Goal: Information Seeking & Learning: Understand process/instructions

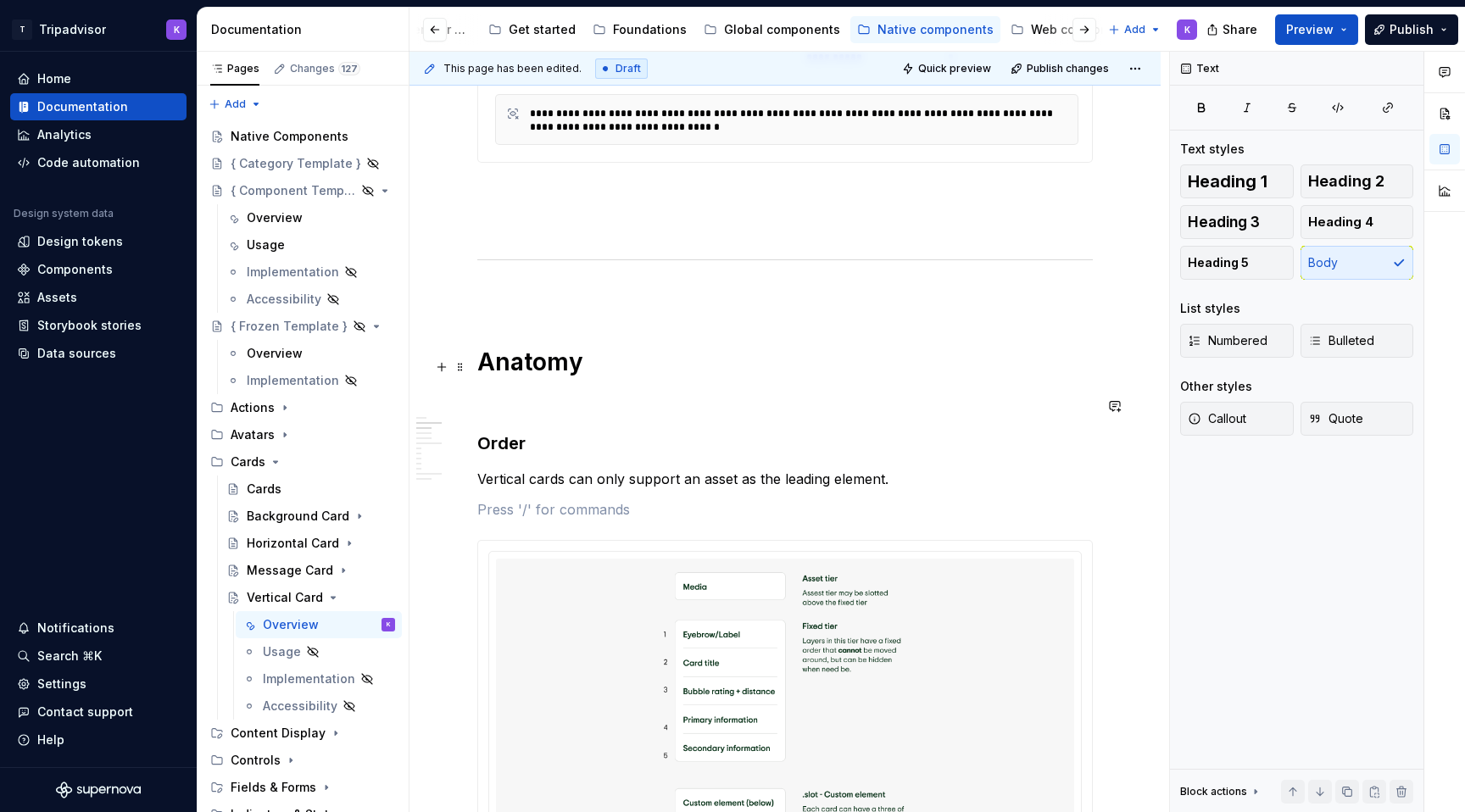
scroll to position [916, 0]
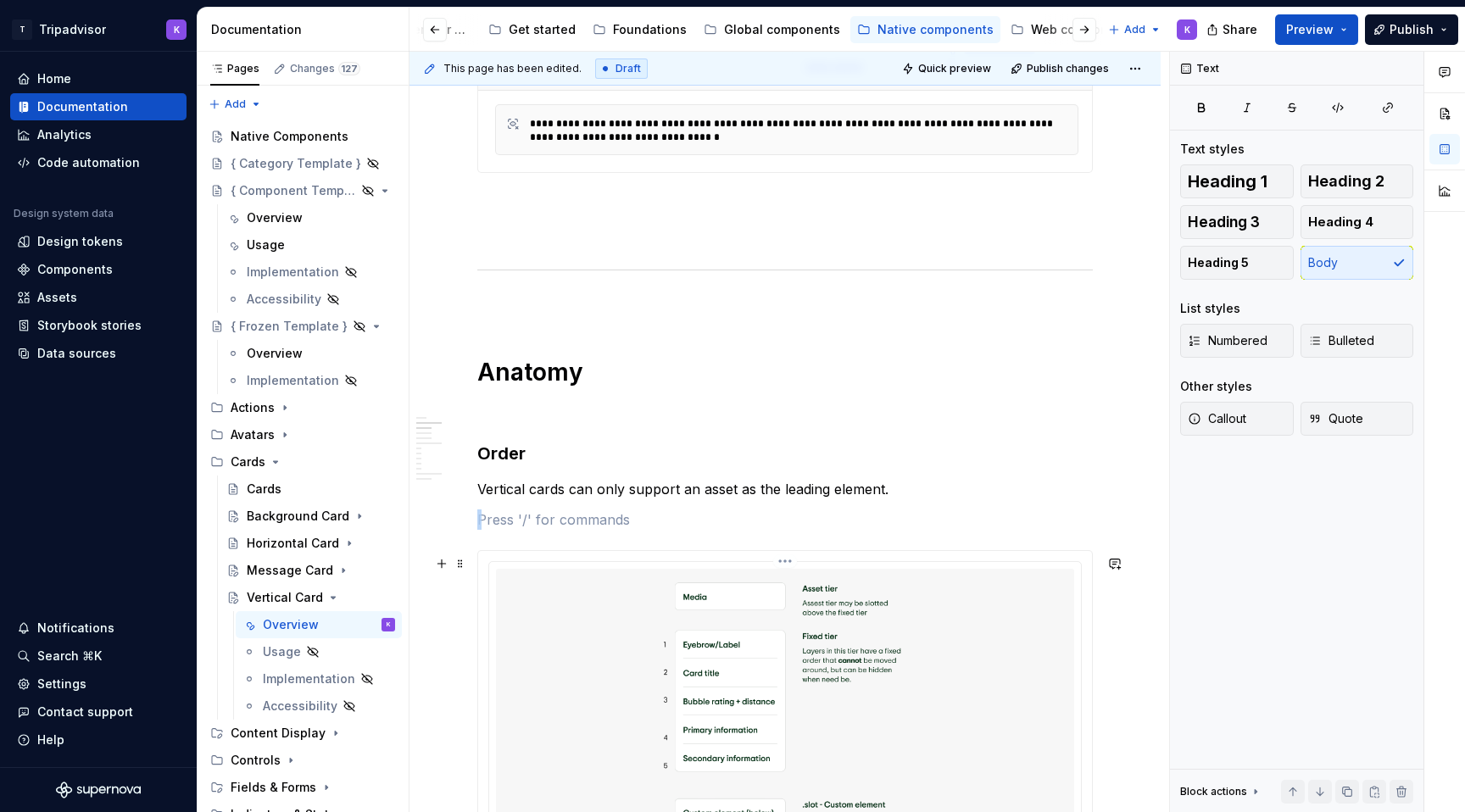
click at [660, 660] on img at bounding box center [785, 730] width 578 height 325
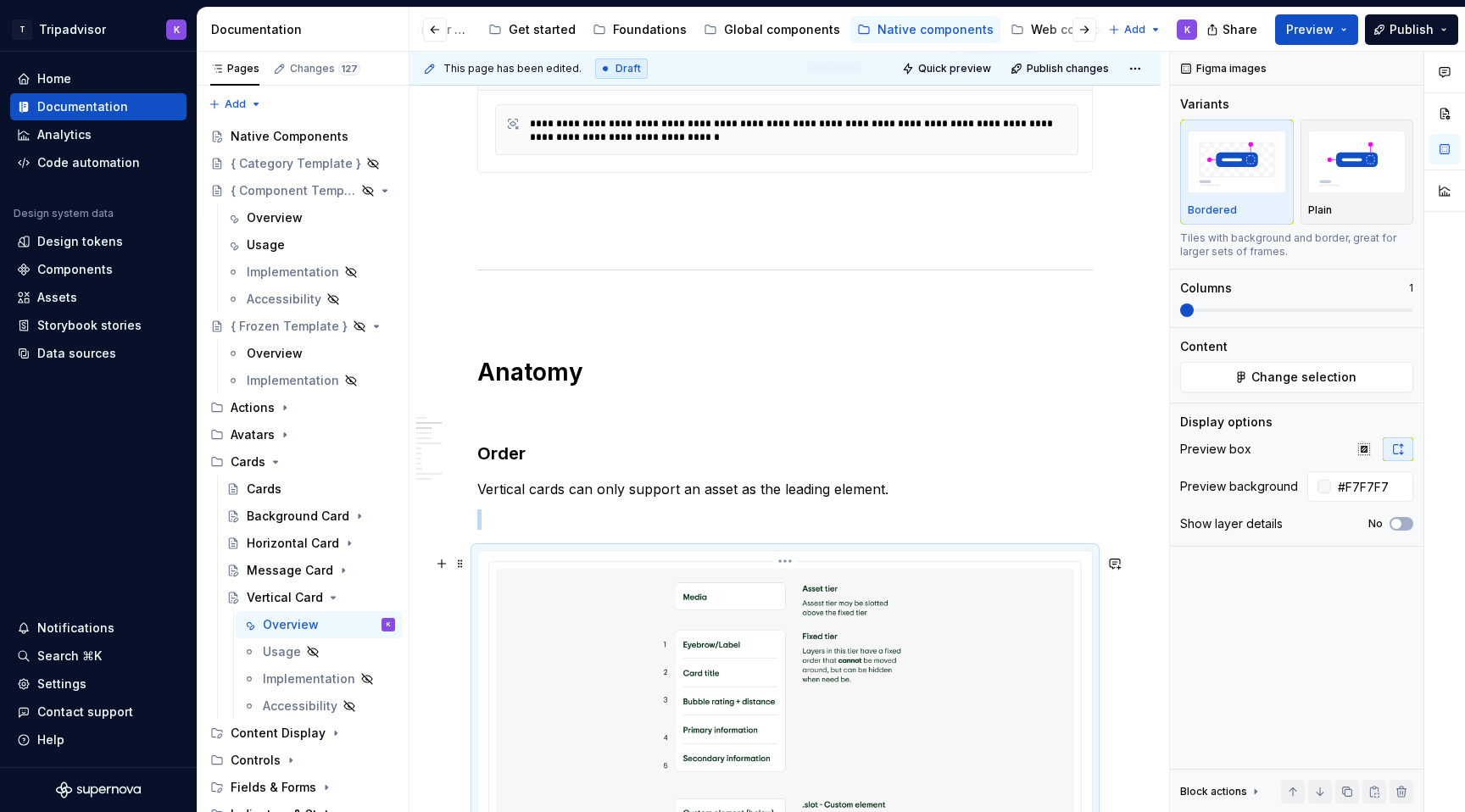
type textarea "*"
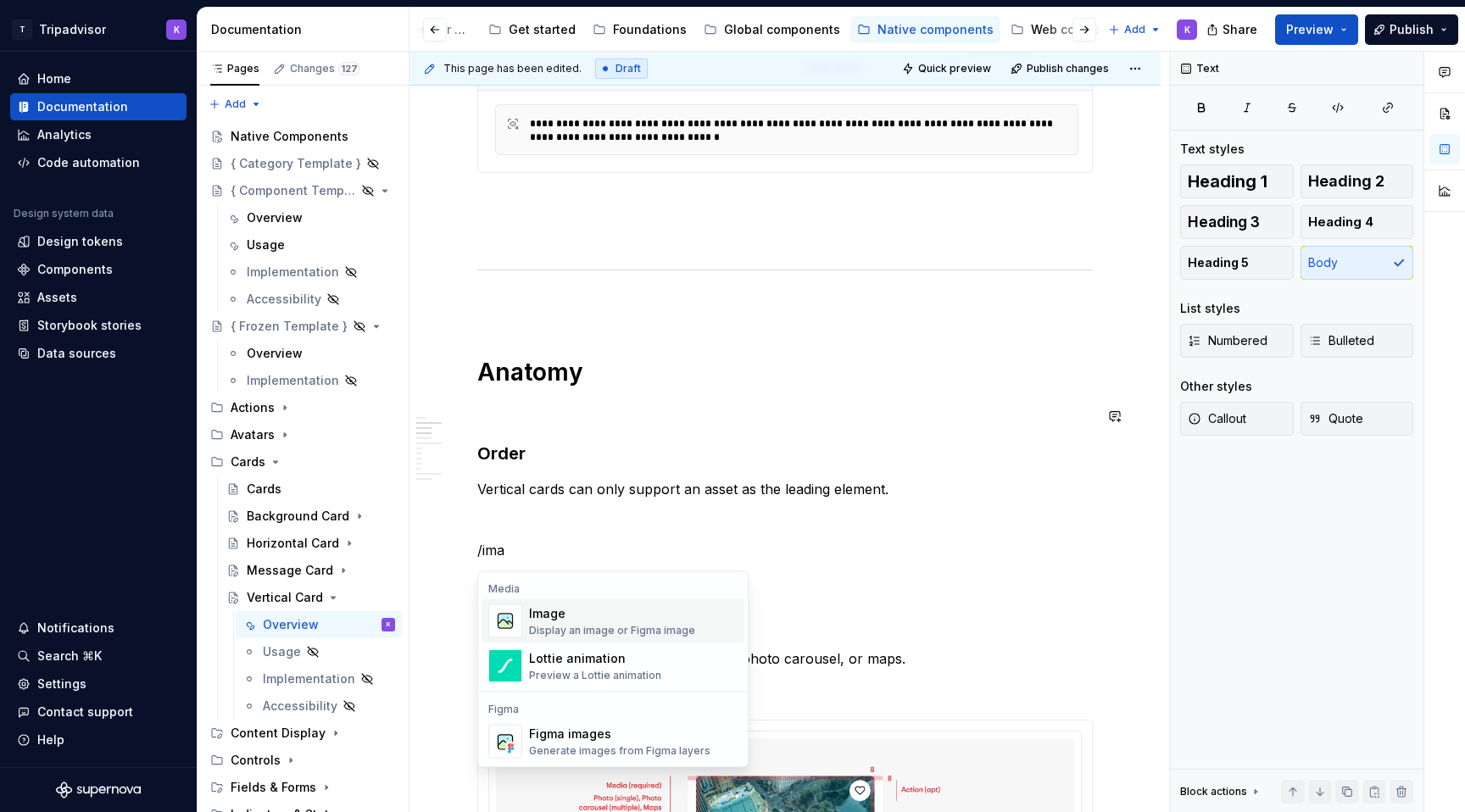
click at [611, 622] on div "Image Display an image or Figma image" at bounding box center [611, 621] width 166 height 32
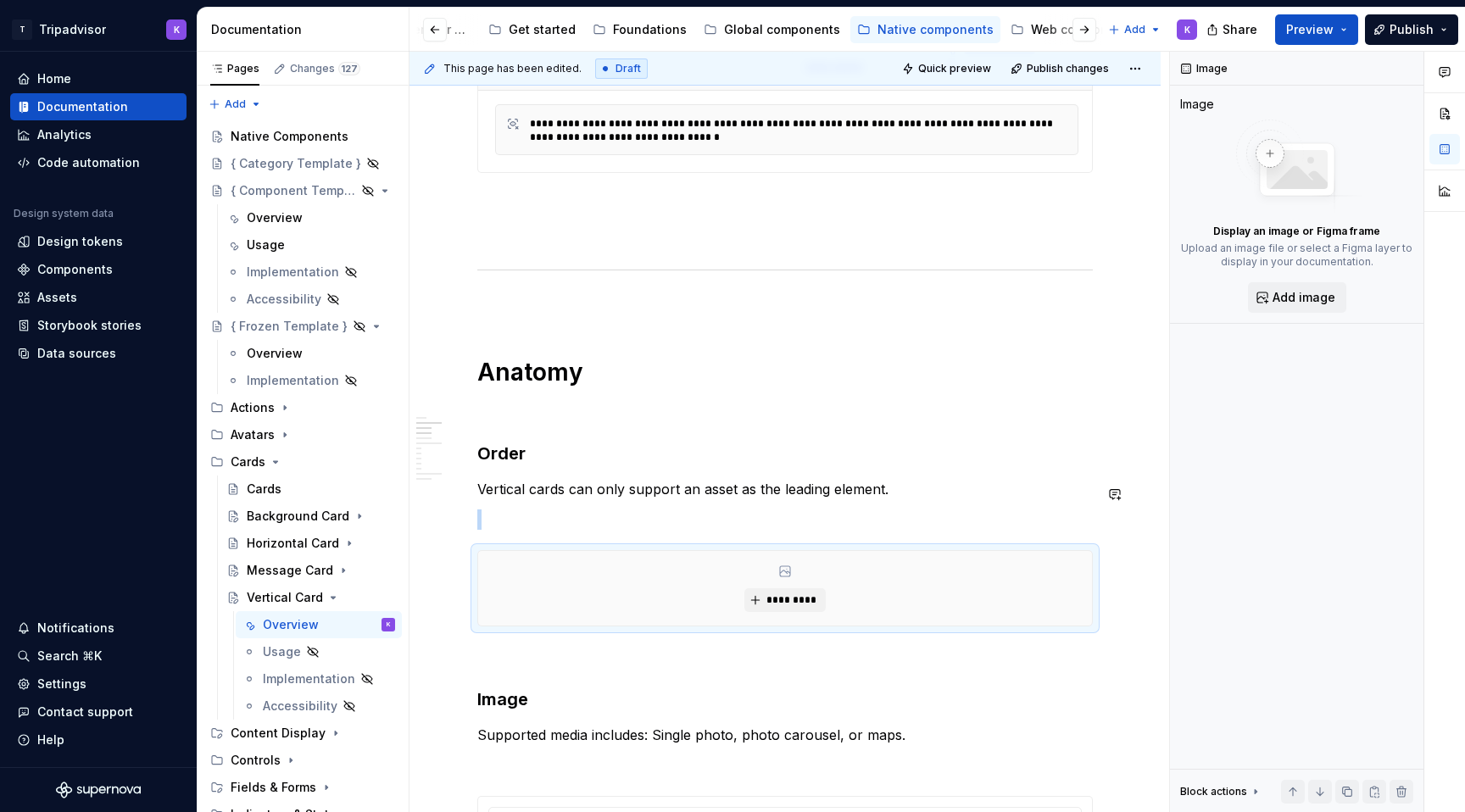
type textarea "*"
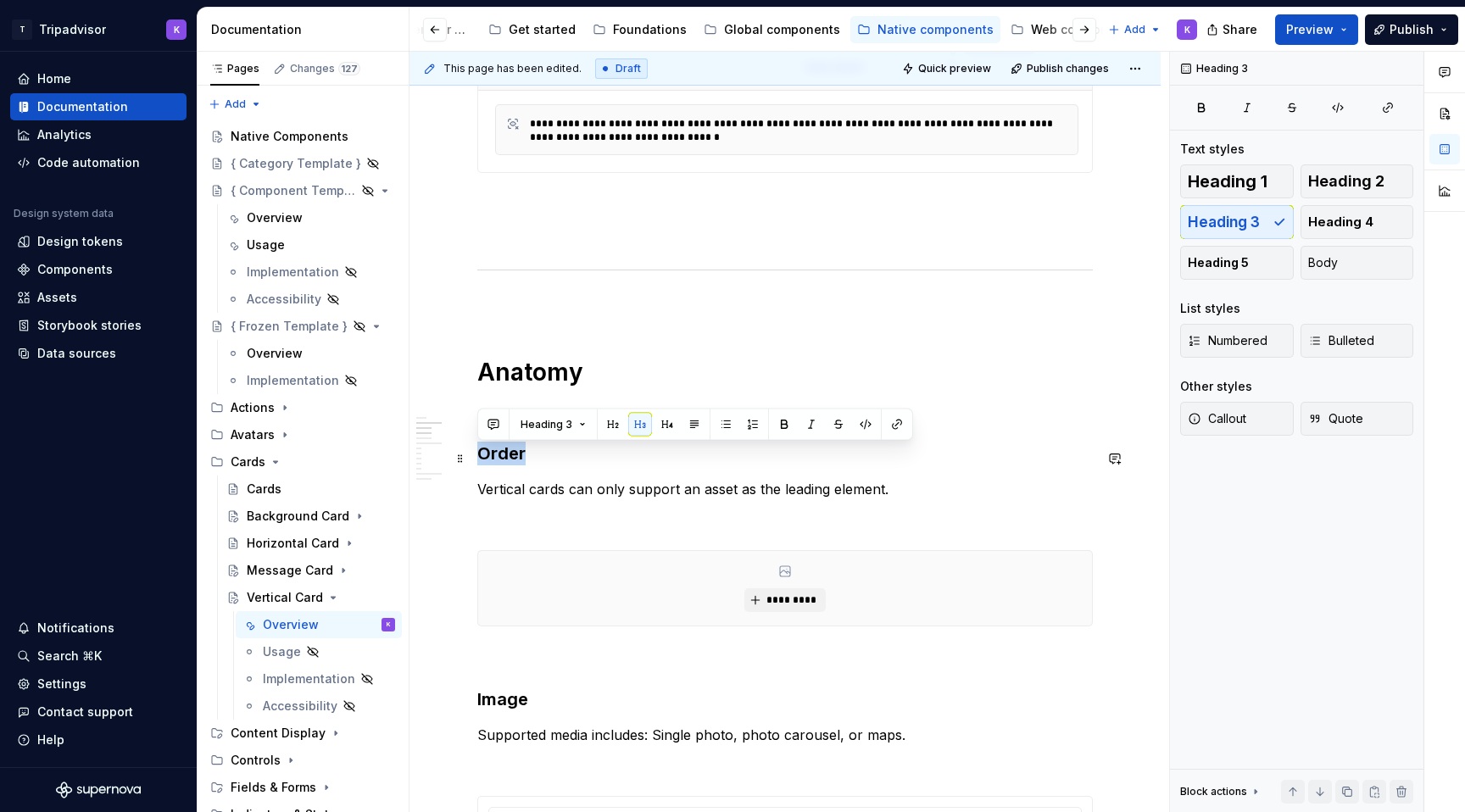
drag, startPoint x: 543, startPoint y: 454, endPoint x: 481, endPoint y: 454, distance: 62.0
click at [481, 454] on h3 "Order" at bounding box center [785, 454] width 615 height 23
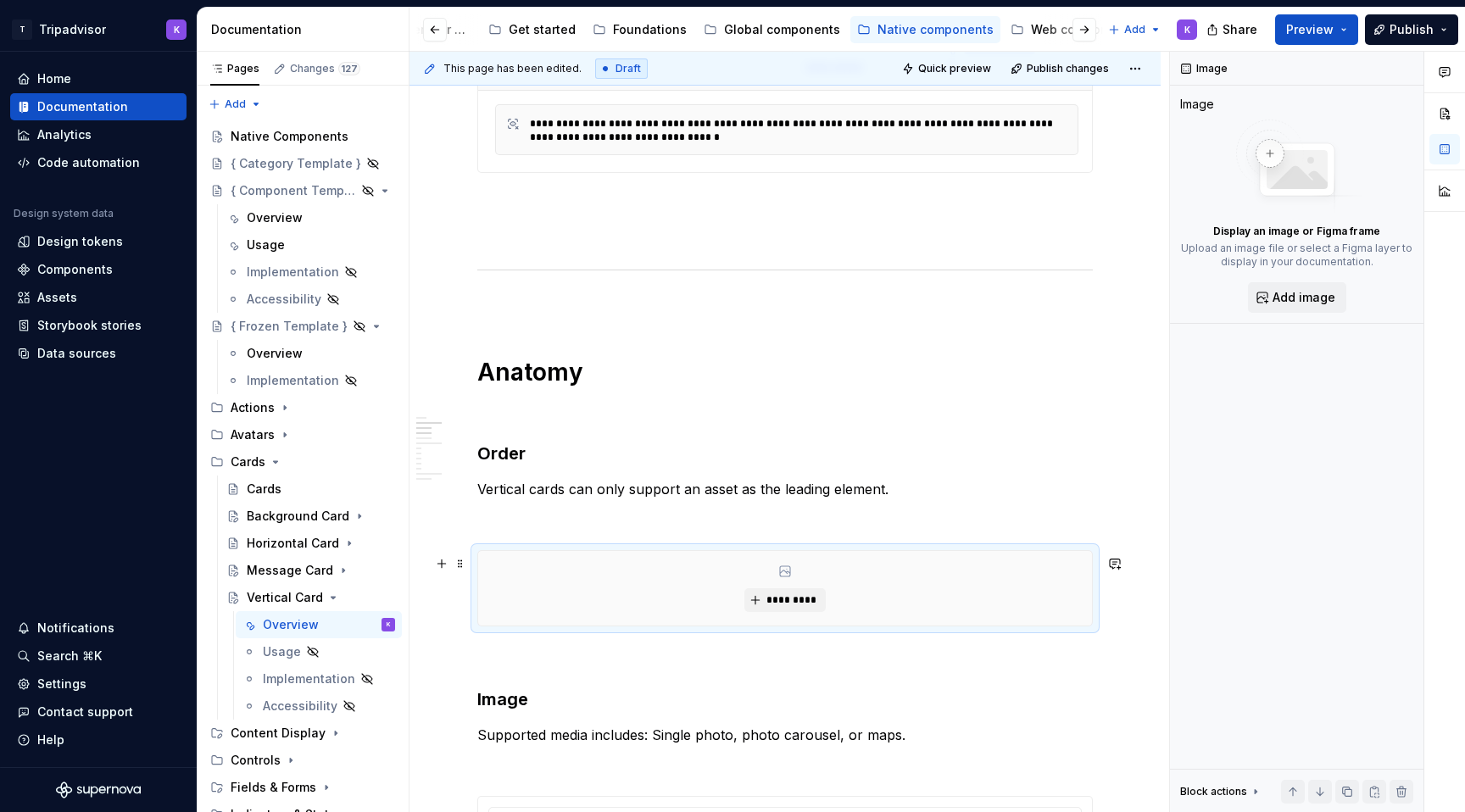
click at [633, 570] on div "*********" at bounding box center [785, 588] width 613 height 74
click at [787, 598] on span "*********" at bounding box center [792, 600] width 52 height 13
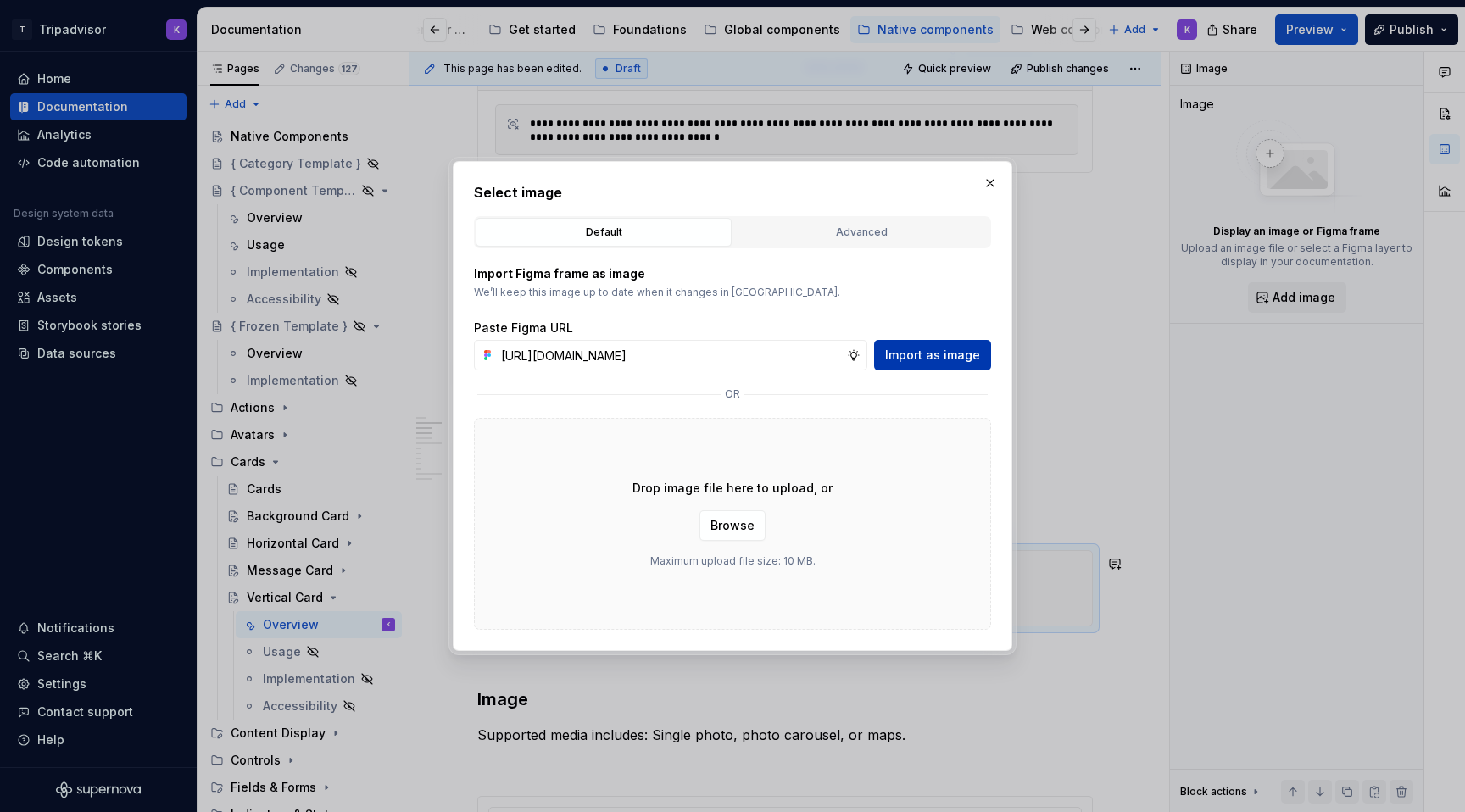
scroll to position [0, 448]
type input "[URL][DOMAIN_NAME]"
click at [927, 352] on span "Import as image" at bounding box center [932, 355] width 95 height 17
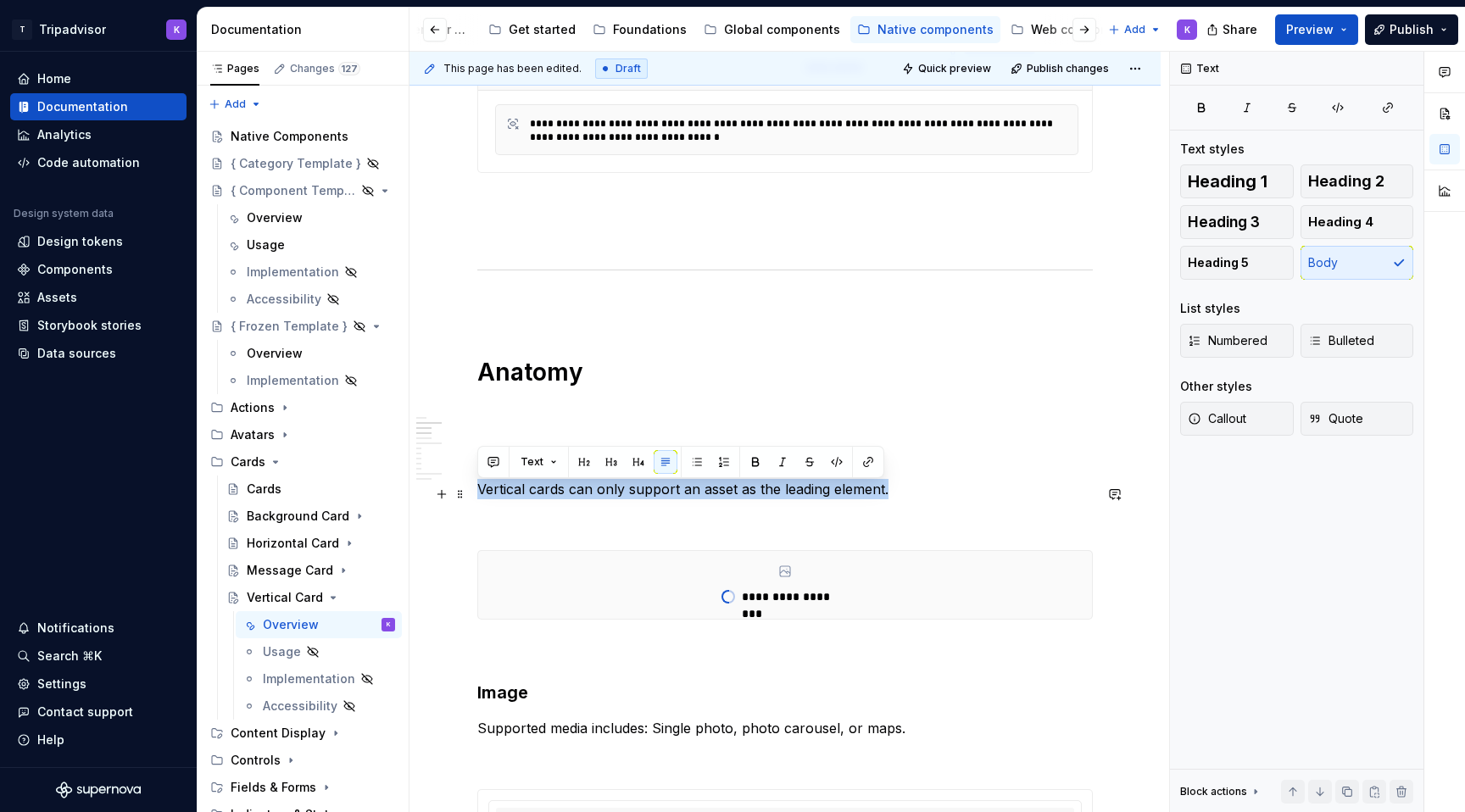
drag, startPoint x: 914, startPoint y: 486, endPoint x: 478, endPoint y: 499, distance: 436.2
click at [478, 499] on p "Vertical cards can only support an asset as the leading element." at bounding box center [785, 488] width 615 height 21
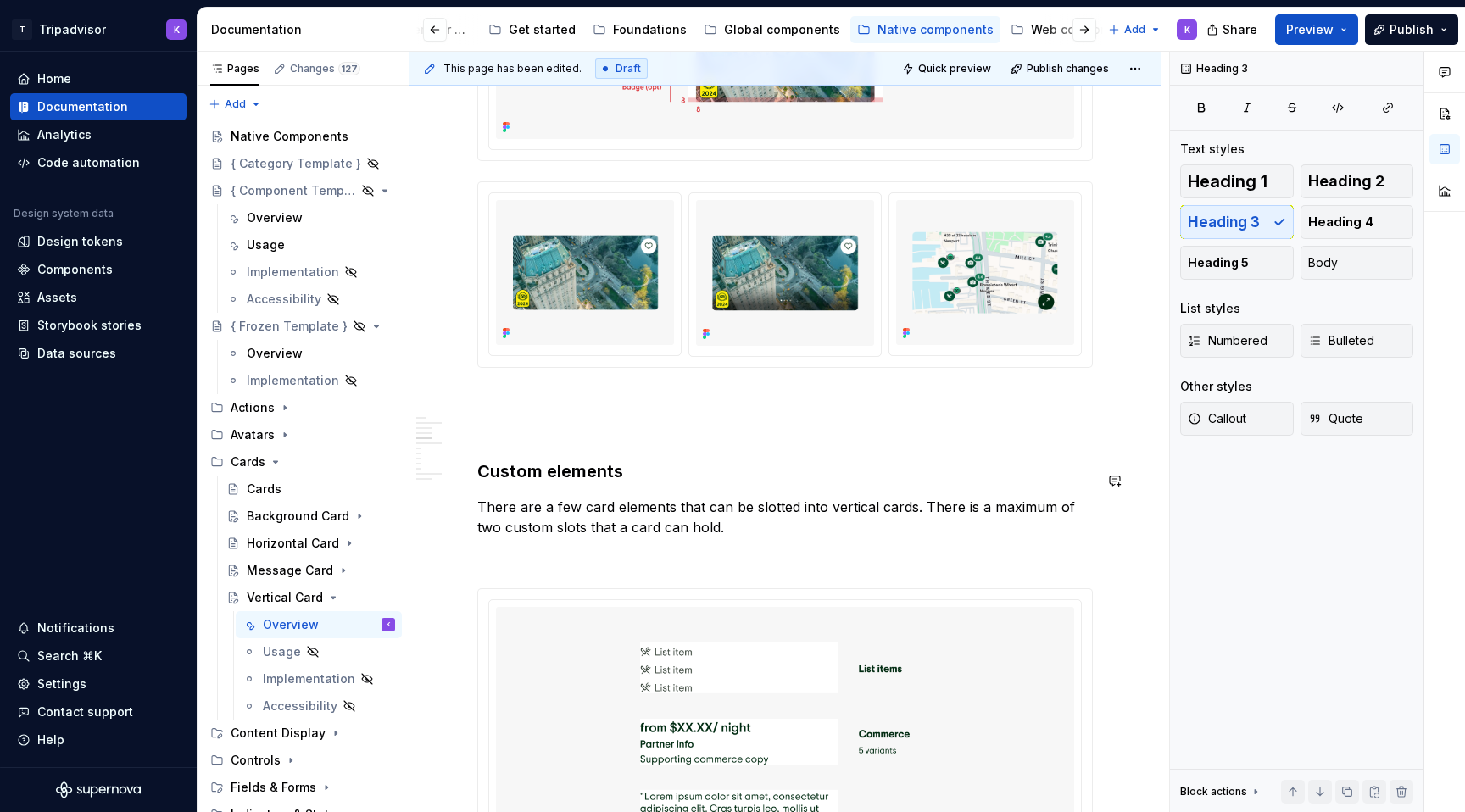
scroll to position [1656, 0]
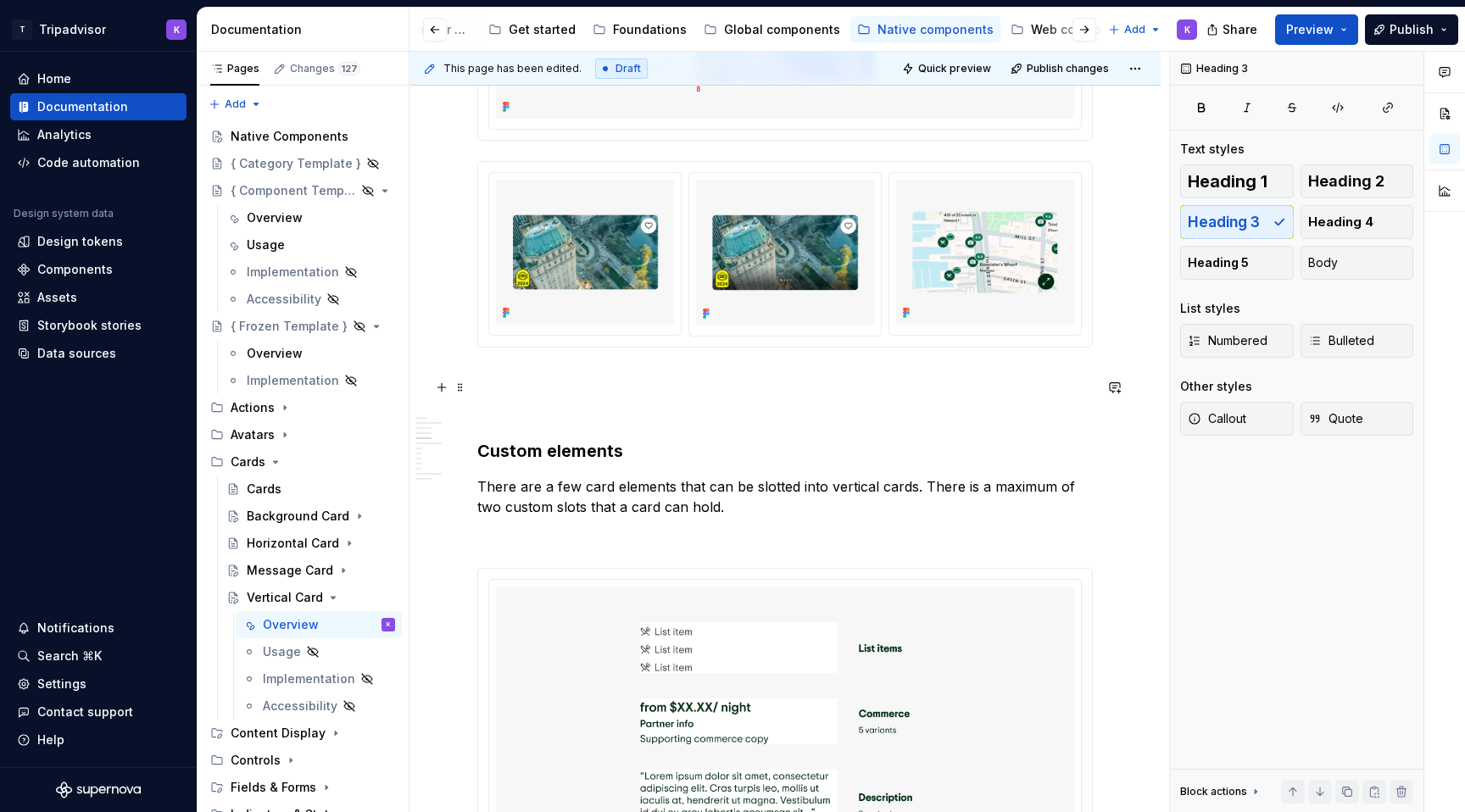
click at [607, 396] on div "**********" at bounding box center [785, 759] width 615 height 4163
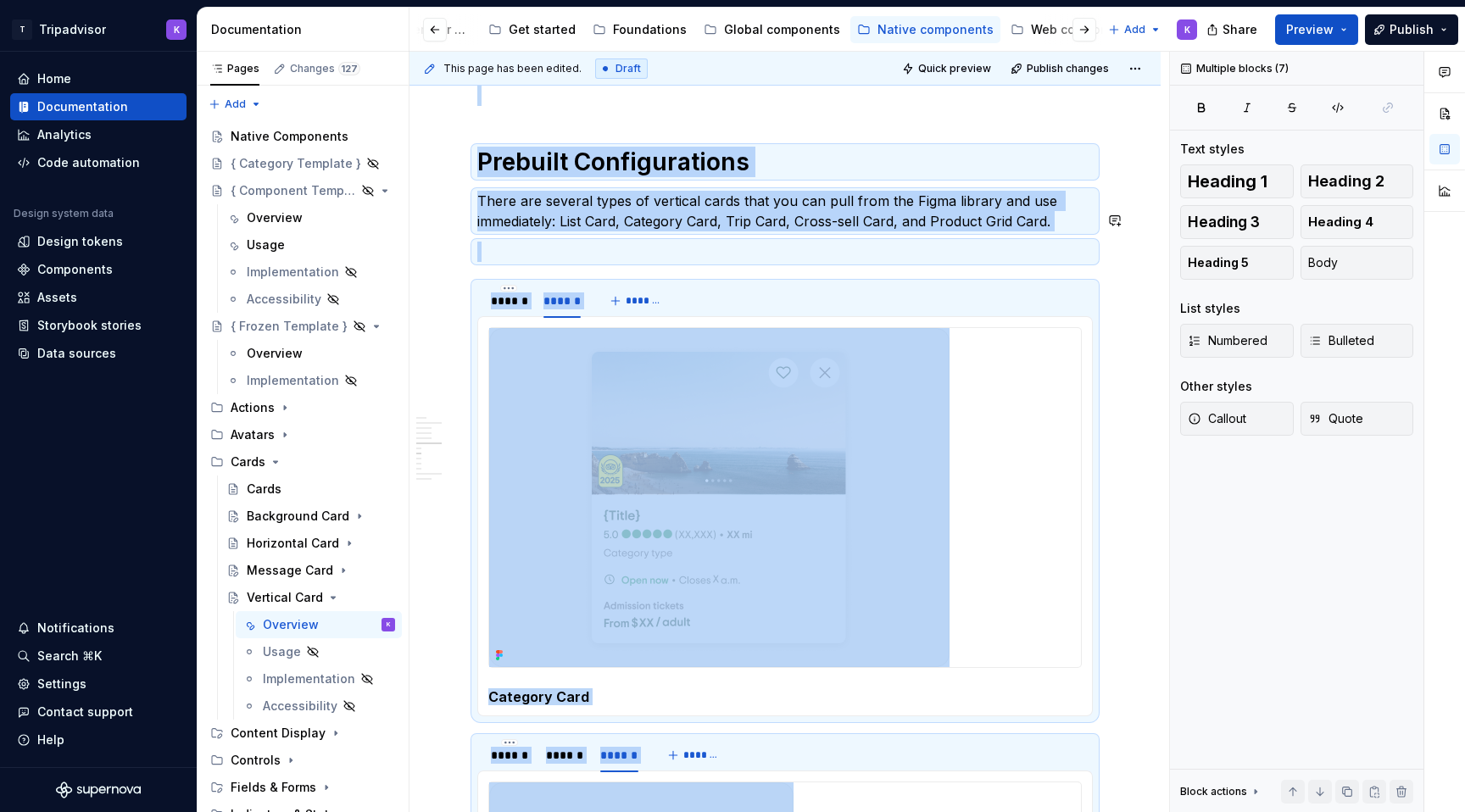
scroll to position [2956, 0]
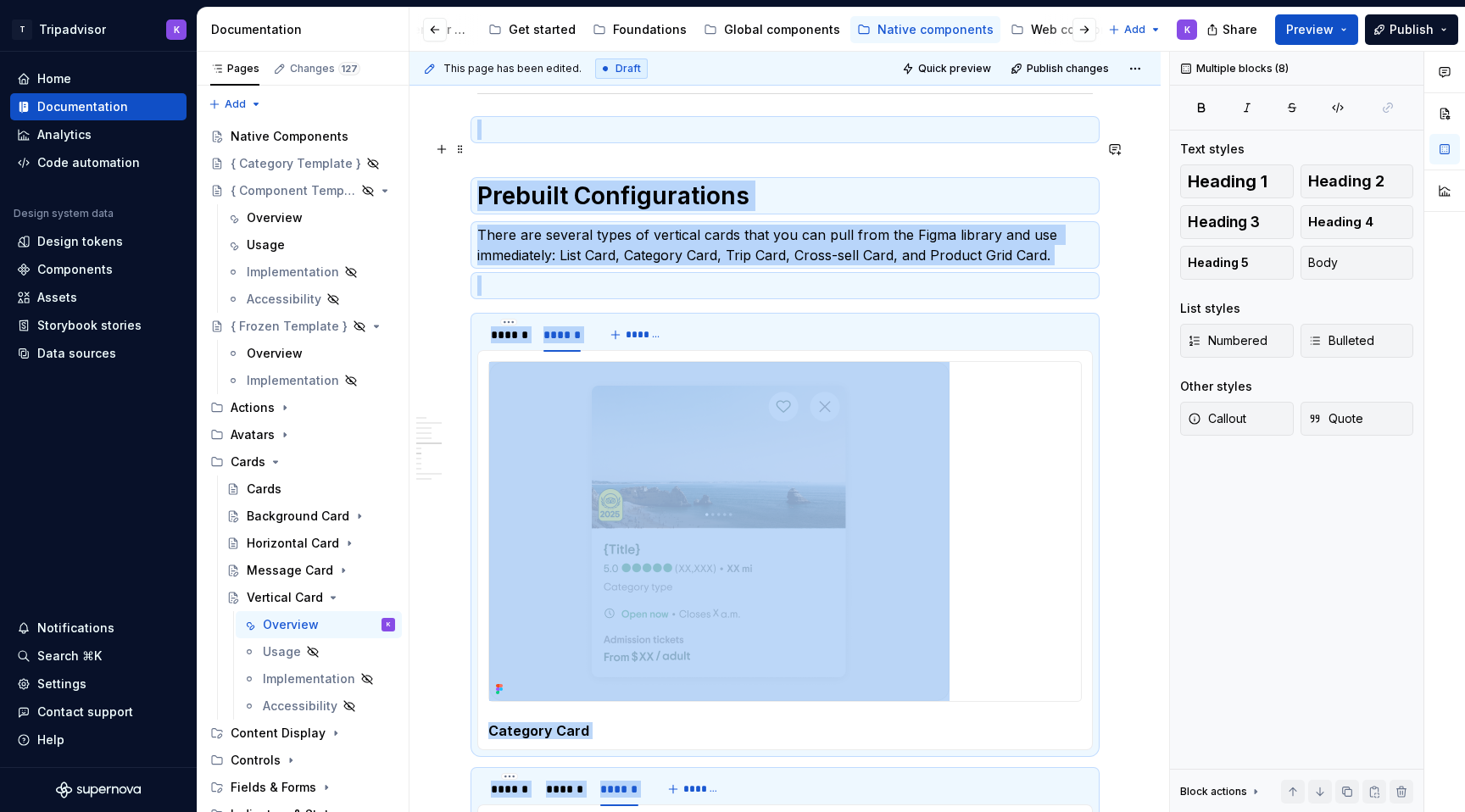
drag, startPoint x: 516, startPoint y: 574, endPoint x: 531, endPoint y: 157, distance: 417.3
copy div "Prebuilt Configurations There are several types of vertical cards that you can …"
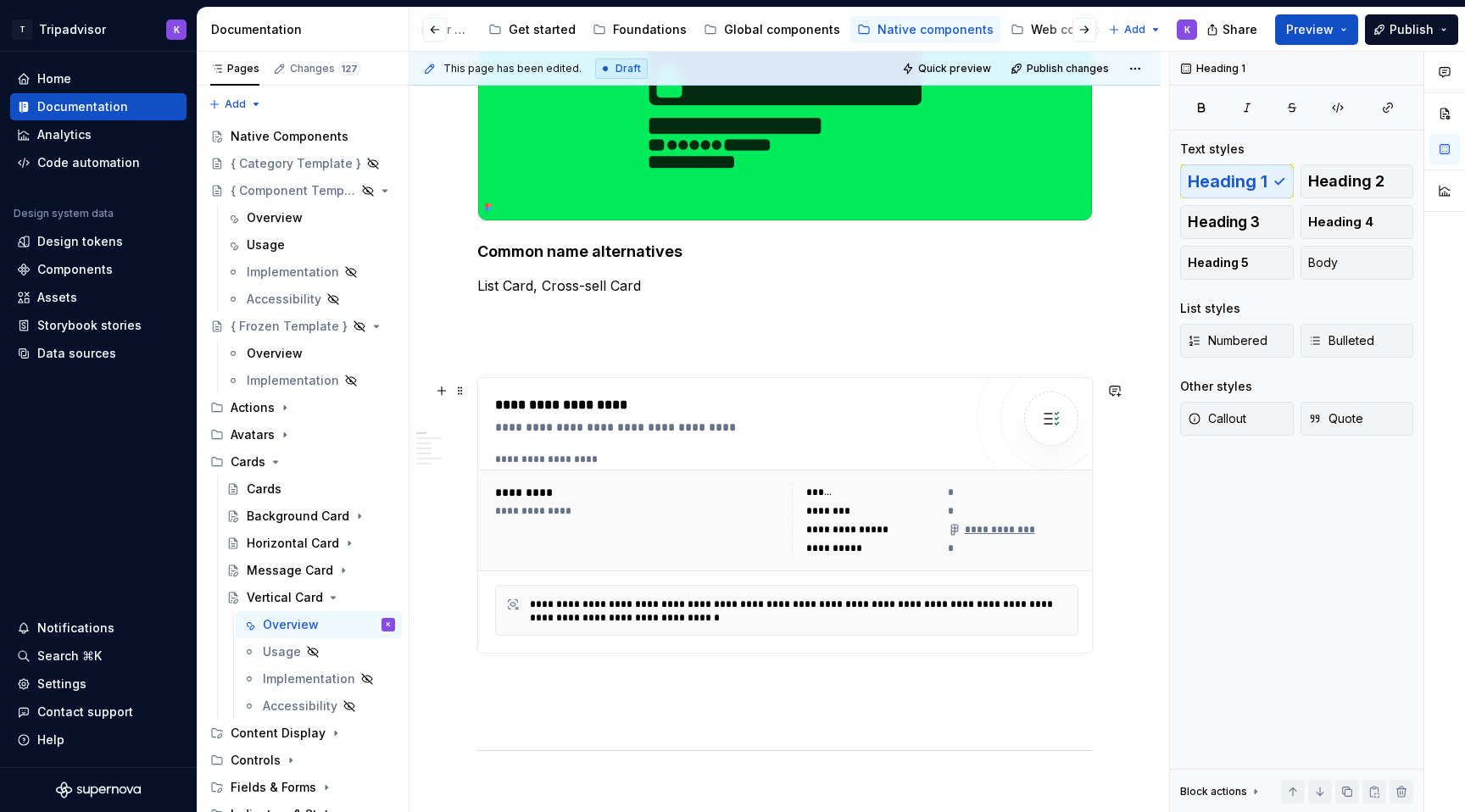
scroll to position [640, 0]
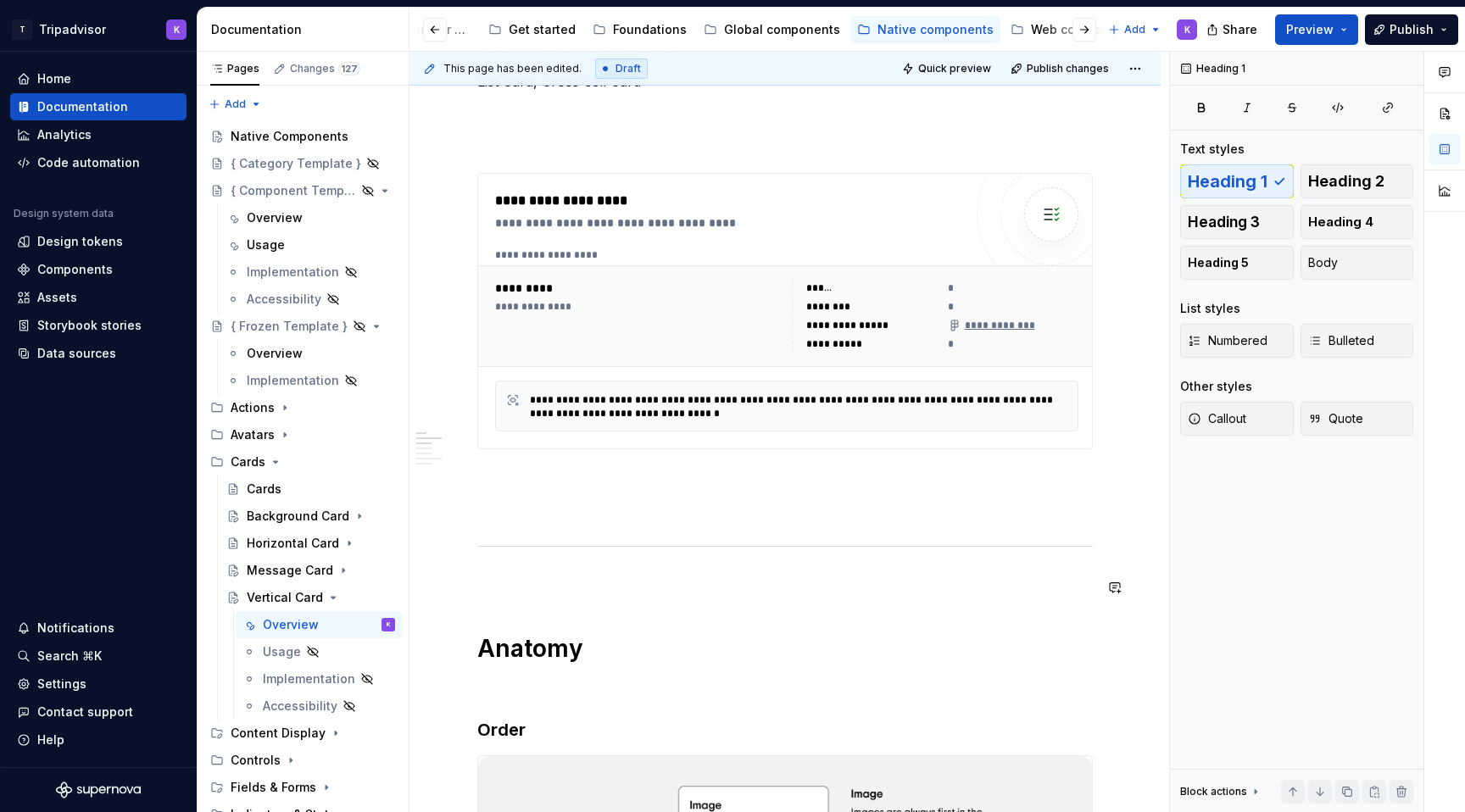
click at [521, 585] on p at bounding box center [785, 582] width 615 height 21
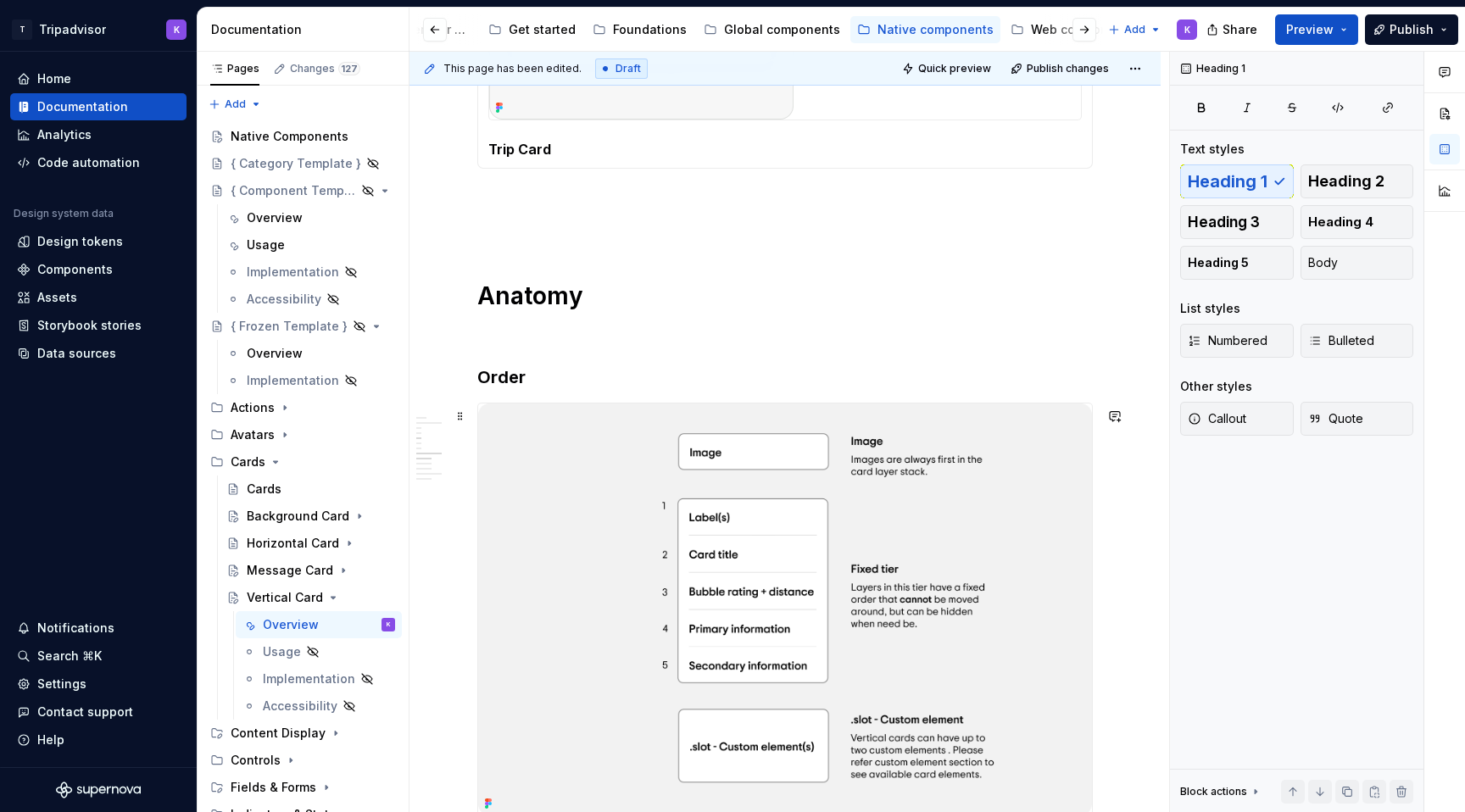
scroll to position [1984, 0]
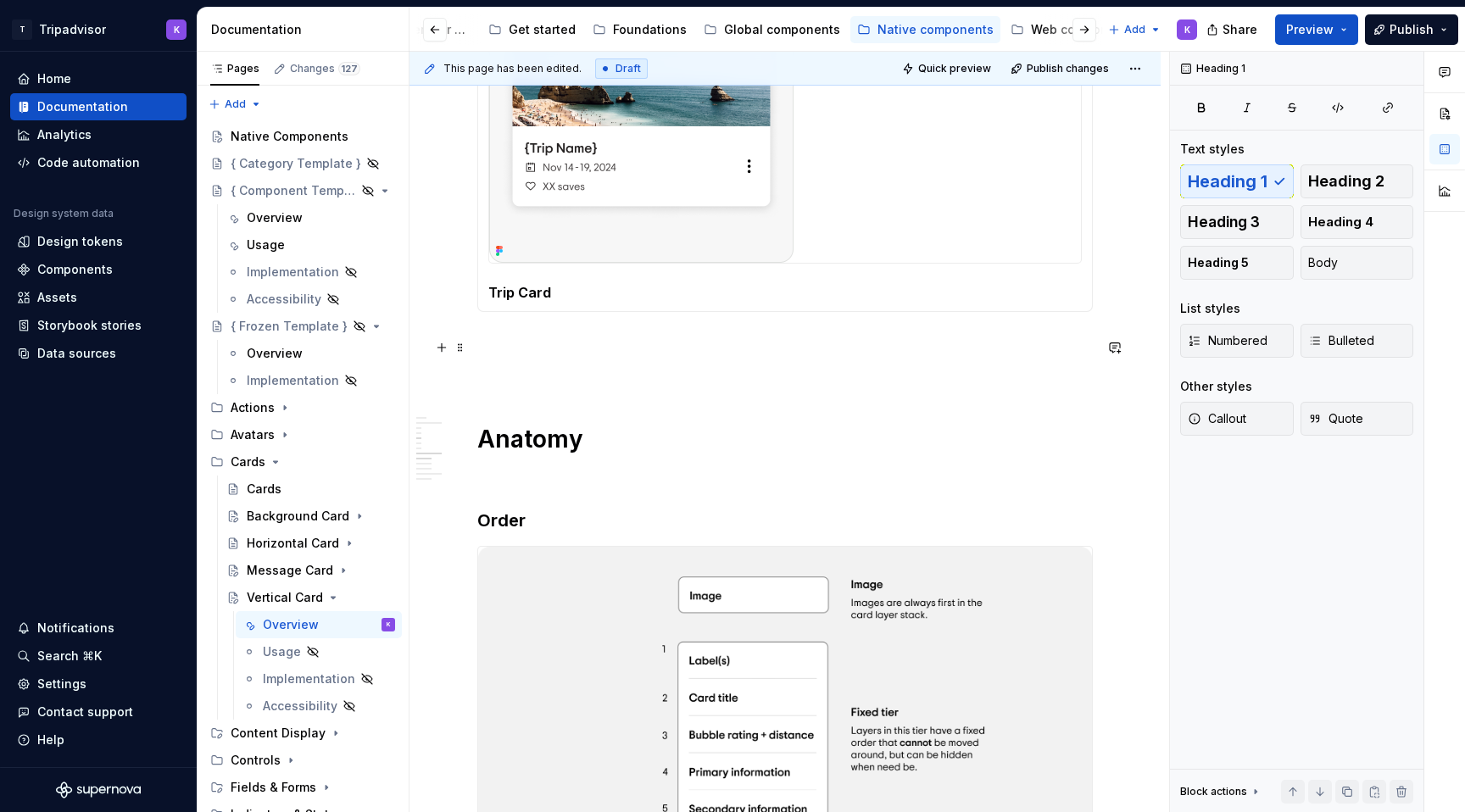
click at [579, 352] on p at bounding box center [785, 342] width 615 height 21
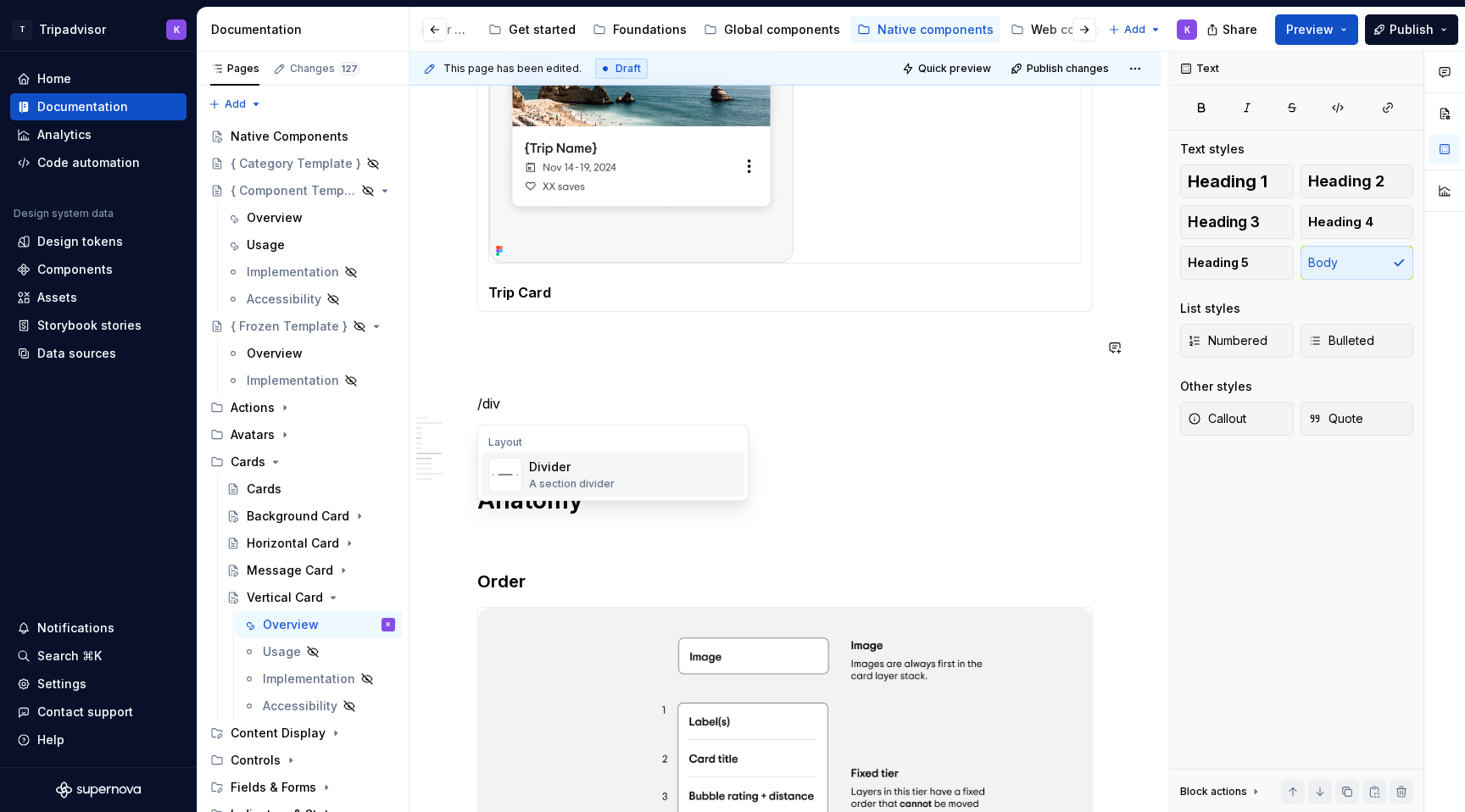
click at [592, 470] on div "Divider" at bounding box center [571, 466] width 85 height 17
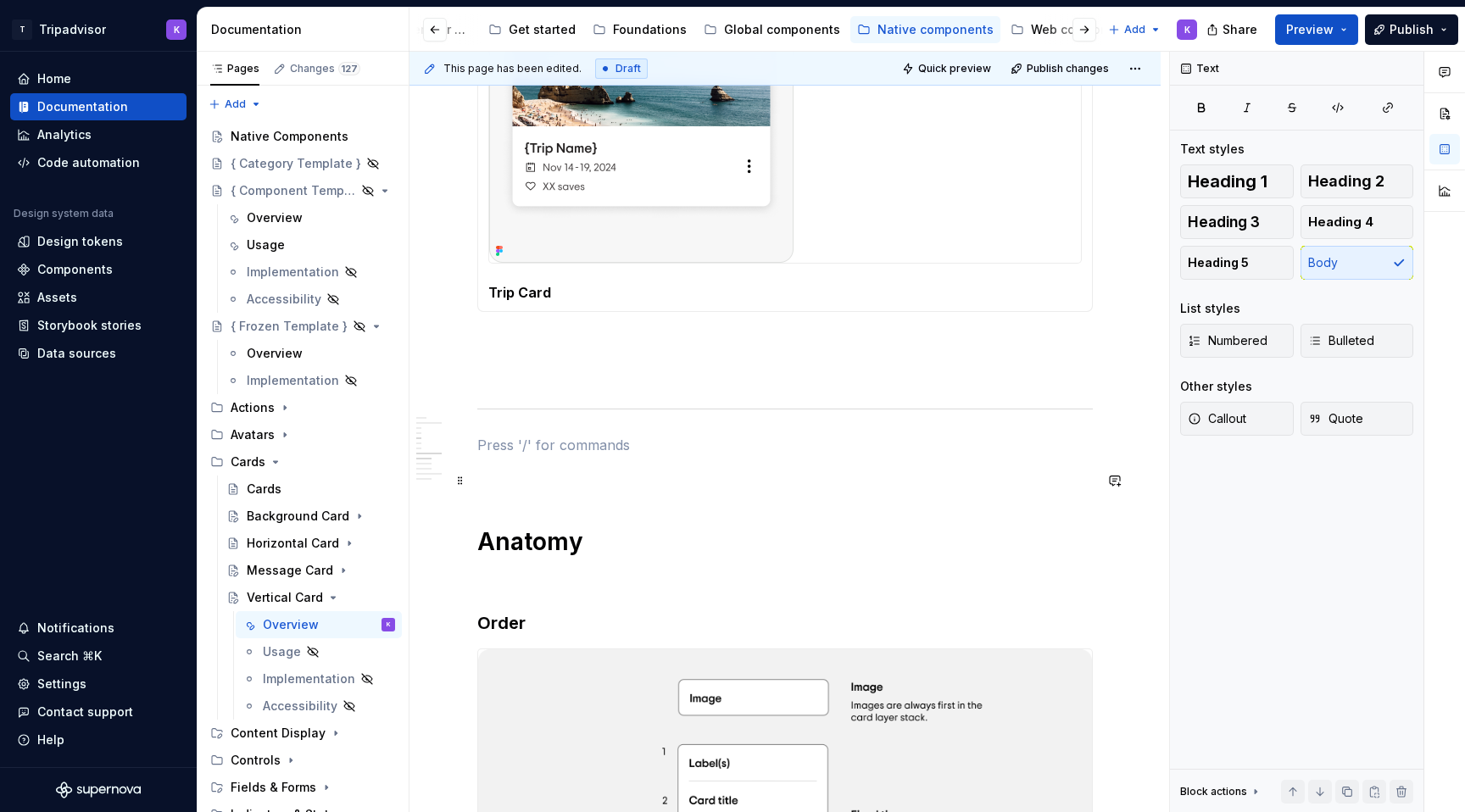
click at [565, 471] on p at bounding box center [785, 475] width 615 height 21
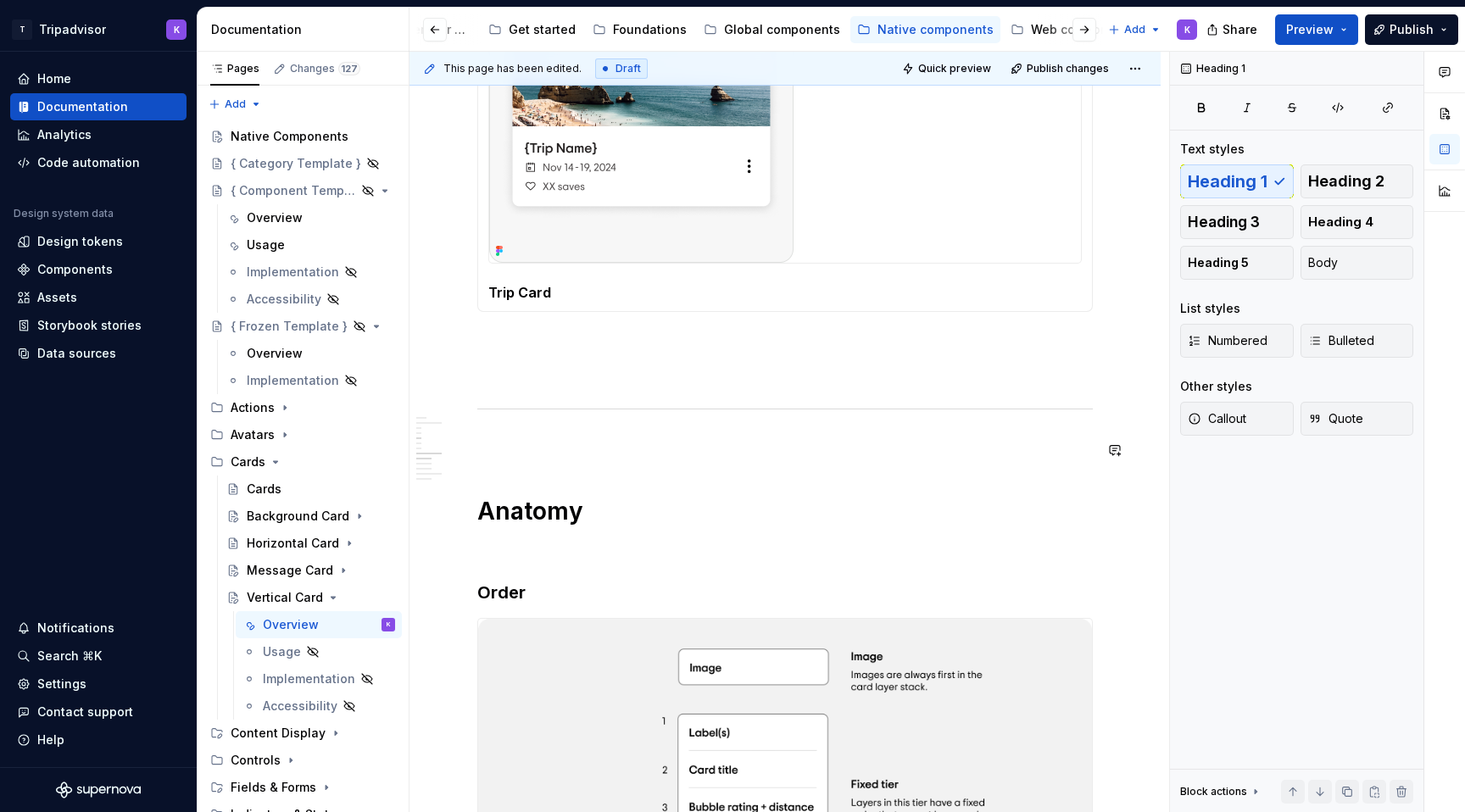
click at [530, 483] on div "**********" at bounding box center [785, 629] width 615 height 4559
click at [519, 462] on div "**********" at bounding box center [785, 629] width 615 height 4559
click at [518, 447] on p at bounding box center [785, 445] width 615 height 21
click at [516, 472] on div "**********" at bounding box center [785, 629] width 615 height 4559
click at [524, 426] on div "**********" at bounding box center [785, 629] width 615 height 4559
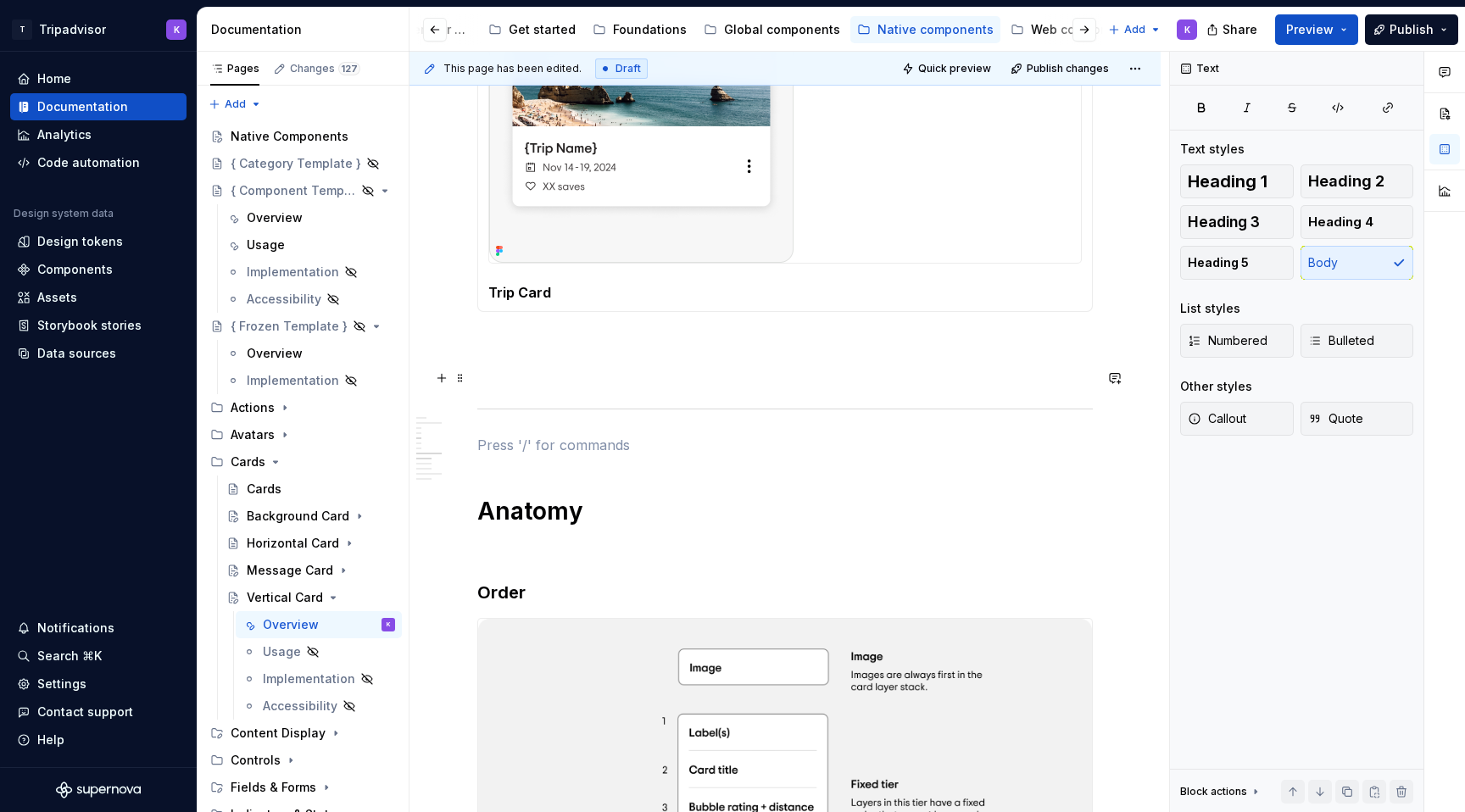
click at [539, 367] on p at bounding box center [785, 373] width 615 height 21
click at [539, 324] on div "**********" at bounding box center [785, 629] width 615 height 4559
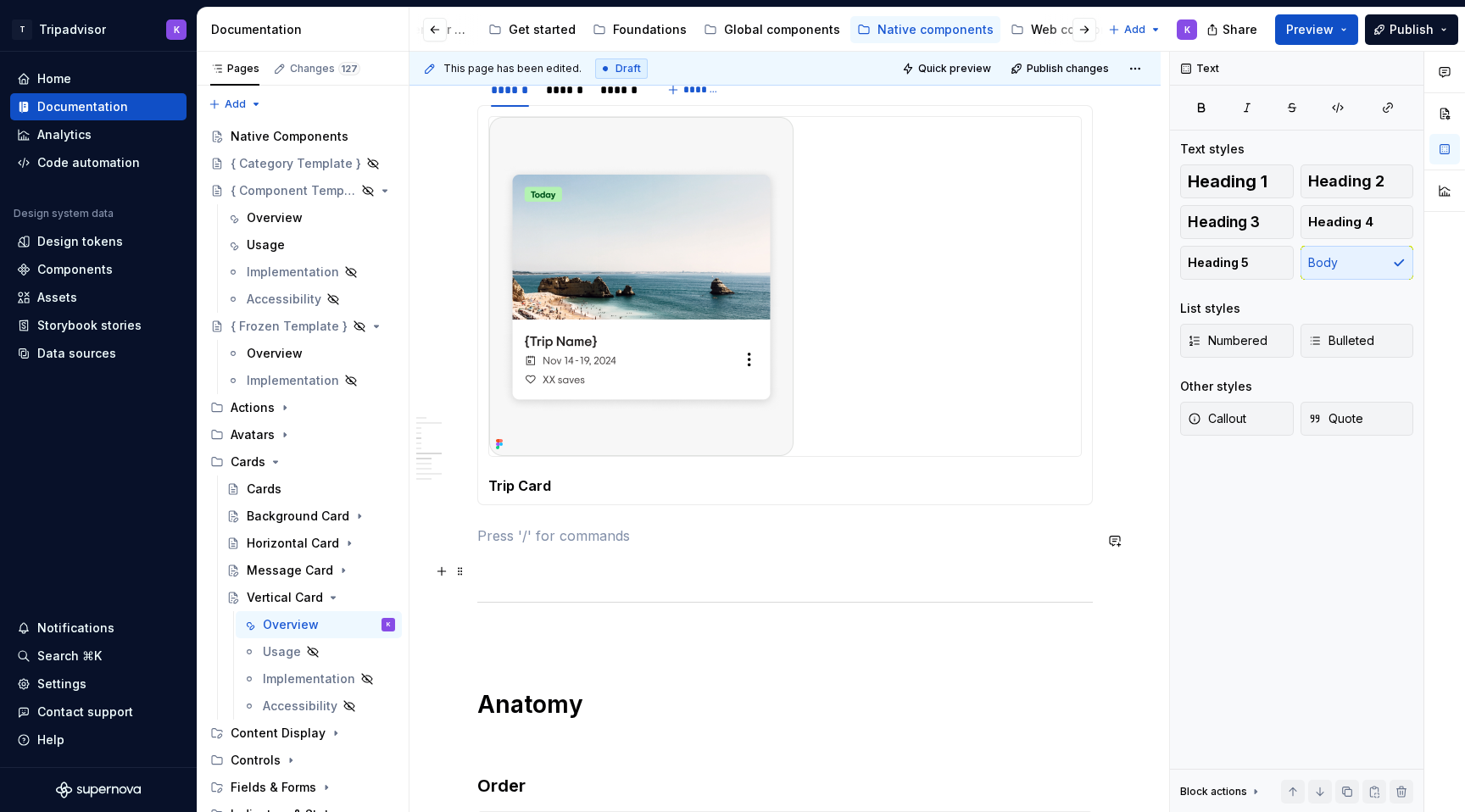
scroll to position [2095, 0]
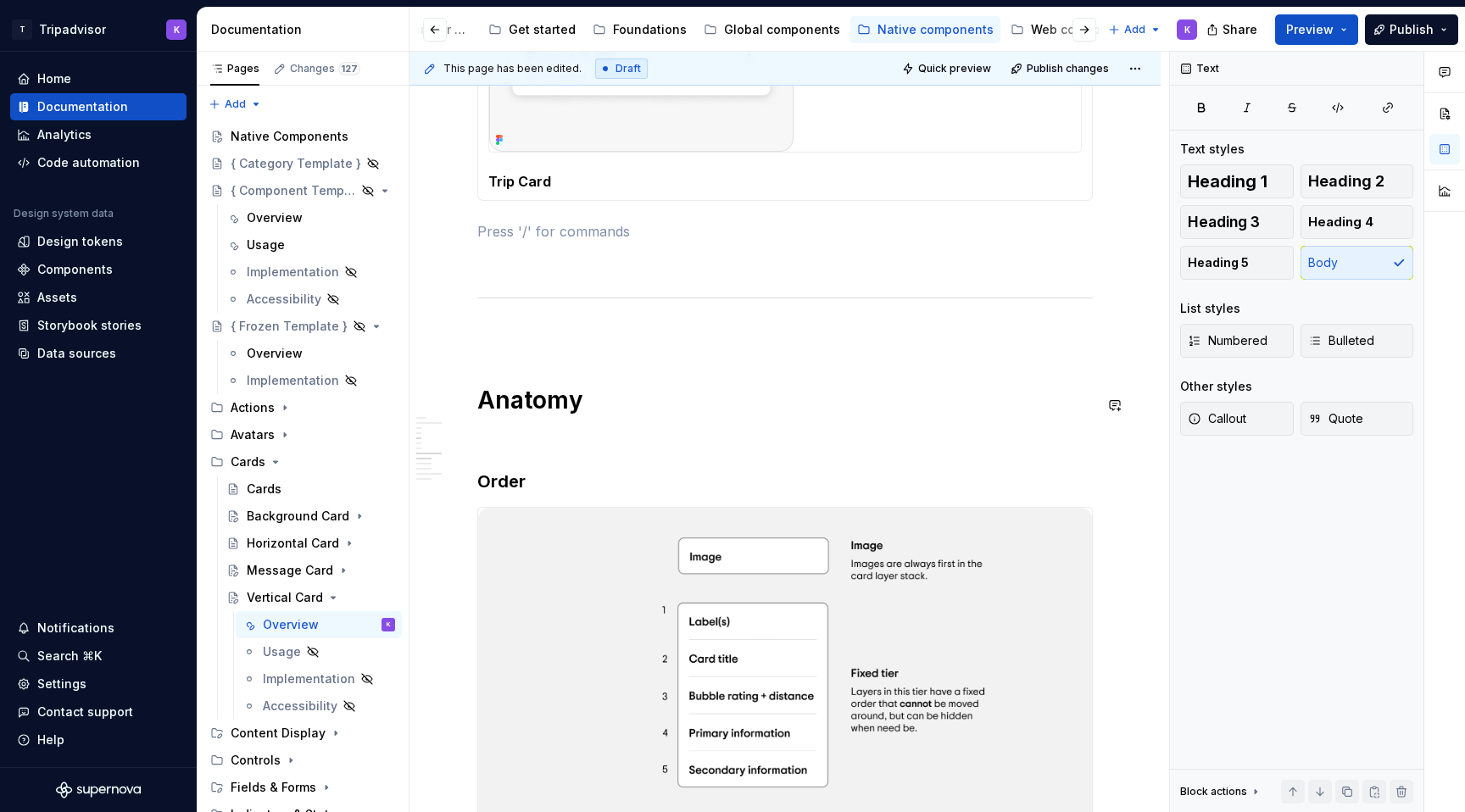
click at [579, 431] on div "**********" at bounding box center [785, 518] width 615 height 4559
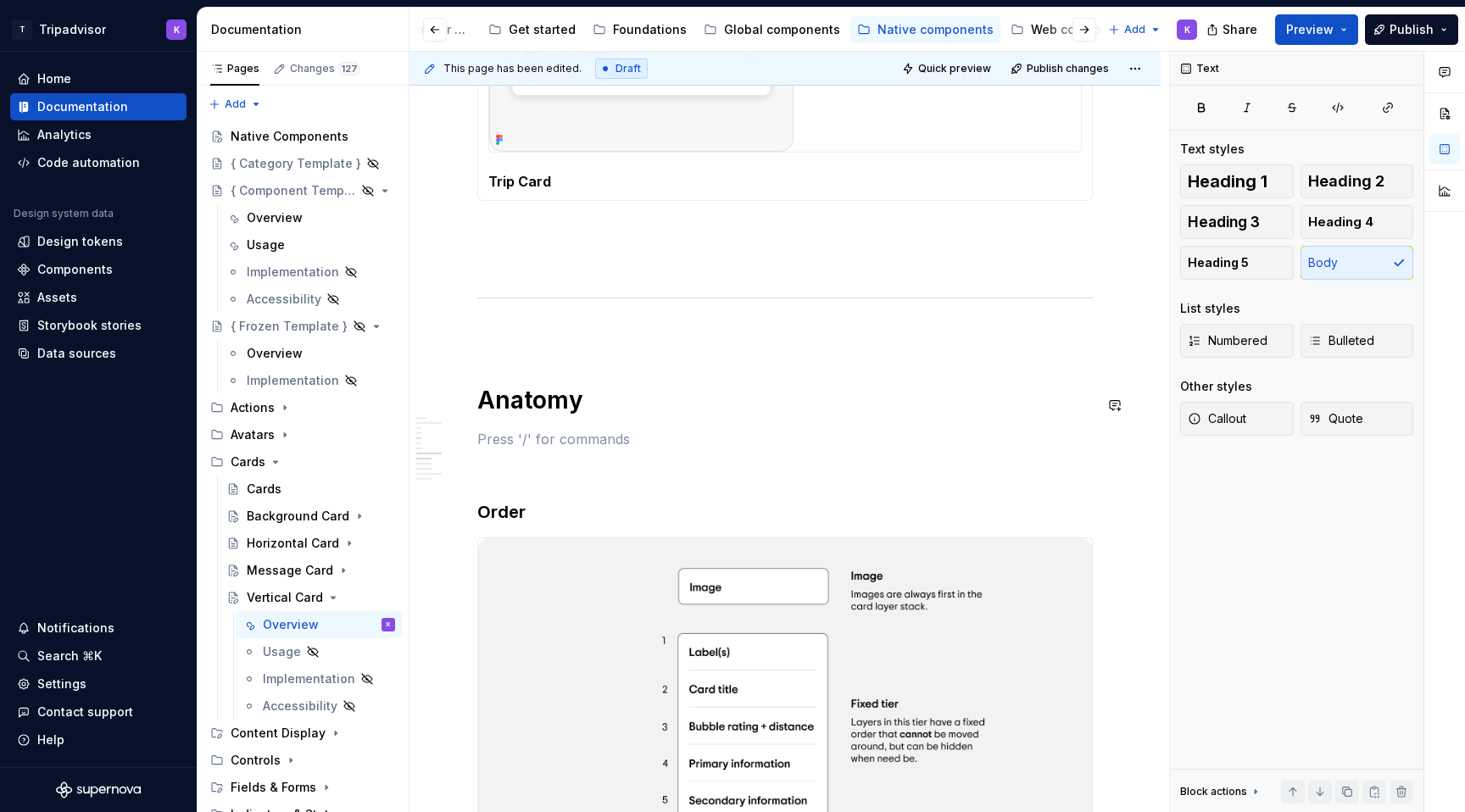
click at [555, 424] on div "**********" at bounding box center [785, 533] width 615 height 4590
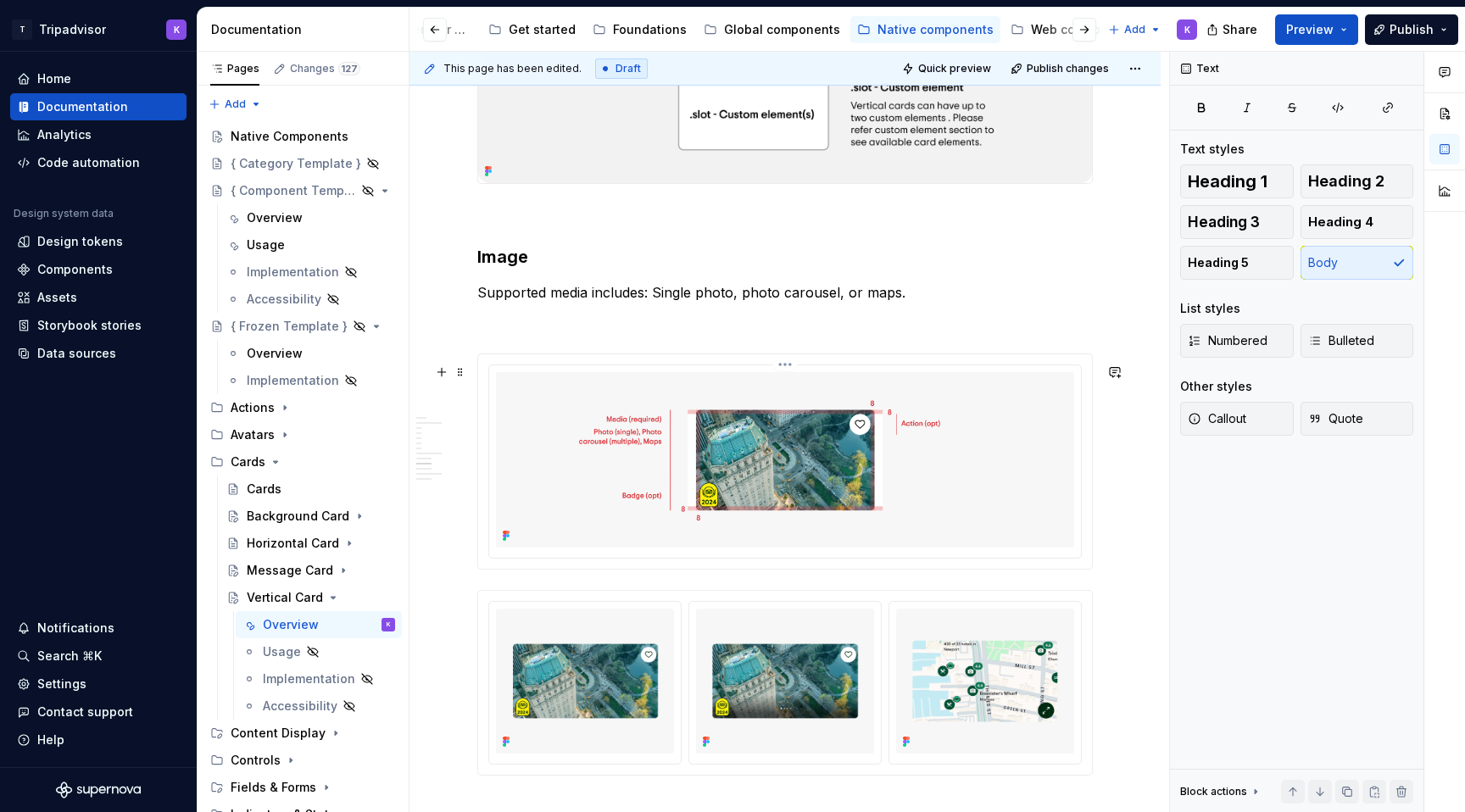
scroll to position [2673, 0]
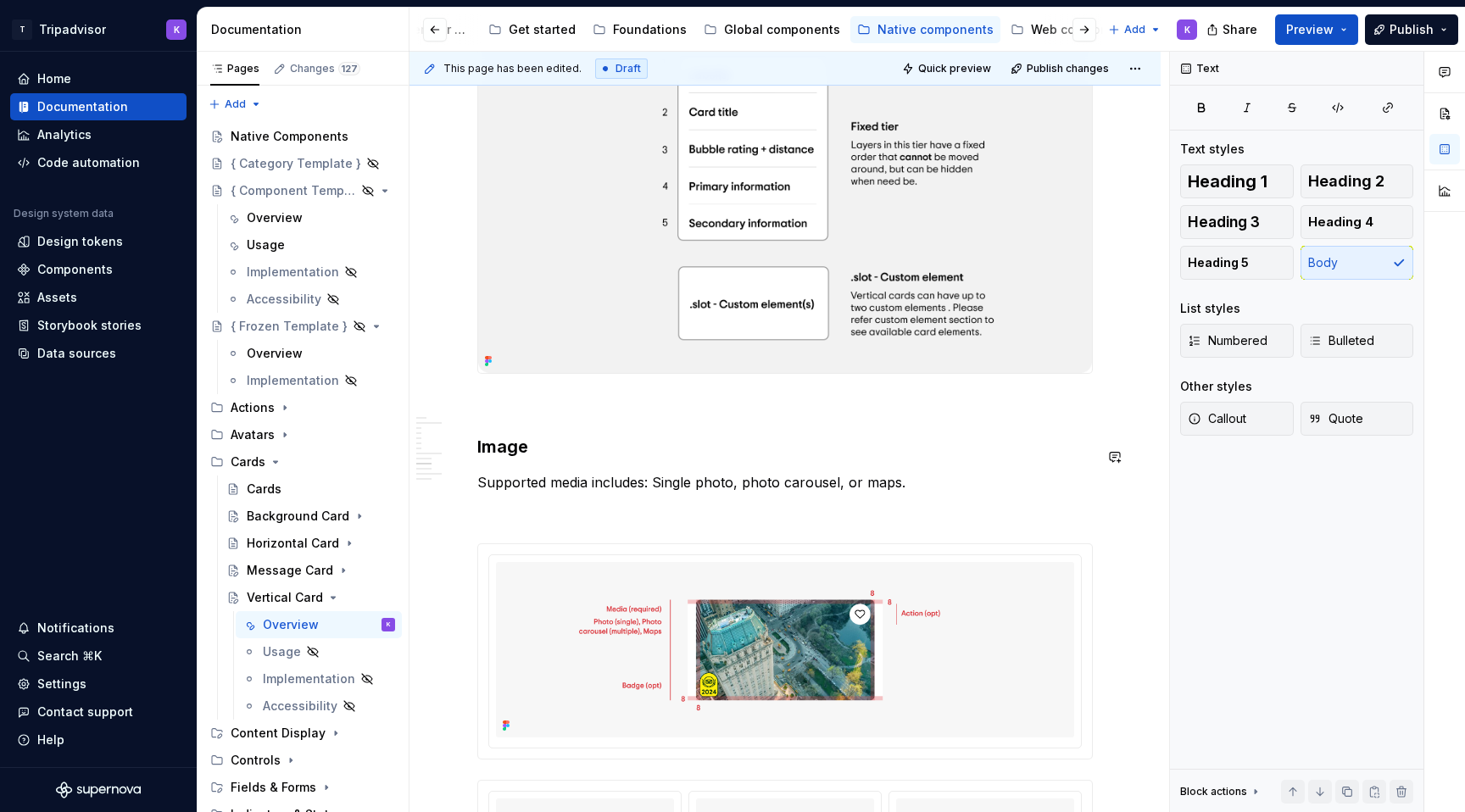
click at [516, 458] on h3 "Image" at bounding box center [785, 446] width 615 height 23
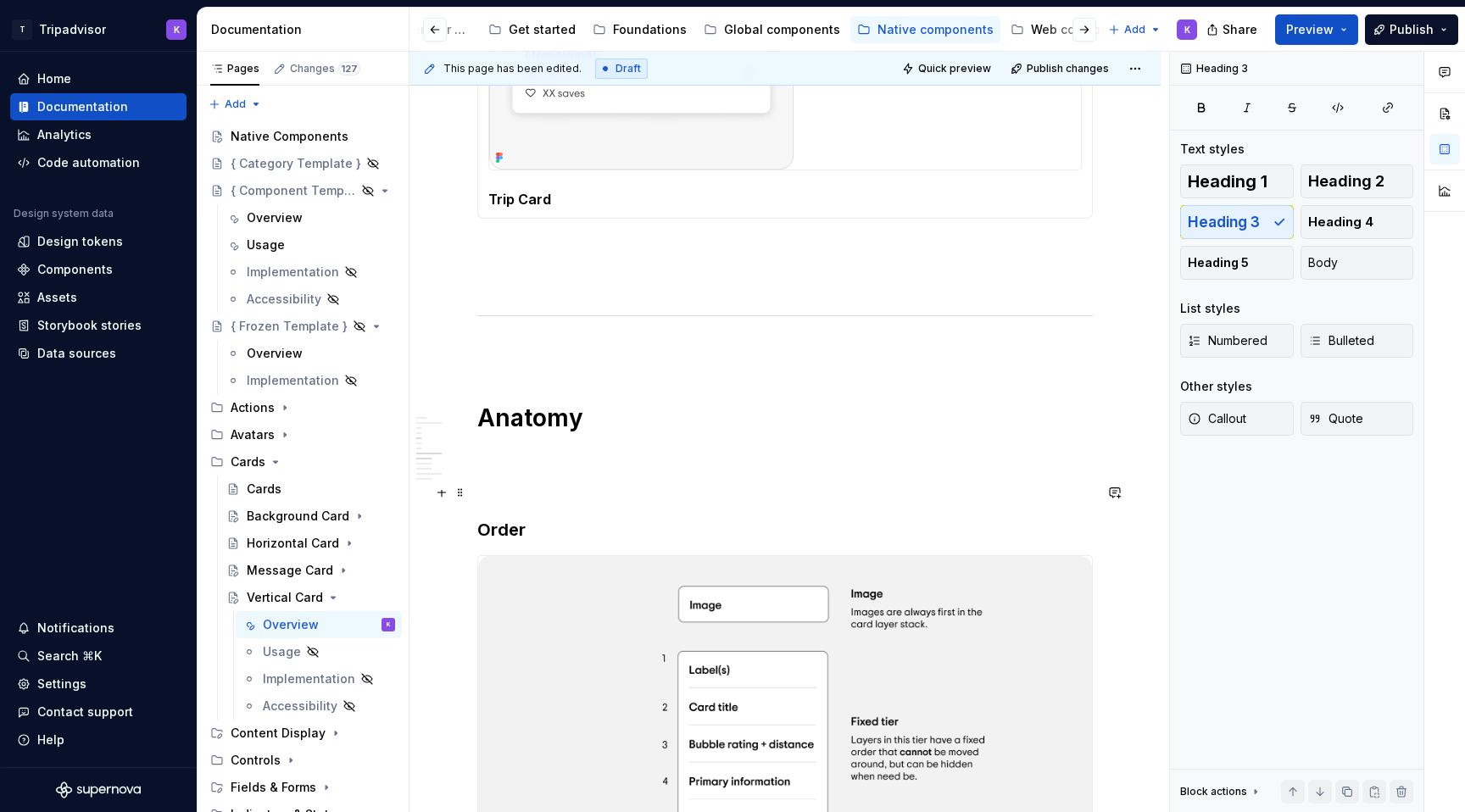
scroll to position [1967, 0]
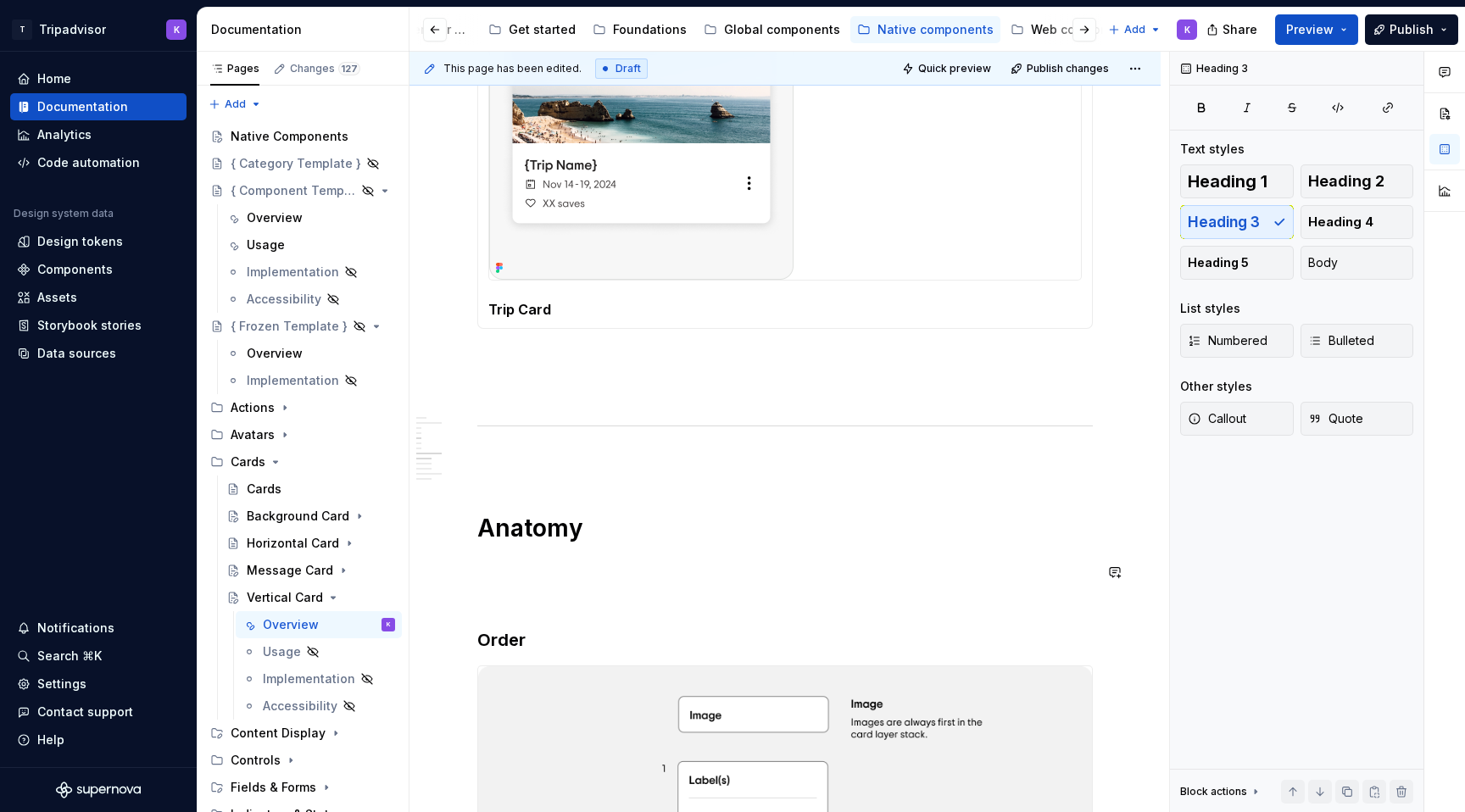
click at [511, 560] on div "**********" at bounding box center [785, 661] width 615 height 4590
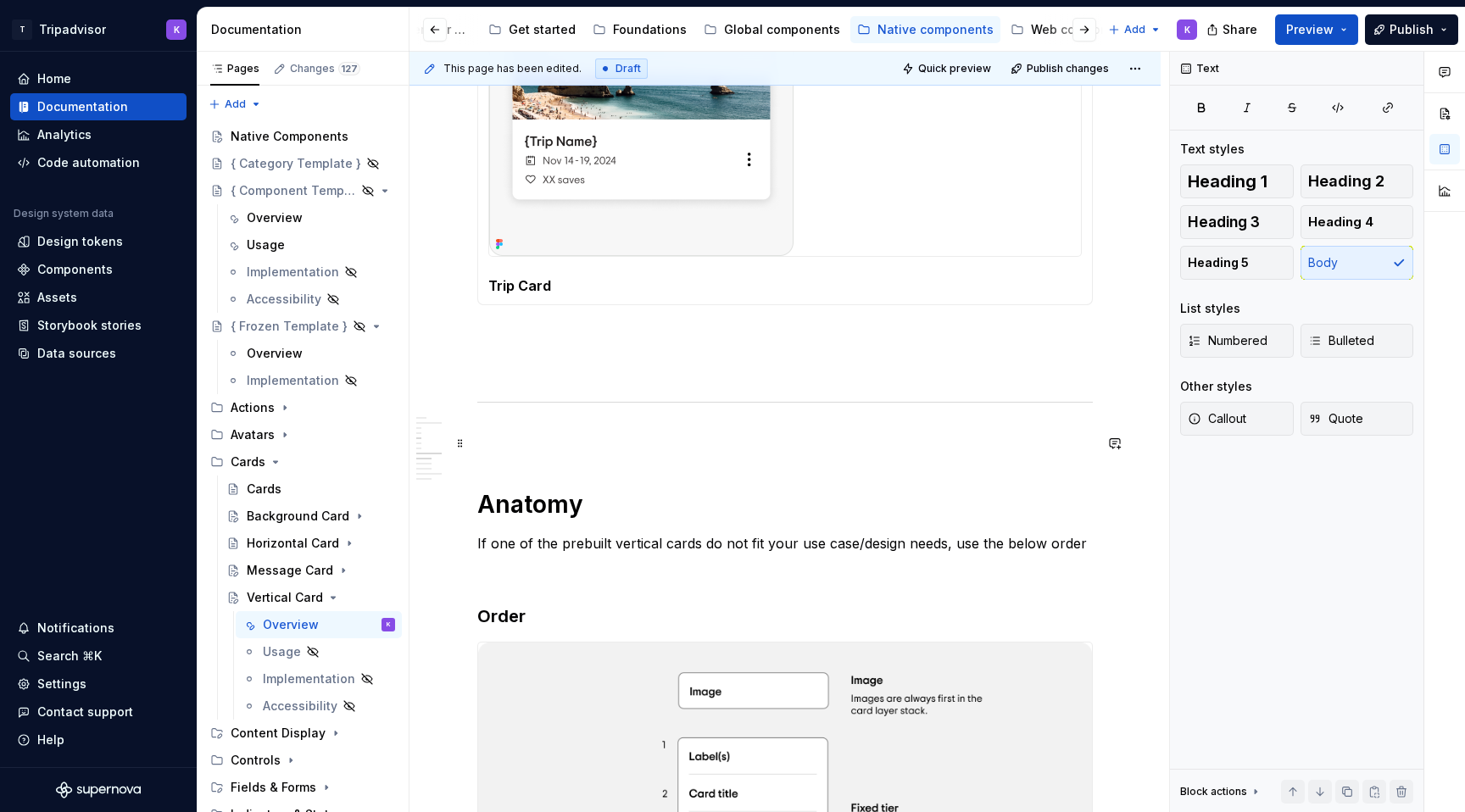
scroll to position [1989, 0]
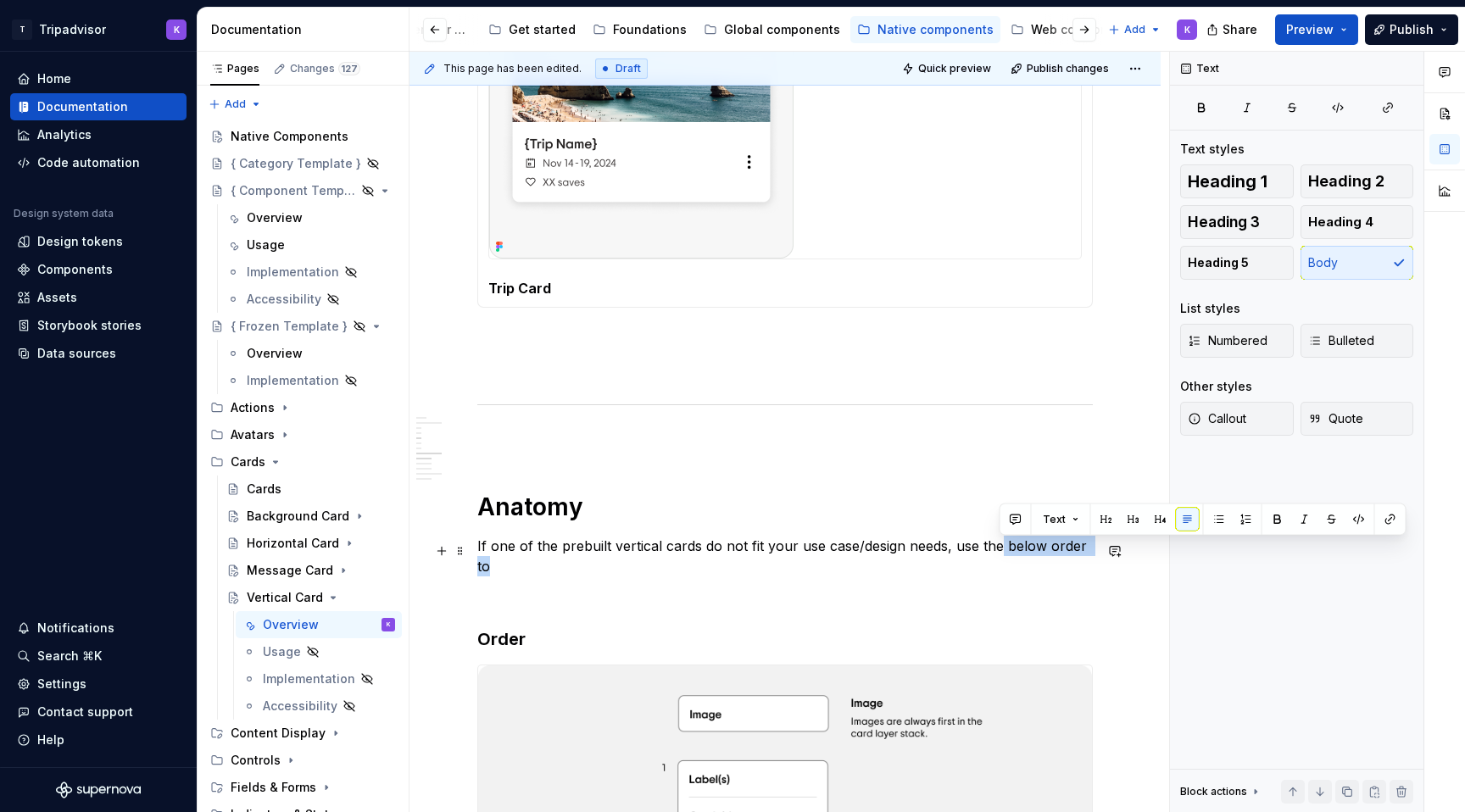
drag, startPoint x: 1001, startPoint y: 549, endPoint x: 1094, endPoint y: 553, distance: 93.1
click at [1093, 554] on p "If one of the prebuilt vertical cards do not fit your use case/design needs, us…" at bounding box center [785, 556] width 615 height 40
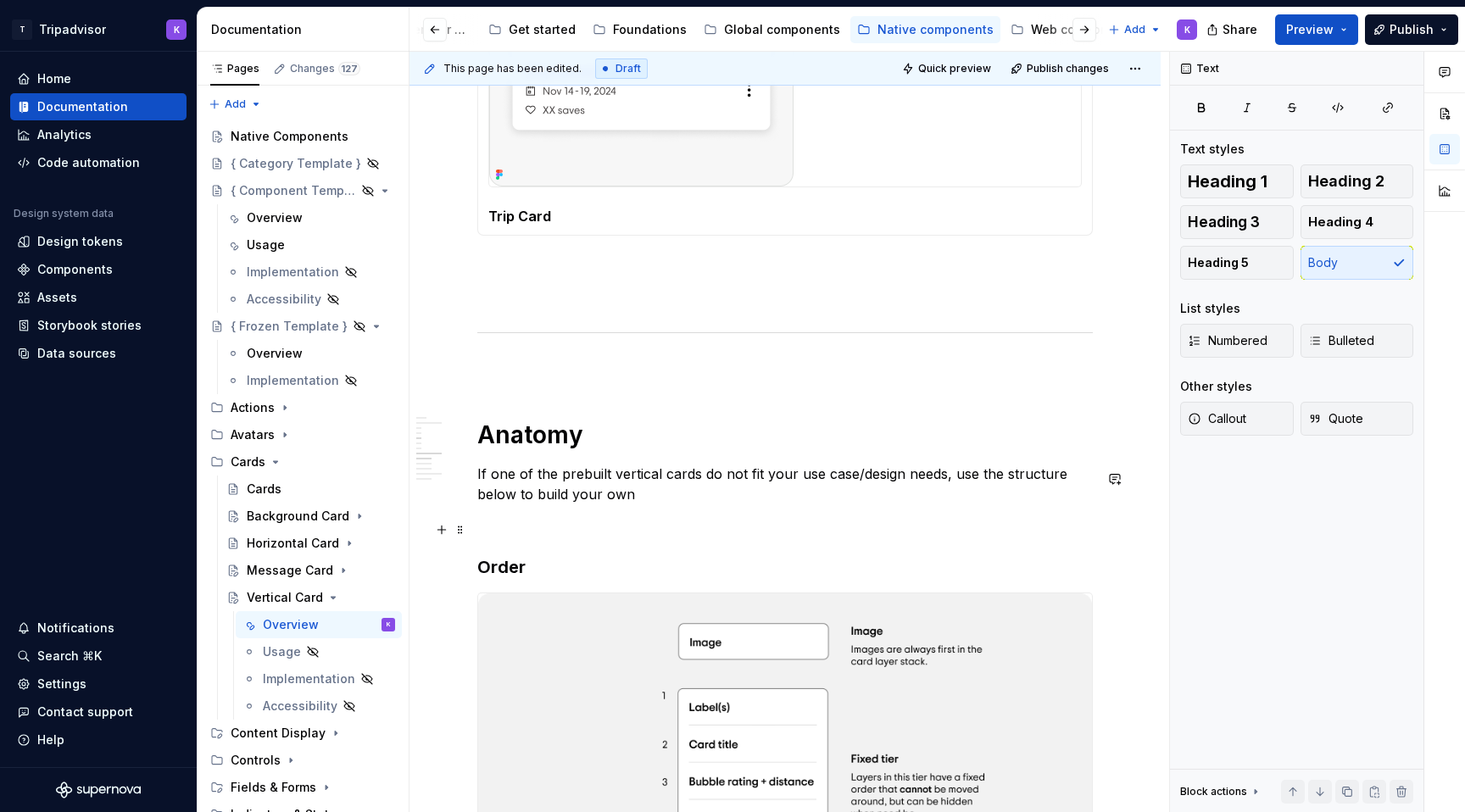
scroll to position [2065, 0]
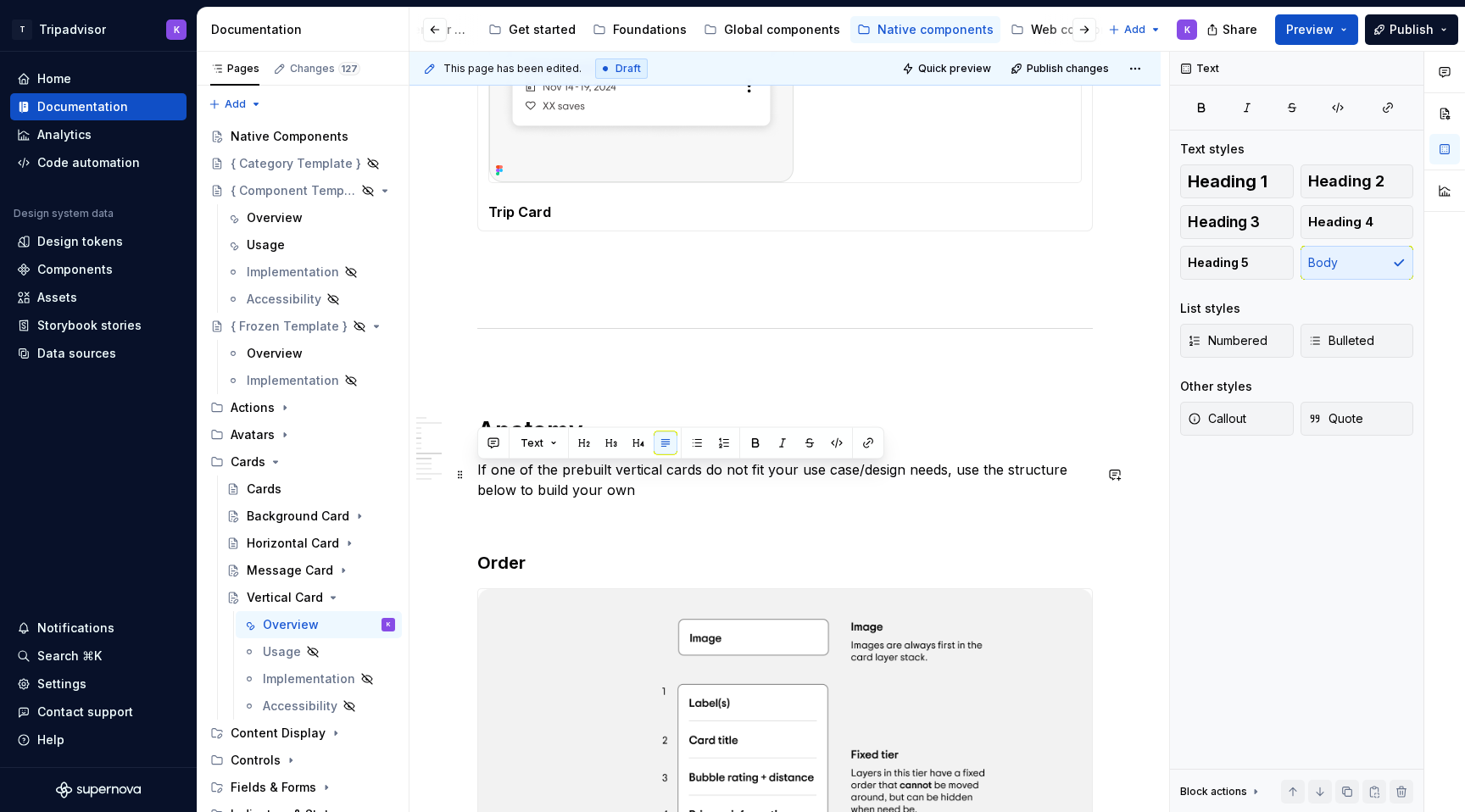
drag, startPoint x: 639, startPoint y: 497, endPoint x: 473, endPoint y: 471, distance: 168.0
click at [473, 471] on div "**********" at bounding box center [785, 686] width 751 height 4914
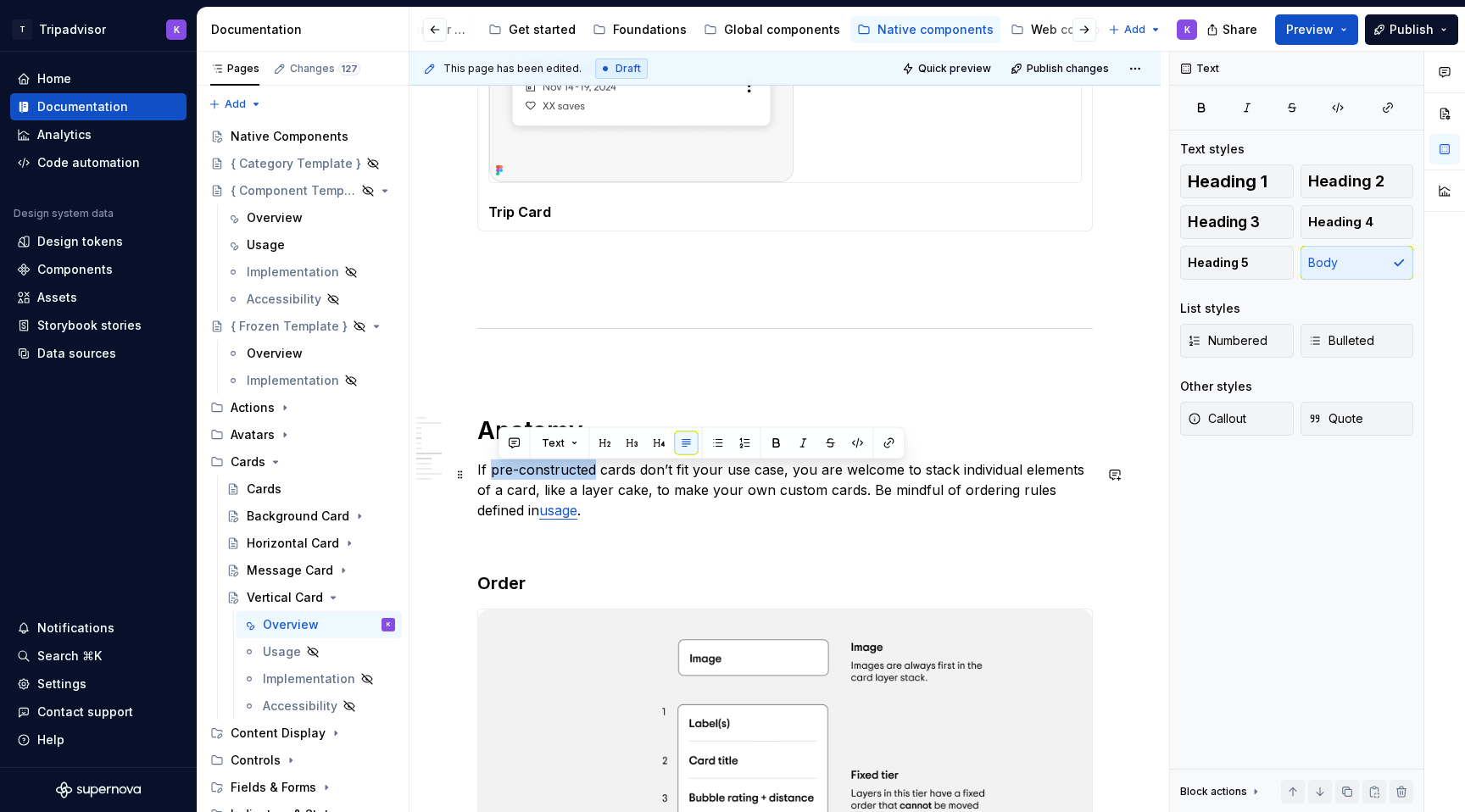
drag, startPoint x: 591, startPoint y: 471, endPoint x: 491, endPoint y: 471, distance: 100.0
click at [491, 471] on p "If pre-constructed cards don’t fit your use case, you are welcome to stack indi…" at bounding box center [785, 489] width 615 height 61
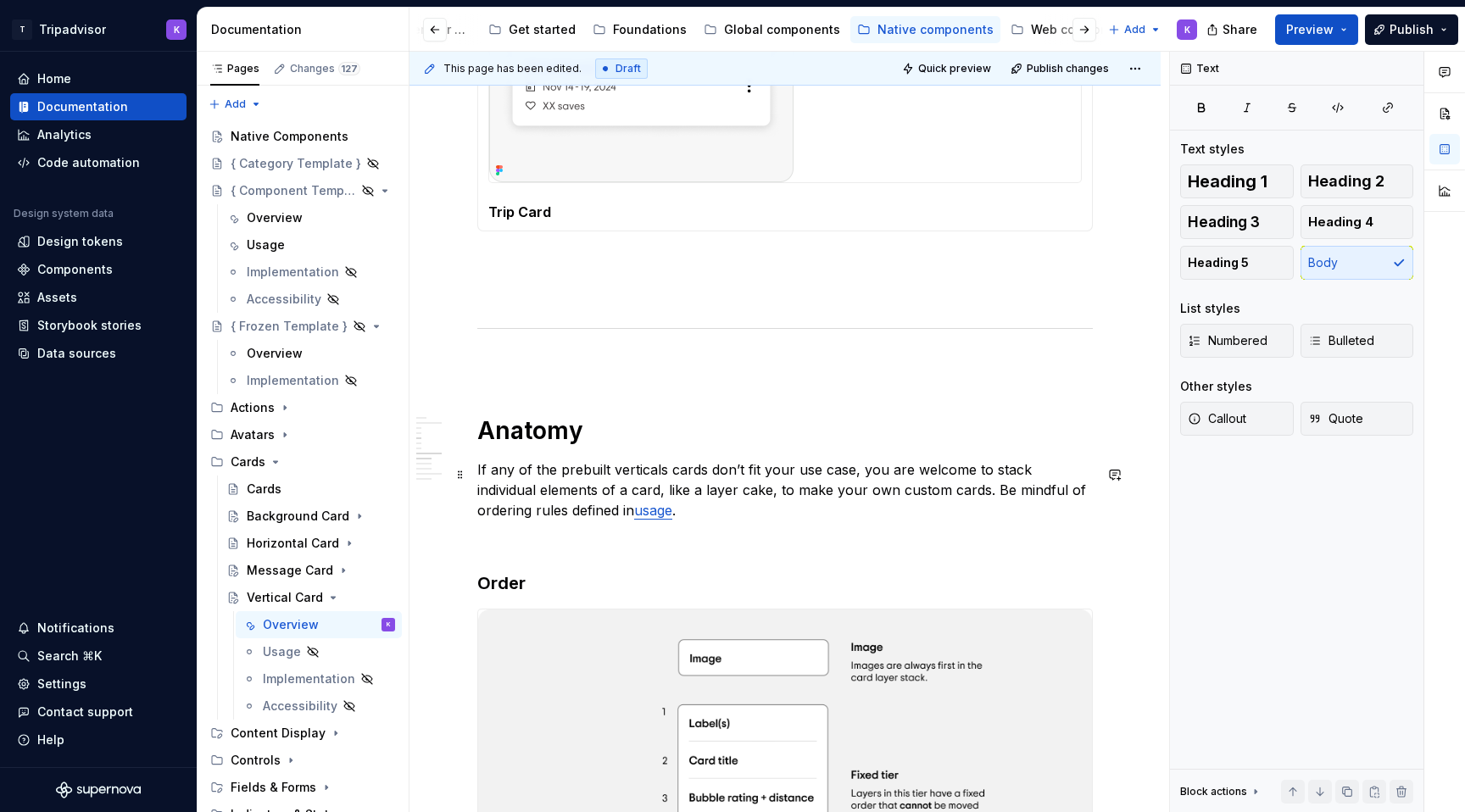
click at [741, 470] on p "If any of the prebuilt verticals cards don’t fit your use case, you are welcome…" at bounding box center [785, 489] width 615 height 61
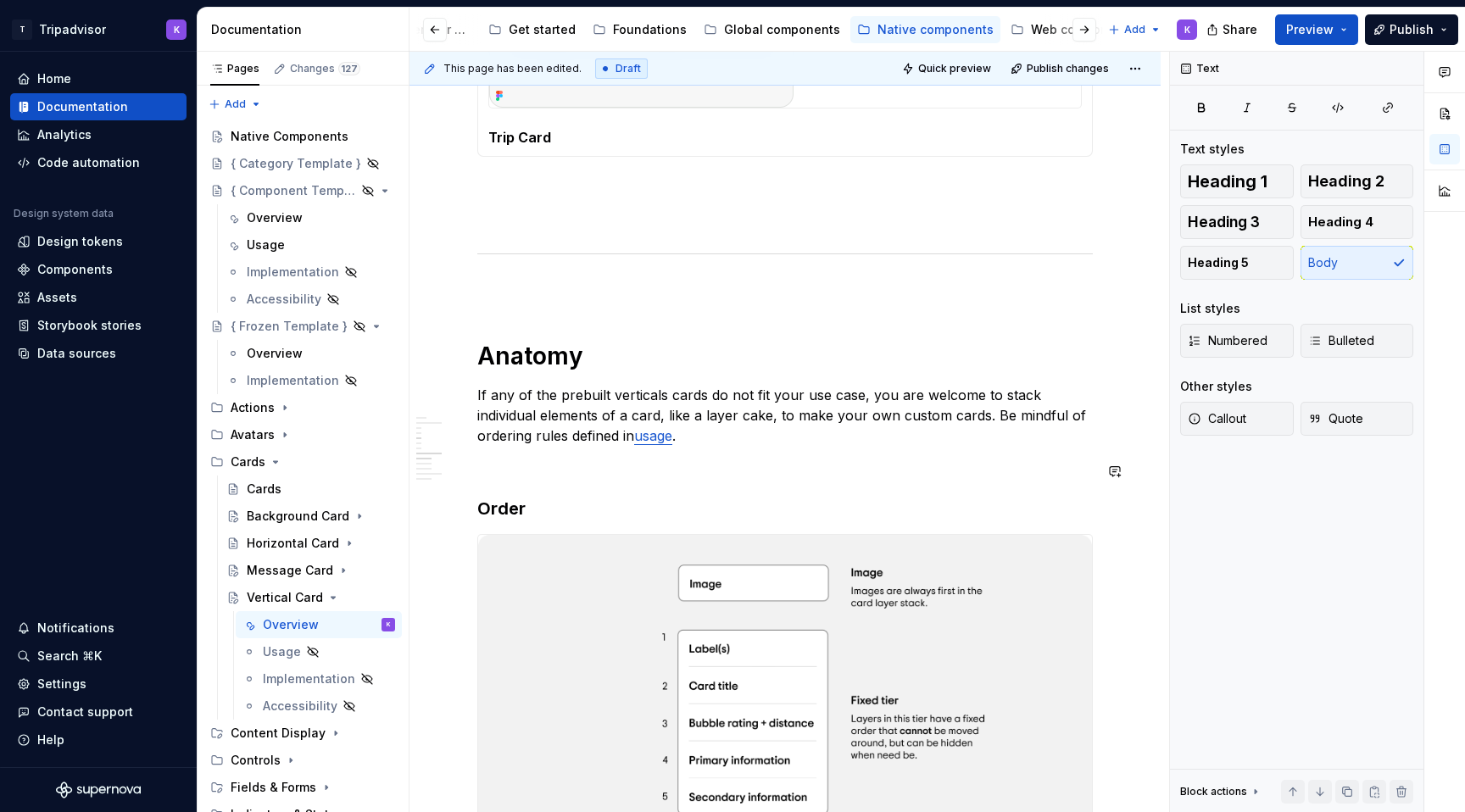
scroll to position [2149, 0]
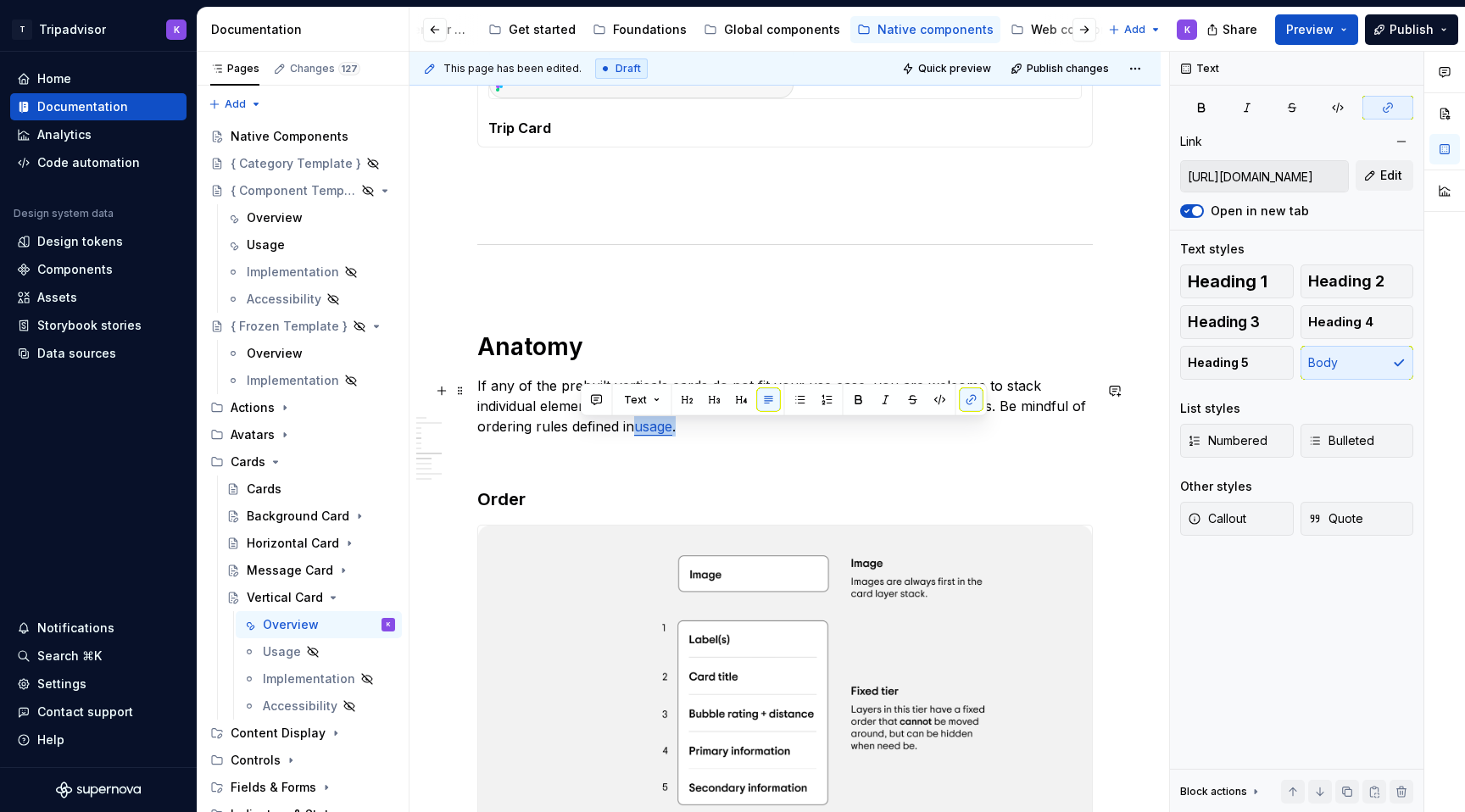
drag, startPoint x: 634, startPoint y: 436, endPoint x: 580, endPoint y: 436, distance: 54.0
click at [580, 436] on p "If any of the prebuilt verticals cards do not fit your use case, you are welcom…" at bounding box center [785, 406] width 615 height 61
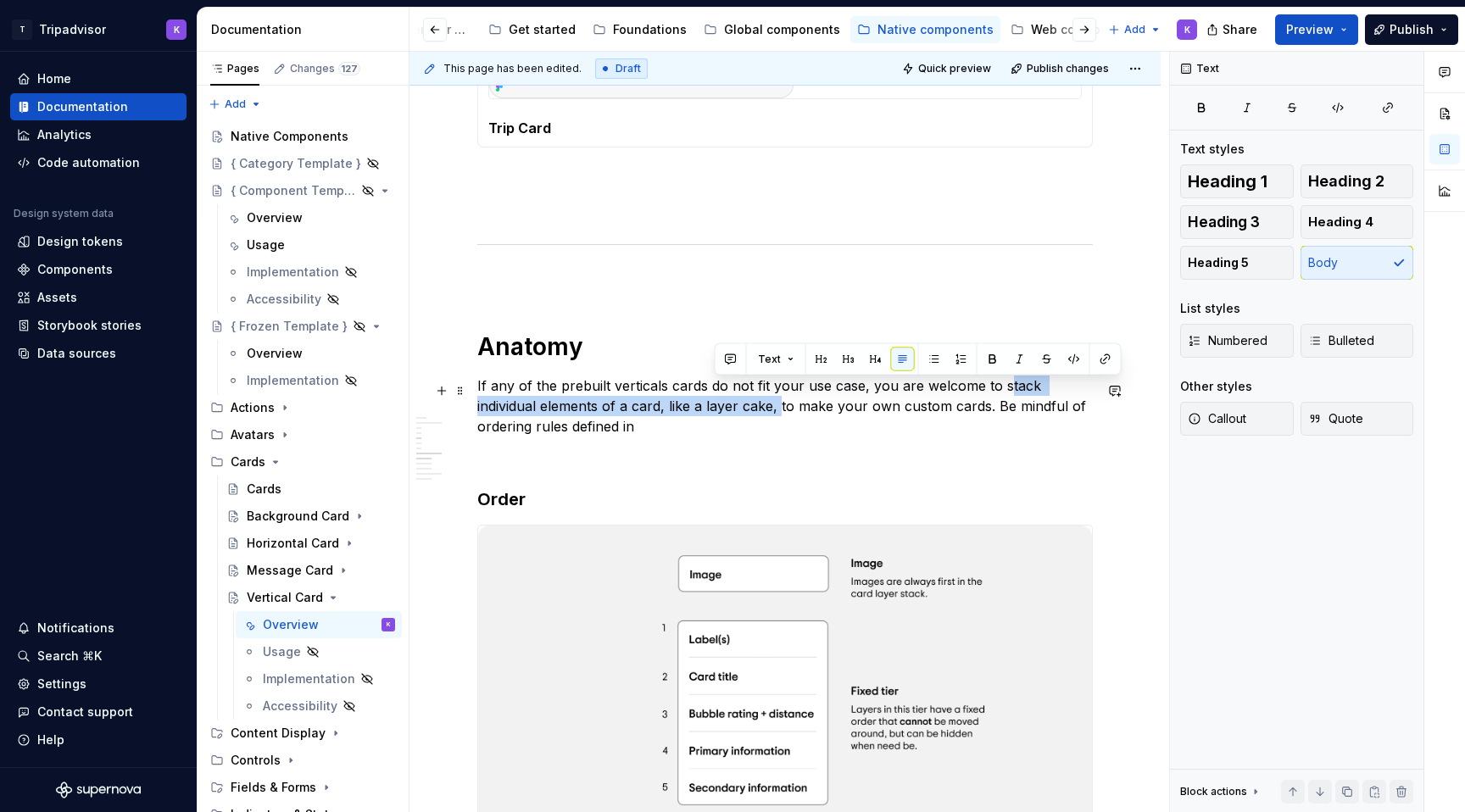
drag, startPoint x: 715, startPoint y: 413, endPoint x: 1001, endPoint y: 386, distance: 287.3
click at [1001, 386] on p "If any of the prebuilt verticals cards do not fit your use case, you are welcom…" at bounding box center [785, 406] width 615 height 61
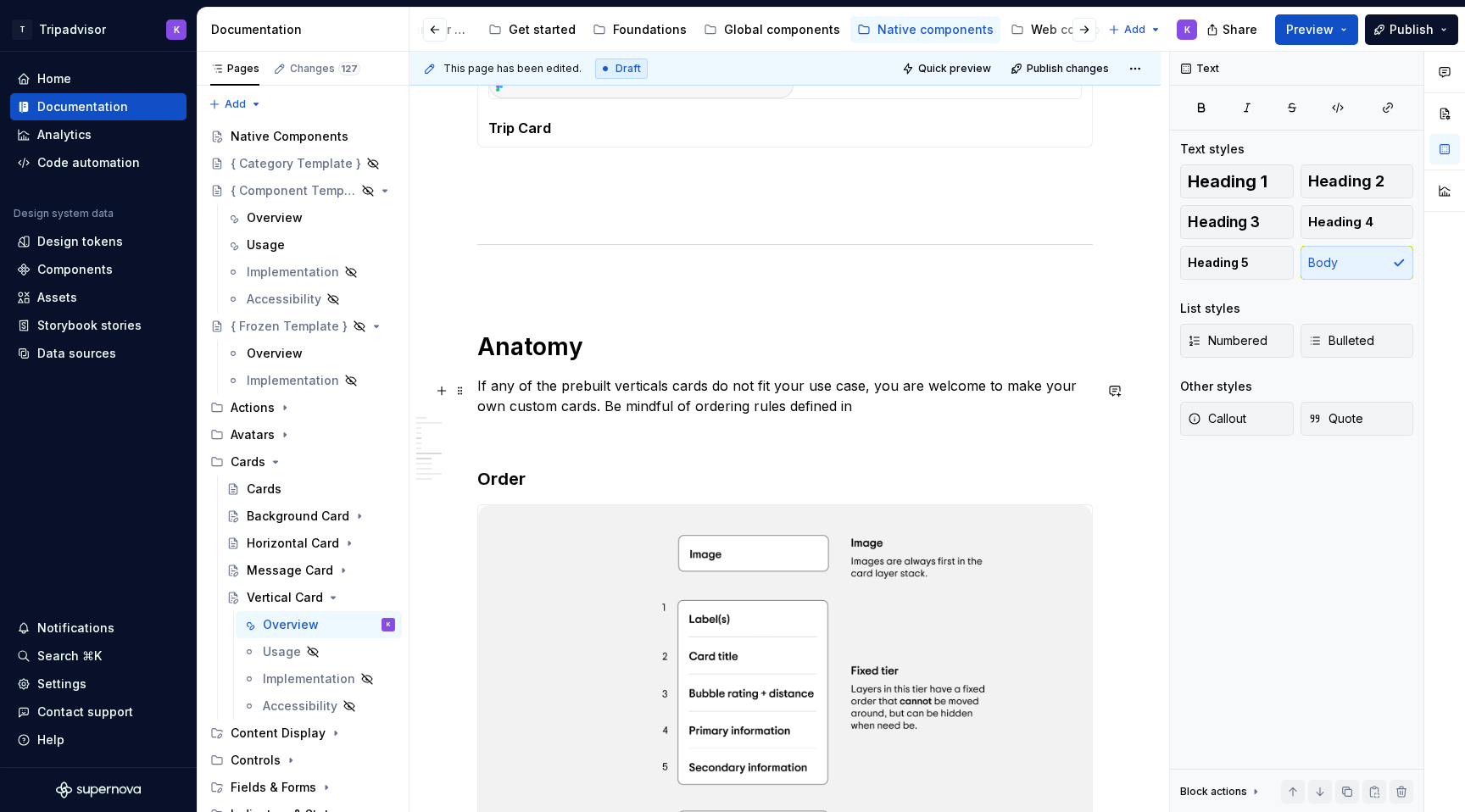
click at [565, 416] on p "If any of the prebuilt verticals cards do not fit your use case, you are welcom…" at bounding box center [785, 395] width 615 height 40
drag, startPoint x: 1030, startPoint y: 390, endPoint x: 996, endPoint y: 390, distance: 34.0
click at [996, 390] on p "If any of the prebuilt verticals cards do not fit your use case, you are welcom…" at bounding box center [785, 395] width 615 height 40
drag, startPoint x: 1066, startPoint y: 391, endPoint x: 1041, endPoint y: 391, distance: 25.0
click at [1041, 391] on p "If any of the prebuilt verticals cards do not fit your use case, you are welcom…" at bounding box center [785, 395] width 615 height 40
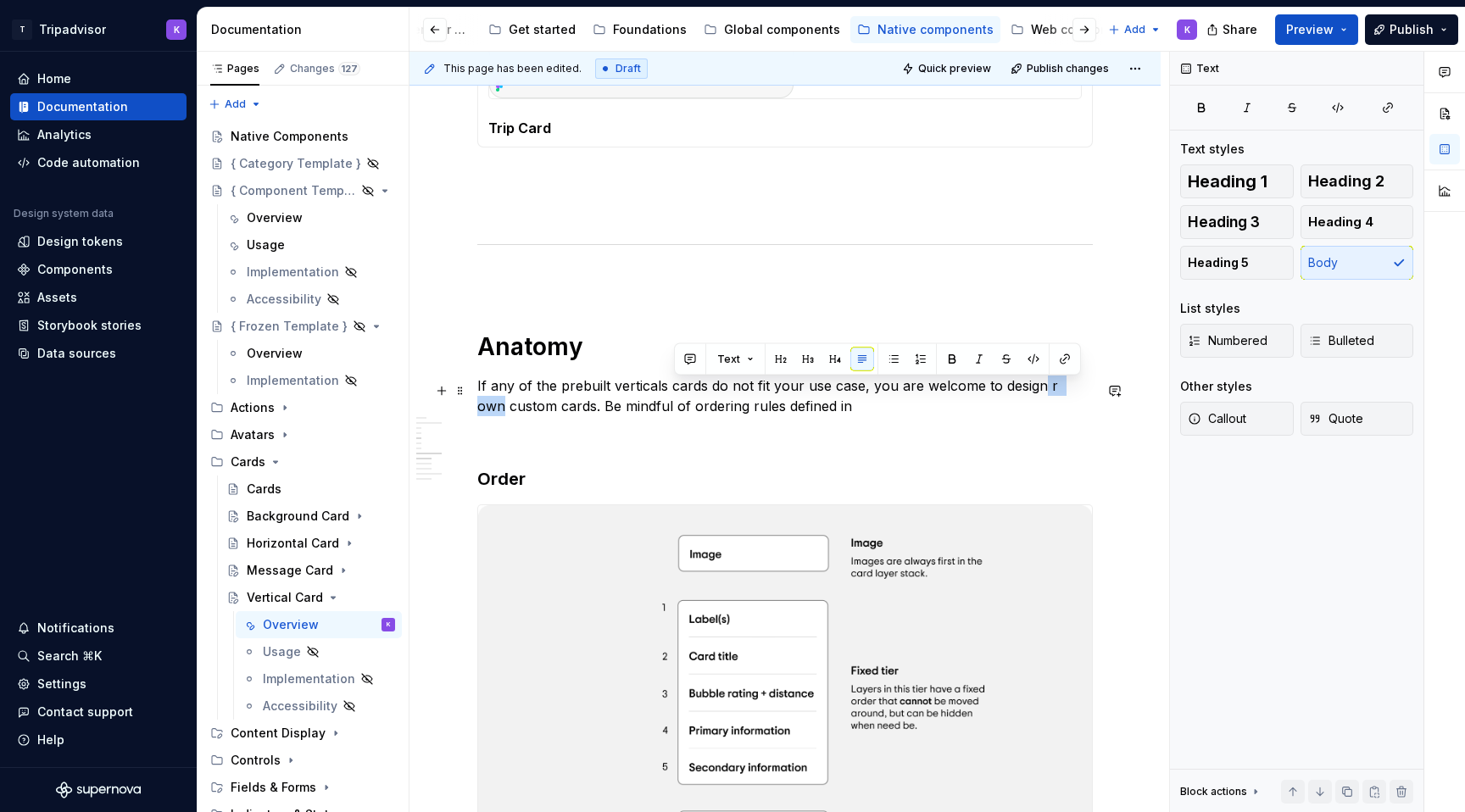
drag, startPoint x: 1079, startPoint y: 391, endPoint x: 1037, endPoint y: 391, distance: 42.0
click at [1037, 391] on p "If any of the prebuilt verticals cards do not fit your use case, you are welcom…" at bounding box center [785, 395] width 615 height 40
click at [513, 411] on p "If any of the prebuilt verticals cards do not fit your use case, you are welcom…" at bounding box center [785, 395] width 615 height 40
click at [776, 416] on p "If any of the prebuilt verticals cards do not fit your use case, you are welcom…" at bounding box center [785, 395] width 615 height 40
click at [973, 401] on p "If any of the prebuilt verticals cards do not fit your use case, you are welcom…" at bounding box center [785, 395] width 615 height 40
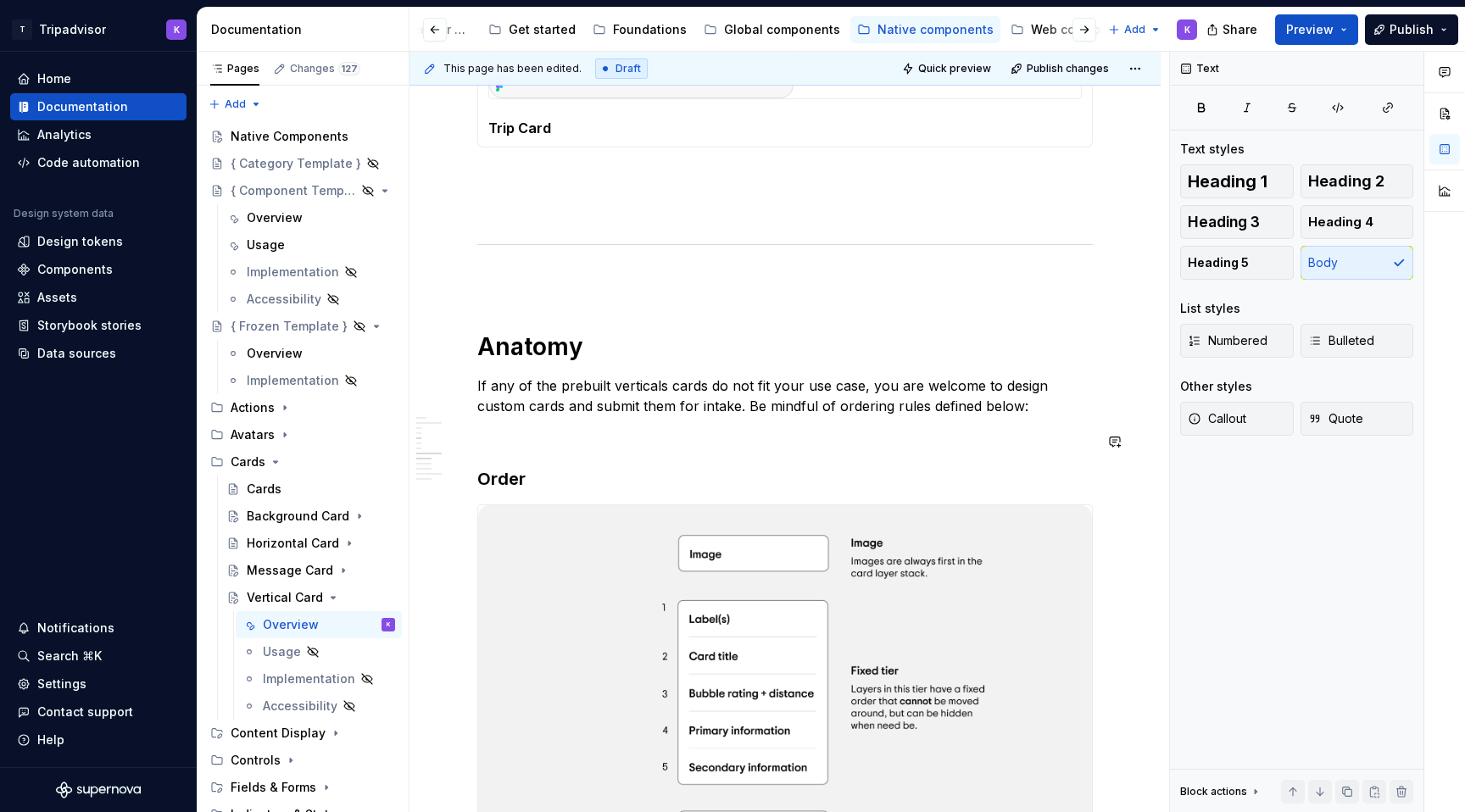
click at [865, 445] on p at bounding box center [785, 436] width 615 height 21
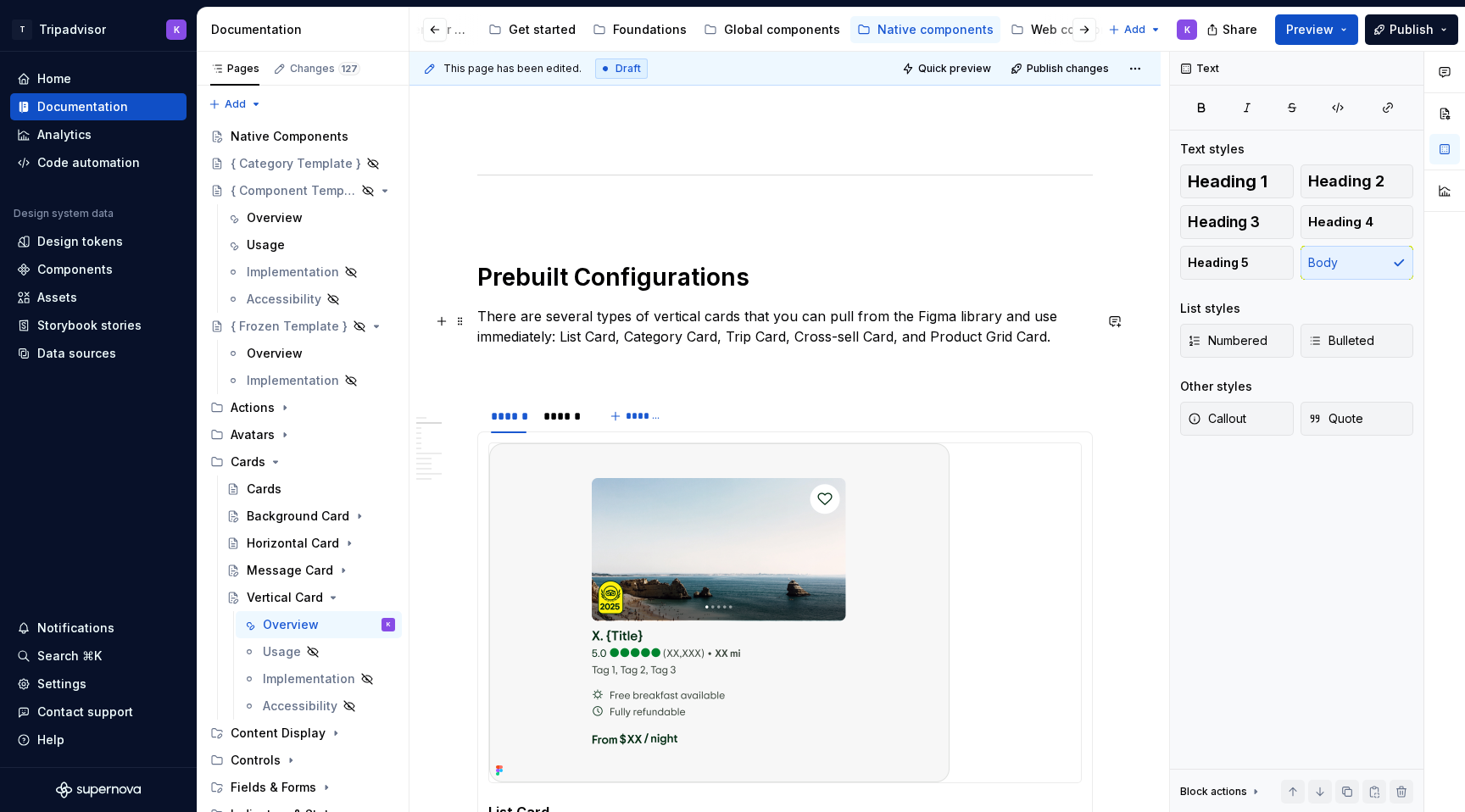
scroll to position [768, 0]
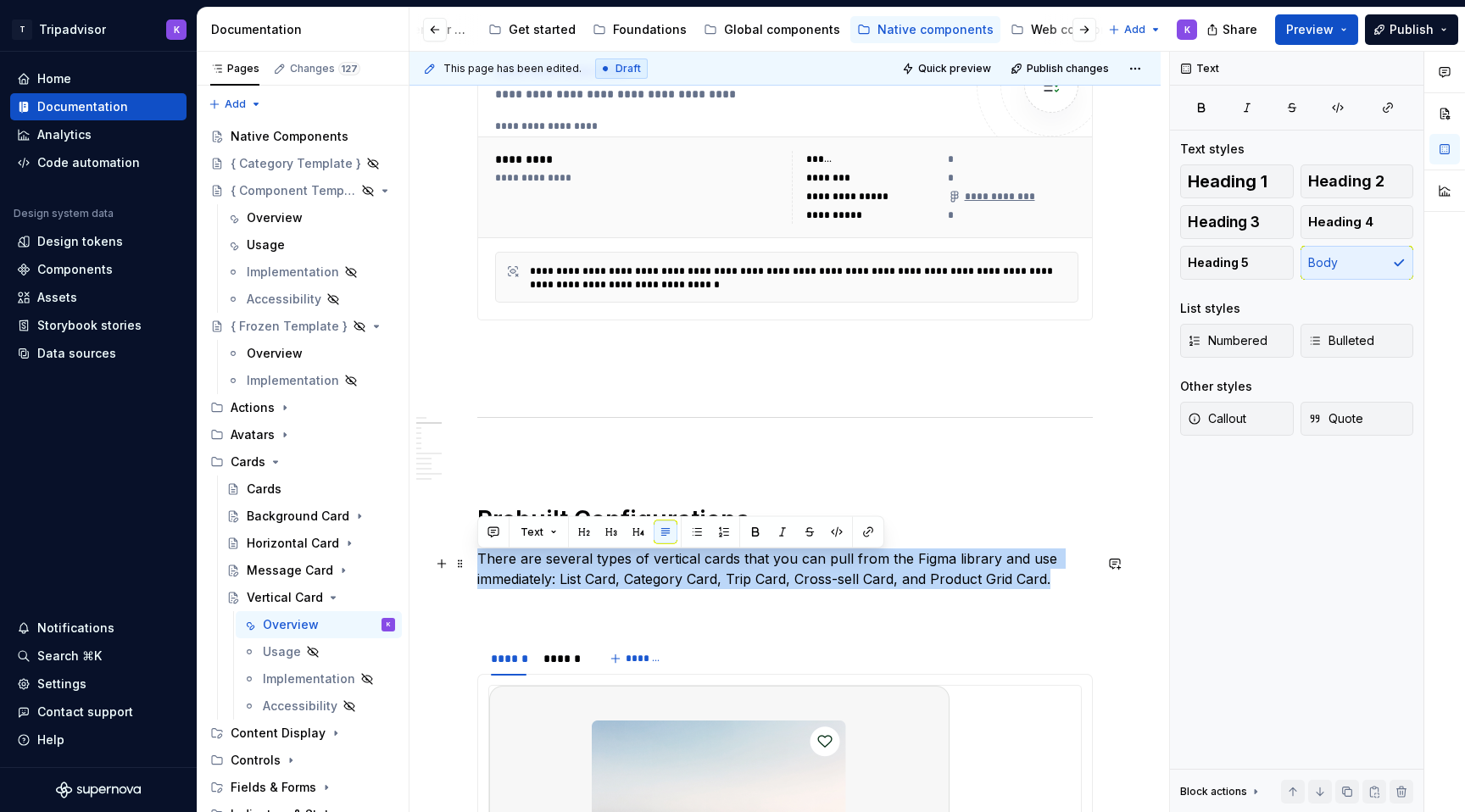
drag, startPoint x: 480, startPoint y: 562, endPoint x: 1095, endPoint y: 581, distance: 615.3
click at [1093, 581] on p "There are several types of vertical cards that you can pull from the Figma libr…" at bounding box center [785, 568] width 615 height 40
copy p "There are several types of vertical cards that you can pull from the Figma libr…"
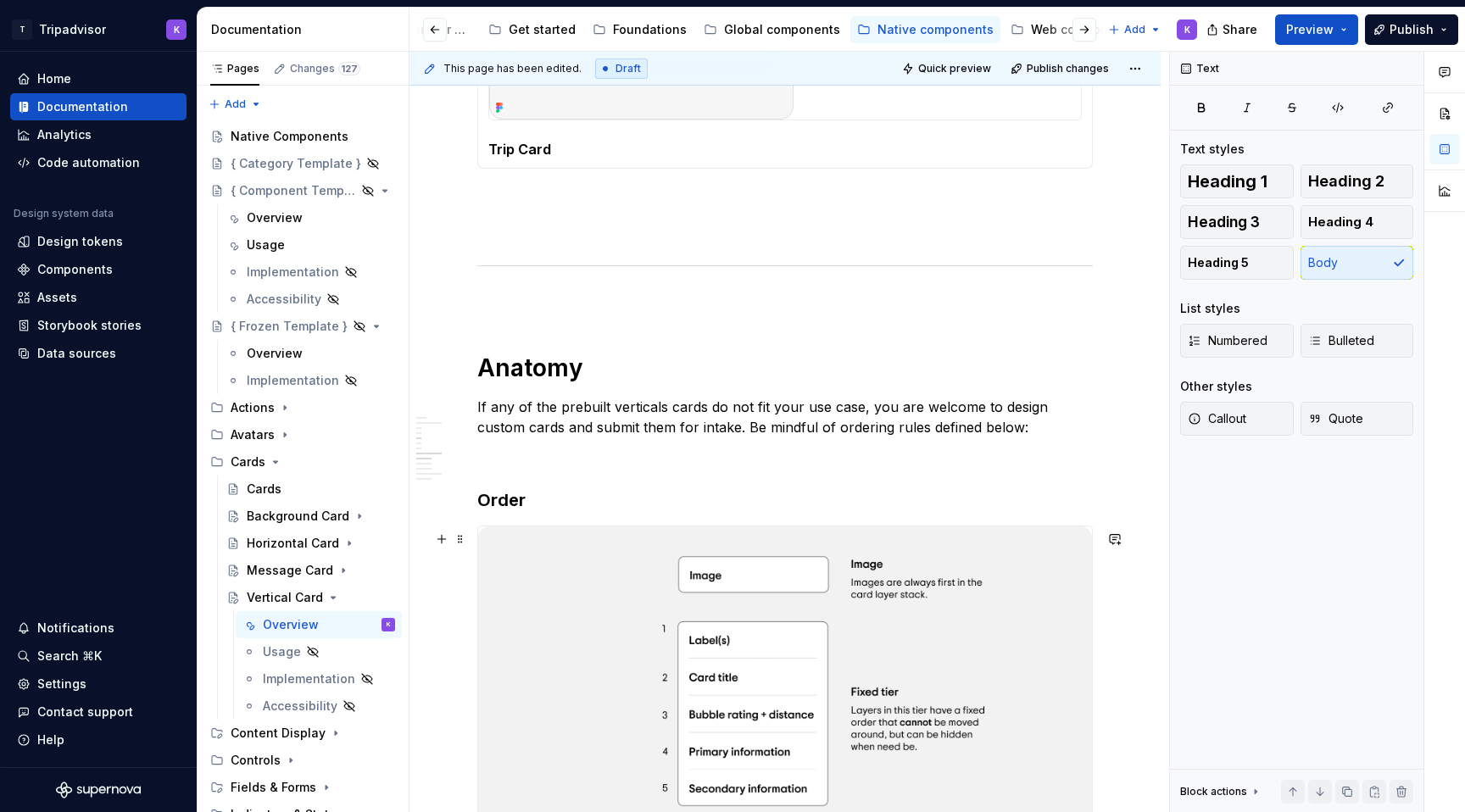
scroll to position [2437, 0]
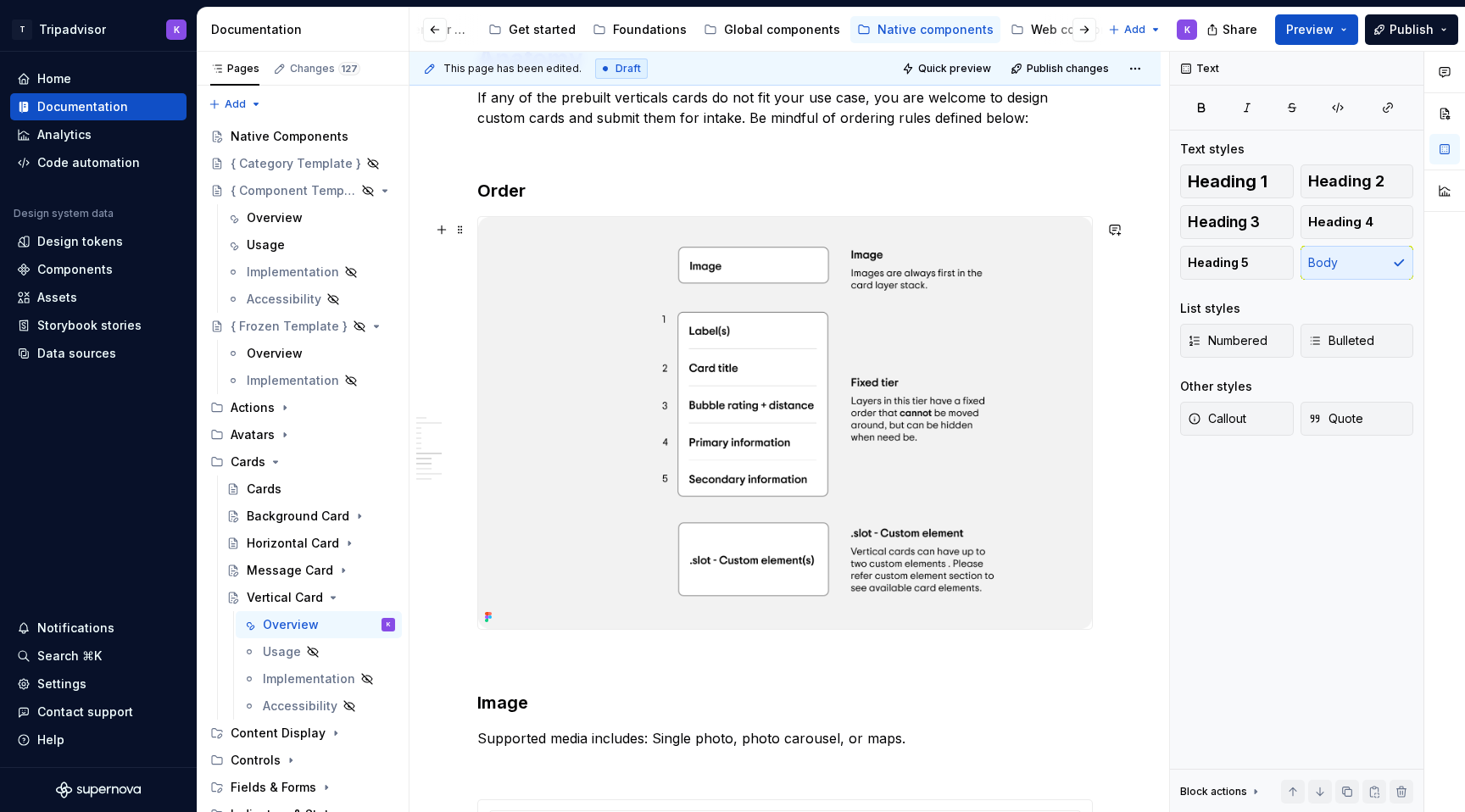
click at [800, 446] on img at bounding box center [785, 422] width 613 height 411
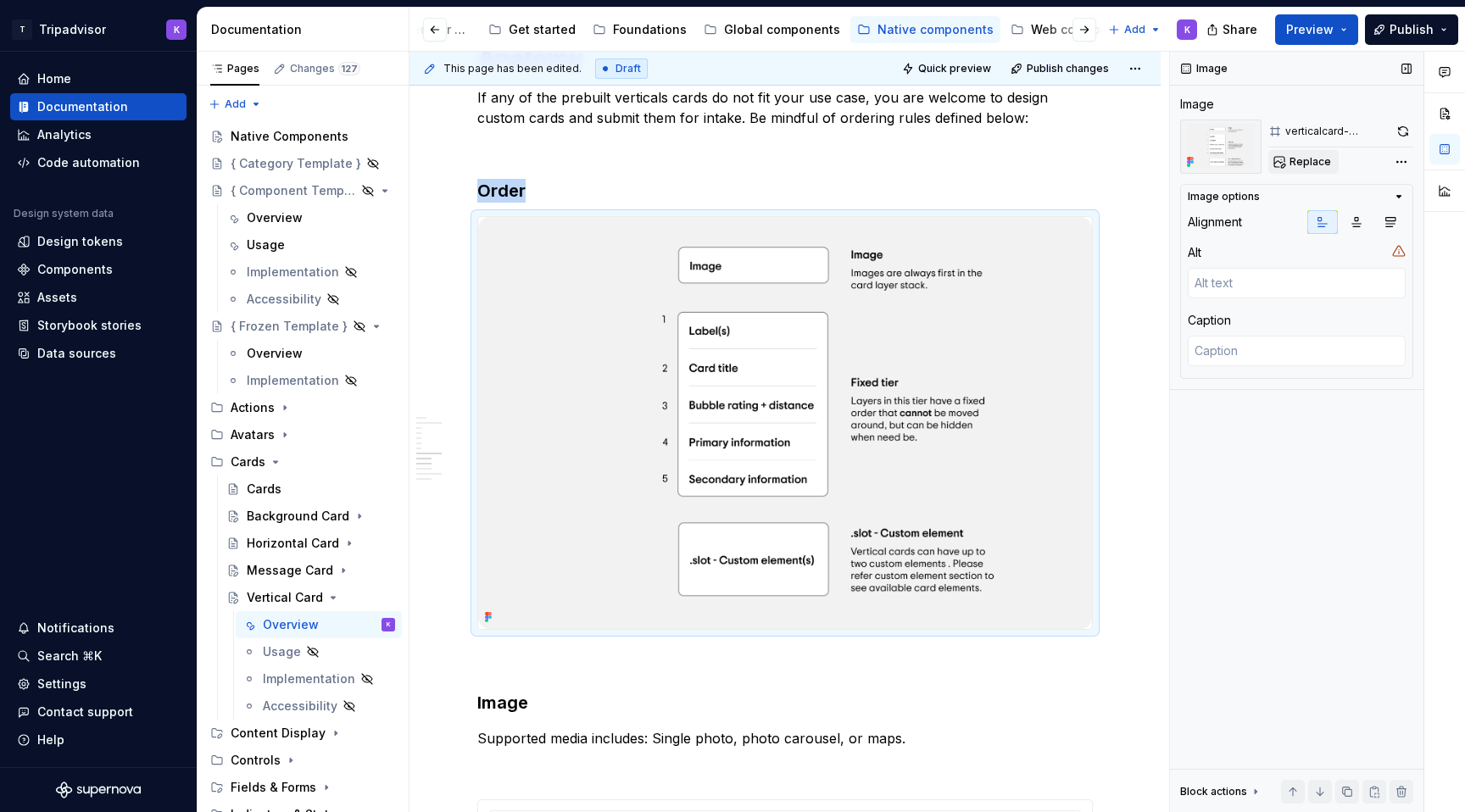
click at [1309, 155] on span "Replace" at bounding box center [1310, 161] width 41 height 13
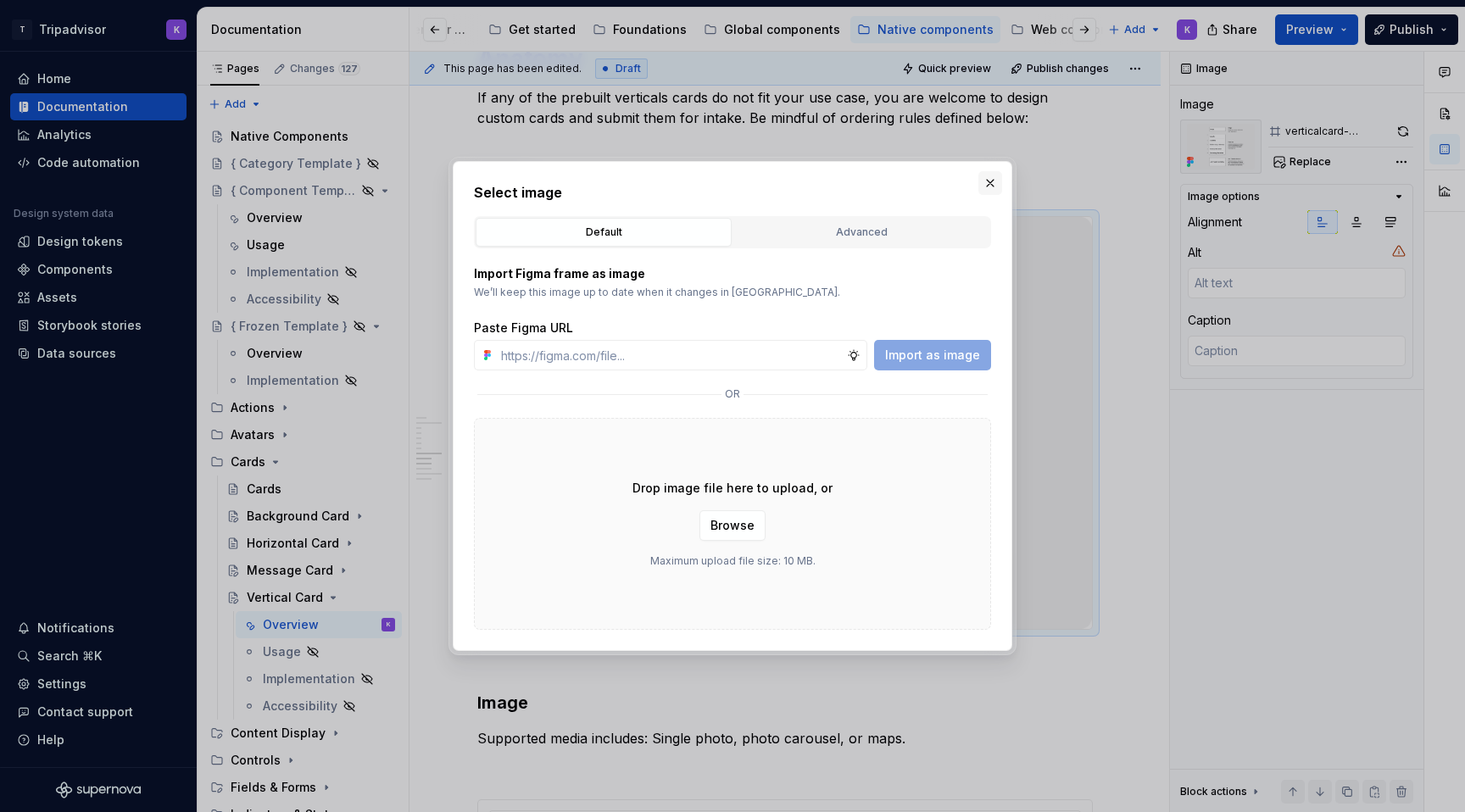
click at [1000, 174] on button "button" at bounding box center [990, 183] width 23 height 23
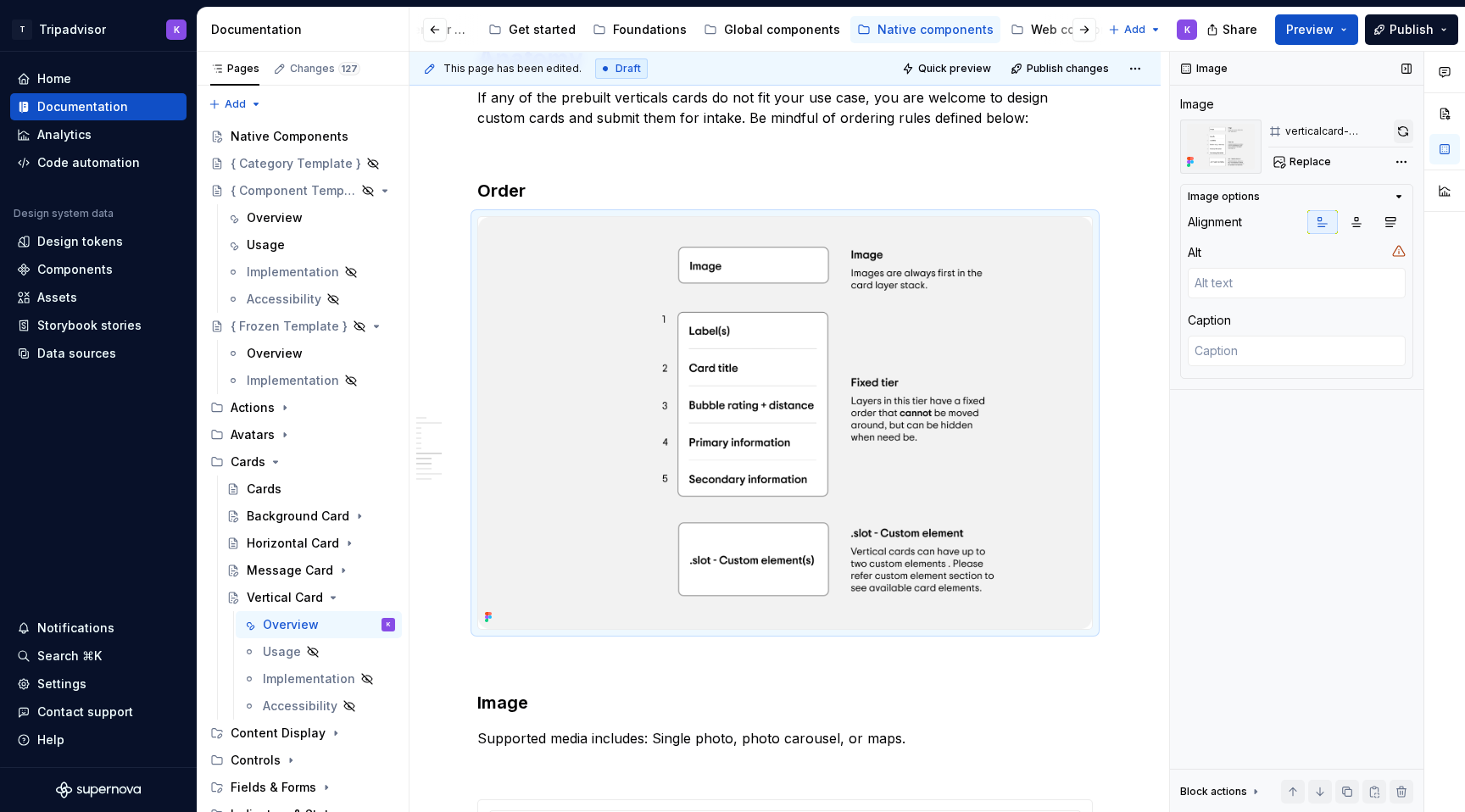
click at [1399, 128] on button "button" at bounding box center [1403, 131] width 20 height 23
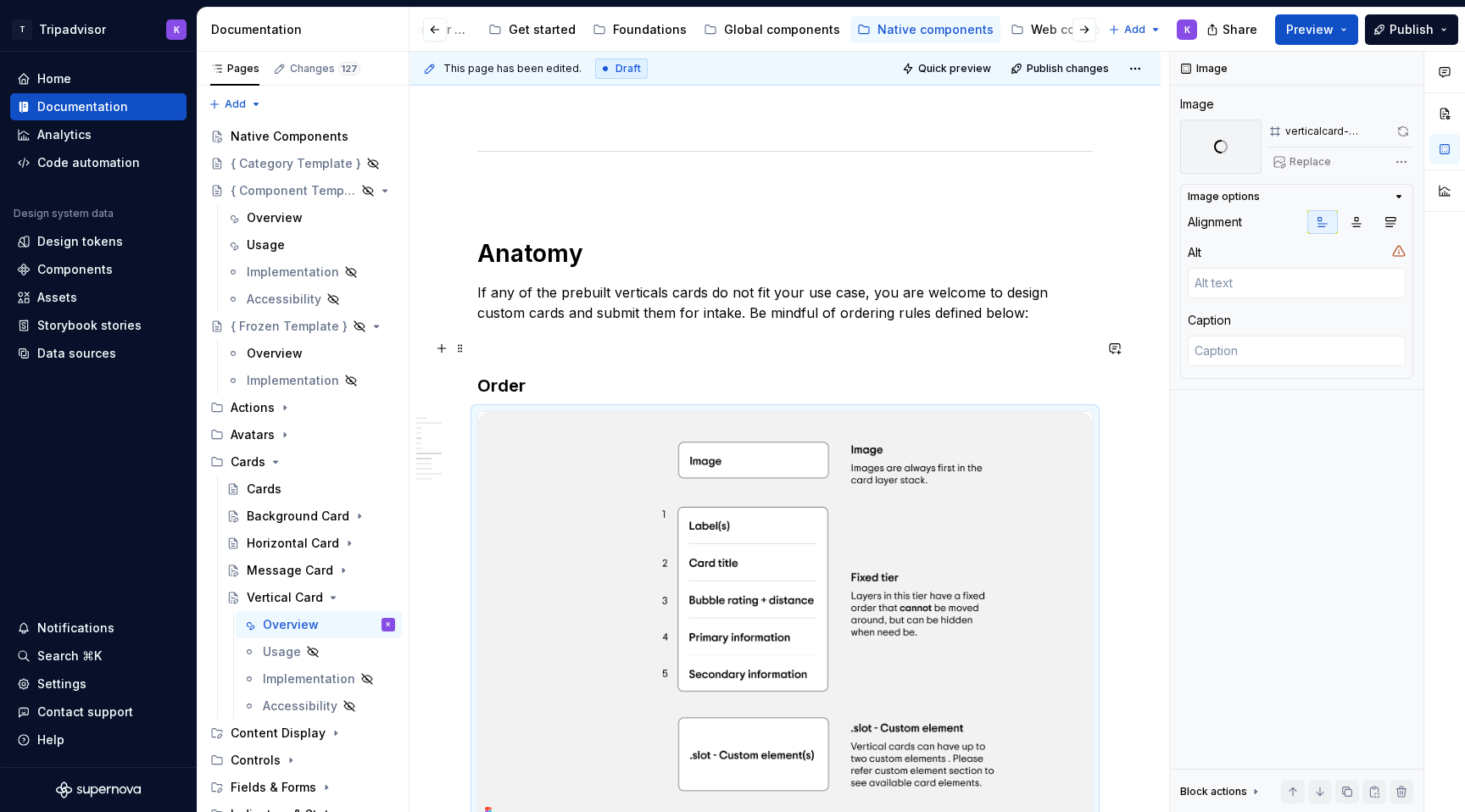
scroll to position [2233, 0]
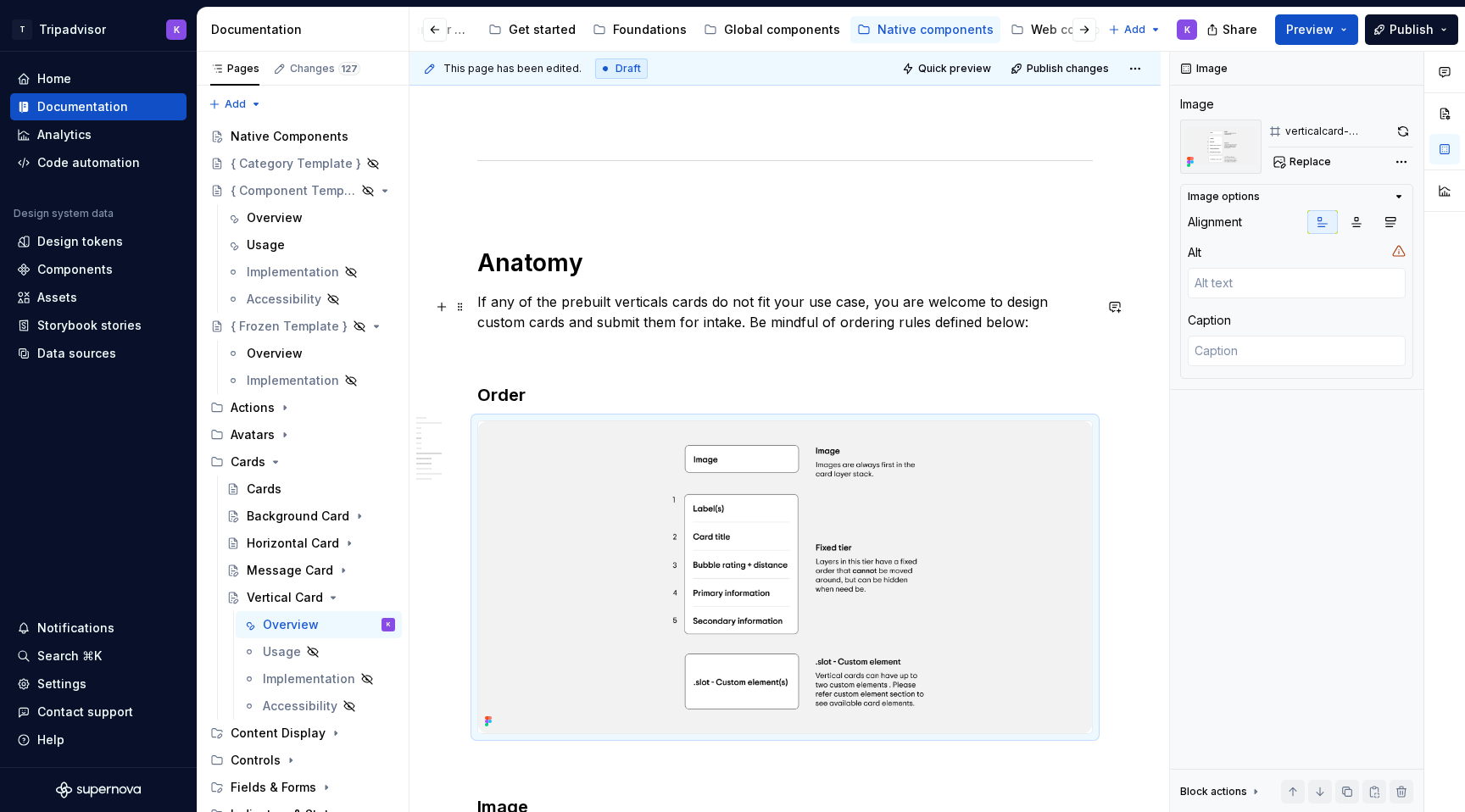
click at [663, 302] on p "If any of the prebuilt verticals cards do not fit your use case, you are welcom…" at bounding box center [785, 311] width 615 height 40
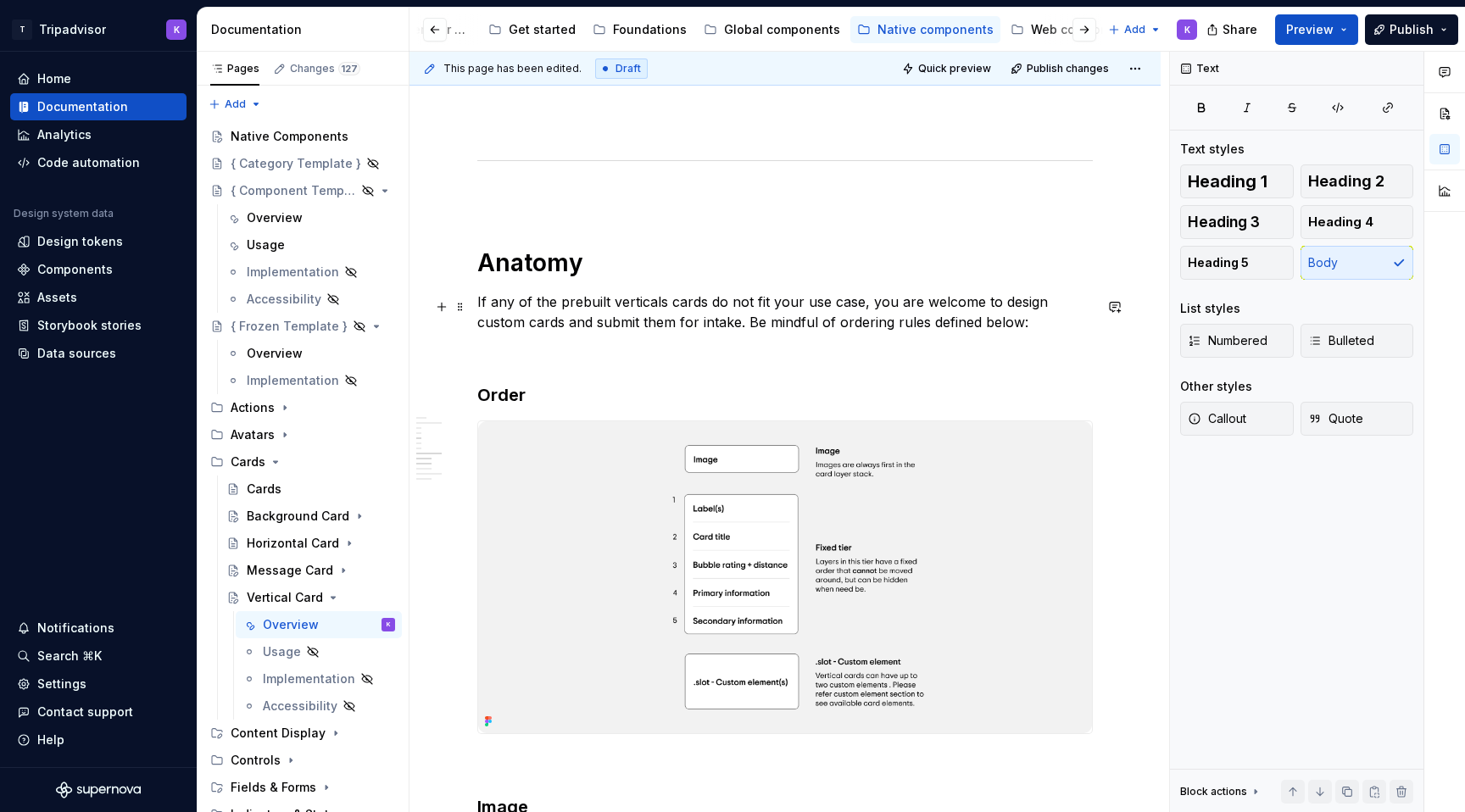
click at [687, 315] on p "If any of the prebuilt verticals cards do not fit your use case, you are welcom…" at bounding box center [785, 311] width 615 height 40
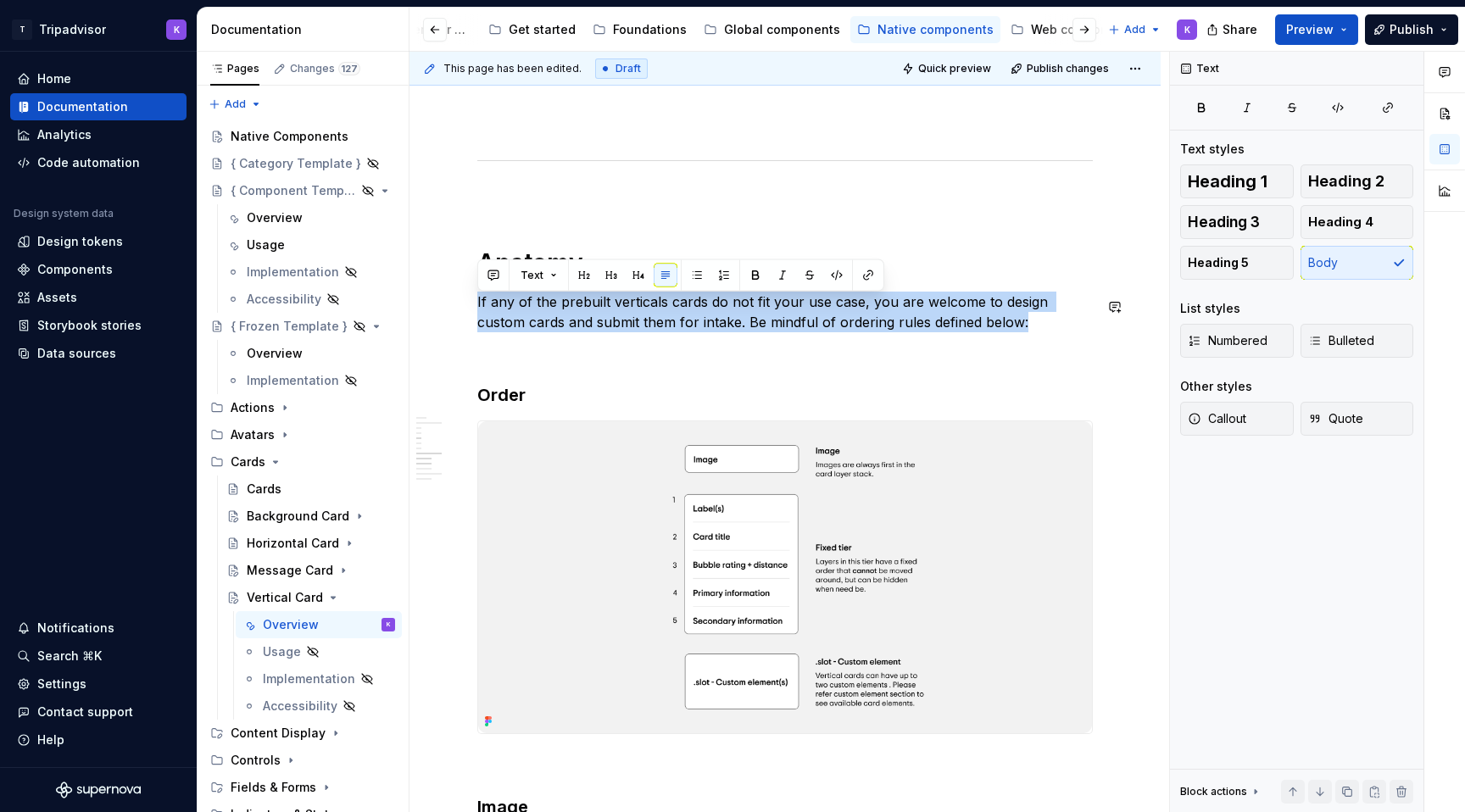
copy p "If any of the prebuilt verticals cards do not fit your use case, you are welcom…"
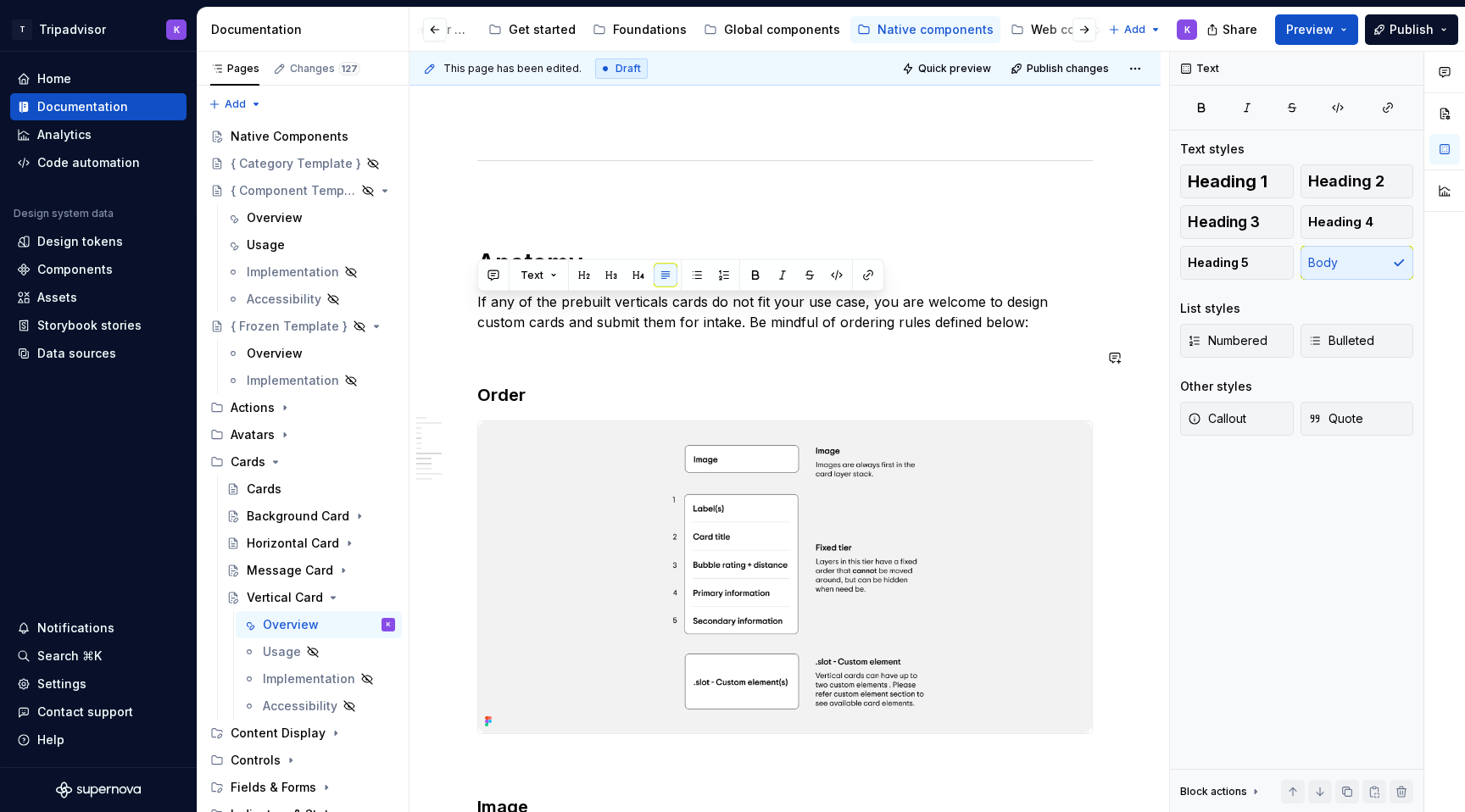
click at [680, 376] on div "**********" at bounding box center [785, 357] width 615 height 4510
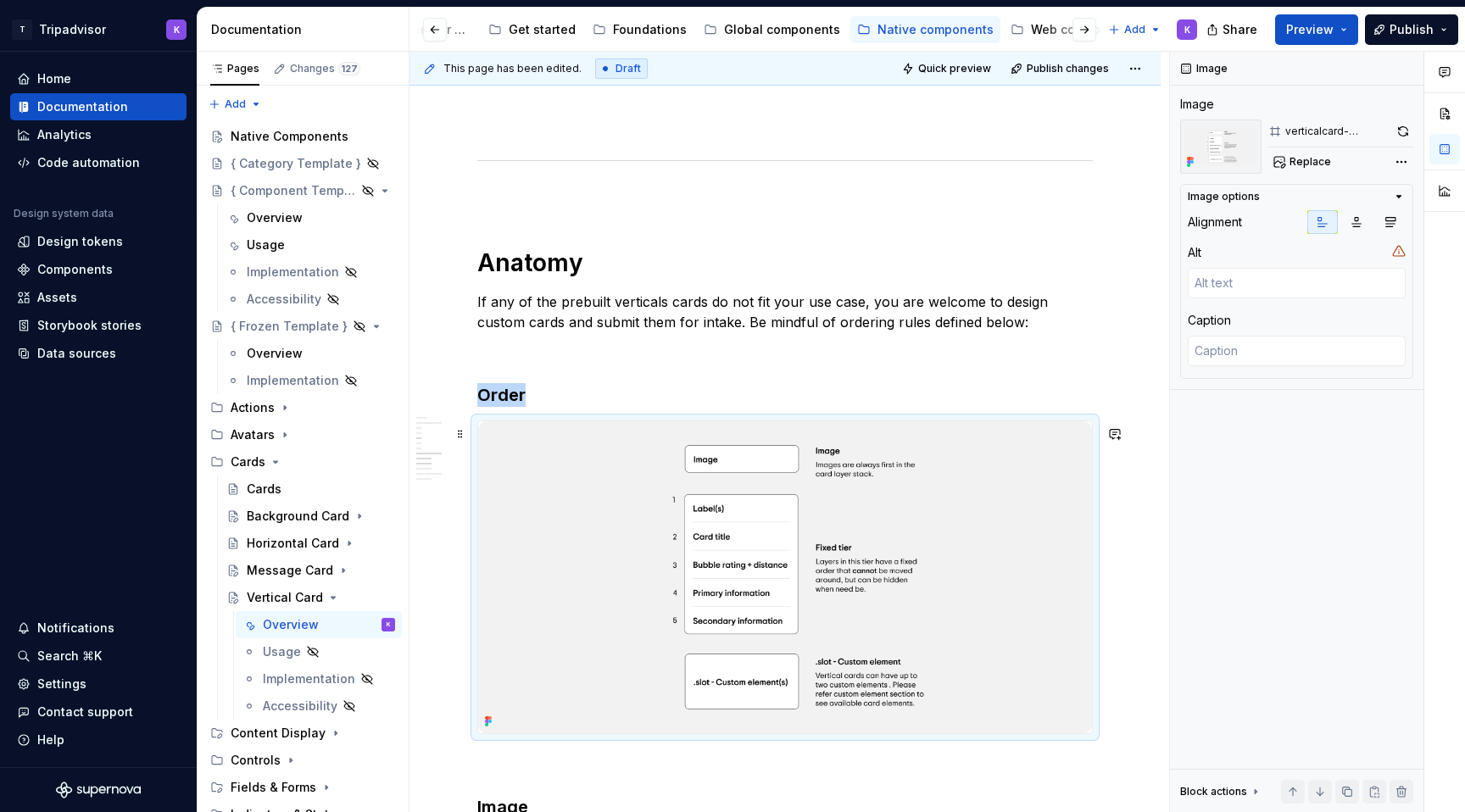
click at [653, 488] on img at bounding box center [785, 577] width 613 height 312
click at [458, 441] on span at bounding box center [460, 434] width 13 height 23
click at [527, 418] on div "**********" at bounding box center [785, 357] width 615 height 4510
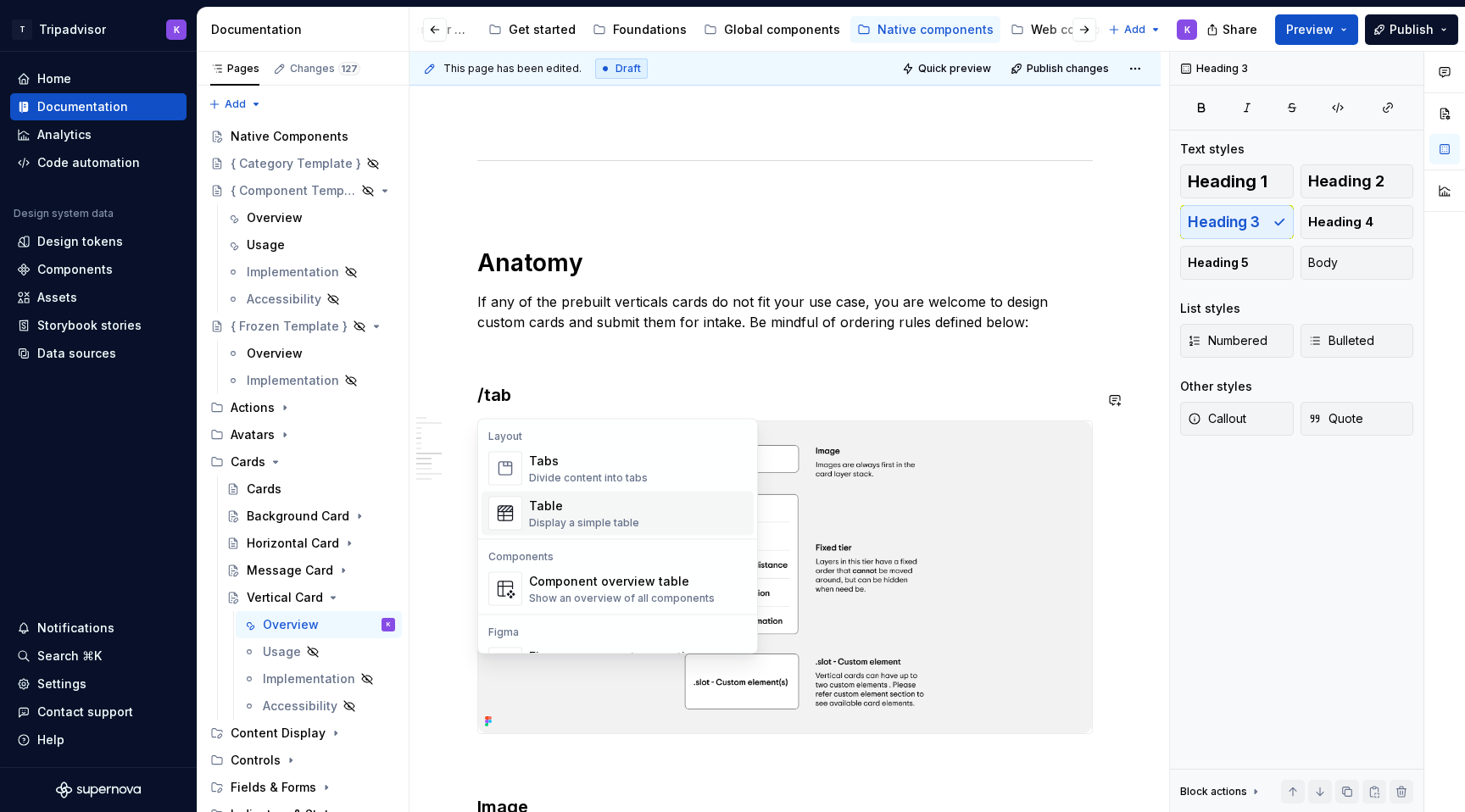
click at [579, 454] on div "Tabs" at bounding box center [588, 461] width 118 height 17
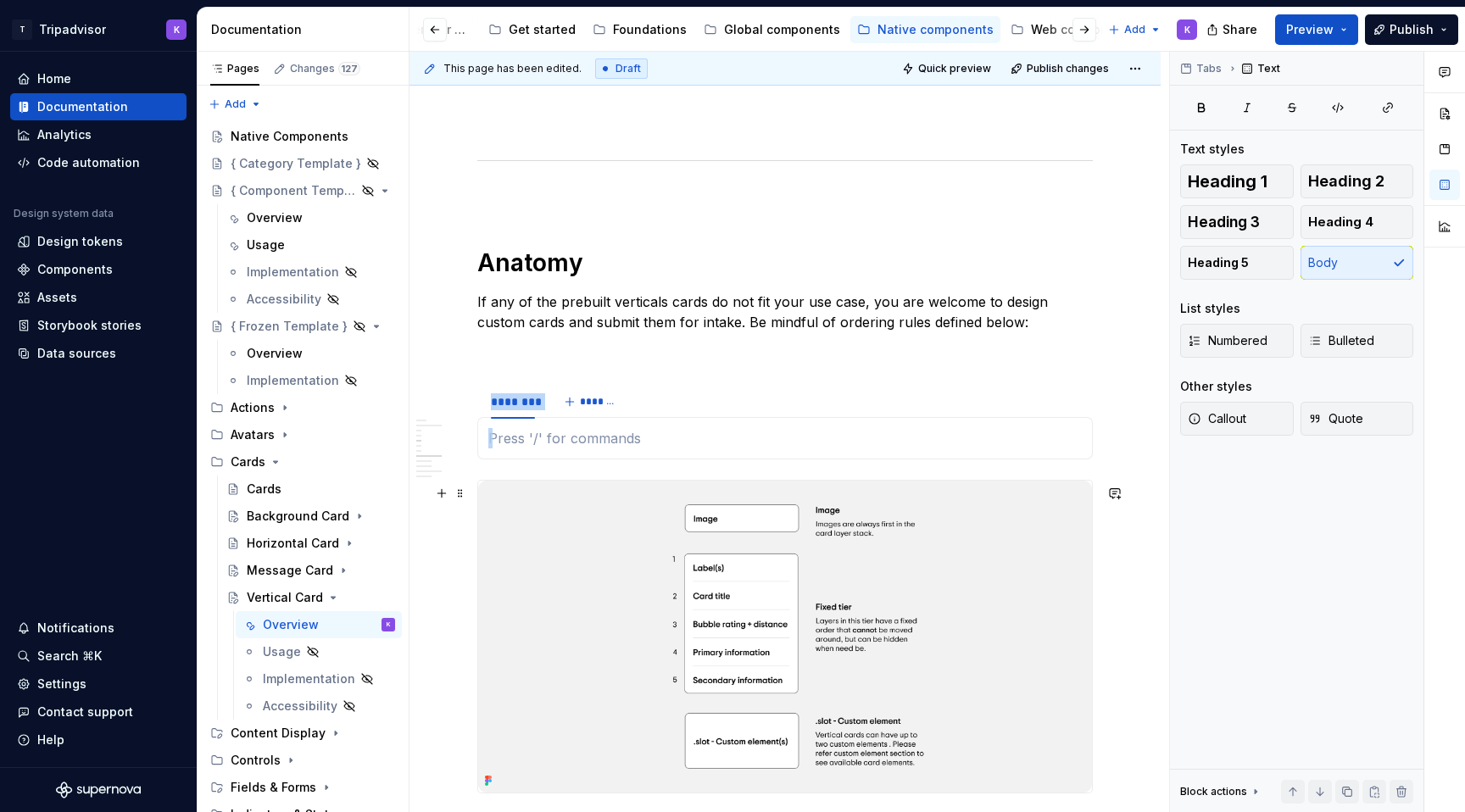
click at [645, 529] on img at bounding box center [785, 636] width 613 height 312
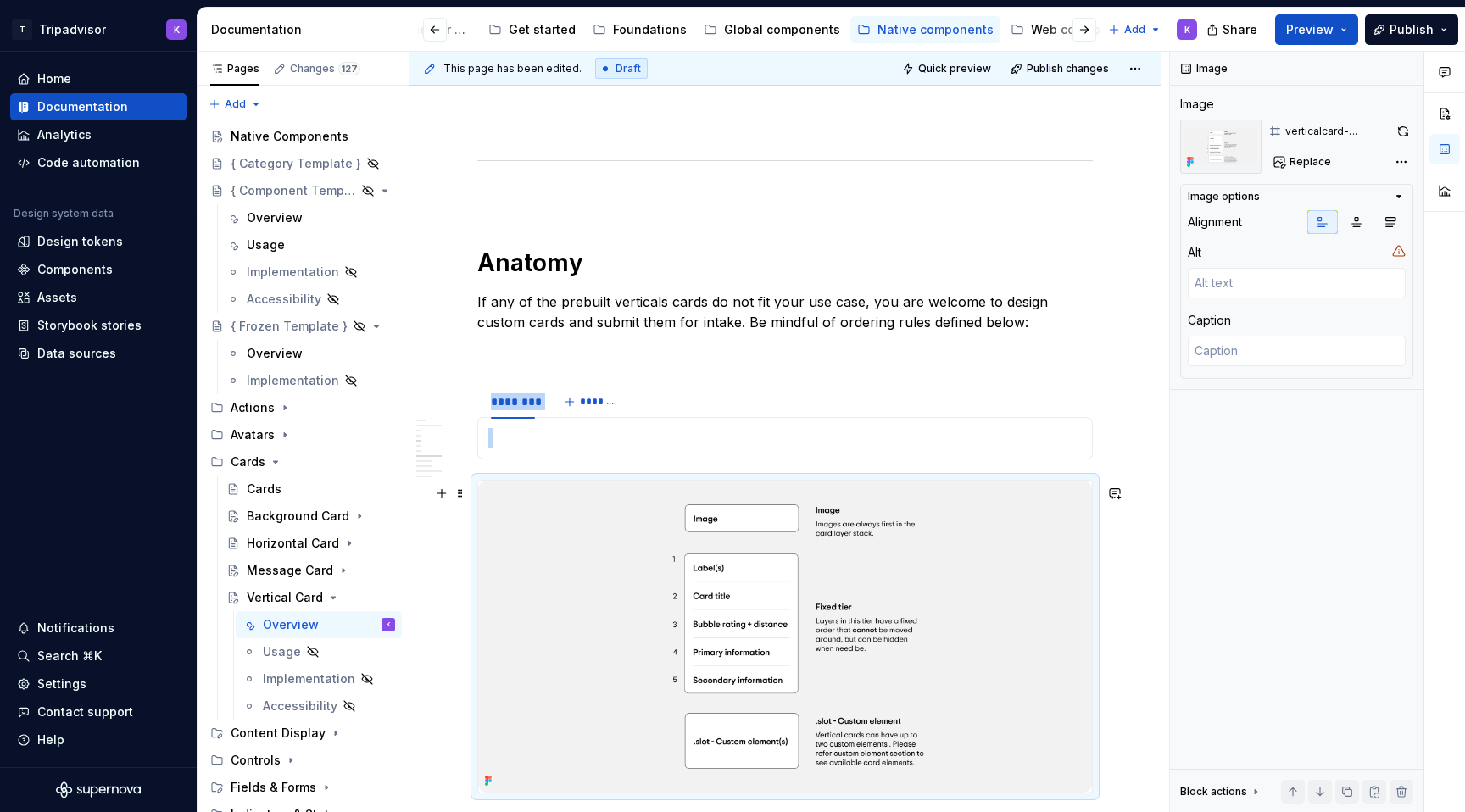
type textarea "*"
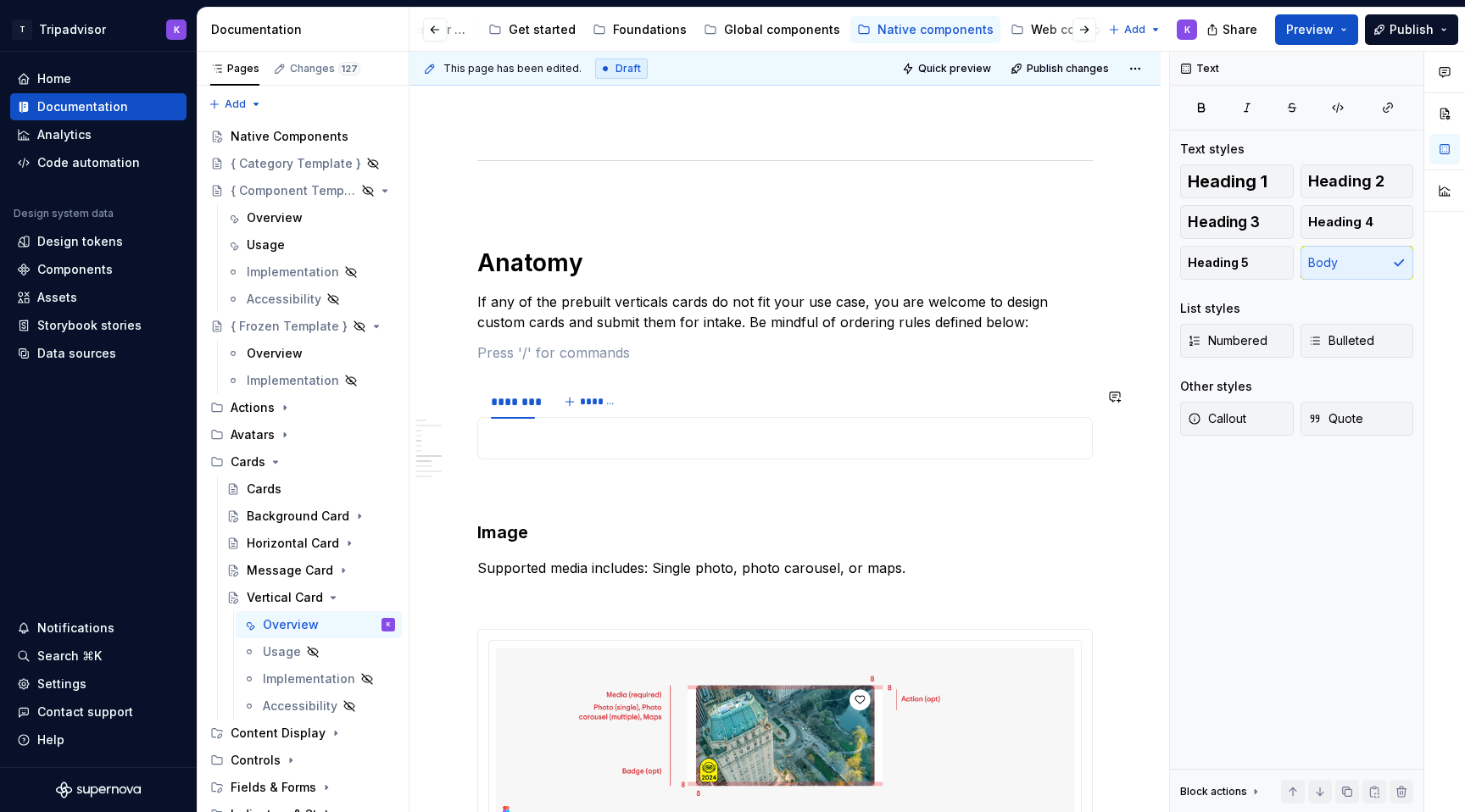
click at [580, 376] on div "**********" at bounding box center [785, 220] width 615 height 4236
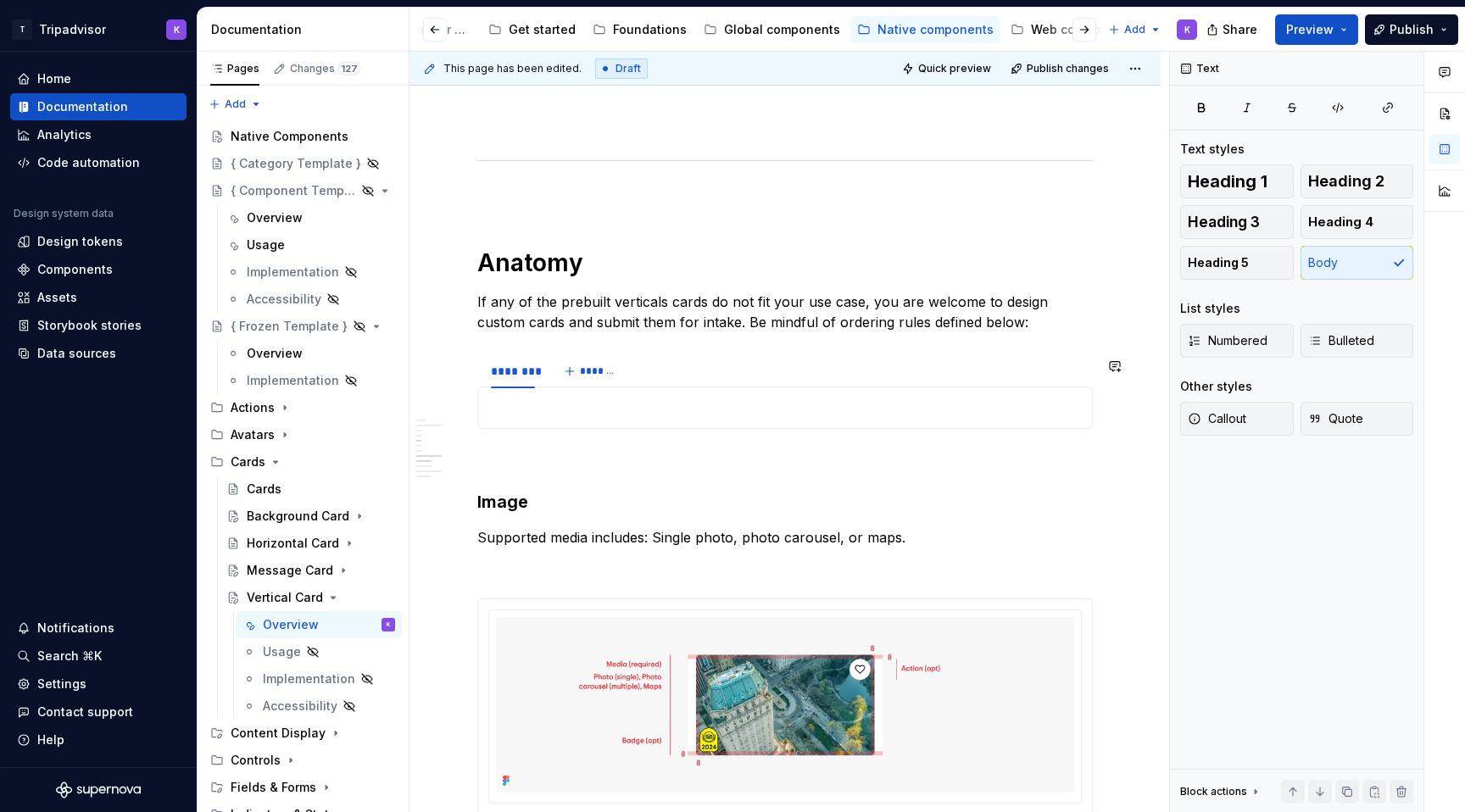
click at [489, 349] on div "**********" at bounding box center [785, 204] width 615 height 4205
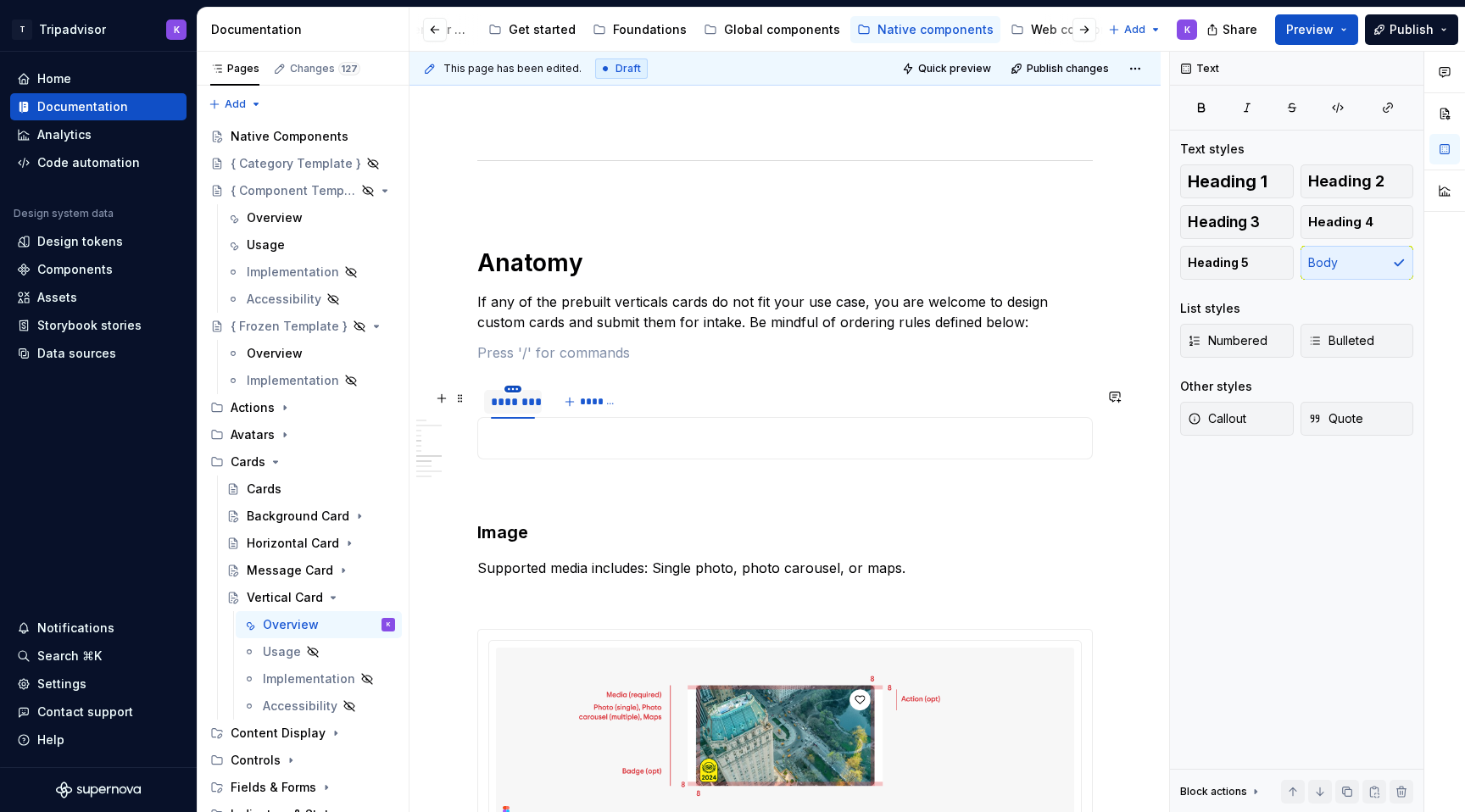
click at [520, 393] on html "T Tripadvisor K Home Documentation Analytics Code automation Design system data…" at bounding box center [732, 406] width 1465 height 812
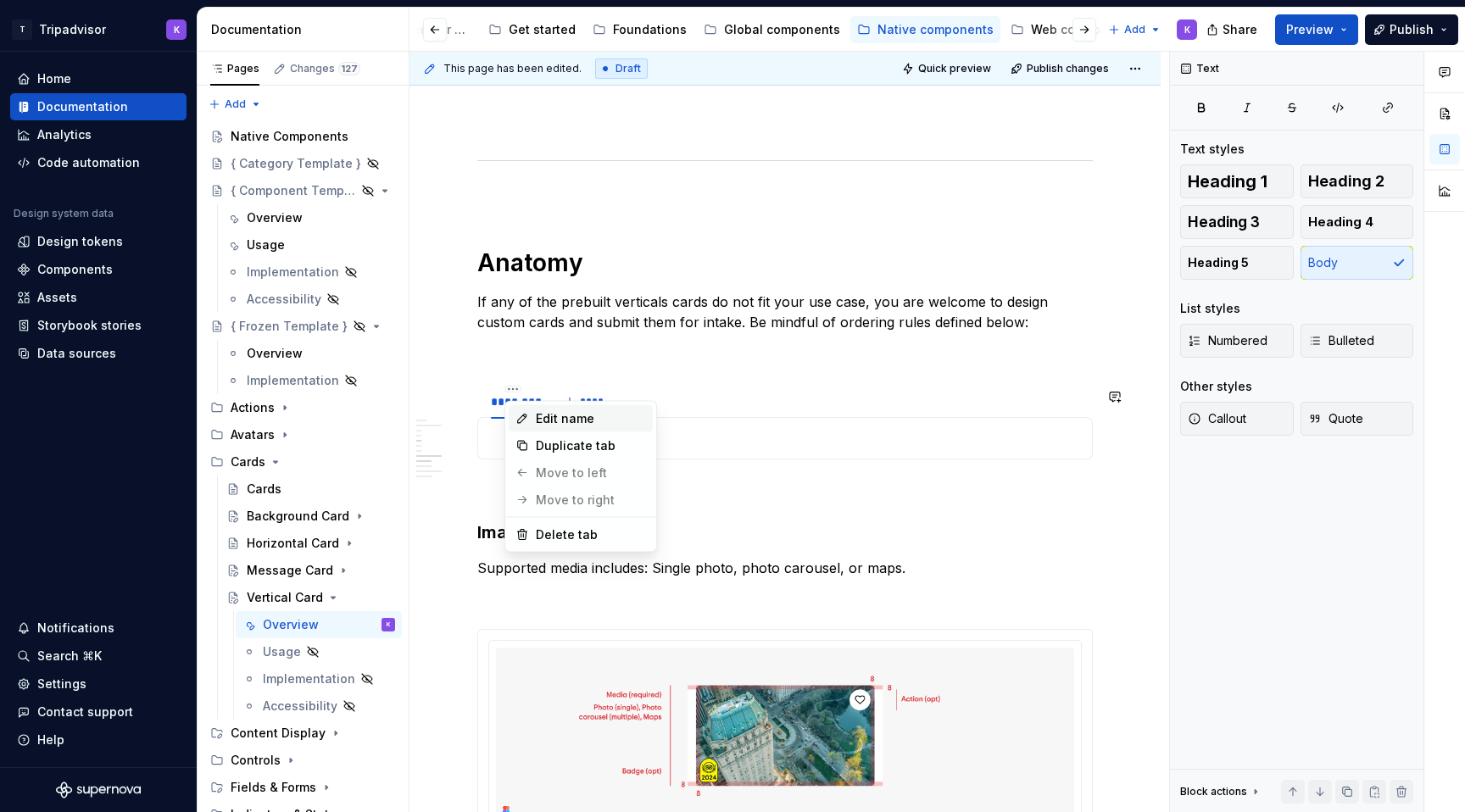
click at [553, 419] on div "Edit name" at bounding box center [591, 419] width 110 height 17
type input "**********"
click at [611, 402] on span "*******" at bounding box center [620, 402] width 39 height 13
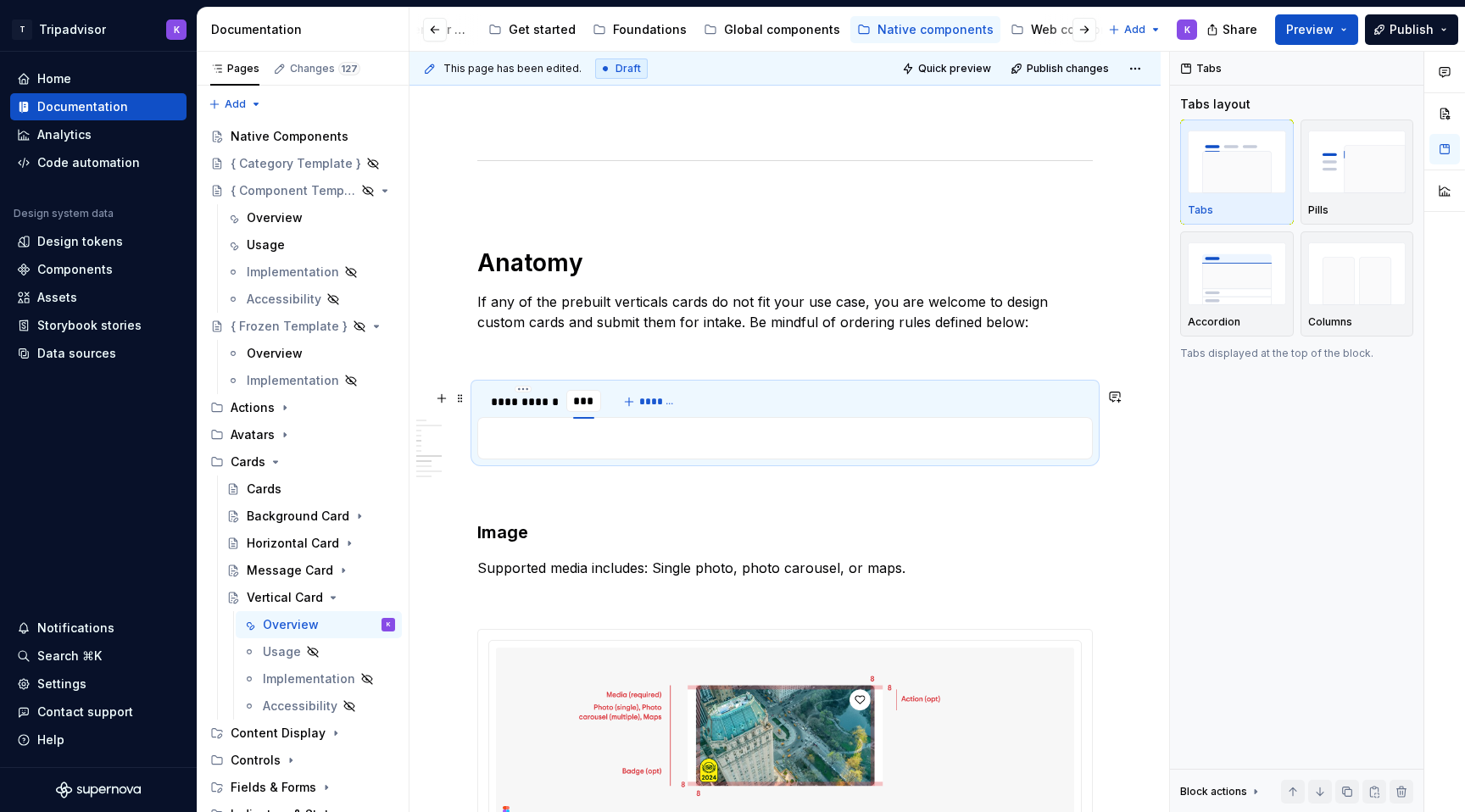
type input "*****"
click at [589, 413] on div "*****" at bounding box center [589, 402] width 46 height 23
click at [1392, 281] on img "button" at bounding box center [1357, 272] width 99 height 62
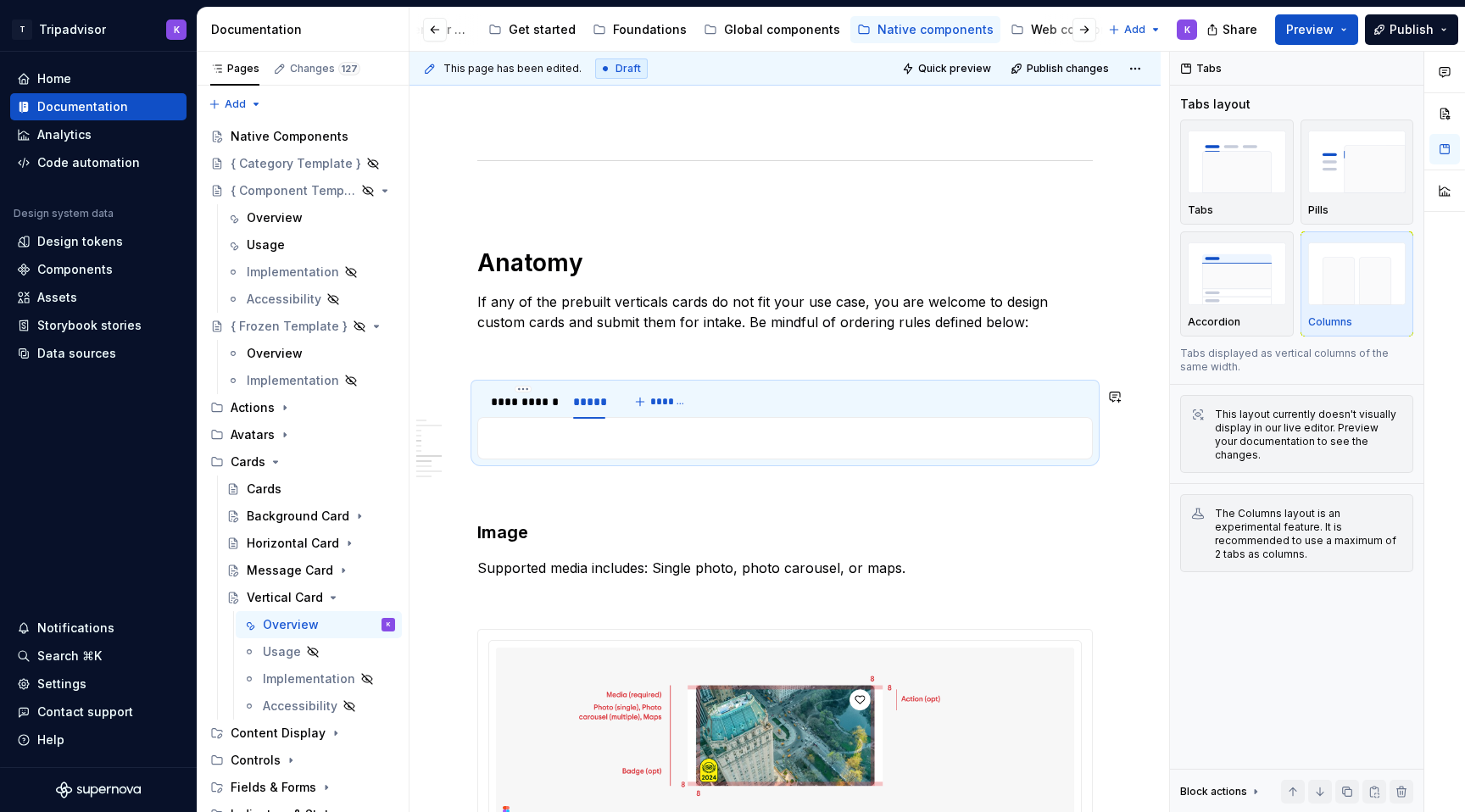
click at [746, 457] on div at bounding box center [785, 437] width 615 height 42
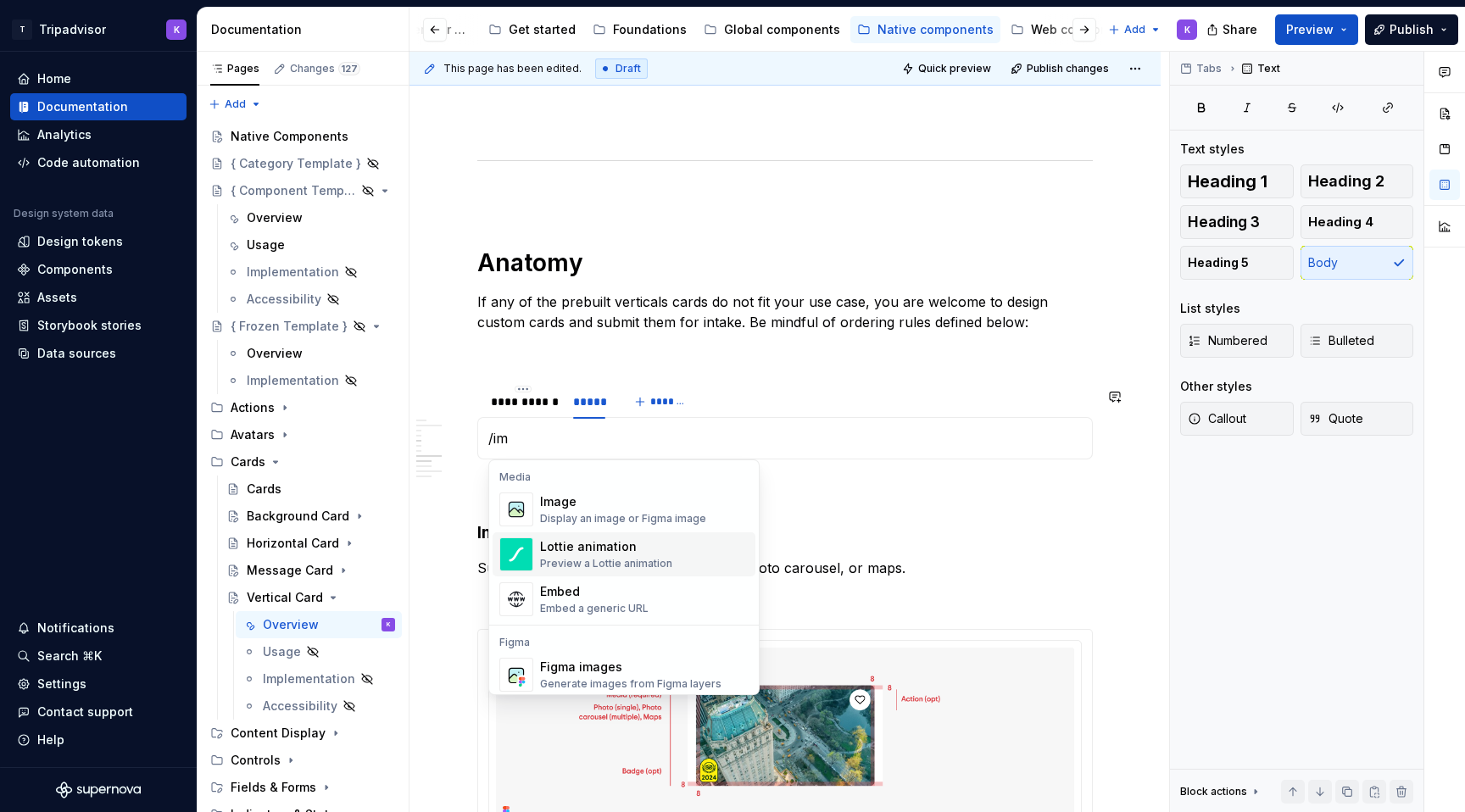
click at [691, 510] on div "Image Display an image or Figma image" at bounding box center [622, 509] width 166 height 32
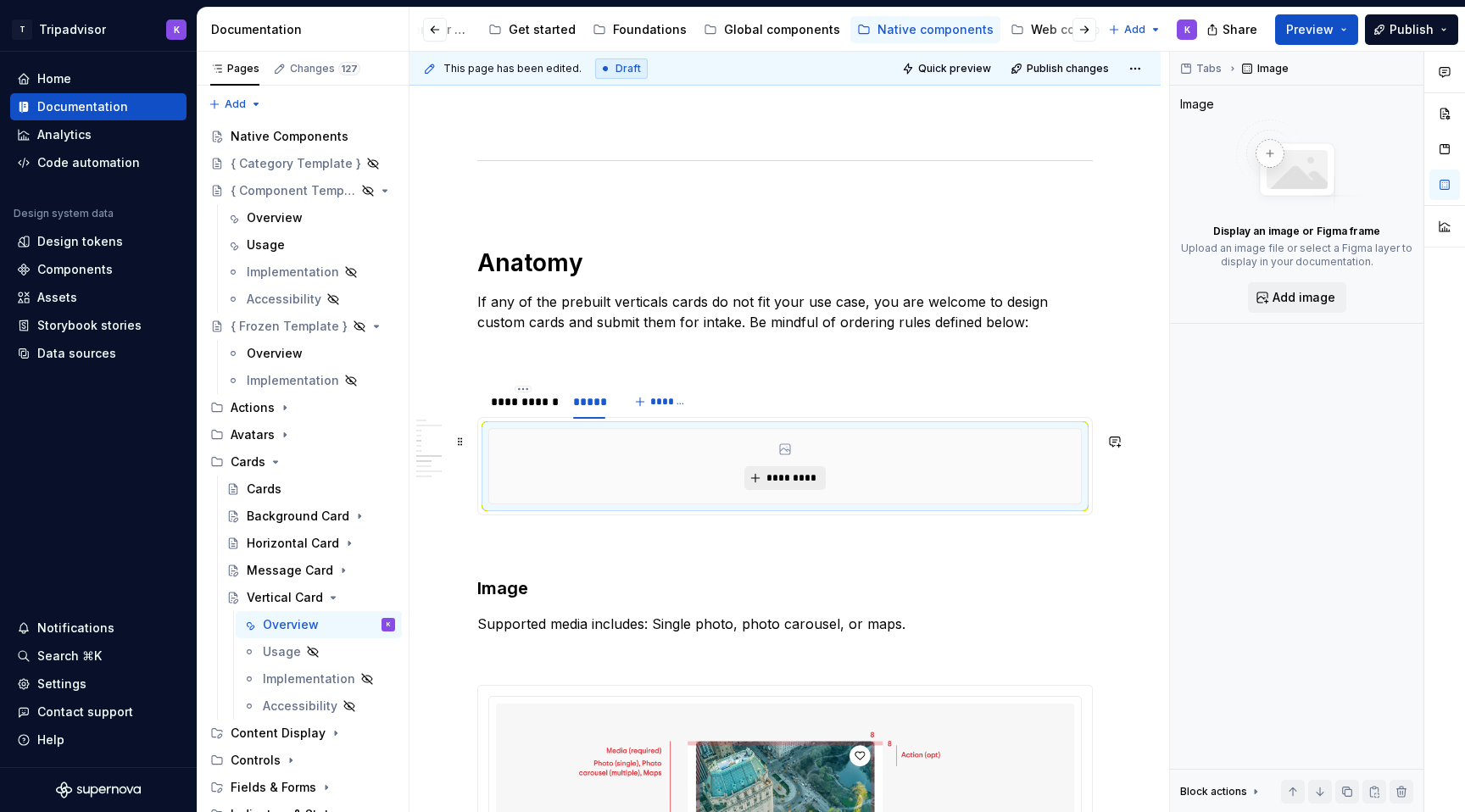
click at [803, 474] on button "*********" at bounding box center [785, 478] width 81 height 23
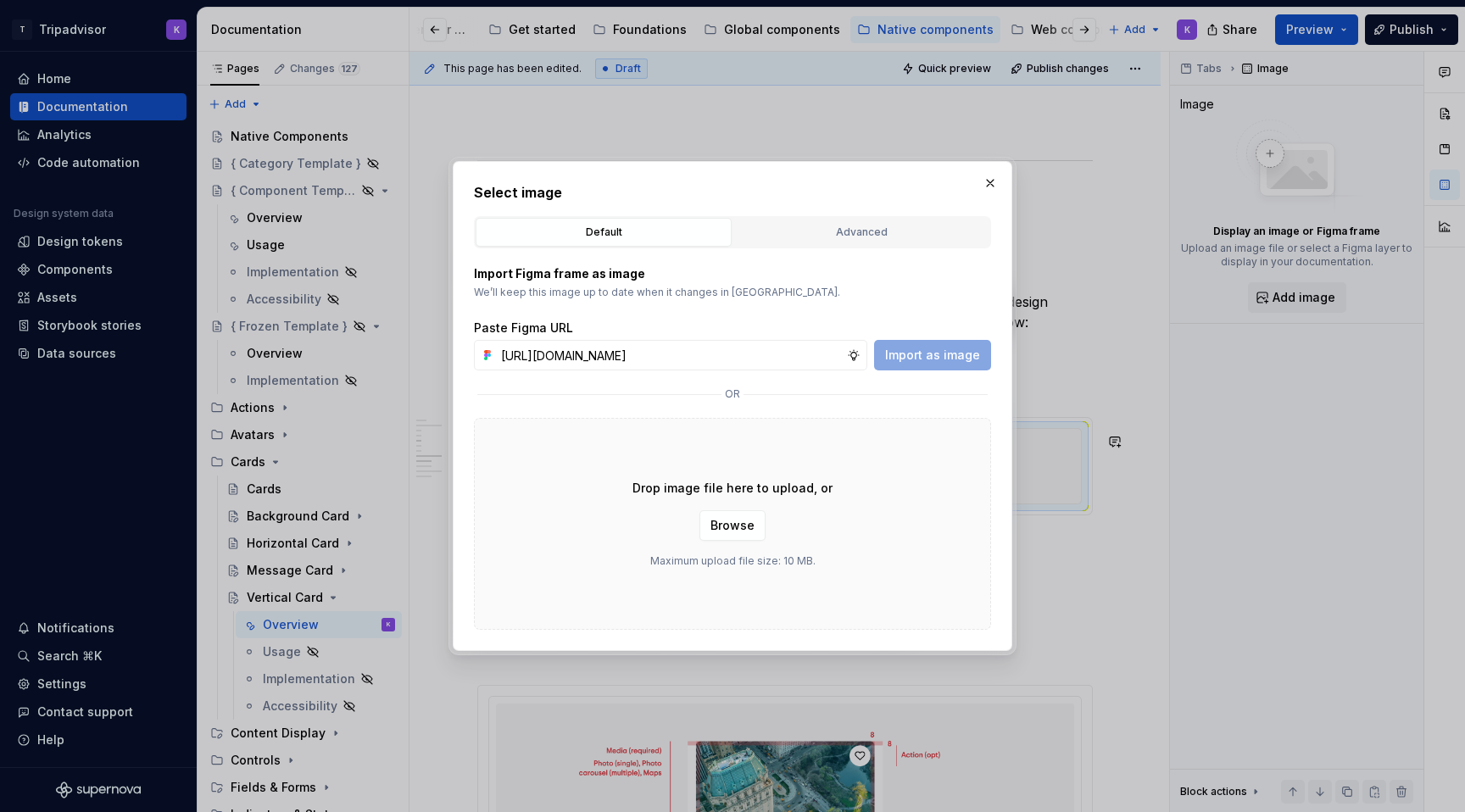
scroll to position [0, 451]
type input "[URL][DOMAIN_NAME]"
click at [931, 363] on span "Import as image" at bounding box center [932, 355] width 95 height 17
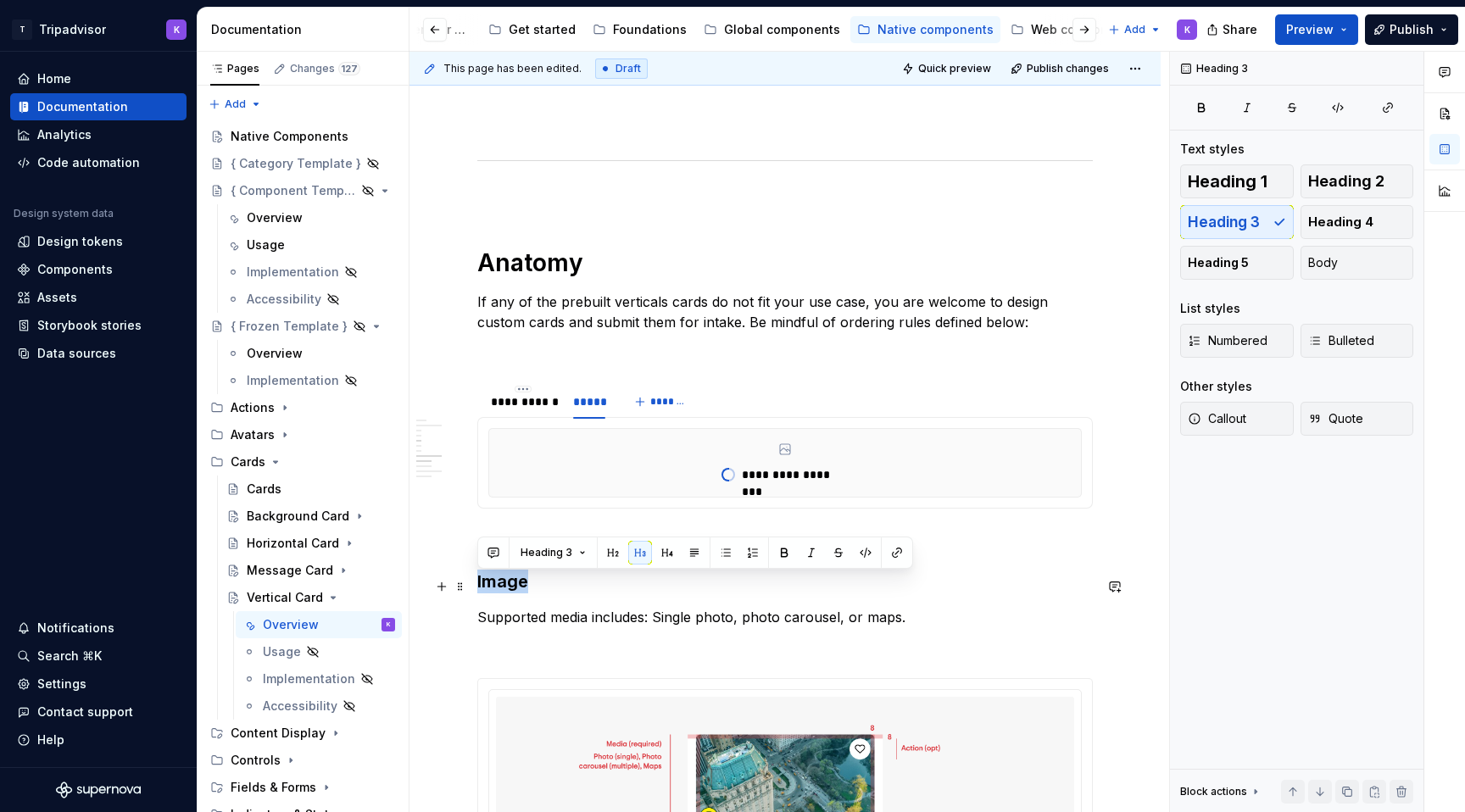
drag, startPoint x: 551, startPoint y: 589, endPoint x: 475, endPoint y: 585, distance: 76.1
click at [475, 585] on div "**********" at bounding box center [785, 356] width 751 height 4589
copy h3 "Image"
click at [542, 410] on div "**********" at bounding box center [523, 402] width 65 height 17
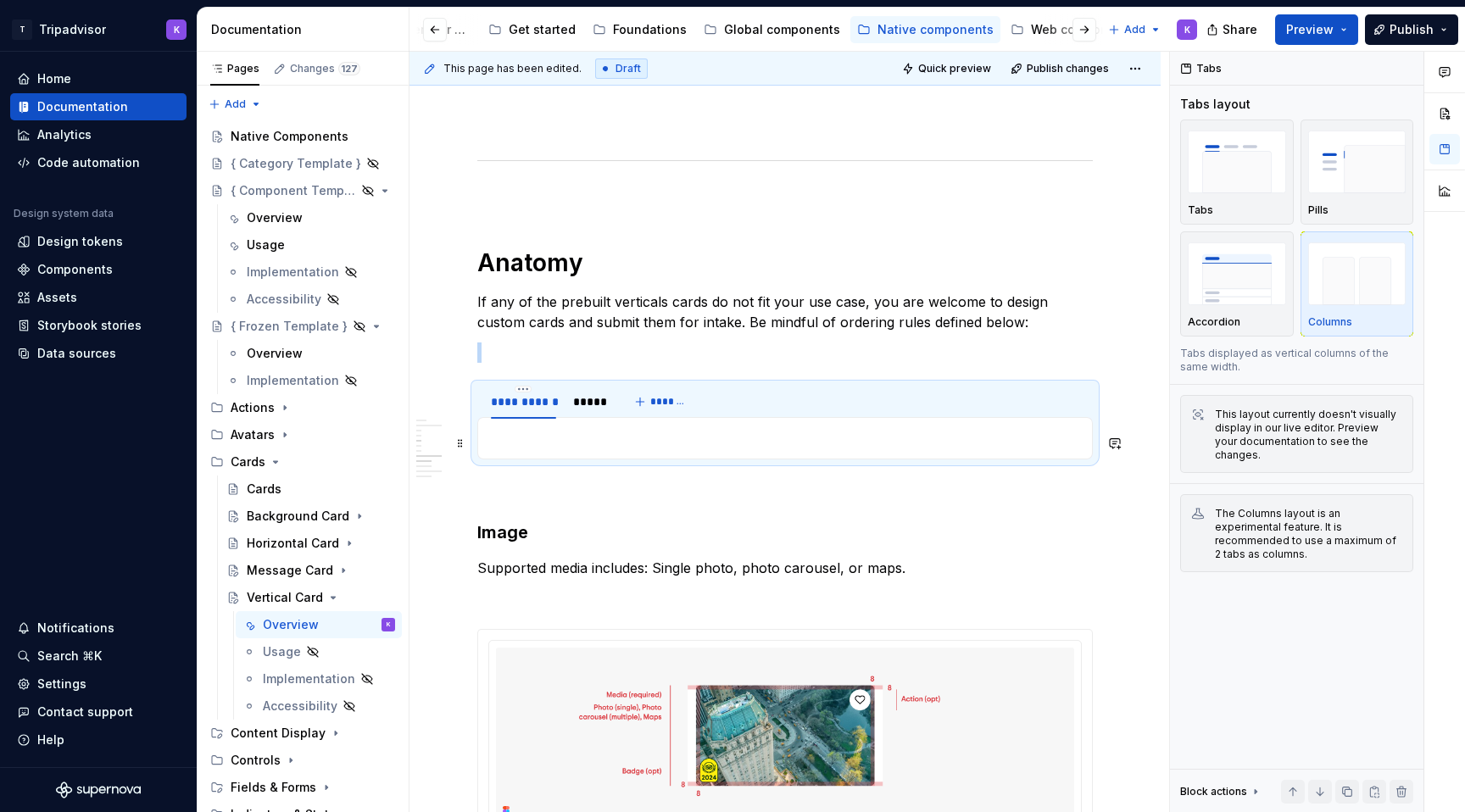
click at [544, 443] on p at bounding box center [785, 437] width 594 height 21
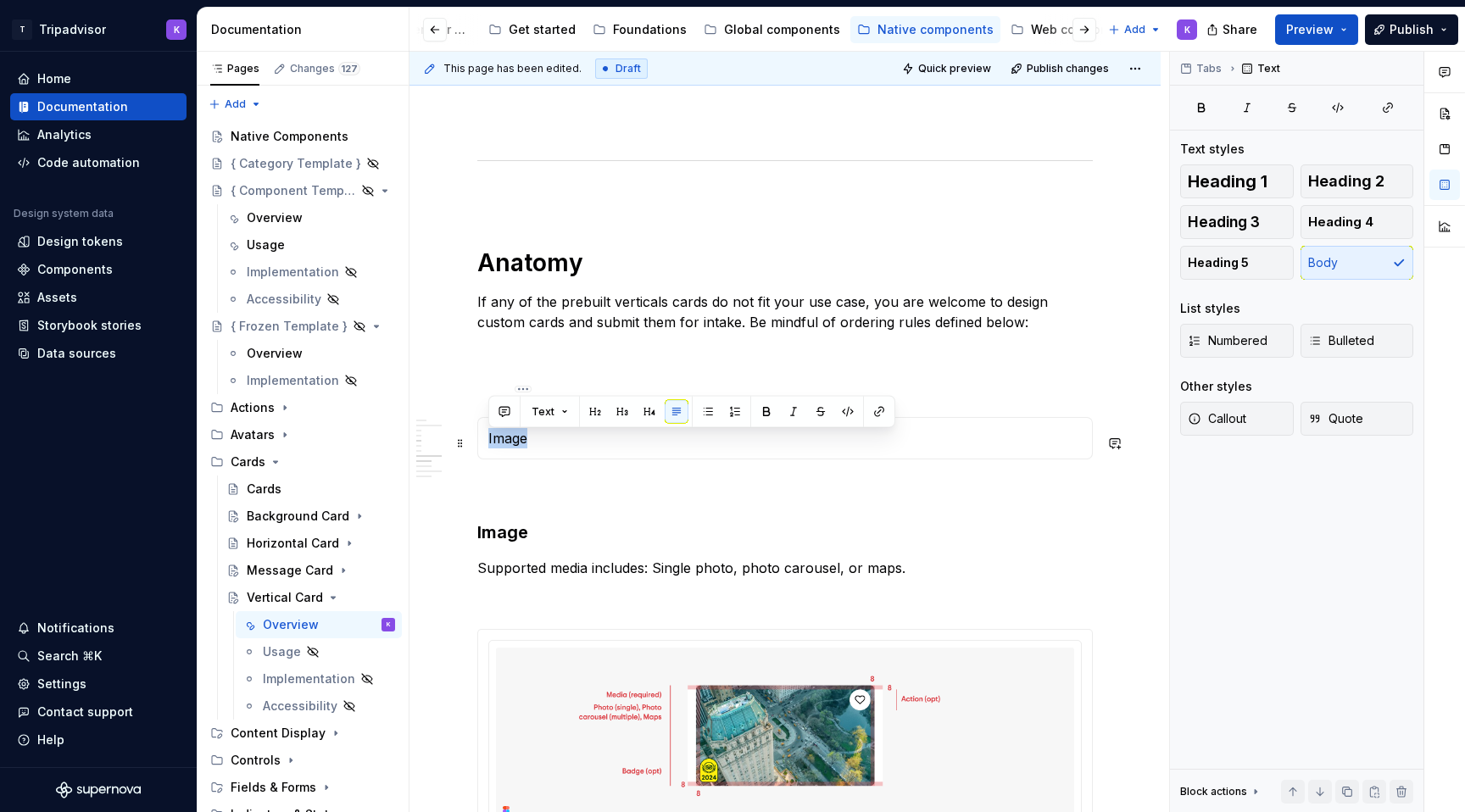
drag, startPoint x: 569, startPoint y: 451, endPoint x: 483, endPoint y: 443, distance: 86.4
click at [483, 443] on div "**********" at bounding box center [785, 437] width 615 height 42
drag, startPoint x: 533, startPoint y: 445, endPoint x: 484, endPoint y: 441, distance: 49.2
click at [484, 441] on div "**********" at bounding box center [785, 437] width 615 height 42
click at [1250, 217] on span "Heading 3" at bounding box center [1224, 221] width 72 height 17
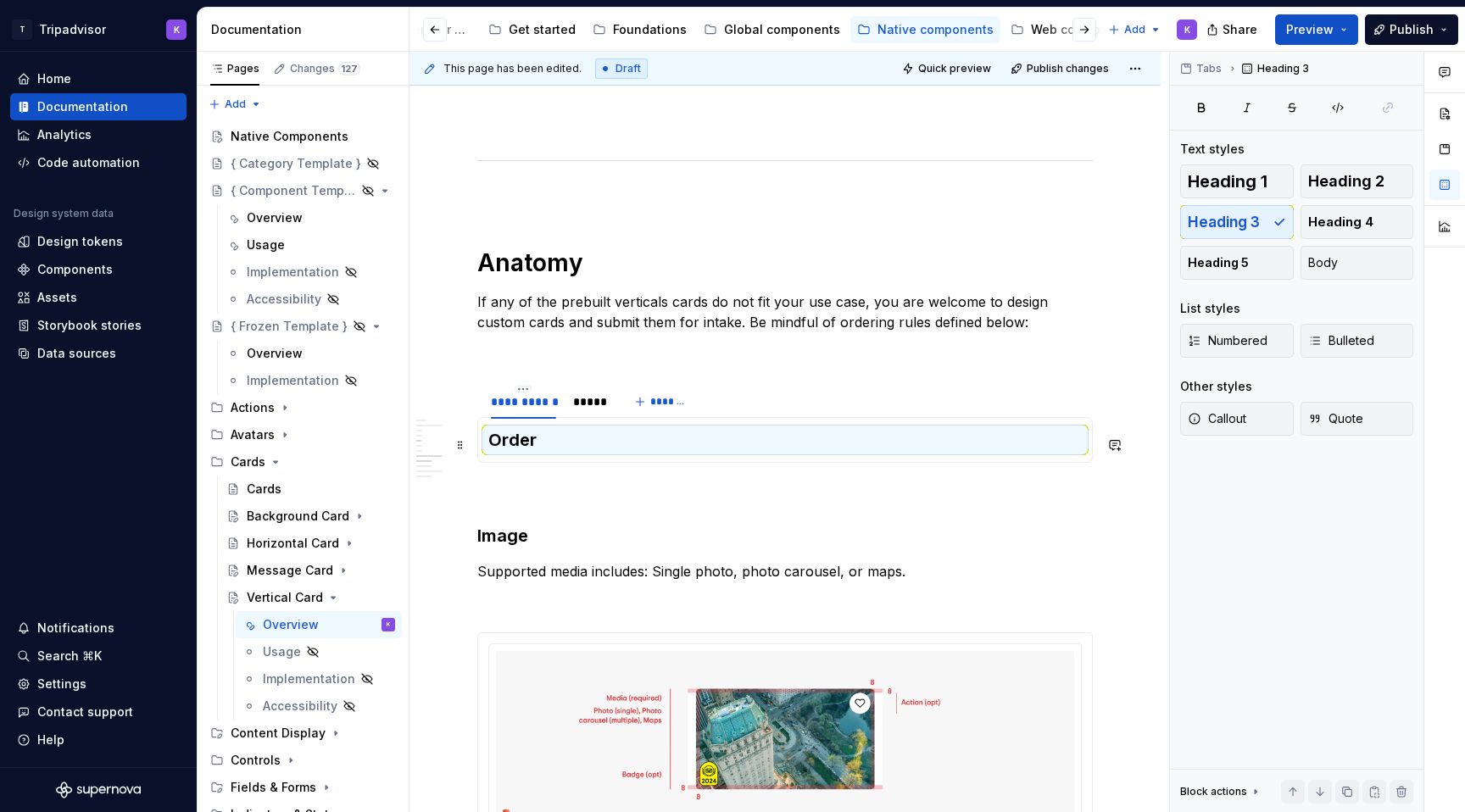
click at [661, 437] on h3 "Order" at bounding box center [785, 439] width 594 height 23
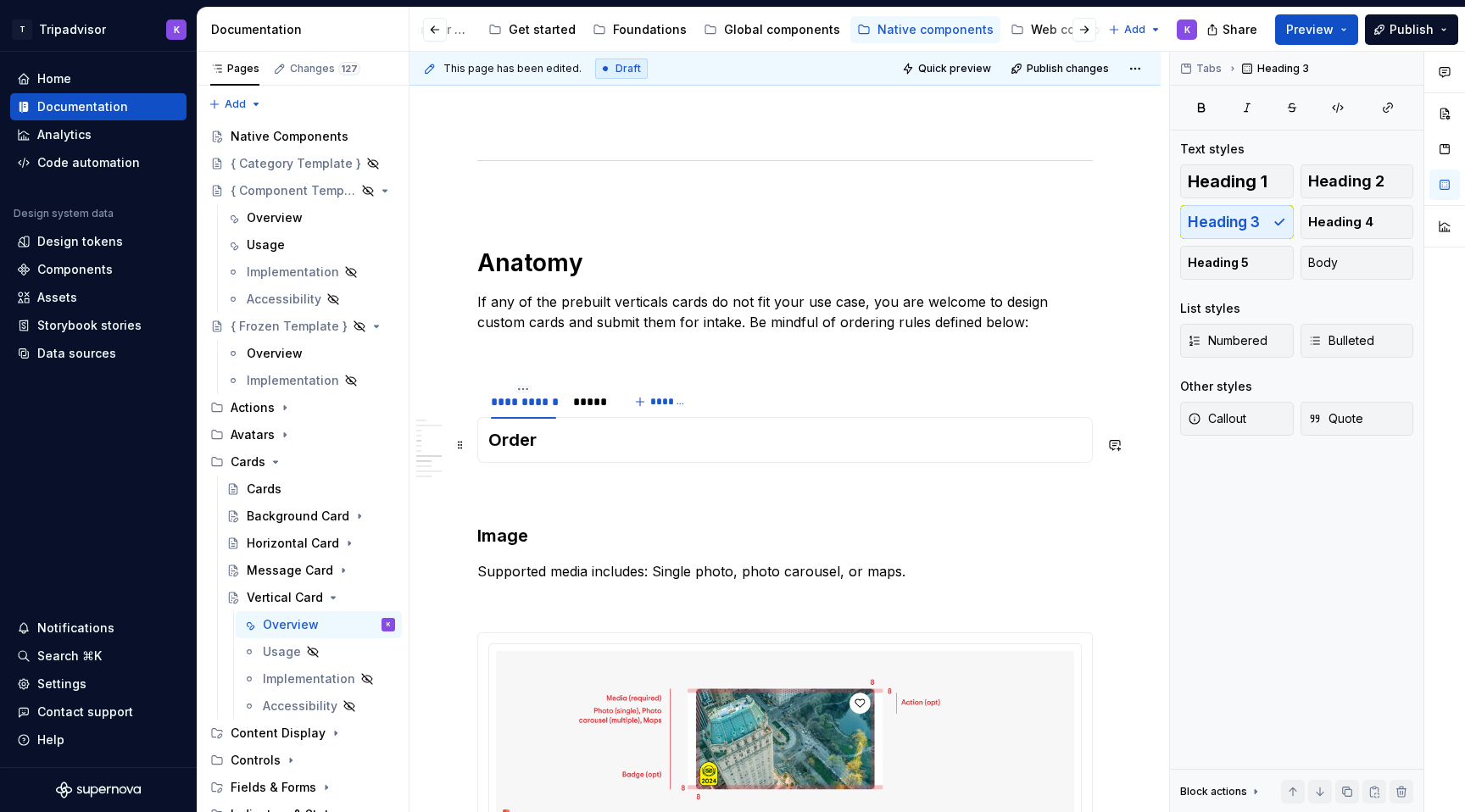
click at [651, 448] on h3 "Order" at bounding box center [785, 439] width 594 height 23
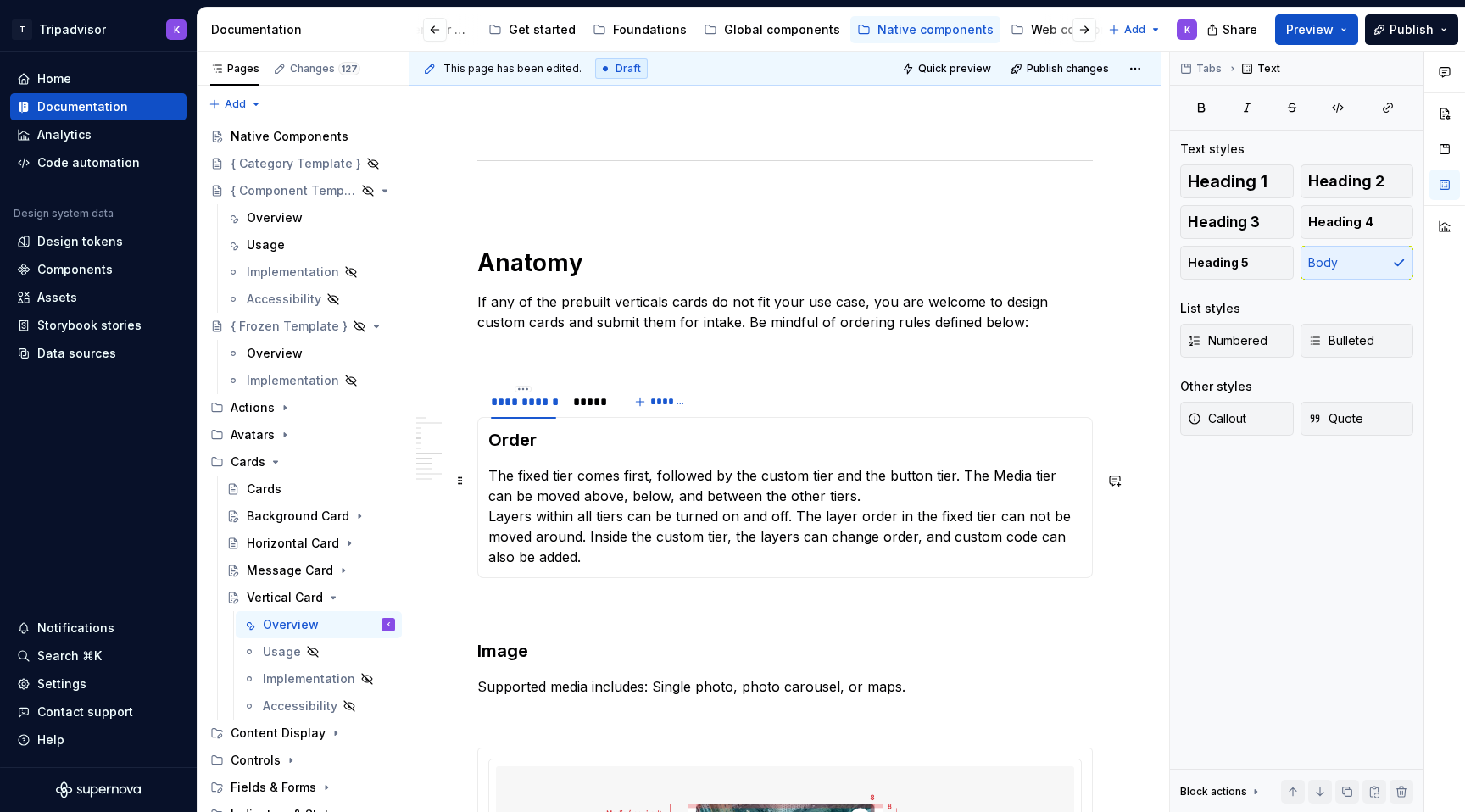
click at [490, 479] on p "The fixed tier comes first, followed by the custom tier and the button tier. Th…" at bounding box center [785, 515] width 594 height 101
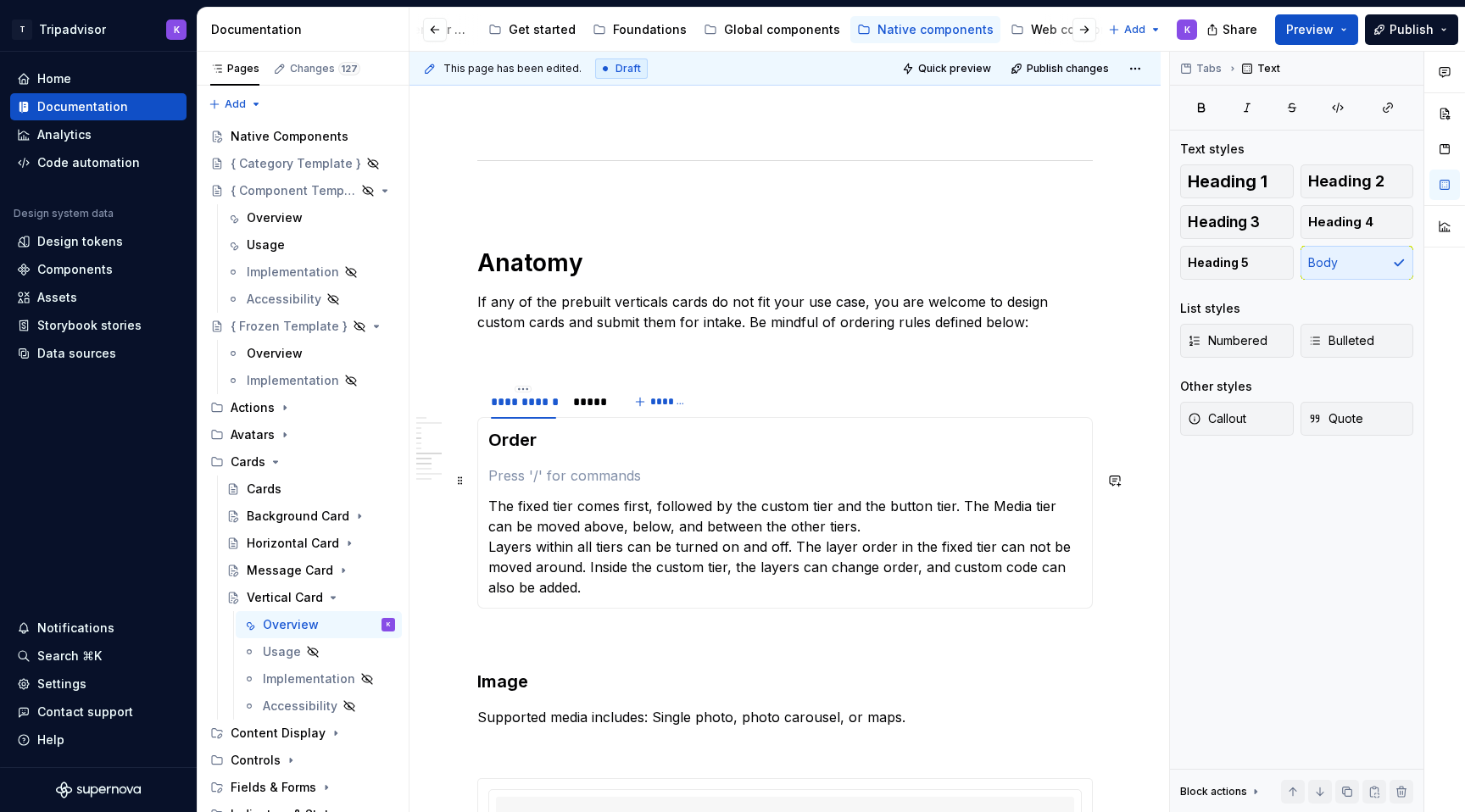
click at [502, 484] on p at bounding box center [785, 475] width 594 height 21
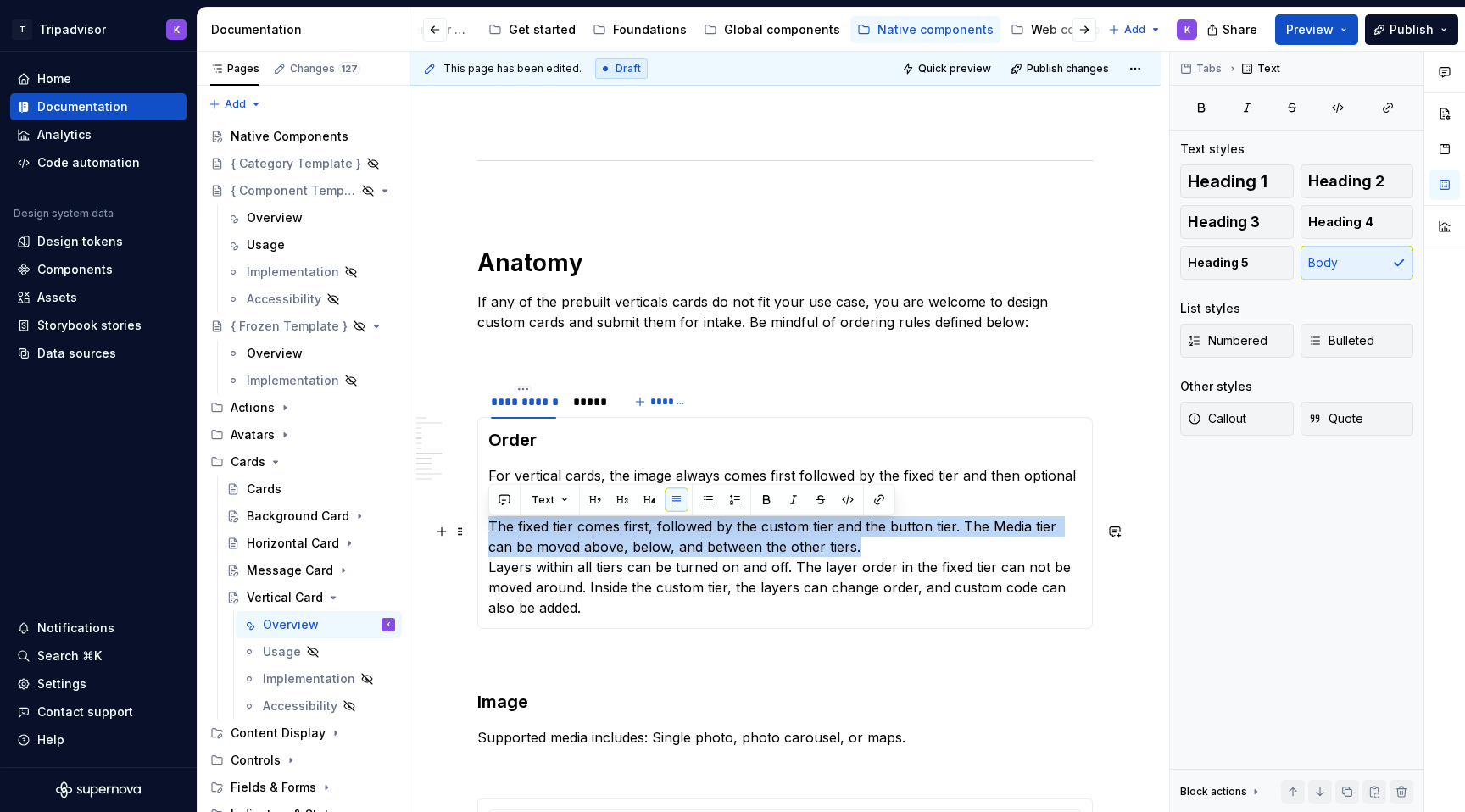
drag, startPoint x: 922, startPoint y: 551, endPoint x: 490, endPoint y: 526, distance: 432.7
click at [490, 526] on p "The fixed tier comes first, followed by the custom tier and the button tier. Th…" at bounding box center [785, 566] width 594 height 101
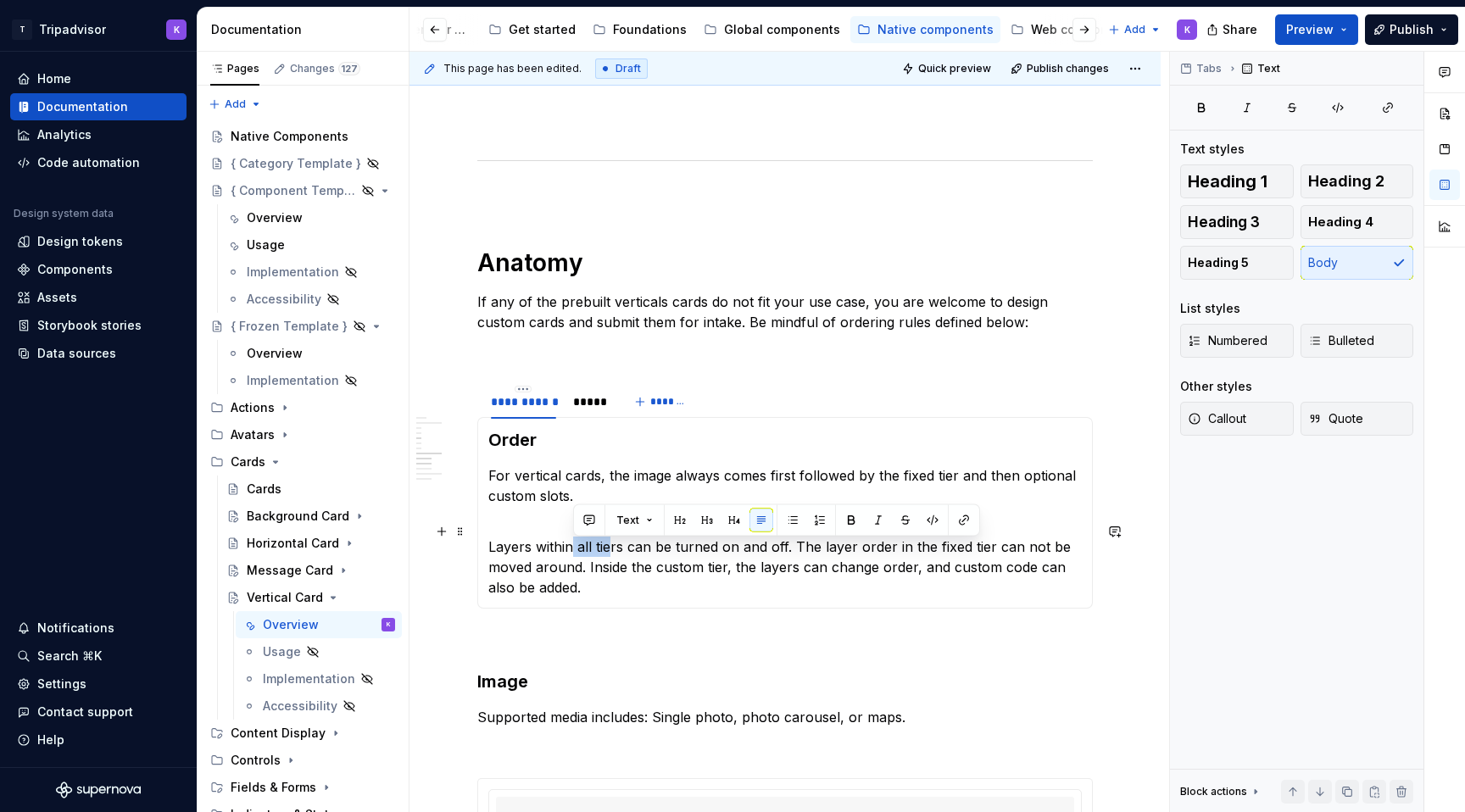
drag, startPoint x: 575, startPoint y: 550, endPoint x: 607, endPoint y: 550, distance: 32.0
click at [607, 550] on p "Layers within all tiers can be turned on and off. The layer order in the fixed …" at bounding box center [785, 557] width 594 height 82
click at [622, 557] on p "Layers within all tiers can be turned on and off. The layer order in the fixed …" at bounding box center [785, 557] width 594 height 82
drag, startPoint x: 793, startPoint y: 551, endPoint x: 488, endPoint y: 550, distance: 305.0
click at [489, 550] on p "Layers within all tiers can be turned on and off. The layer order in the fixed …" at bounding box center [785, 557] width 594 height 82
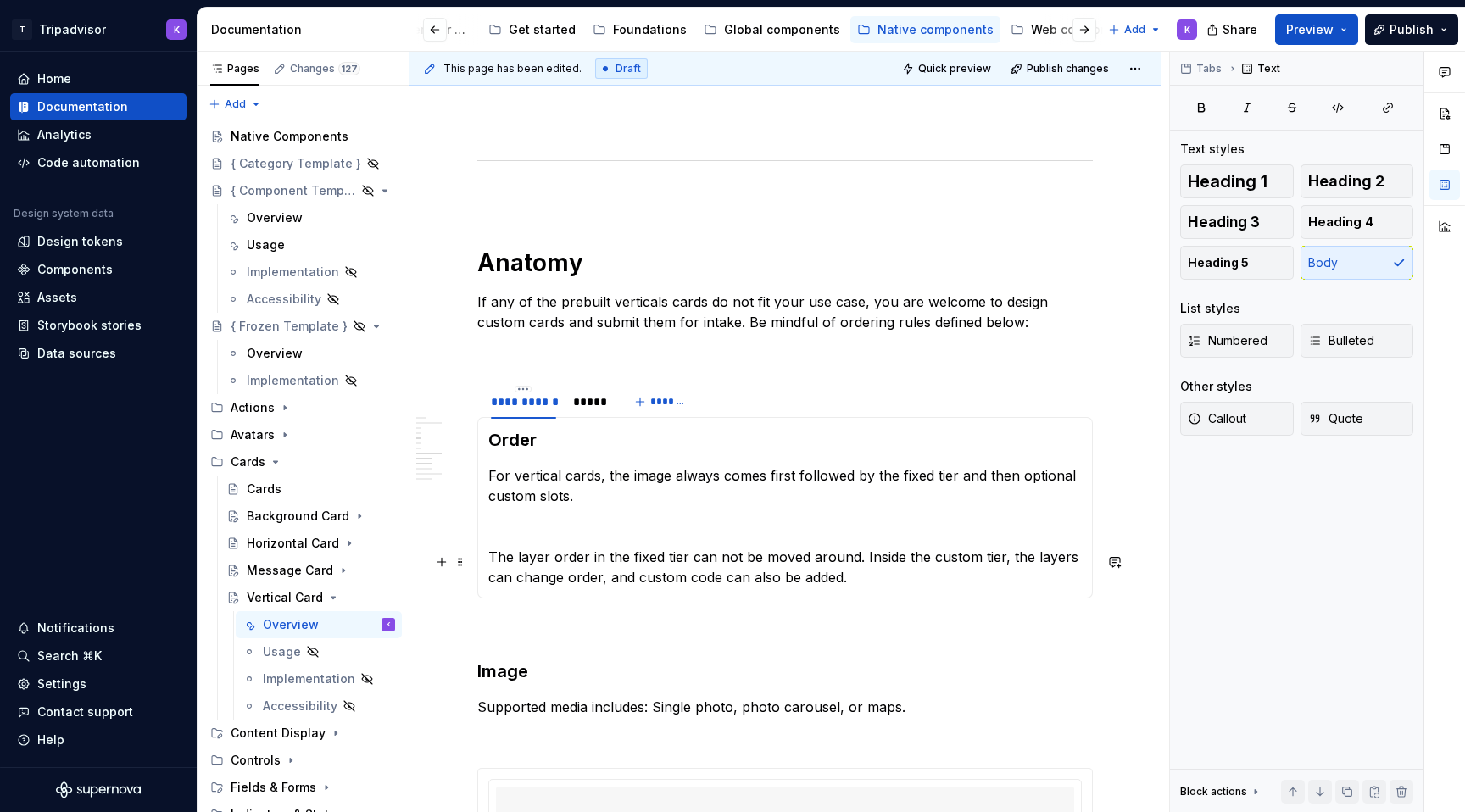
click at [853, 563] on p "The layer order in the fixed tier can not be moved around. Inside the custom ti…" at bounding box center [785, 566] width 594 height 40
click at [1035, 587] on p "The layer order in the fixed tier can not be moved around, but can be turned on…" at bounding box center [785, 566] width 594 height 40
drag, startPoint x: 1026, startPoint y: 583, endPoint x: 768, endPoint y: 582, distance: 258.0
click at [768, 582] on p "The layer order in the fixed tier can not be moved around, but can be turned on…" at bounding box center [785, 566] width 594 height 40
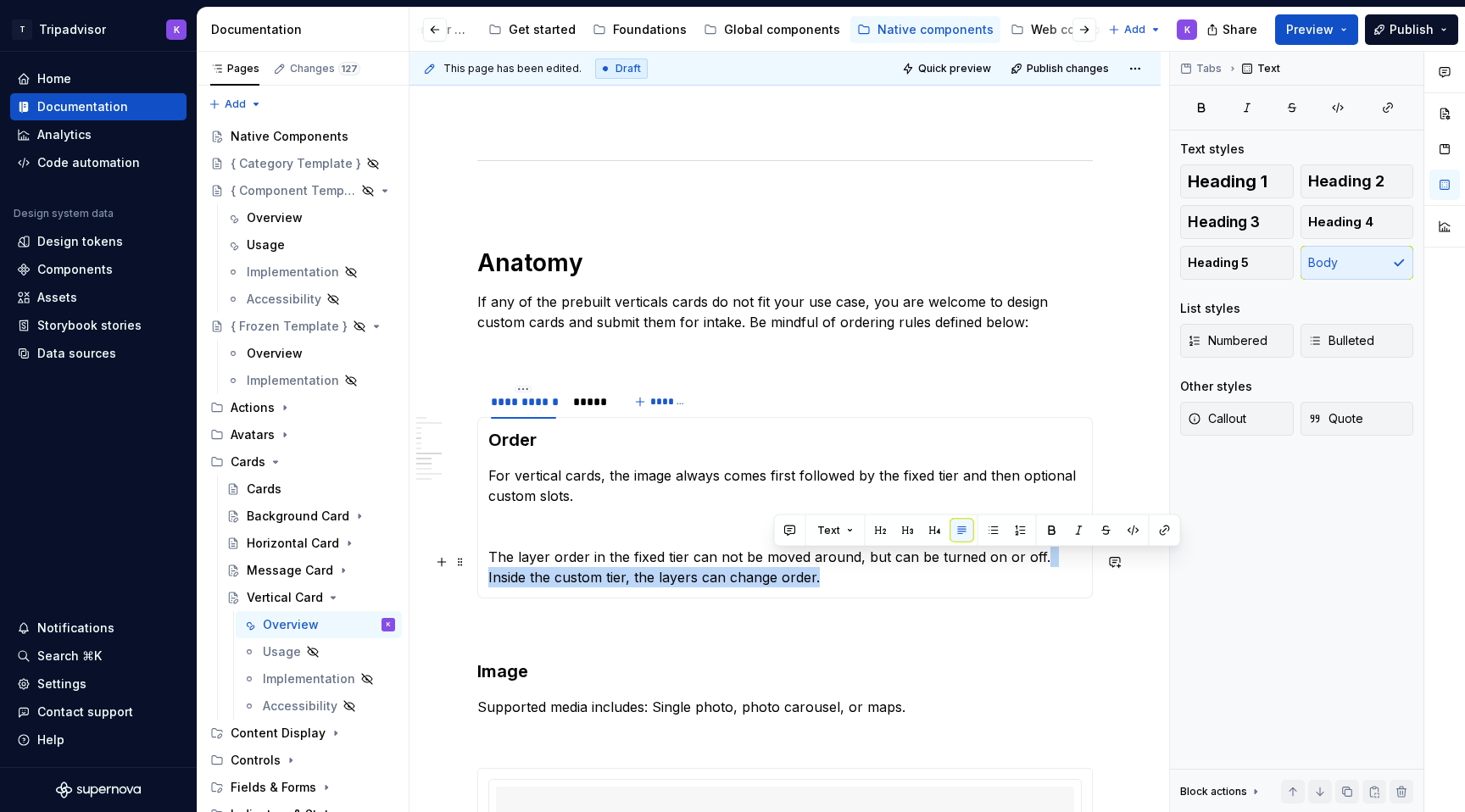
drag, startPoint x: 778, startPoint y: 579, endPoint x: 1037, endPoint y: 566, distance: 259.3
click at [1037, 566] on p "The layer order in the fixed tier can not be moved around, but can be turned on…" at bounding box center [785, 566] width 594 height 40
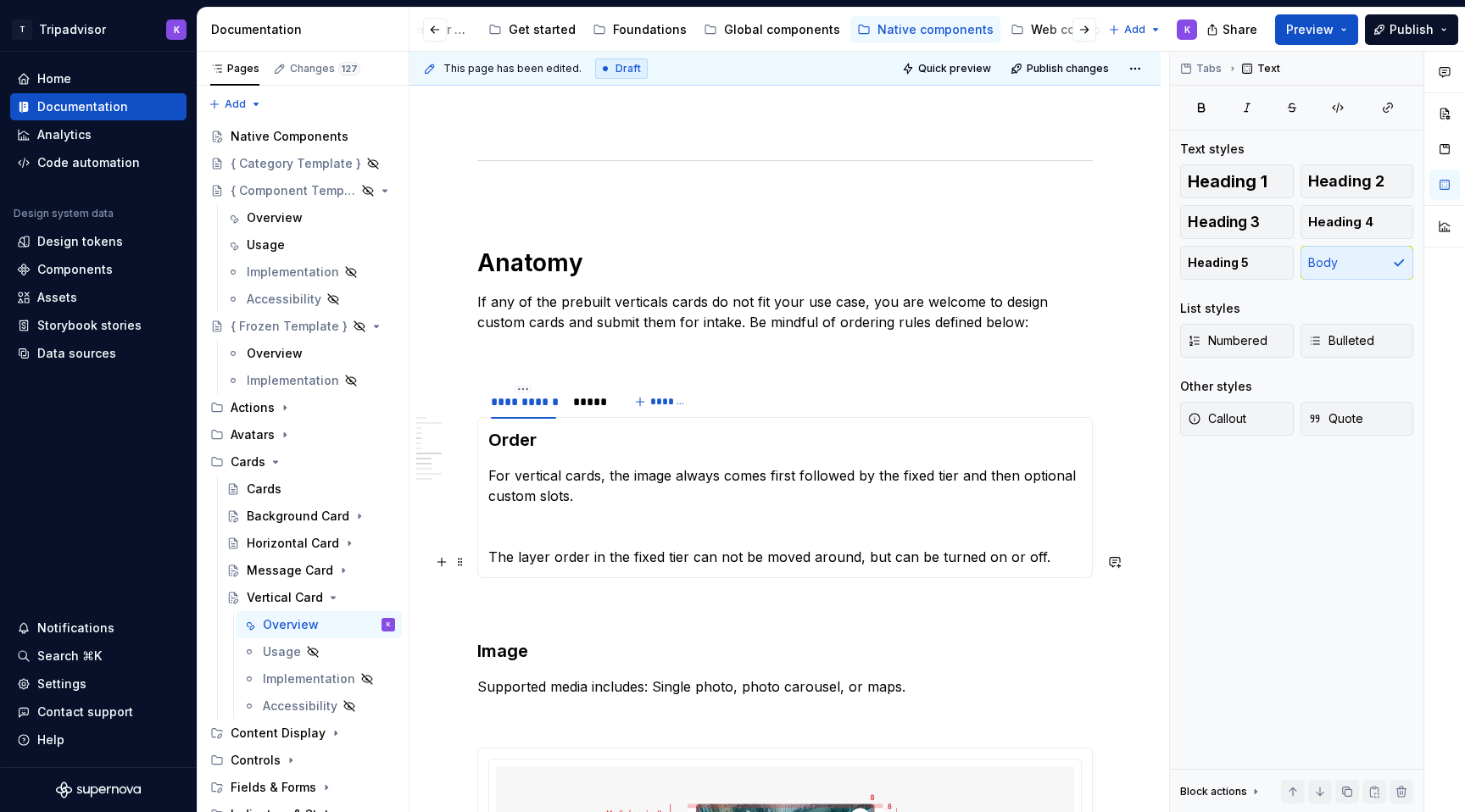
click at [490, 558] on p "The layer order in the fixed tier can not be moved around, but can be turned on…" at bounding box center [785, 557] width 594 height 21
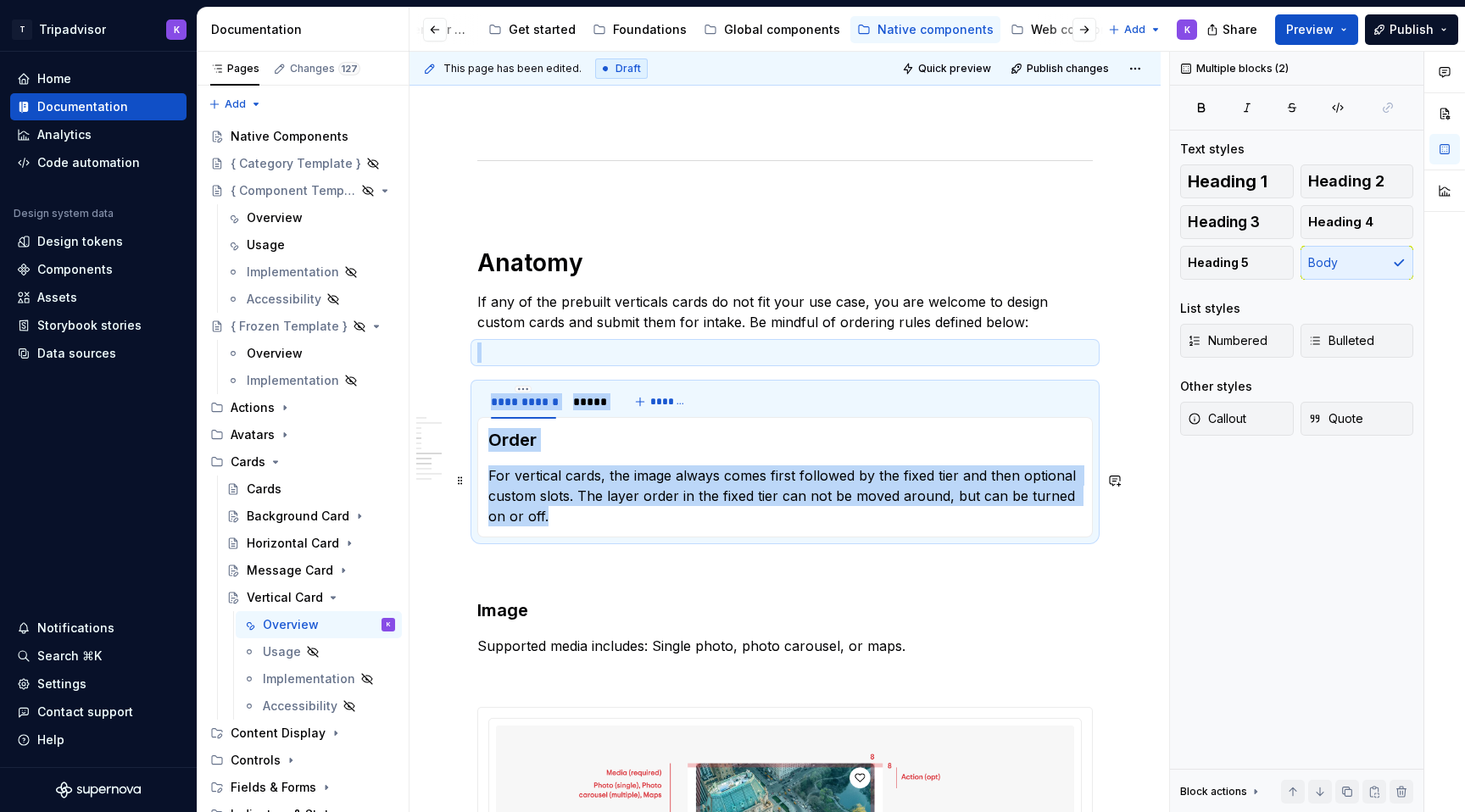
drag, startPoint x: 583, startPoint y: 513, endPoint x: 476, endPoint y: 477, distance: 112.9
click at [477, 476] on section "**********" at bounding box center [785, 460] width 615 height 154
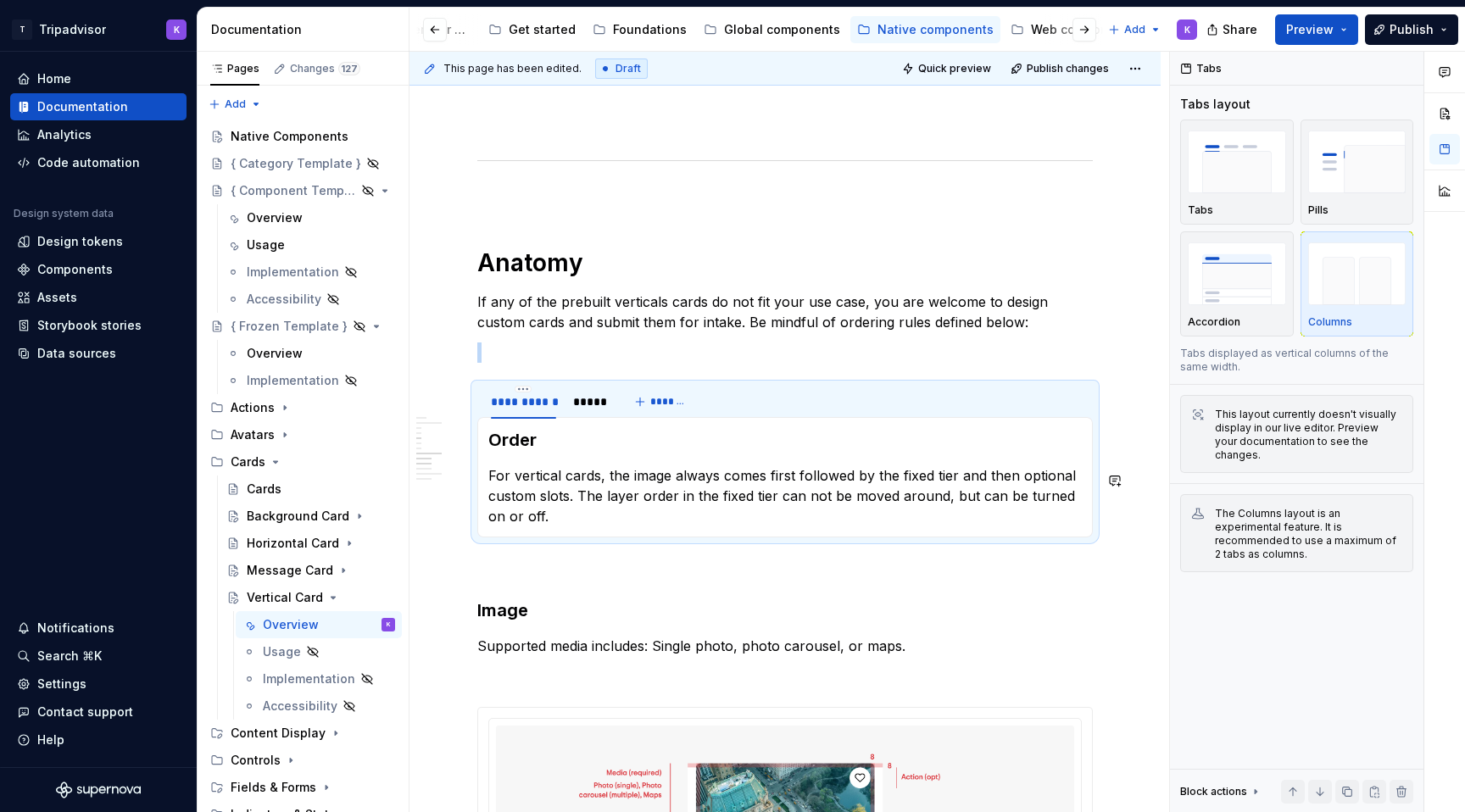
copy br
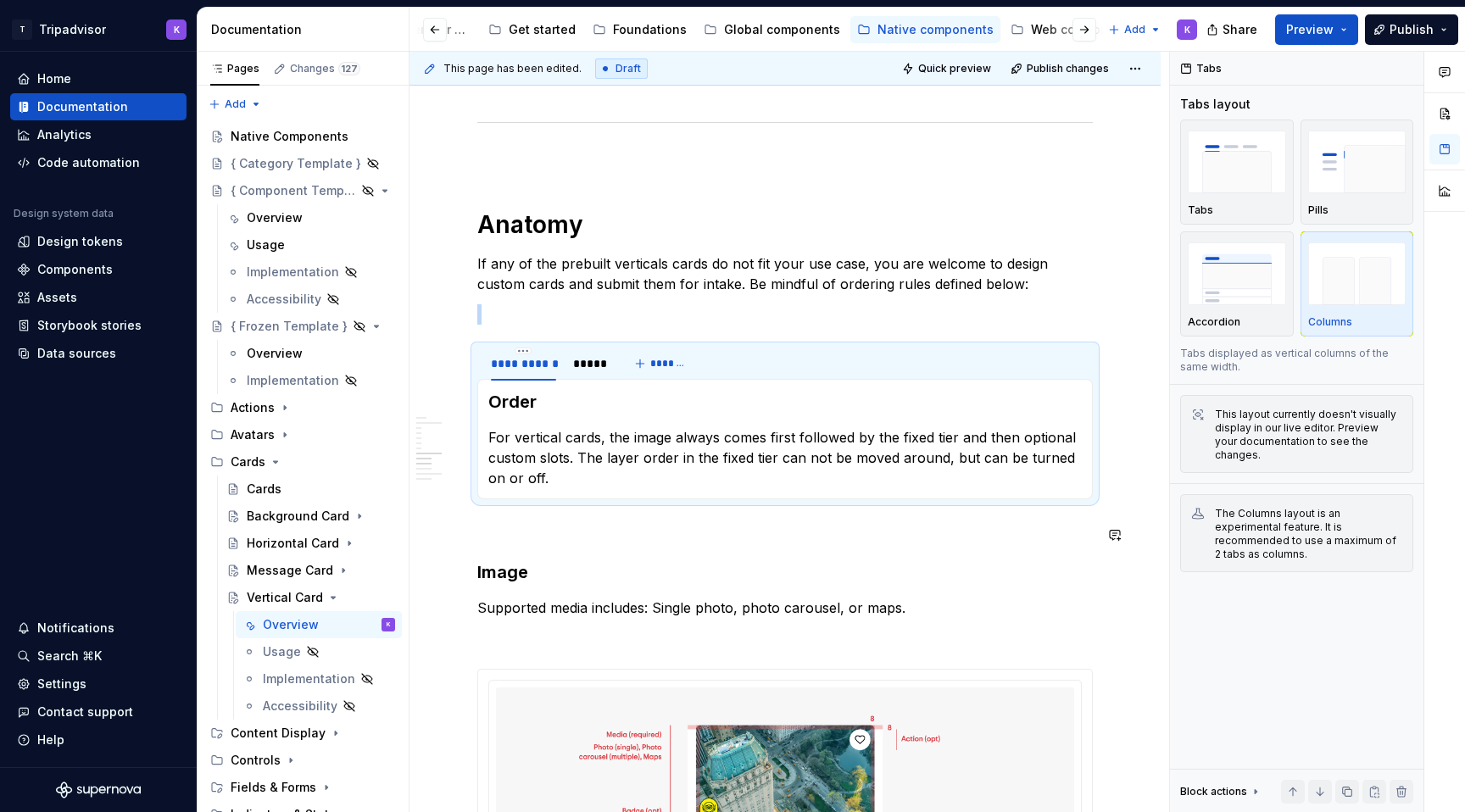
scroll to position [2275, 0]
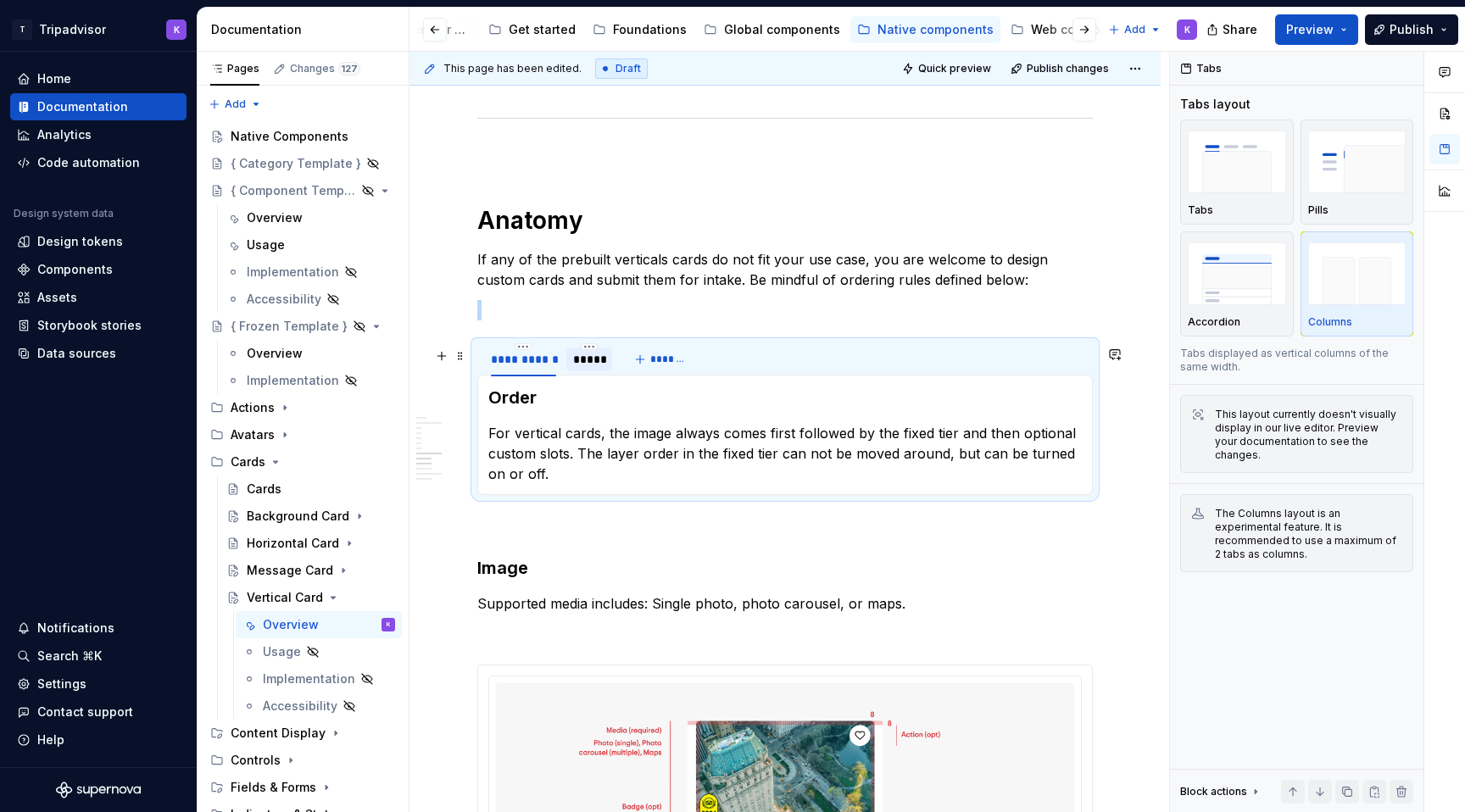
click at [589, 371] on div "*****" at bounding box center [589, 359] width 46 height 23
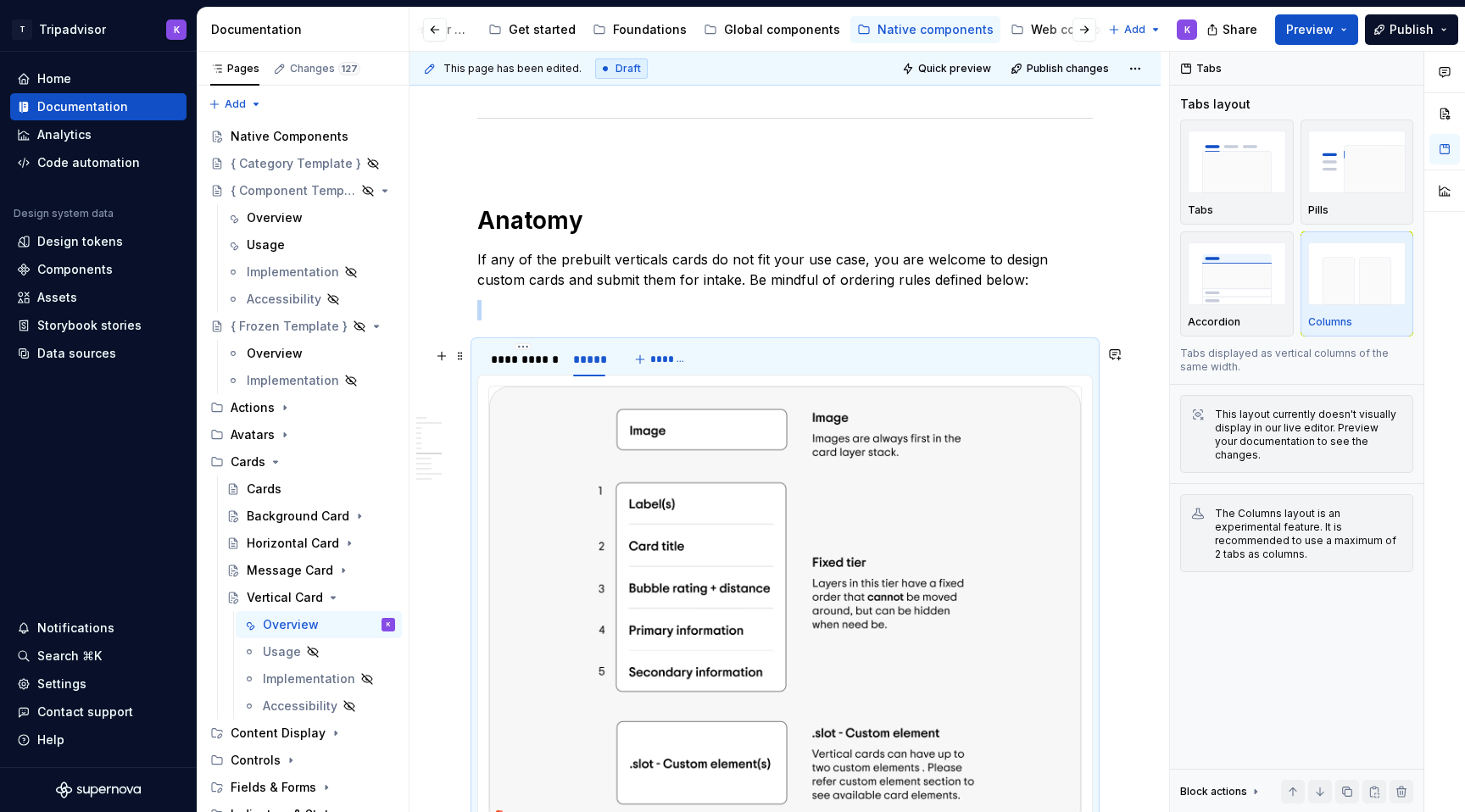
click at [769, 537] on img at bounding box center [785, 607] width 592 height 441
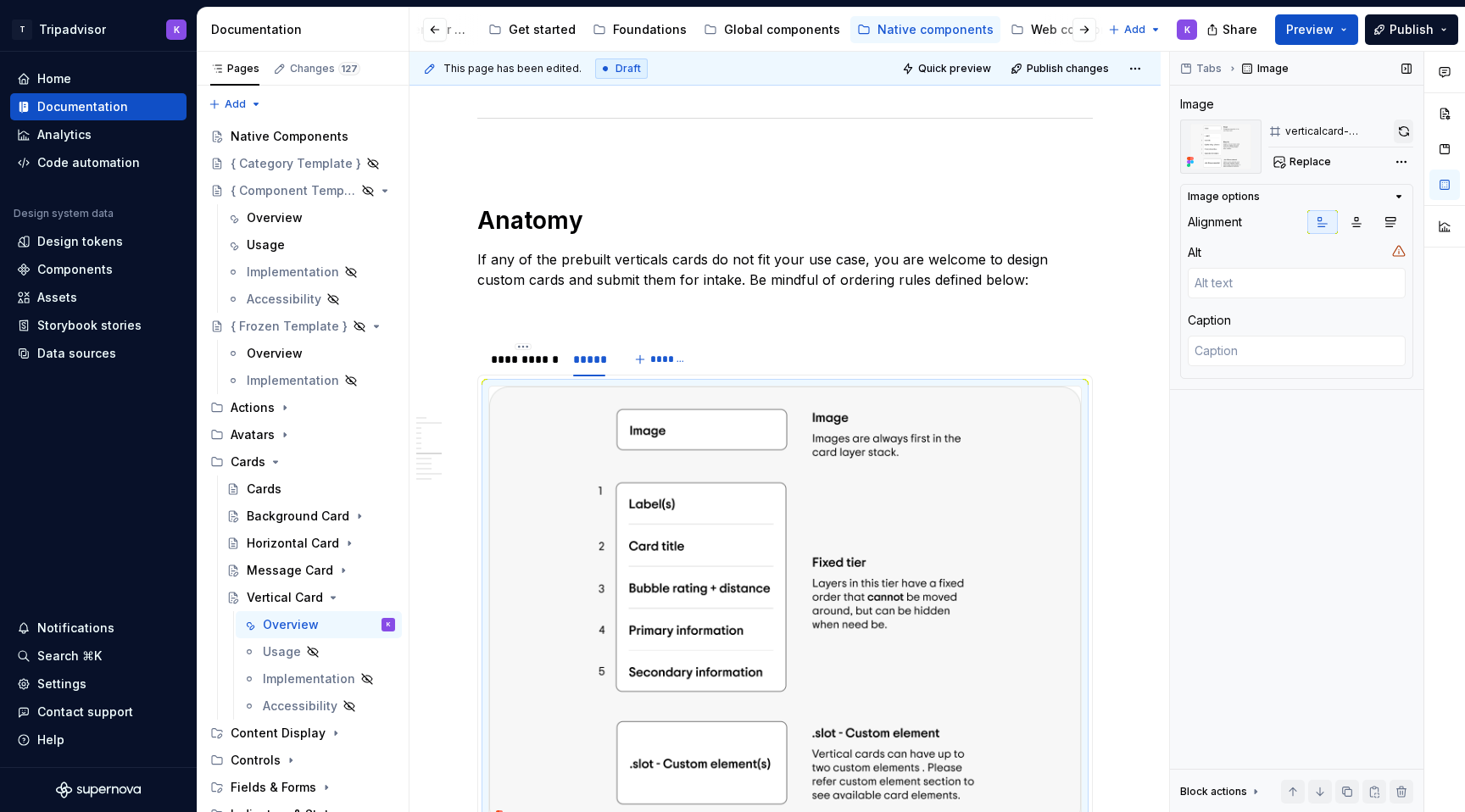
click at [1403, 125] on button "button" at bounding box center [1403, 131] width 20 height 23
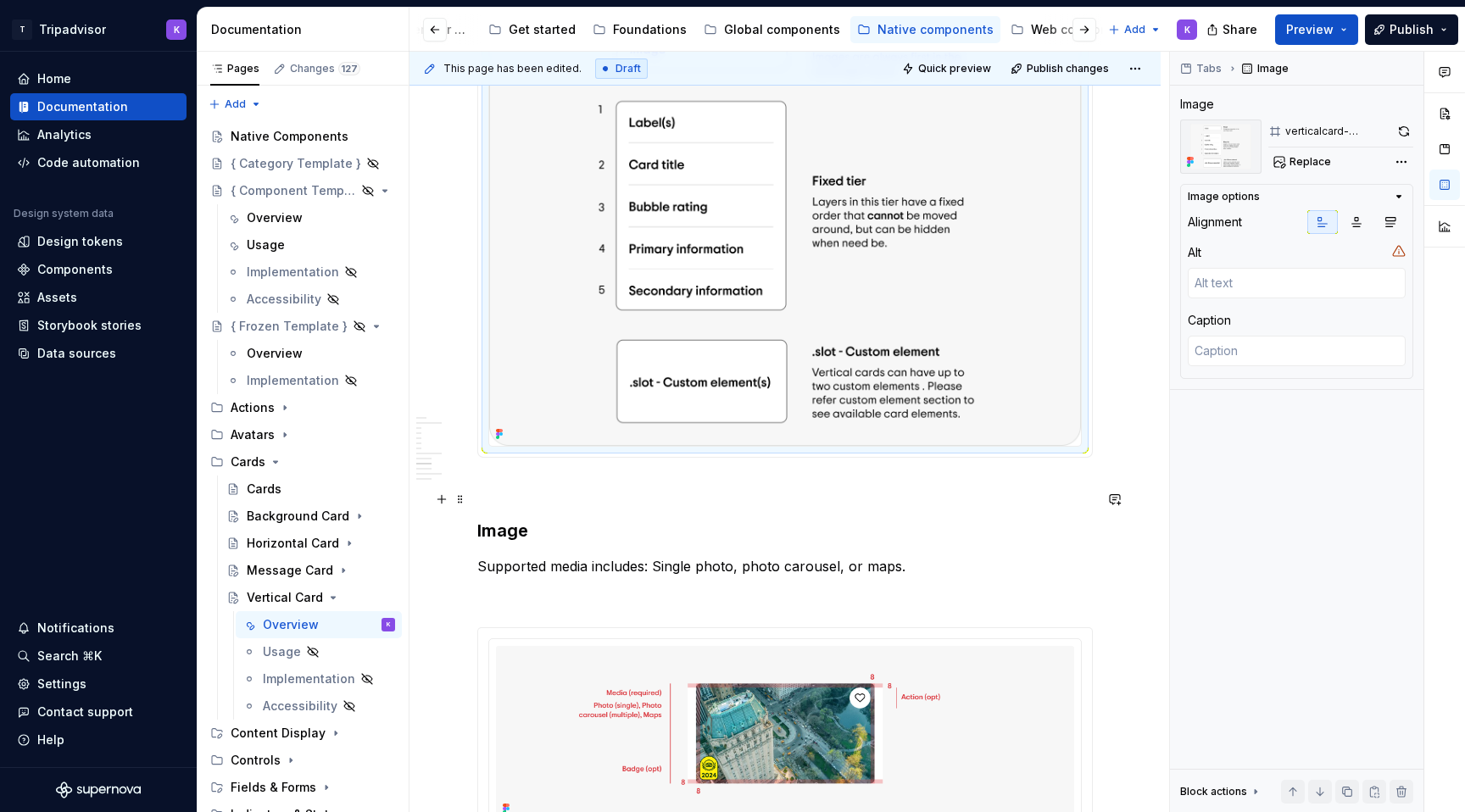
click at [561, 498] on p at bounding box center [785, 488] width 615 height 21
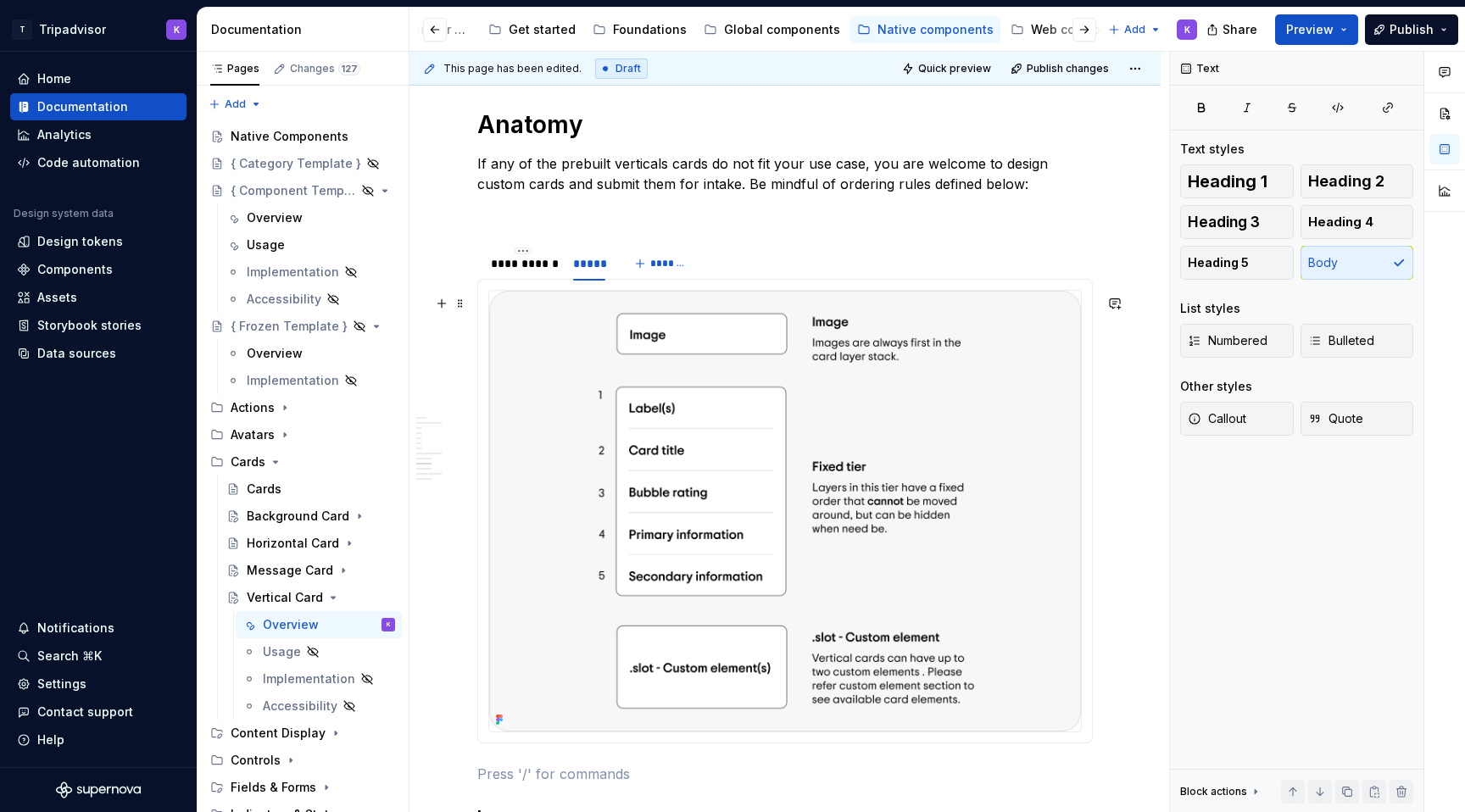
scroll to position [2295, 0]
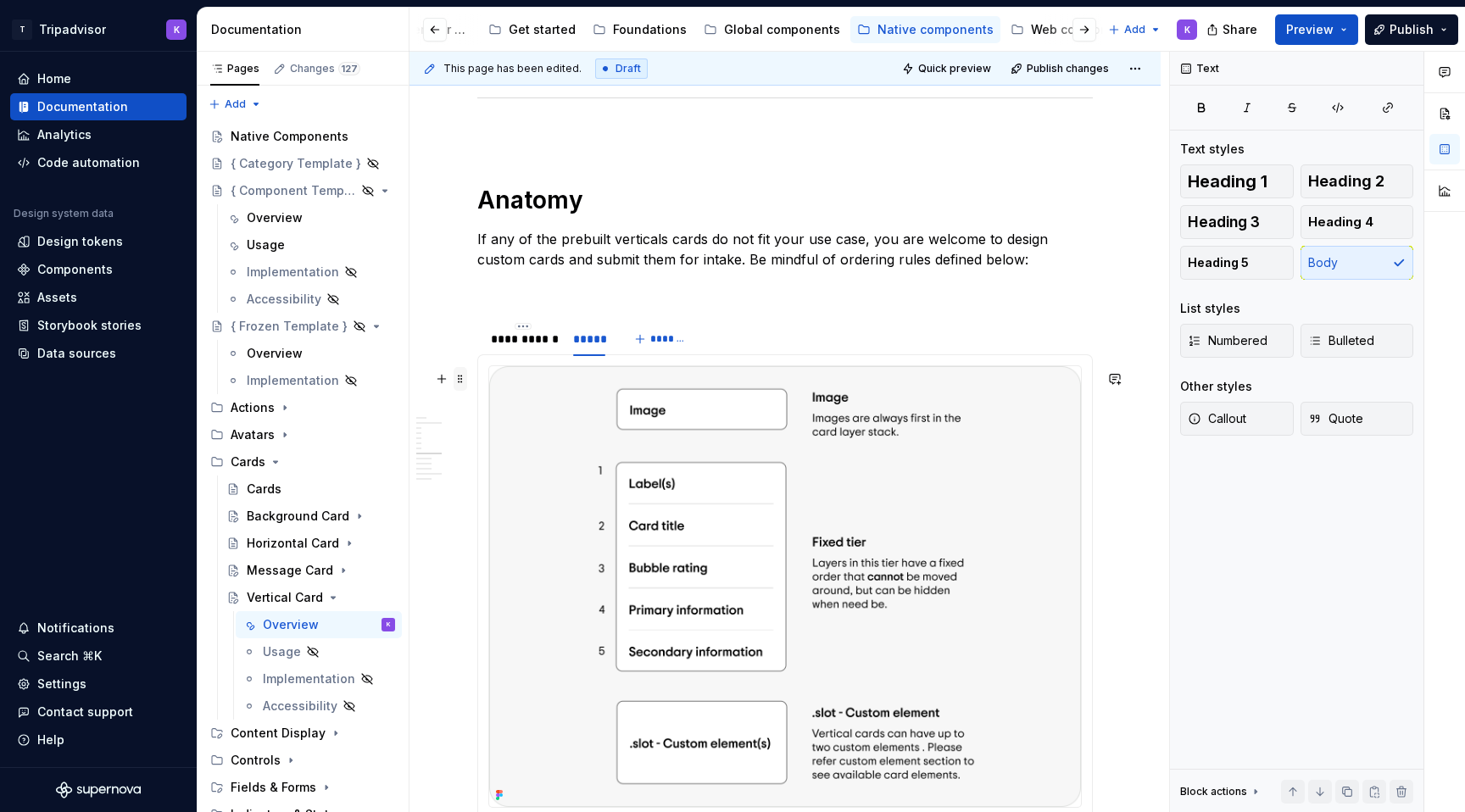
click at [464, 376] on span at bounding box center [460, 378] width 13 height 23
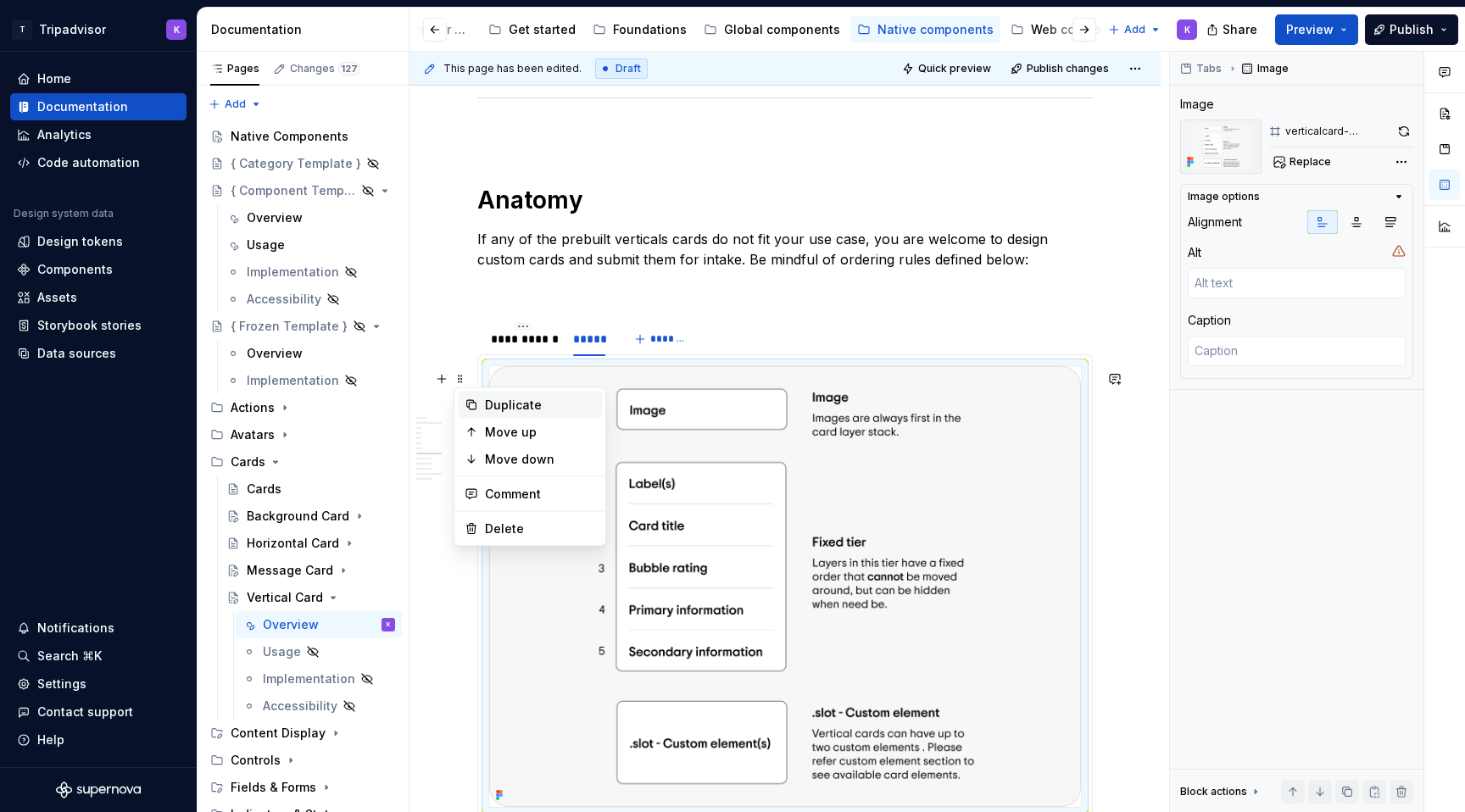
click at [533, 408] on div "Duplicate" at bounding box center [540, 404] width 110 height 17
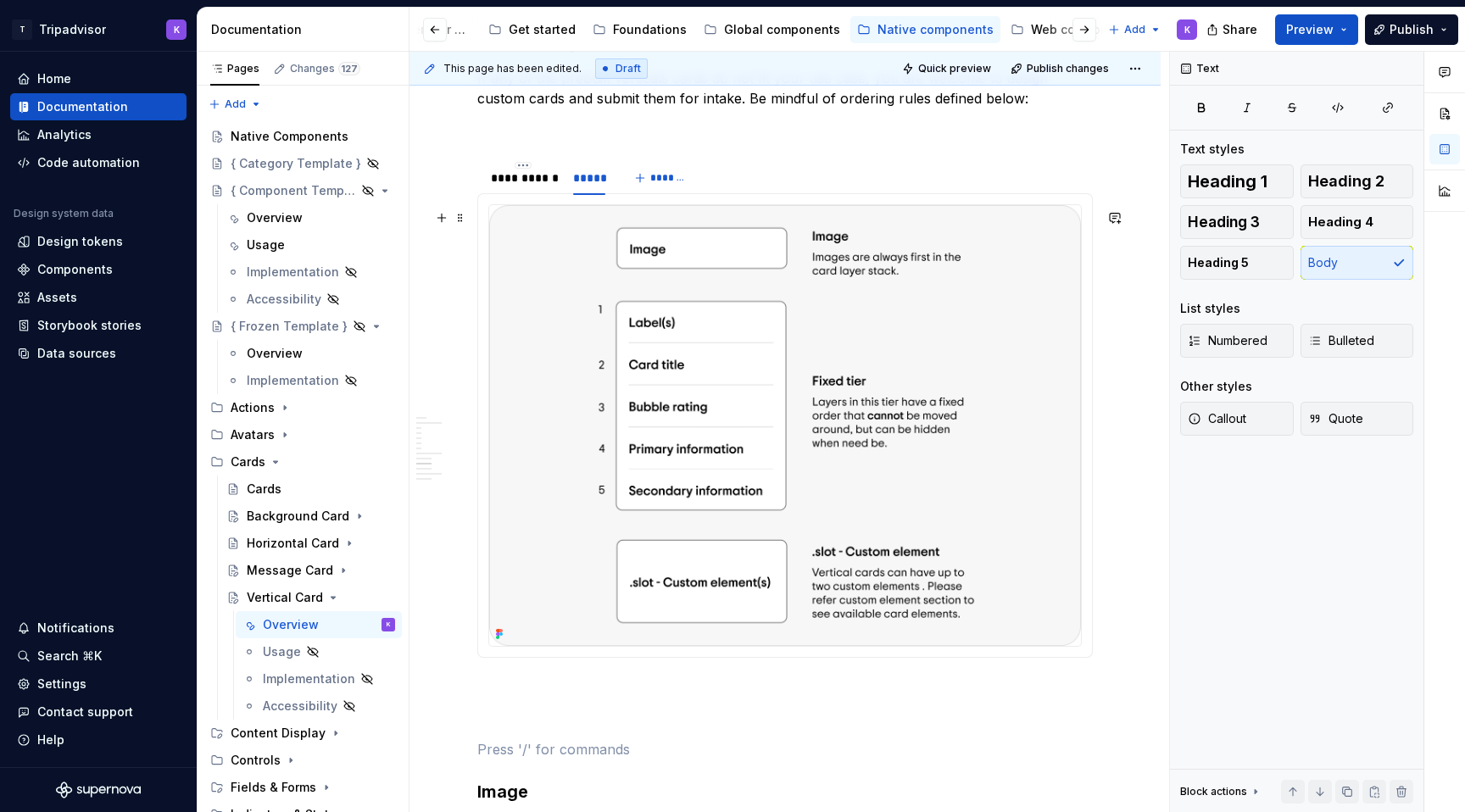
scroll to position [2199, 0]
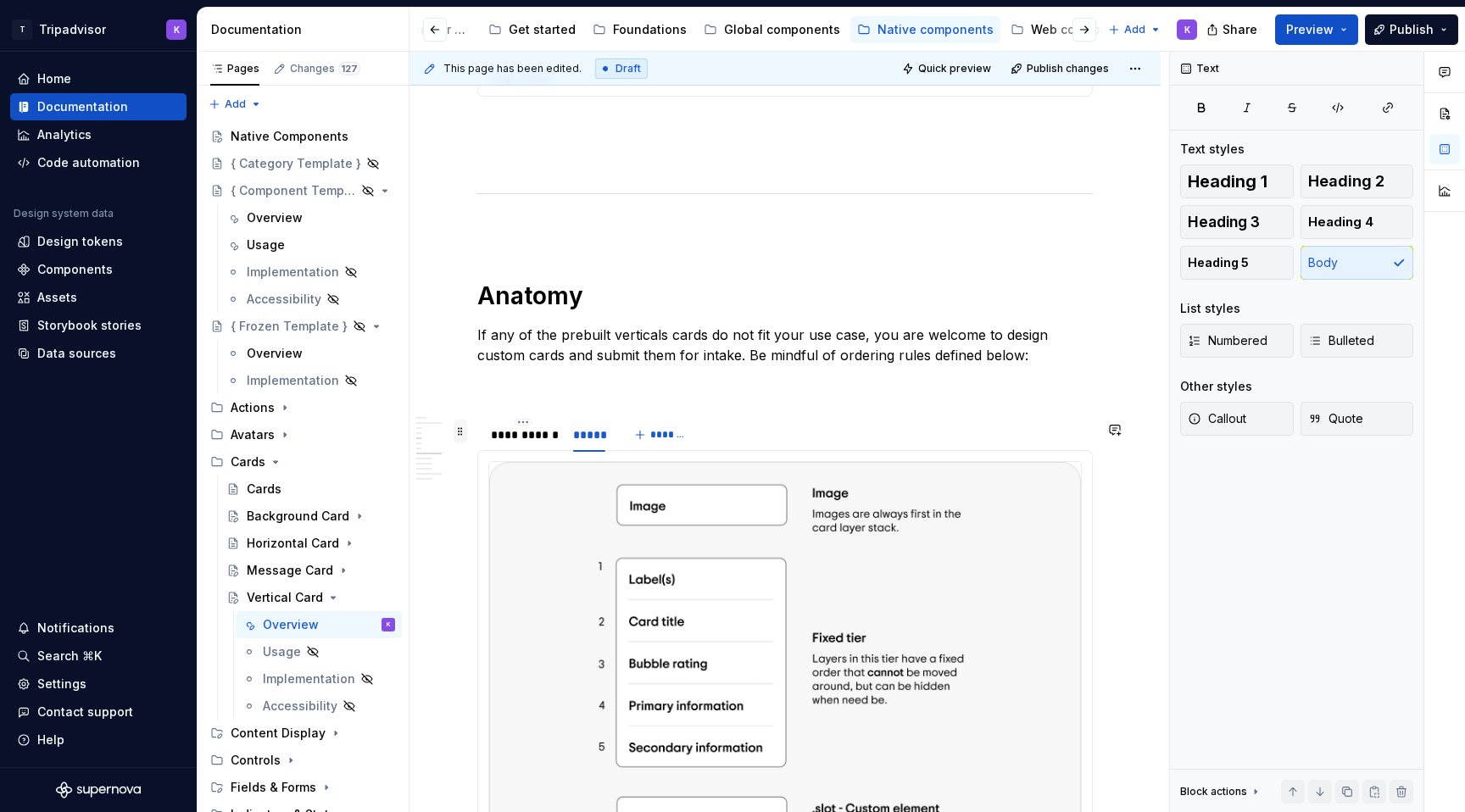
click at [461, 430] on span at bounding box center [460, 431] width 13 height 23
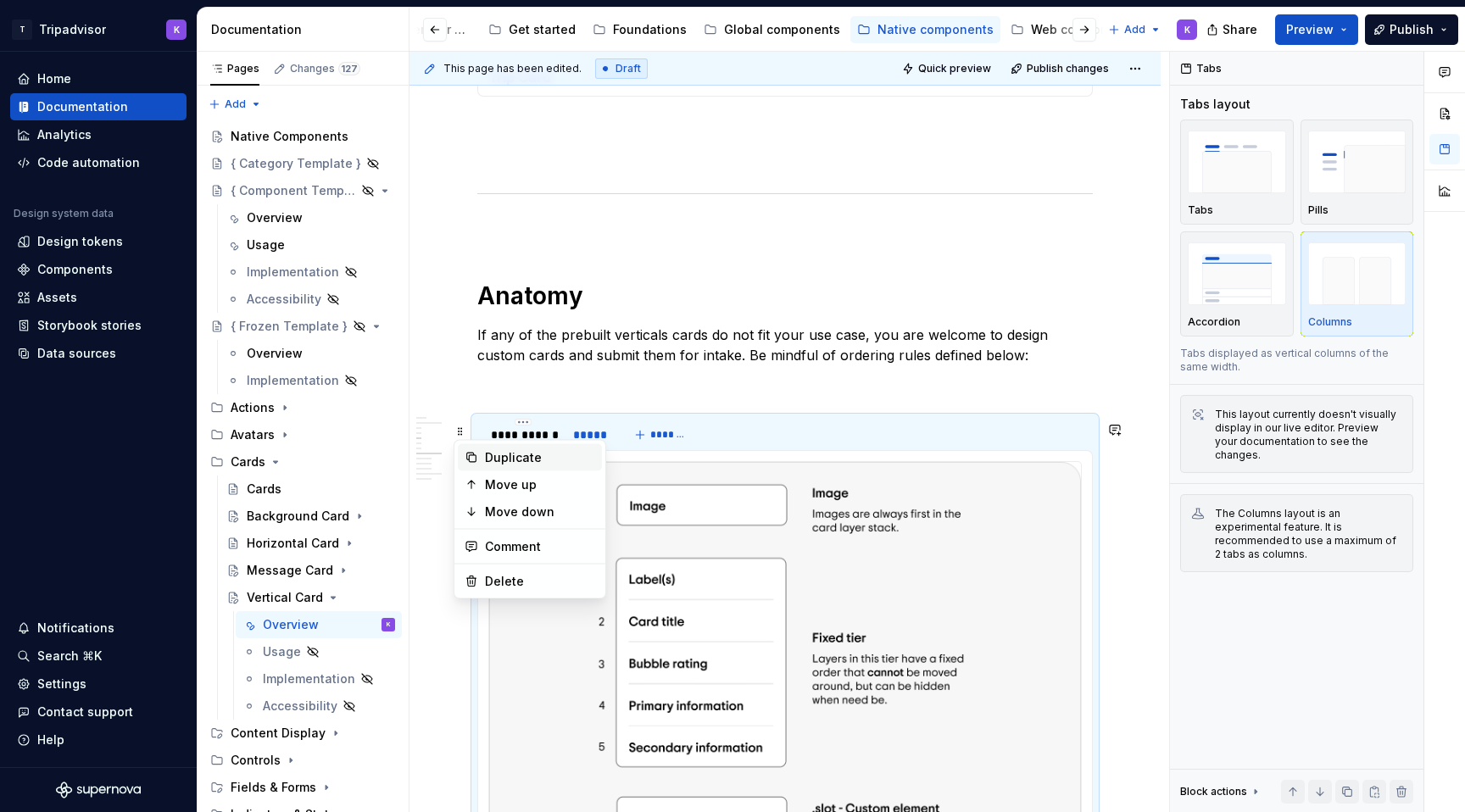
click at [522, 458] on div "Duplicate" at bounding box center [540, 457] width 110 height 17
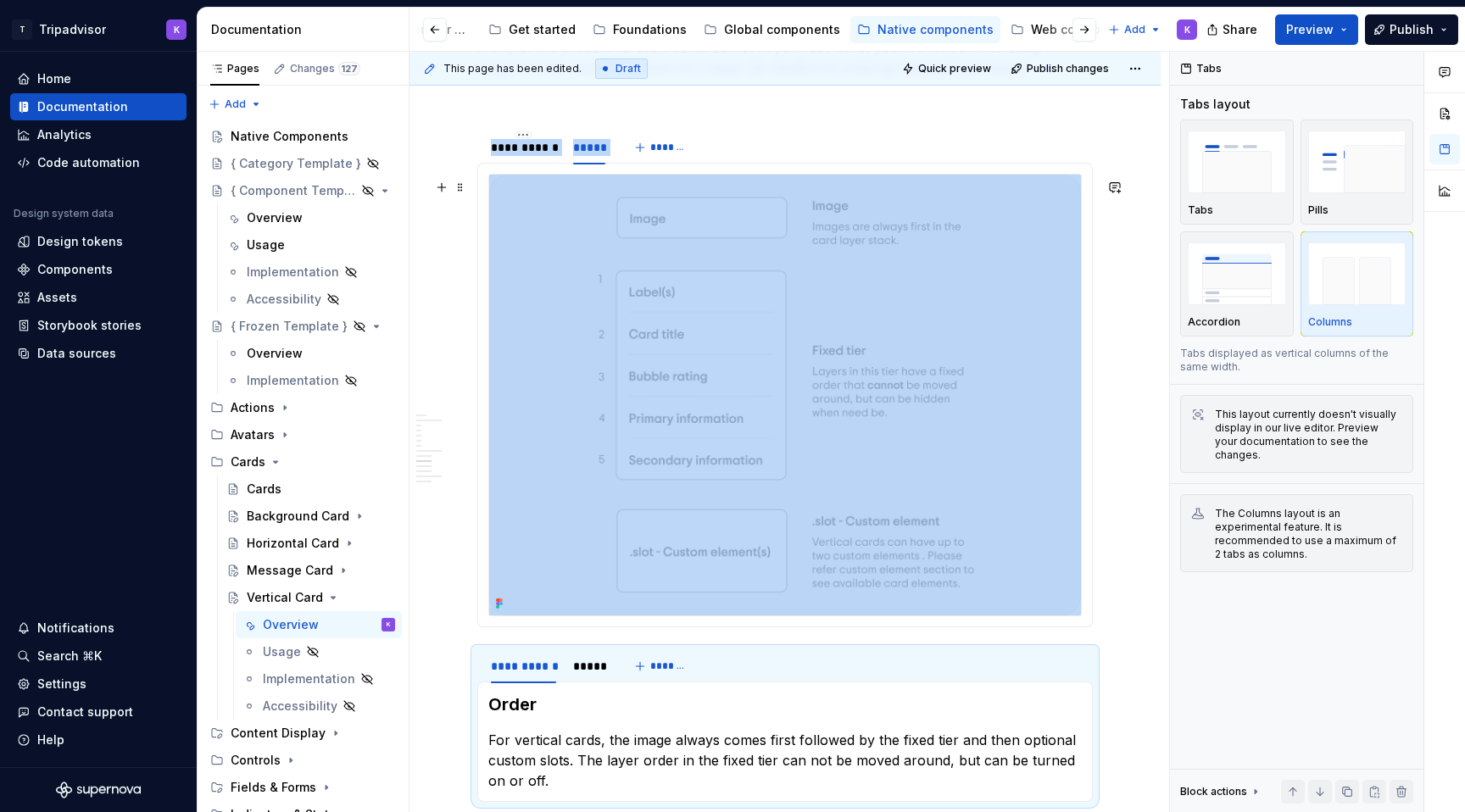
scroll to position [2711, 0]
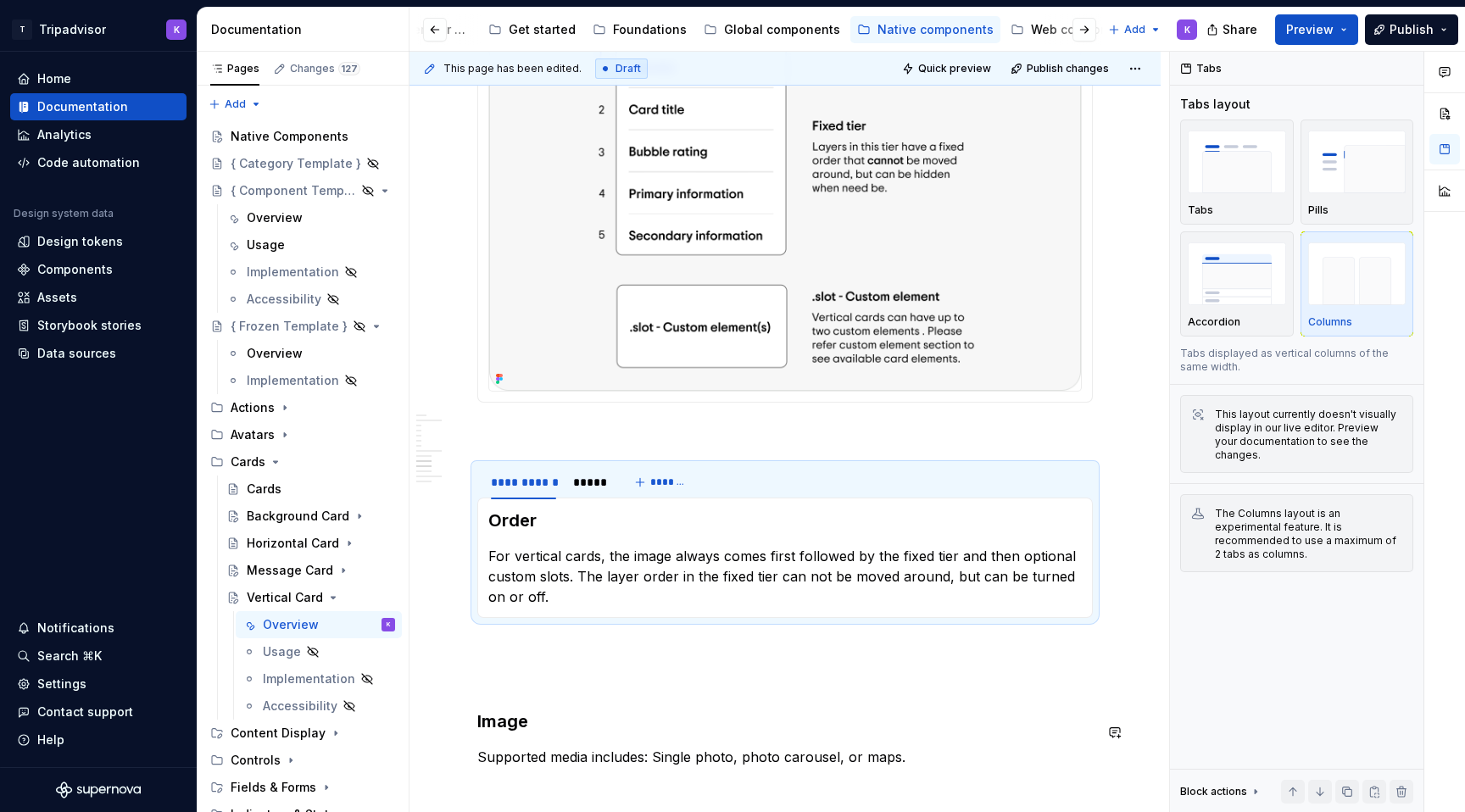
click at [506, 704] on div "**********" at bounding box center [785, 74] width 615 height 4902
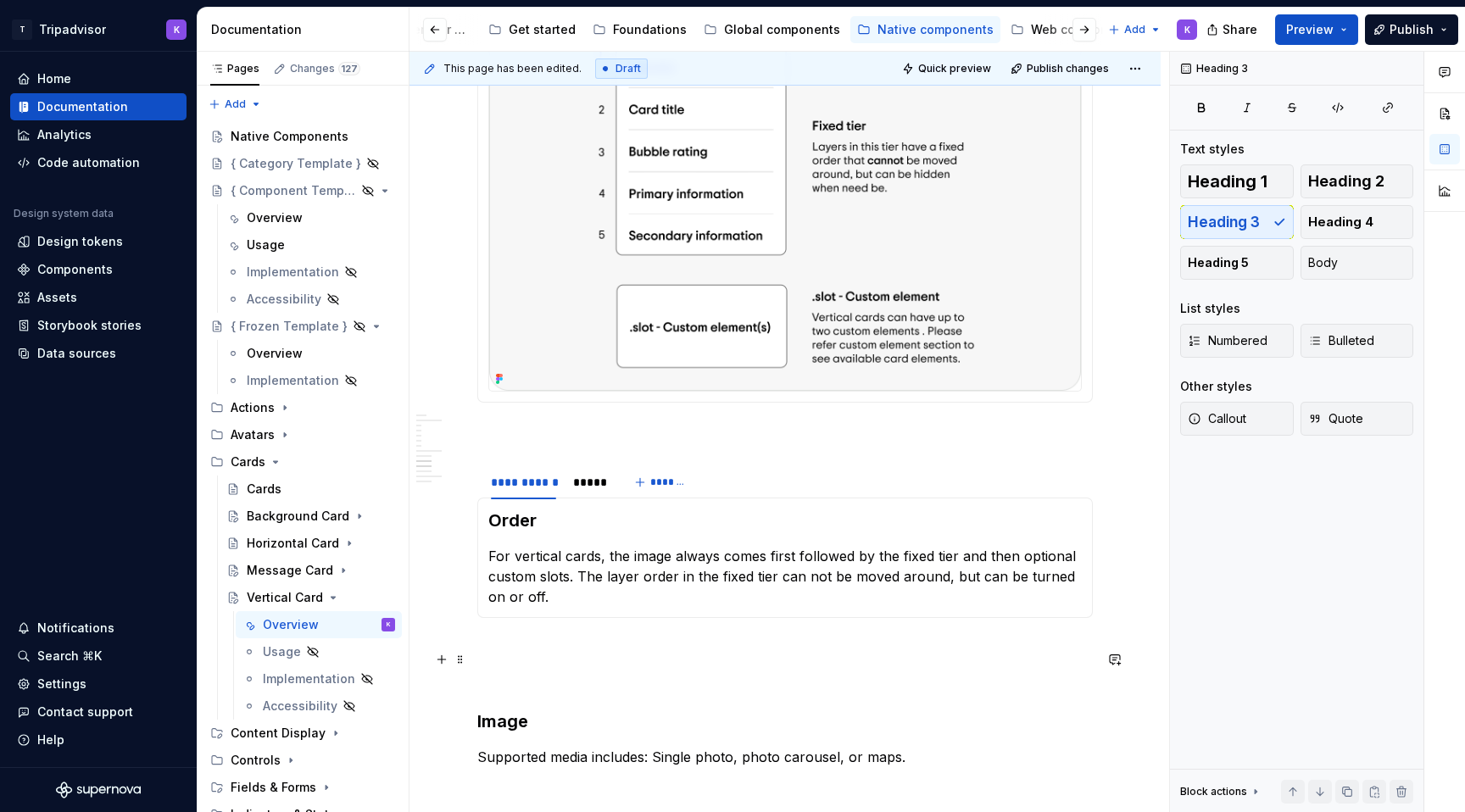
click at [511, 659] on p at bounding box center [785, 648] width 615 height 21
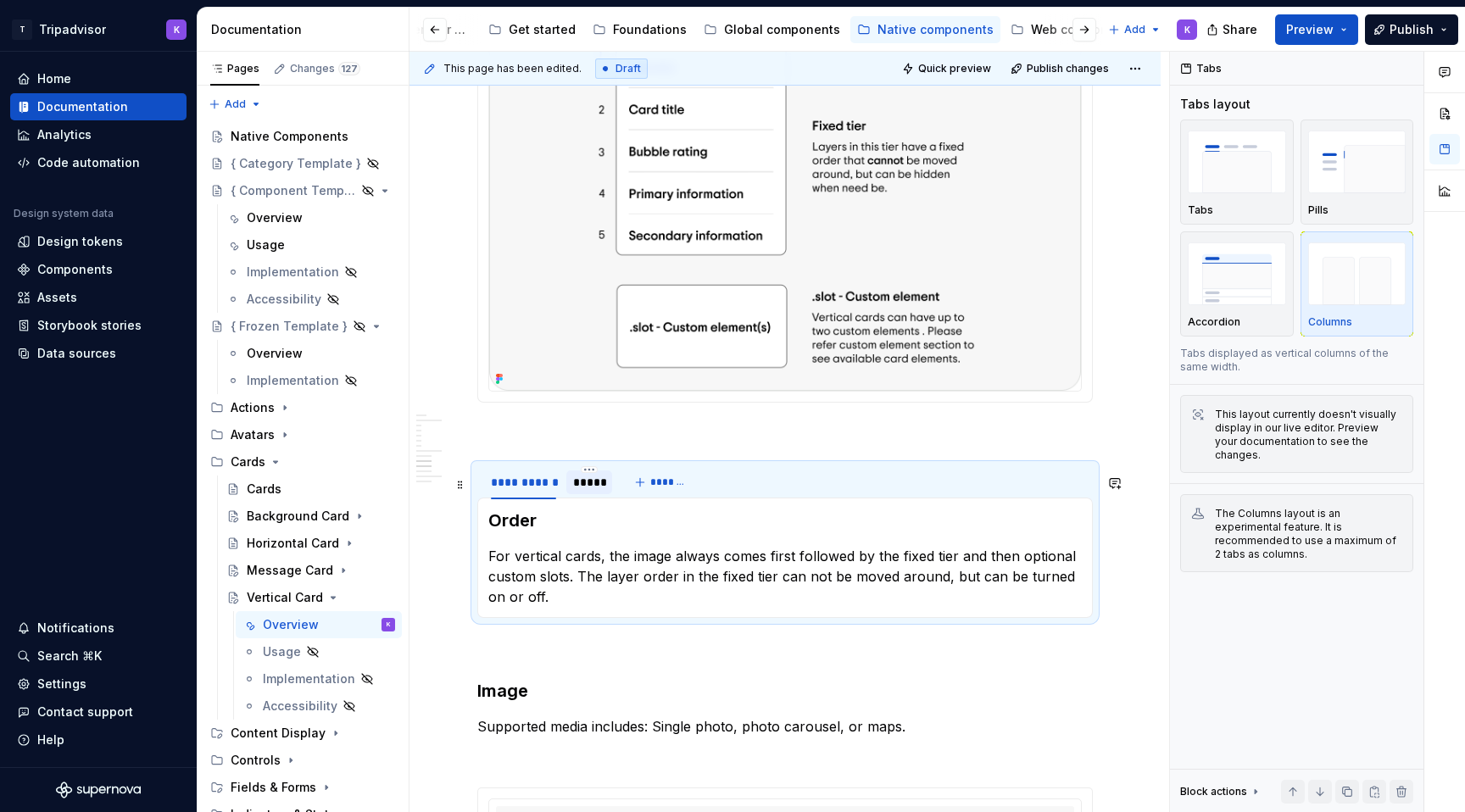
click at [591, 490] on div "*****" at bounding box center [589, 481] width 32 height 17
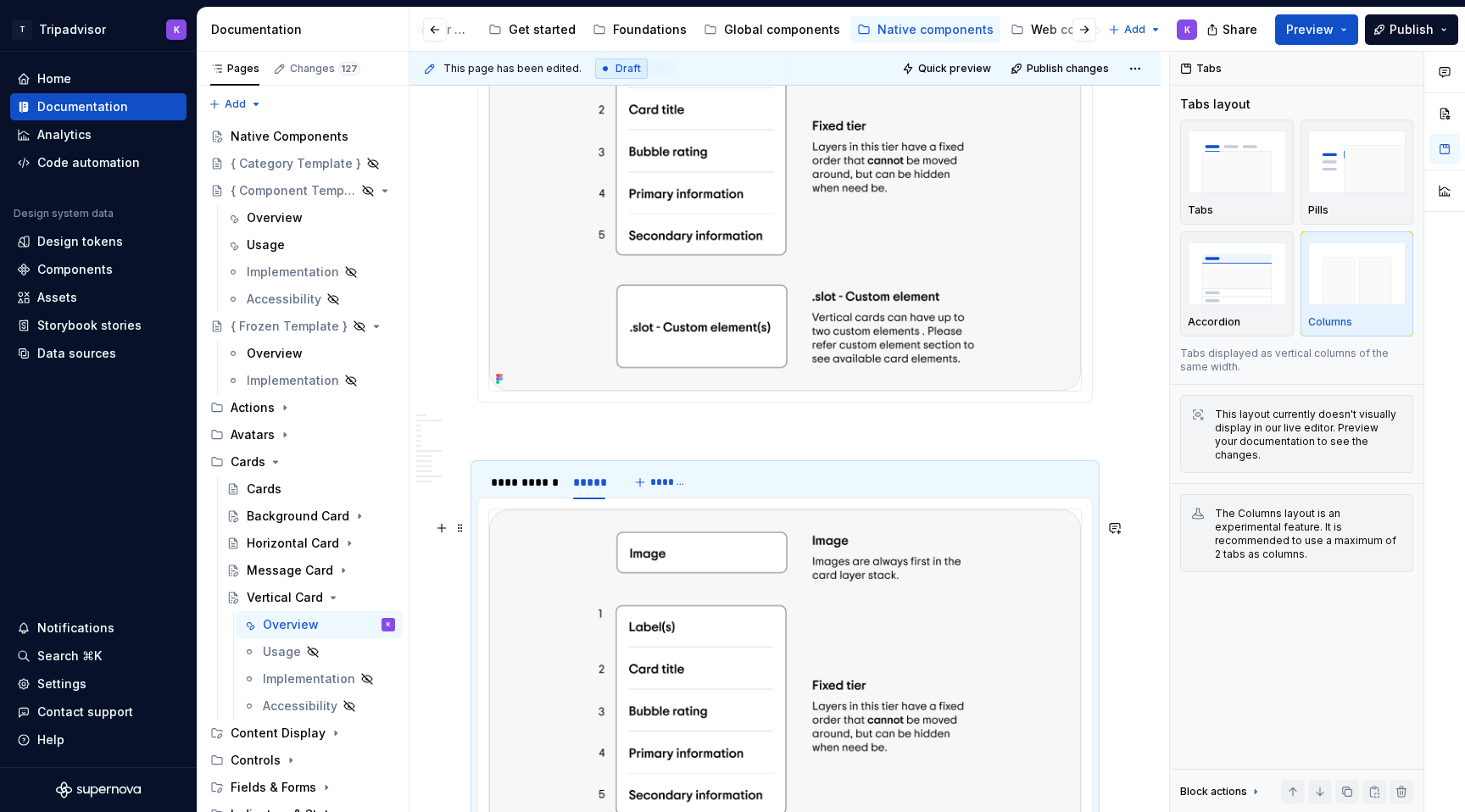
click at [675, 636] on img at bounding box center [785, 730] width 592 height 441
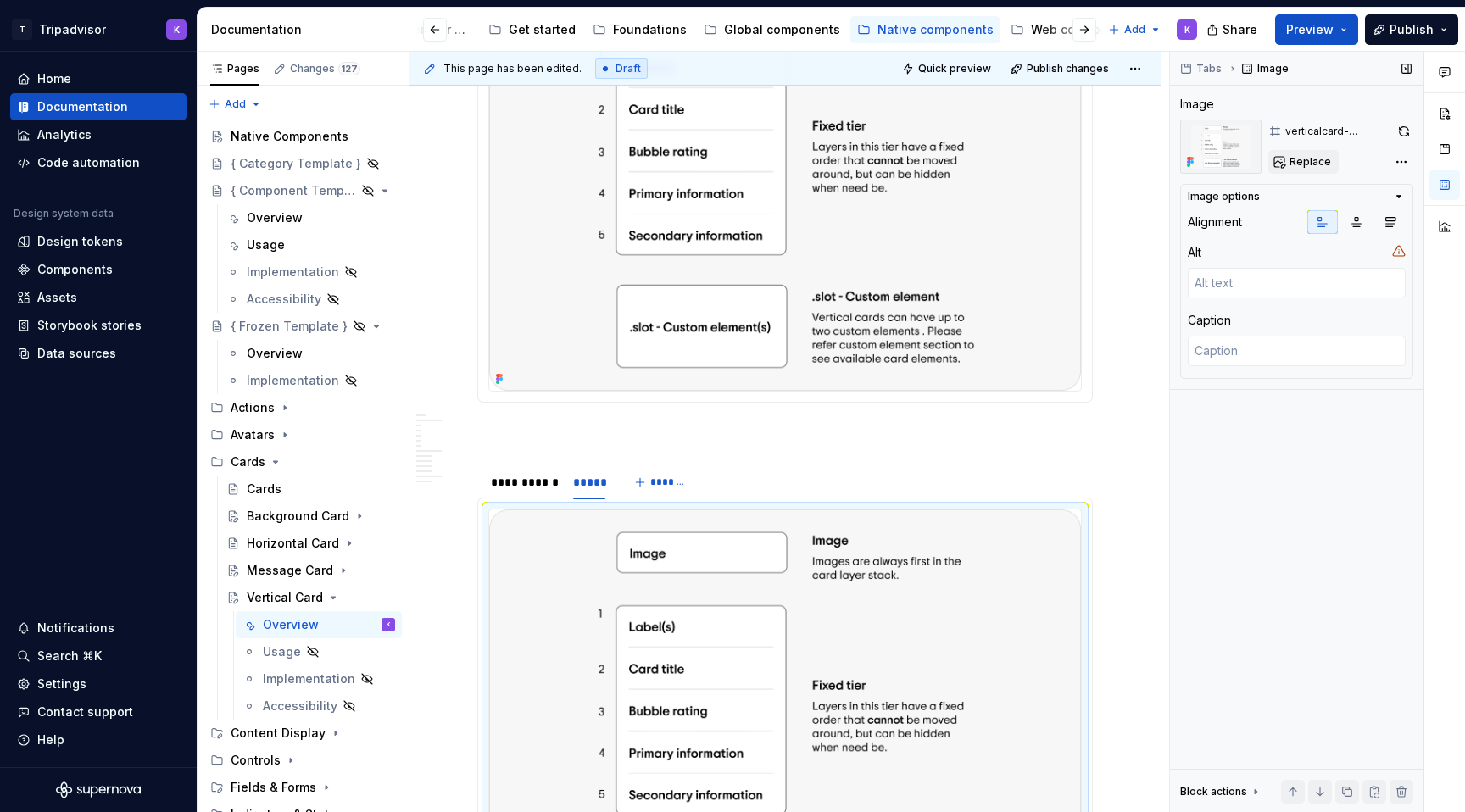
click at [1283, 163] on button "Replace" at bounding box center [1303, 161] width 70 height 23
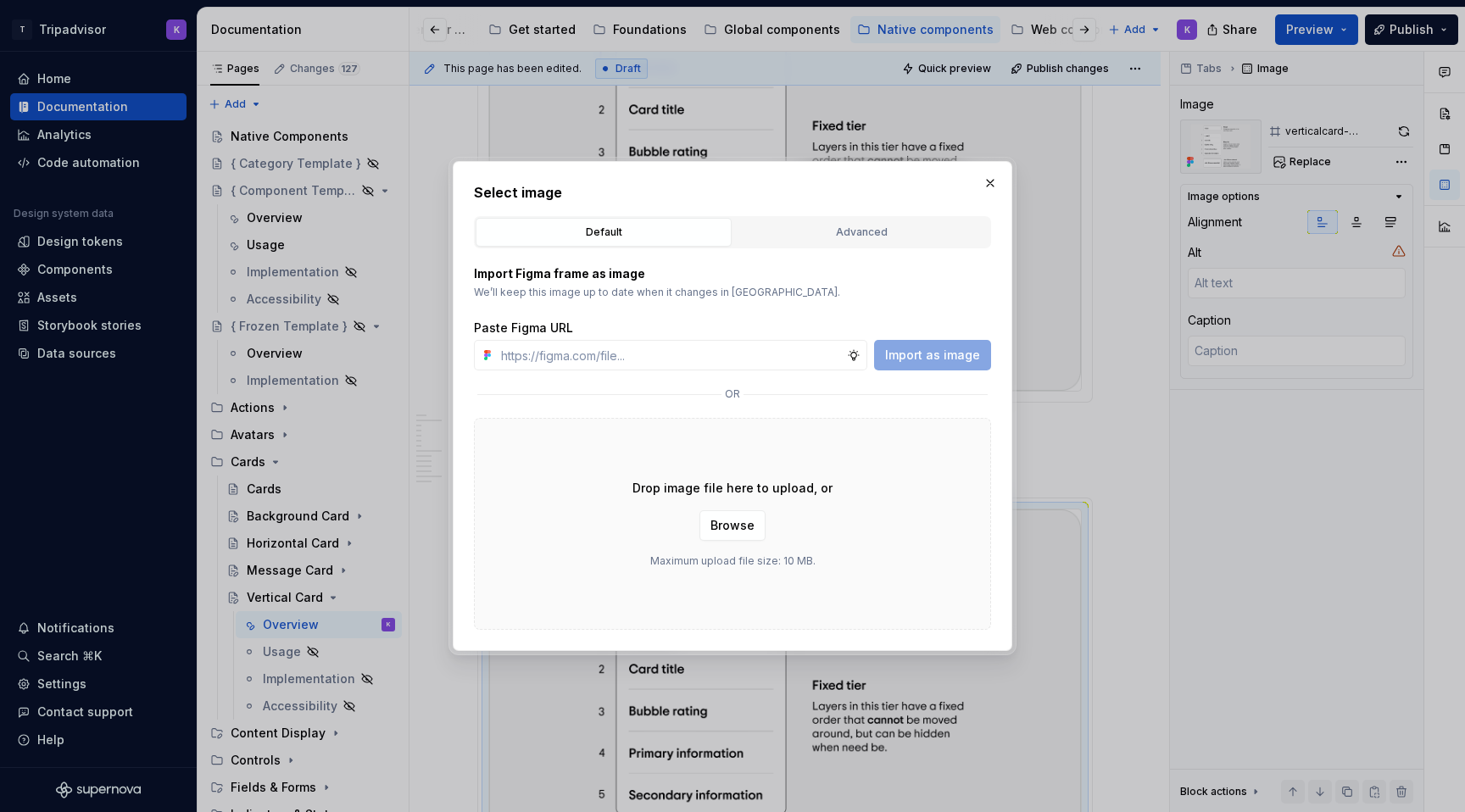
type textarea "*"
type input "[URL][DOMAIN_NAME]"
click at [963, 355] on span "Import as image" at bounding box center [932, 355] width 95 height 17
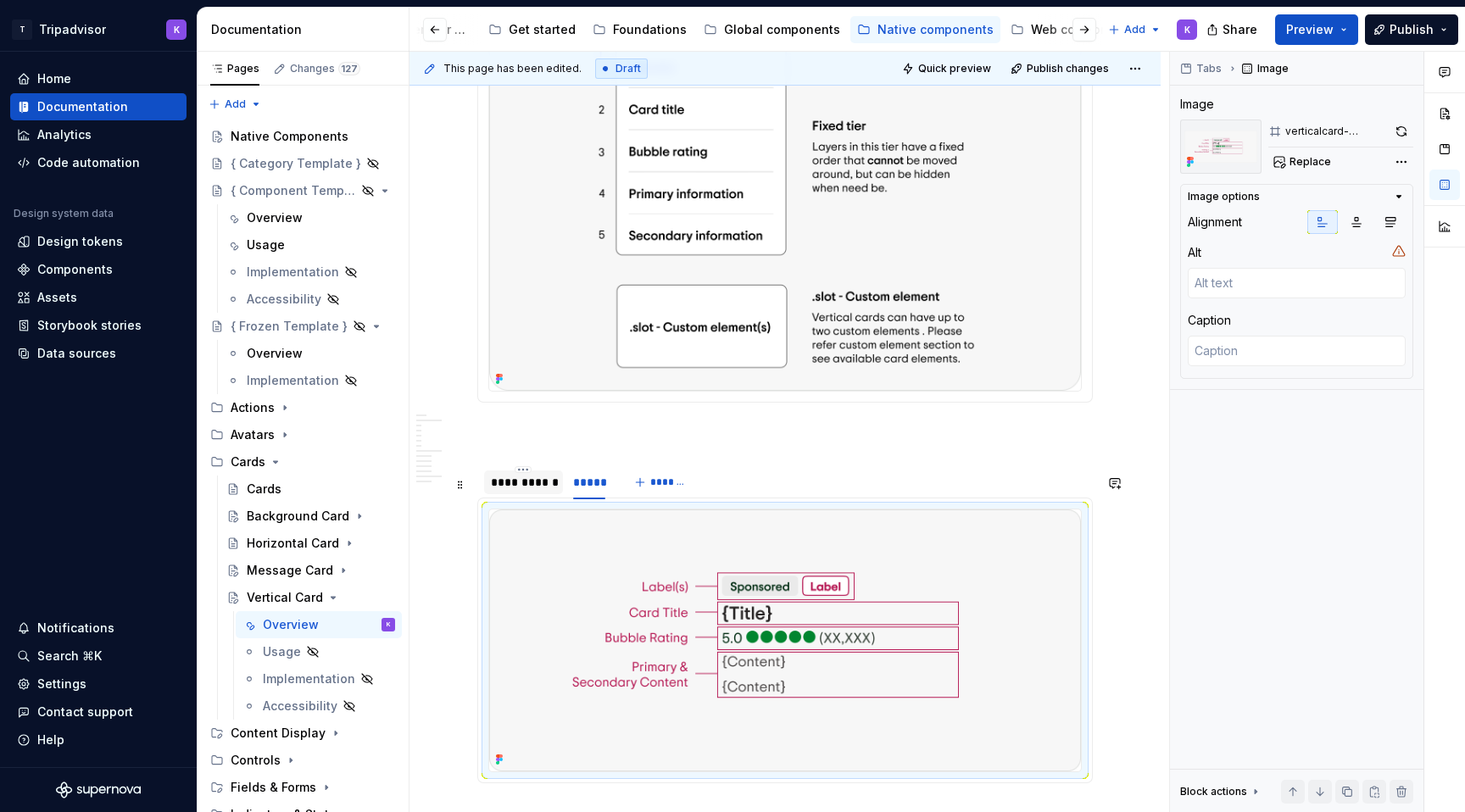
click at [521, 494] on div "**********" at bounding box center [524, 482] width 79 height 23
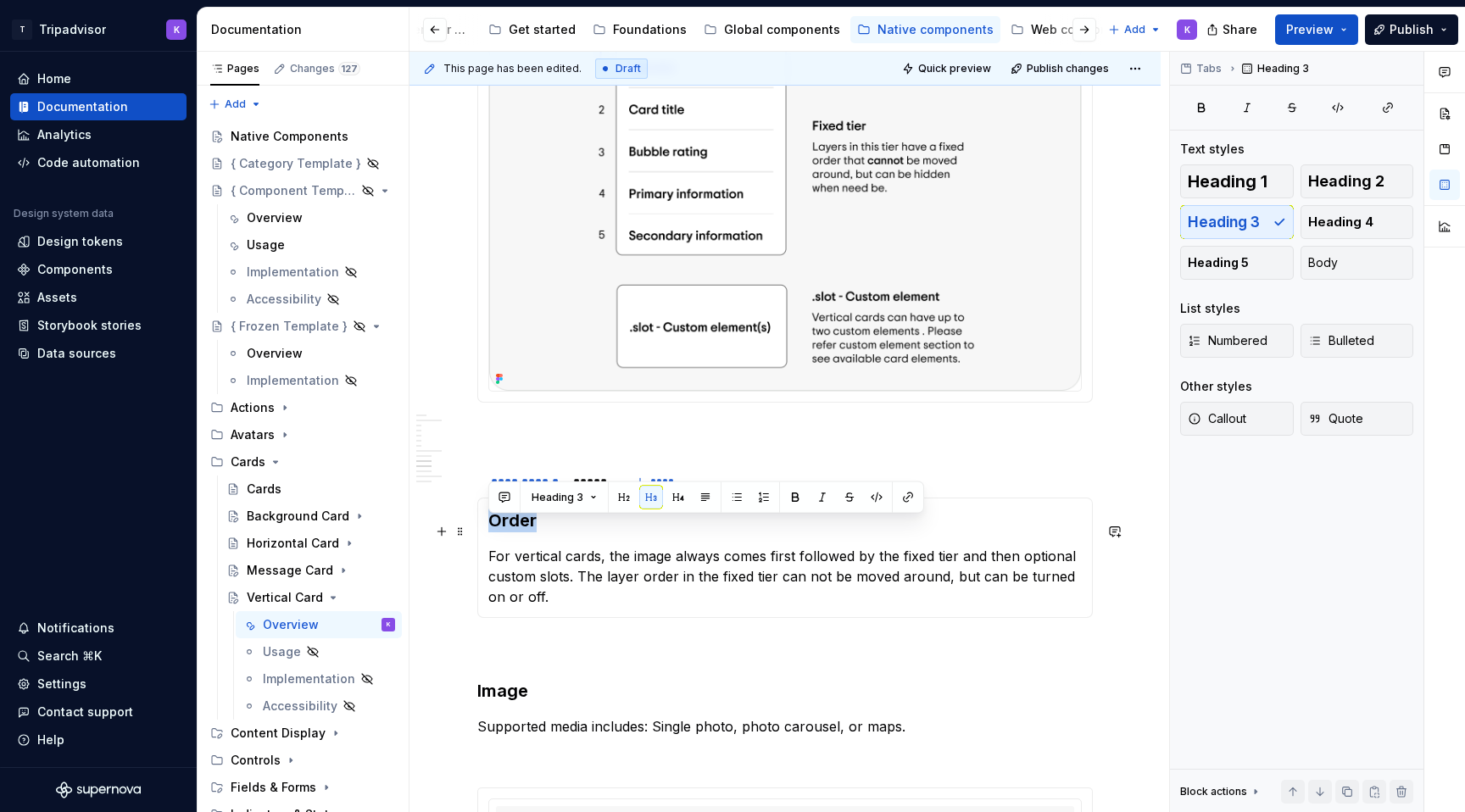
drag, startPoint x: 554, startPoint y: 524, endPoint x: 480, endPoint y: 523, distance: 74.0
click at [480, 523] on div "Order For vertical cards, the image always comes first followed by the fixed ti…" at bounding box center [785, 557] width 615 height 120
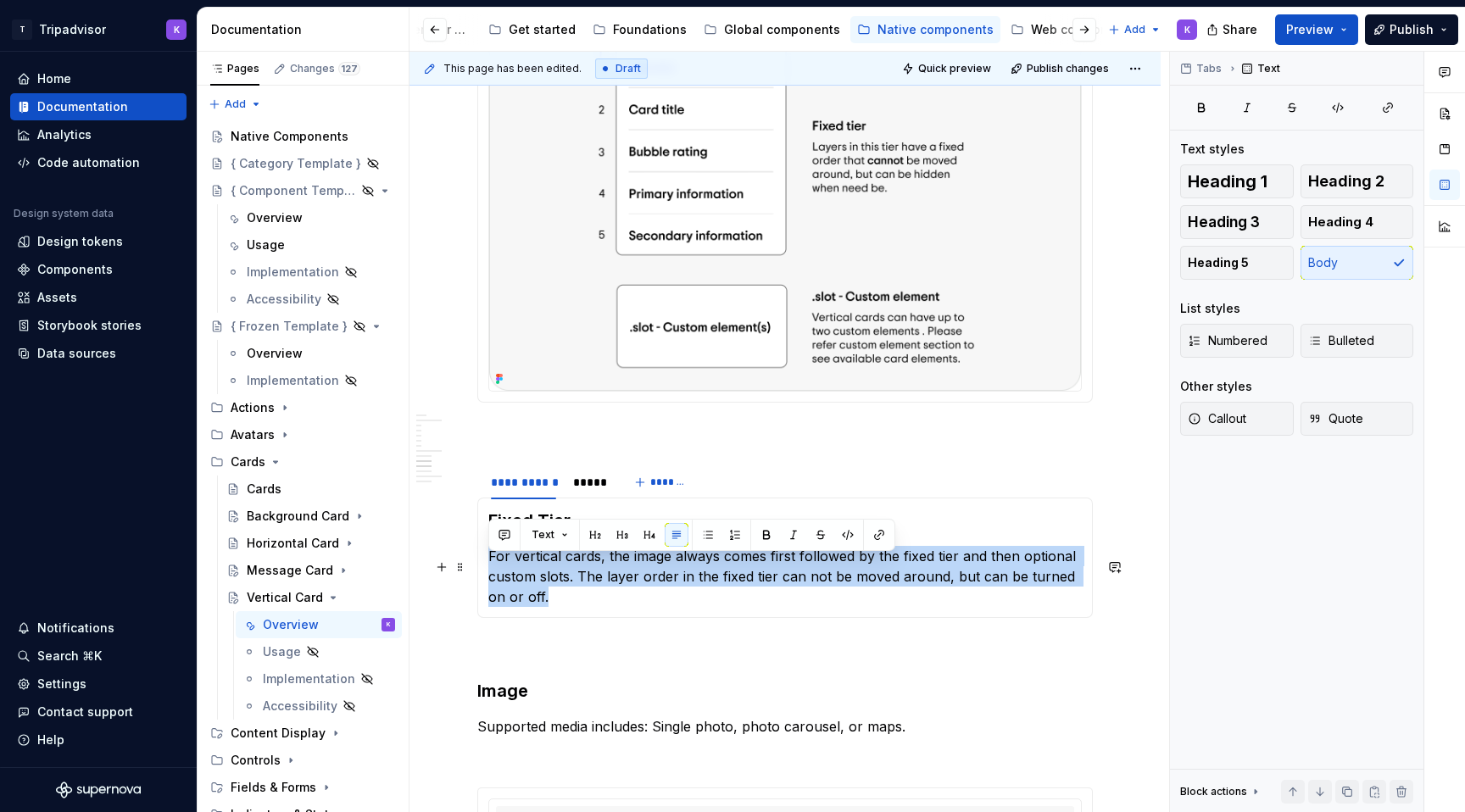
drag, startPoint x: 576, startPoint y: 602, endPoint x: 485, endPoint y: 565, distance: 98.2
click at [485, 565] on div "Fixed Tier For vertical cards, the image always comes first followed by the fix…" at bounding box center [785, 557] width 615 height 120
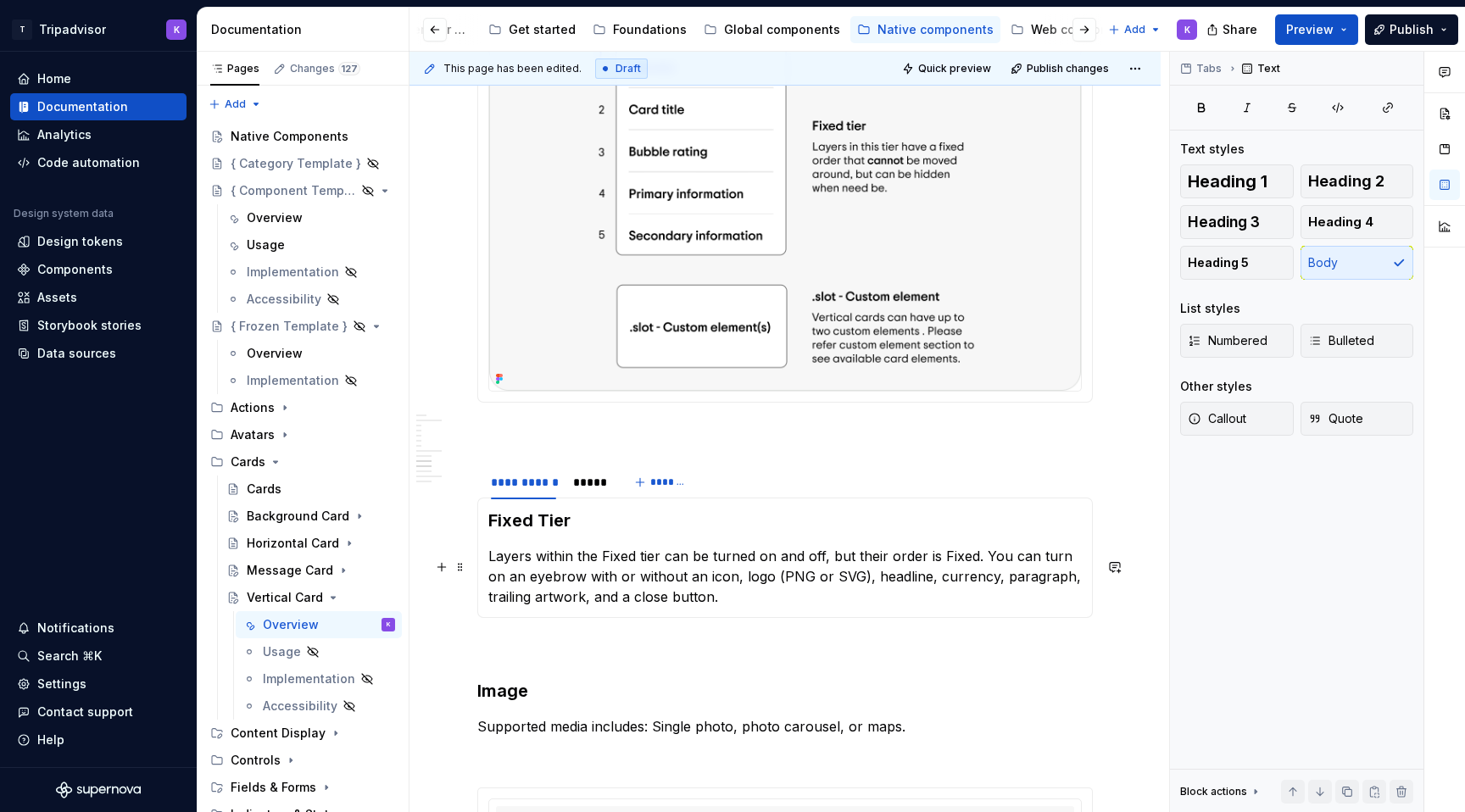
click at [946, 566] on p "Layers within the Fixed tier can be turned on and off, but their order is Fixed…" at bounding box center [785, 576] width 594 height 61
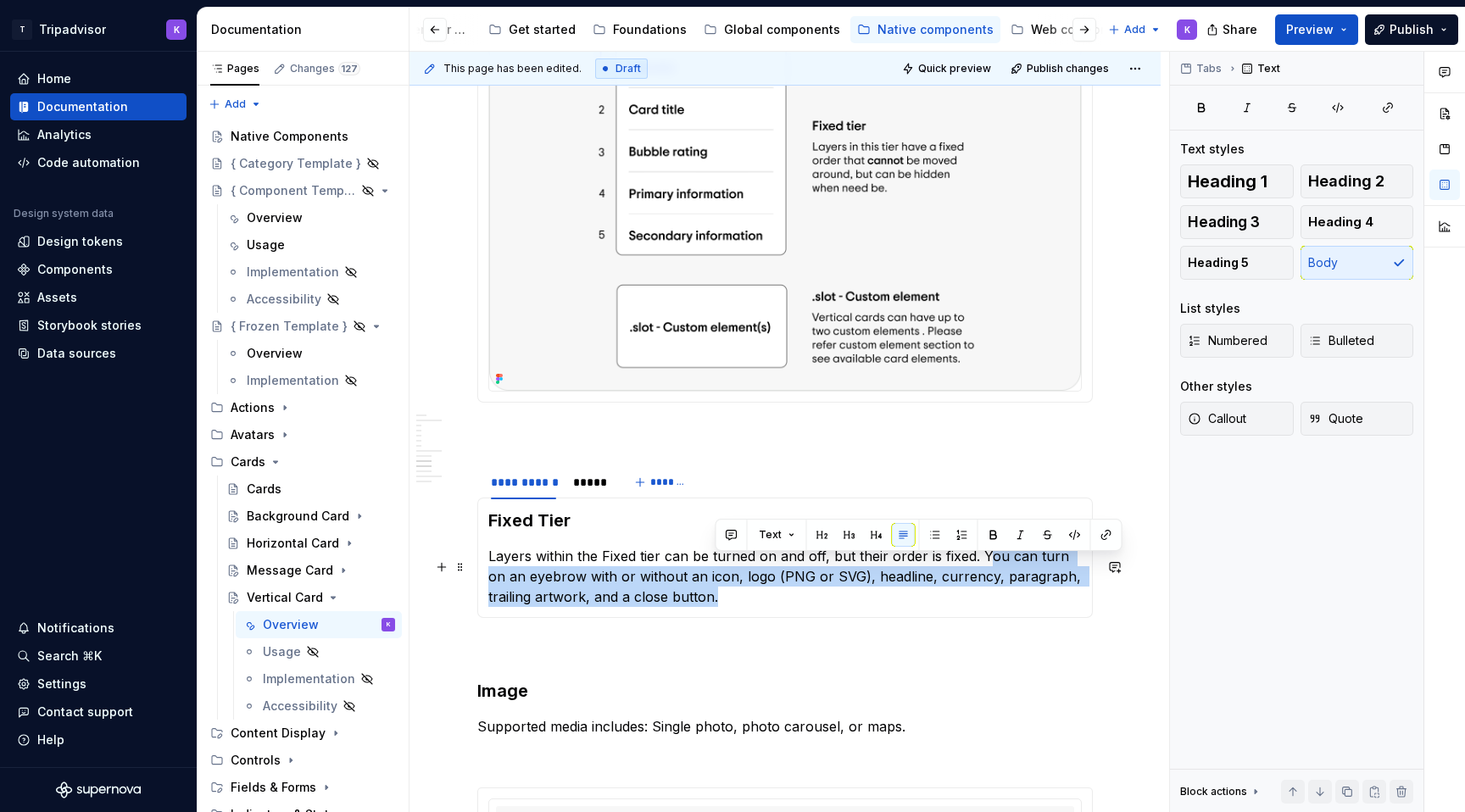
drag, startPoint x: 983, startPoint y: 563, endPoint x: 1036, endPoint y: 603, distance: 66.4
click at [1036, 603] on p "Layers within the Fixed tier can be turned on and off, but their order is fixed…" at bounding box center [785, 576] width 594 height 61
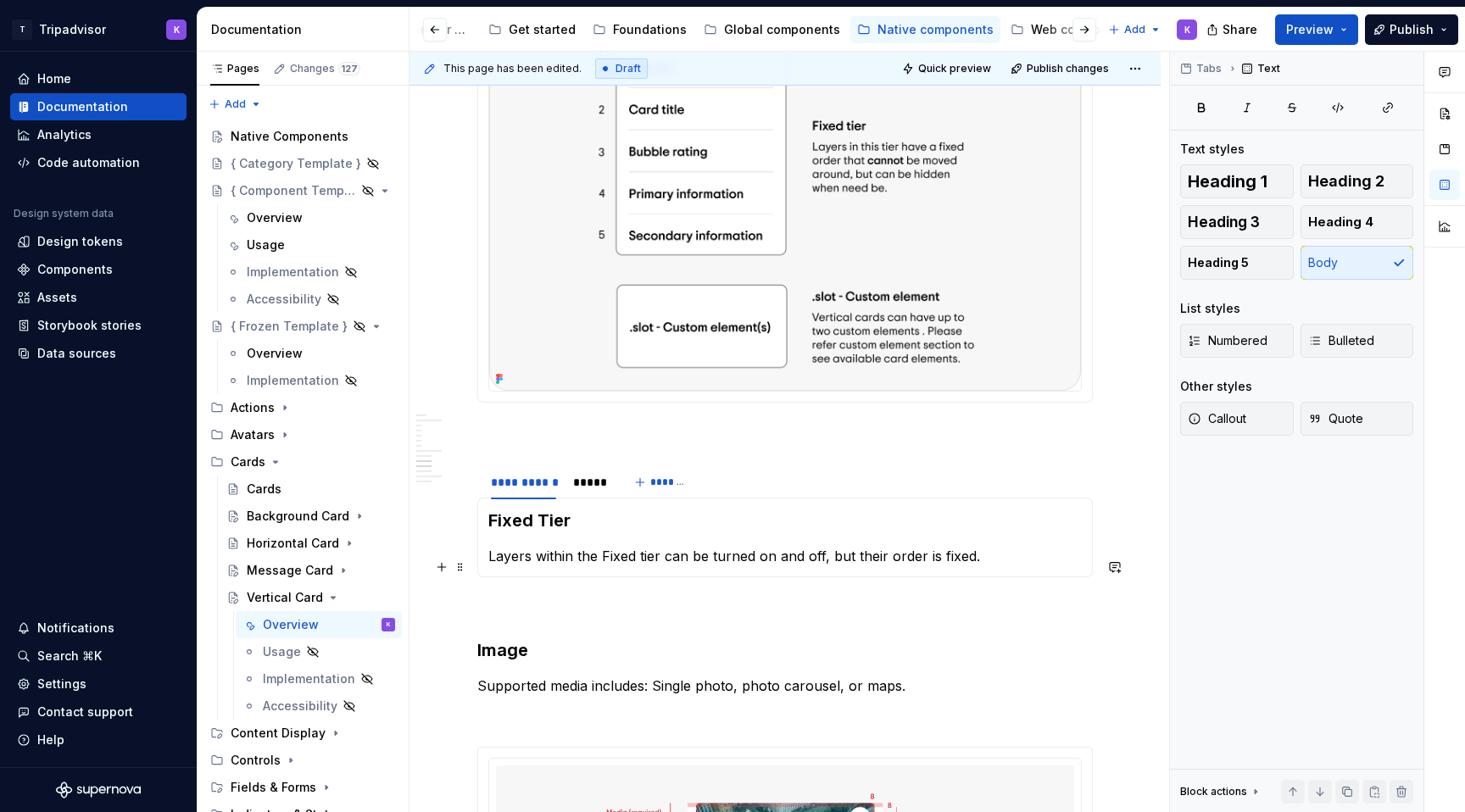
click at [981, 559] on p "Layers within the Fixed tier can be turned on and off, but their order is fixed." at bounding box center [785, 556] width 594 height 21
click at [610, 564] on p "Layers within the Fixed tier can be turned on and off, but their order is fixed." at bounding box center [785, 556] width 594 height 21
click at [985, 566] on p "Layers within the fixed tier can be turned on and off, but their order is fixed." at bounding box center [785, 556] width 594 height 21
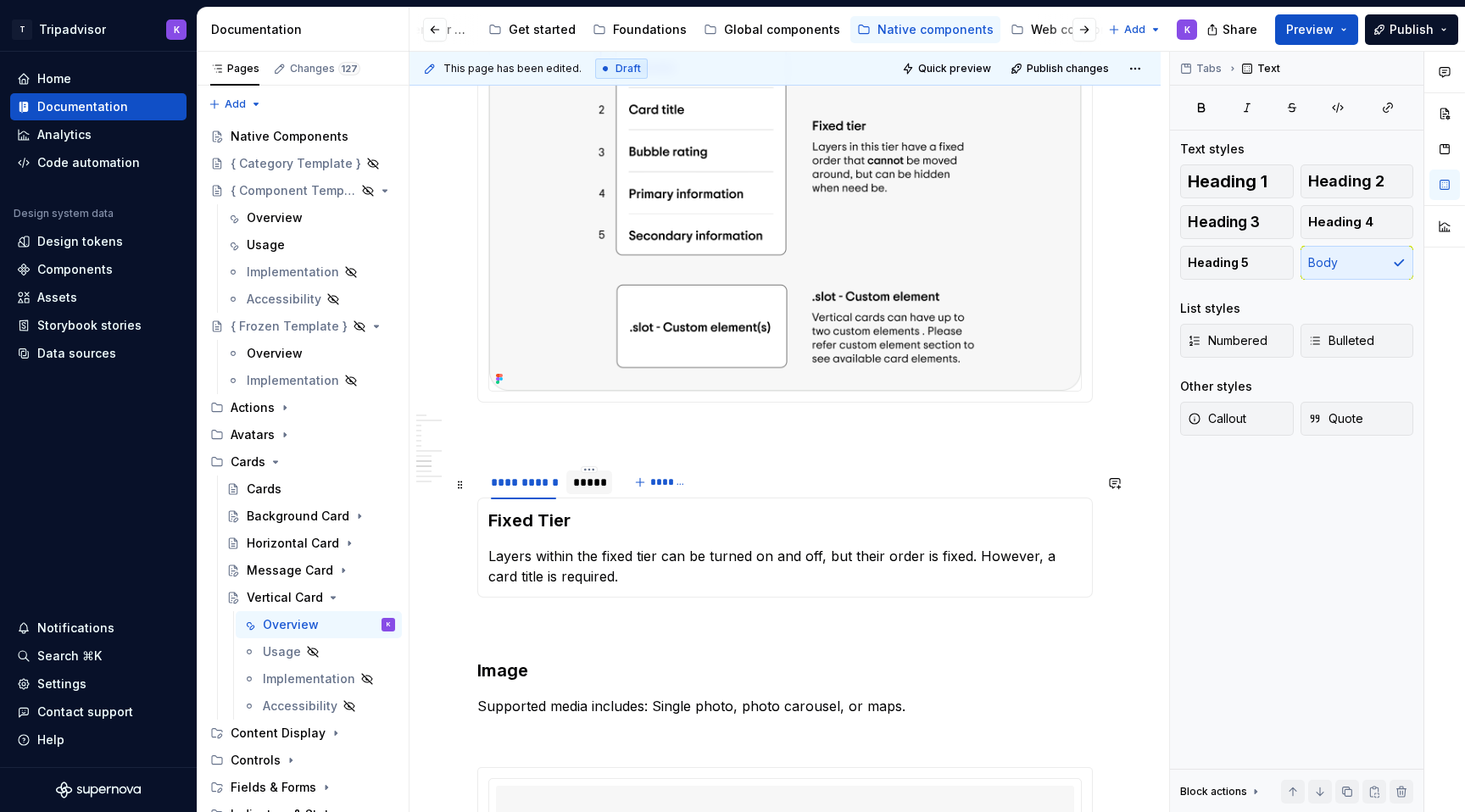
click at [594, 494] on div "*****" at bounding box center [589, 482] width 46 height 23
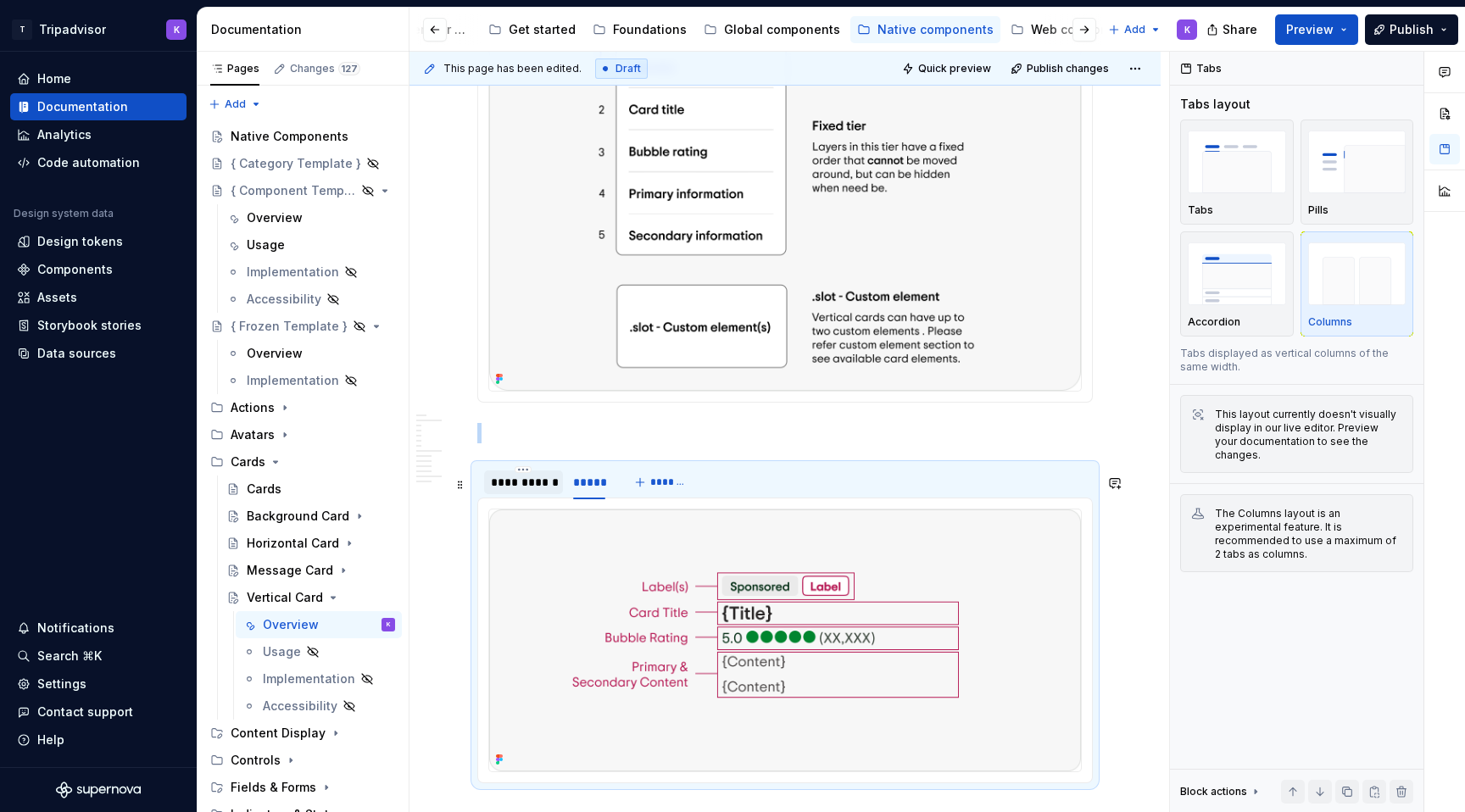
click at [514, 494] on div "**********" at bounding box center [524, 482] width 79 height 23
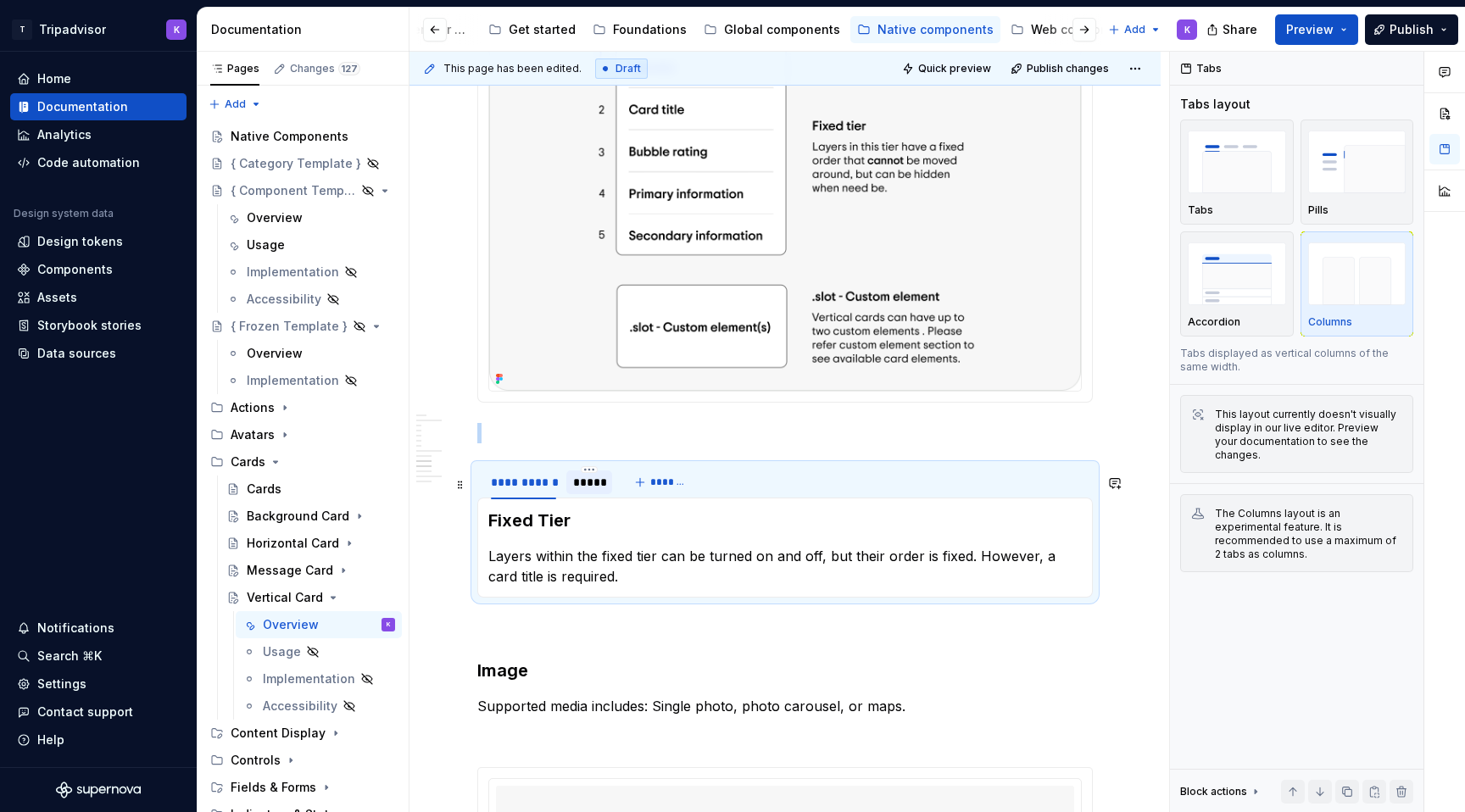
click at [578, 490] on div "*****" at bounding box center [589, 481] width 32 height 17
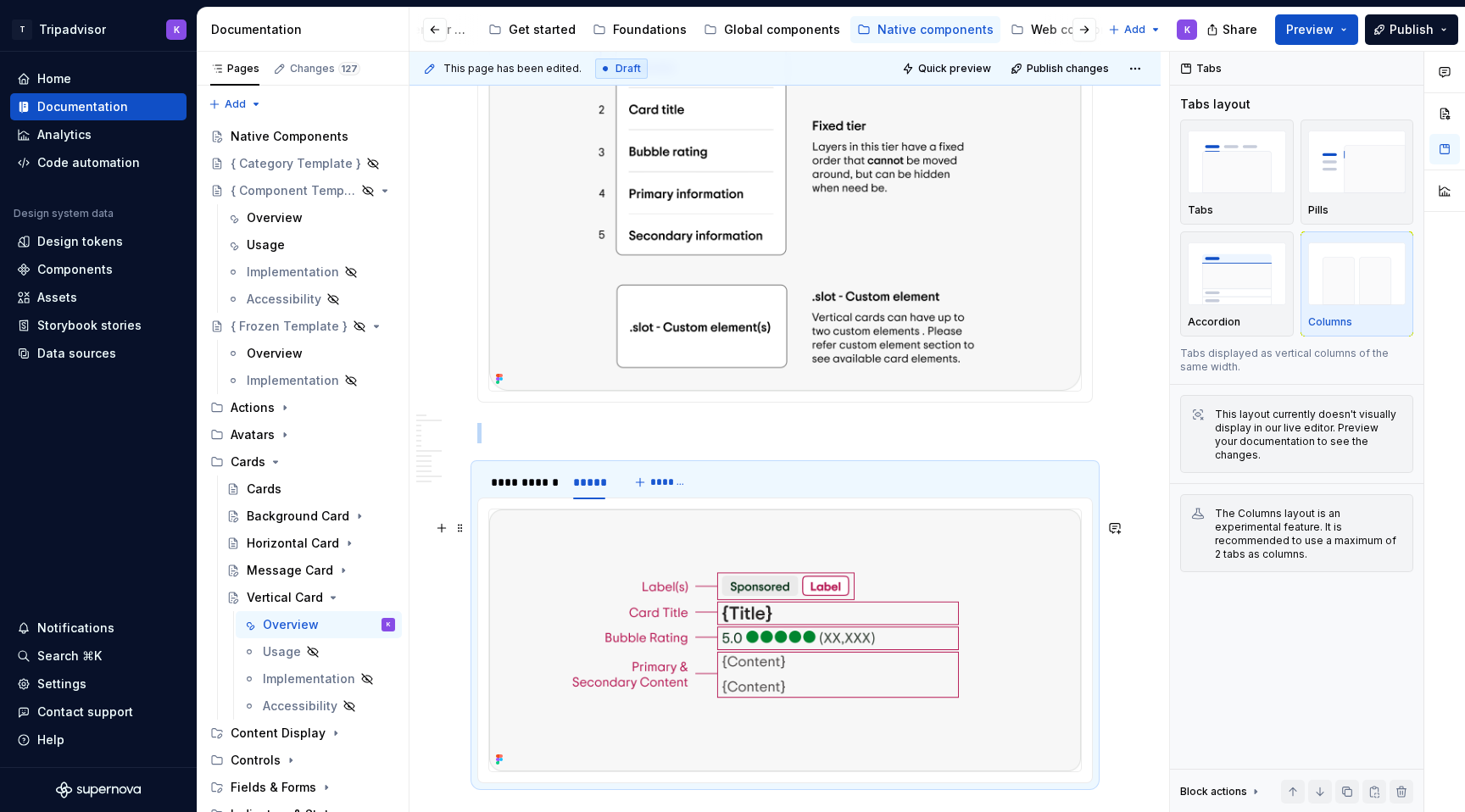
click at [645, 603] on img at bounding box center [785, 640] width 592 height 262
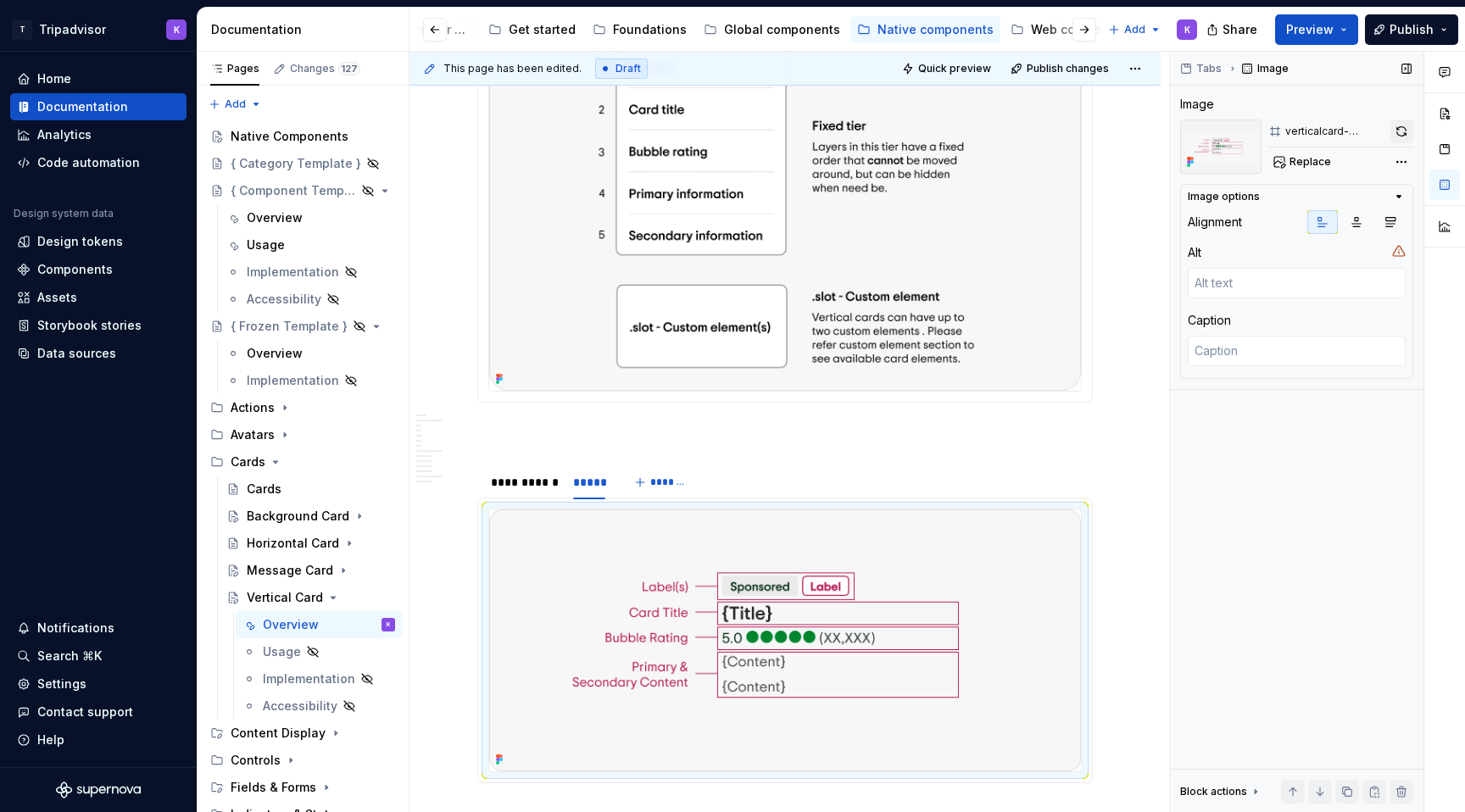
click at [1399, 135] on button "button" at bounding box center [1401, 131] width 23 height 23
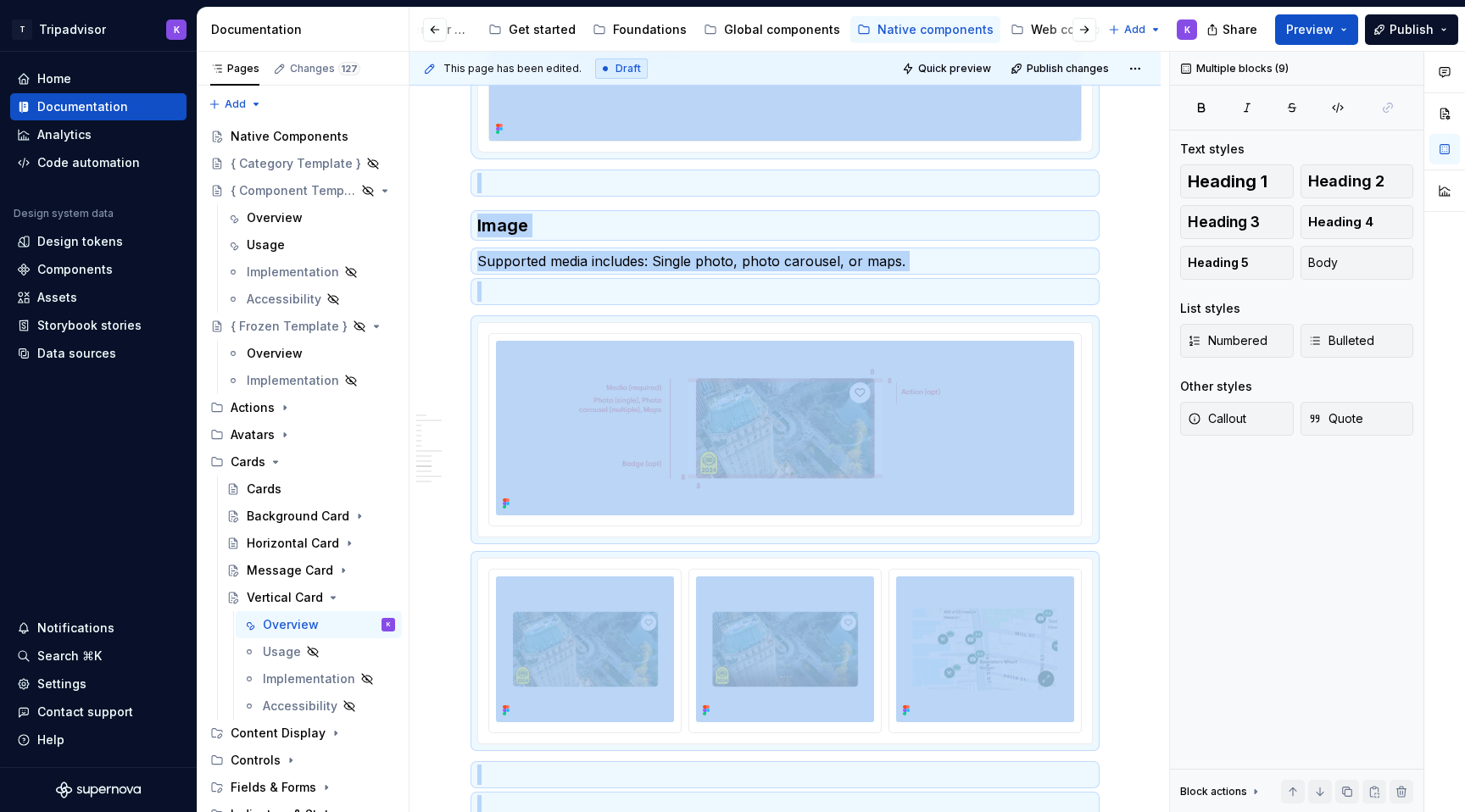
scroll to position [3310, 0]
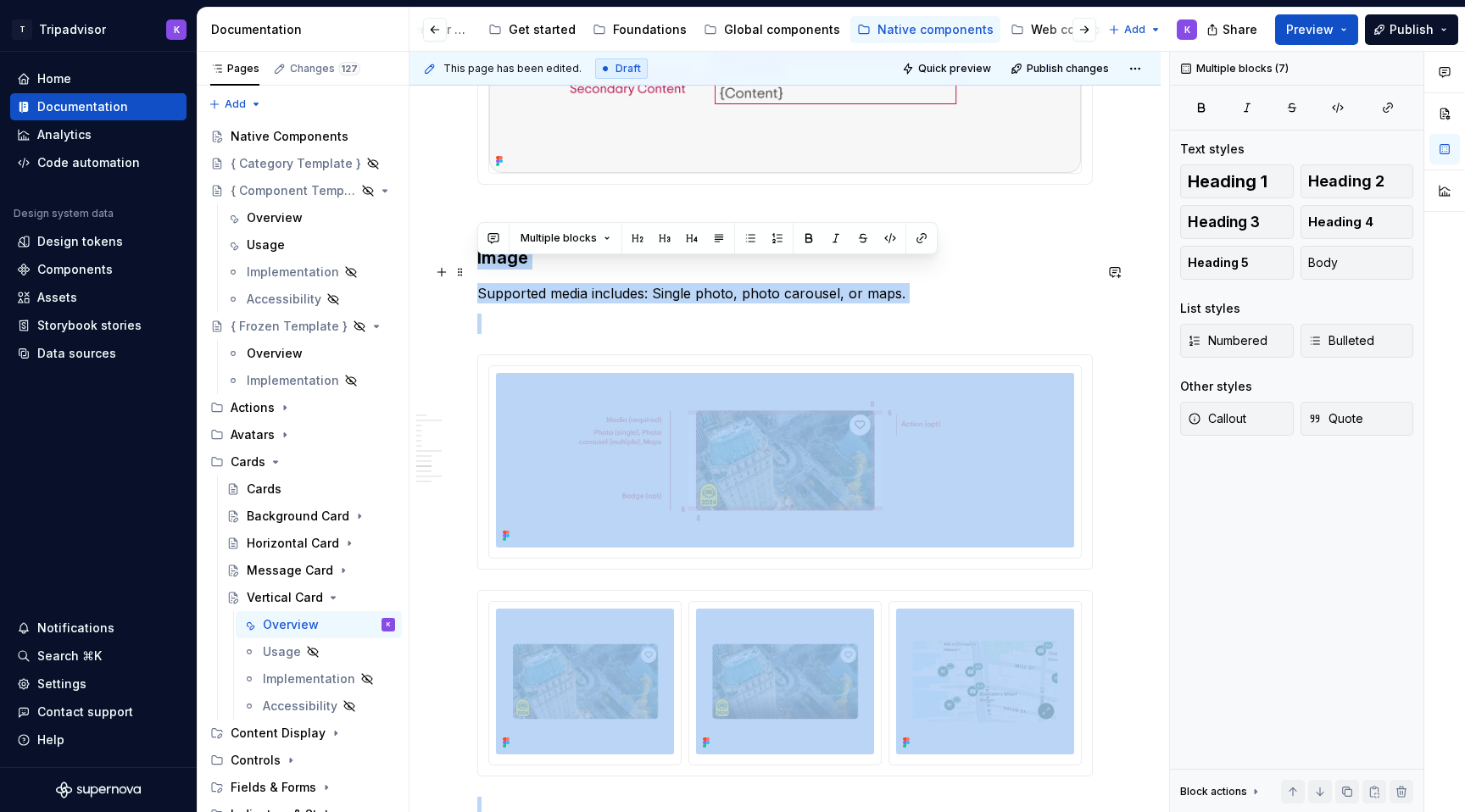
drag, startPoint x: 616, startPoint y: 534, endPoint x: 472, endPoint y: 273, distance: 298.1
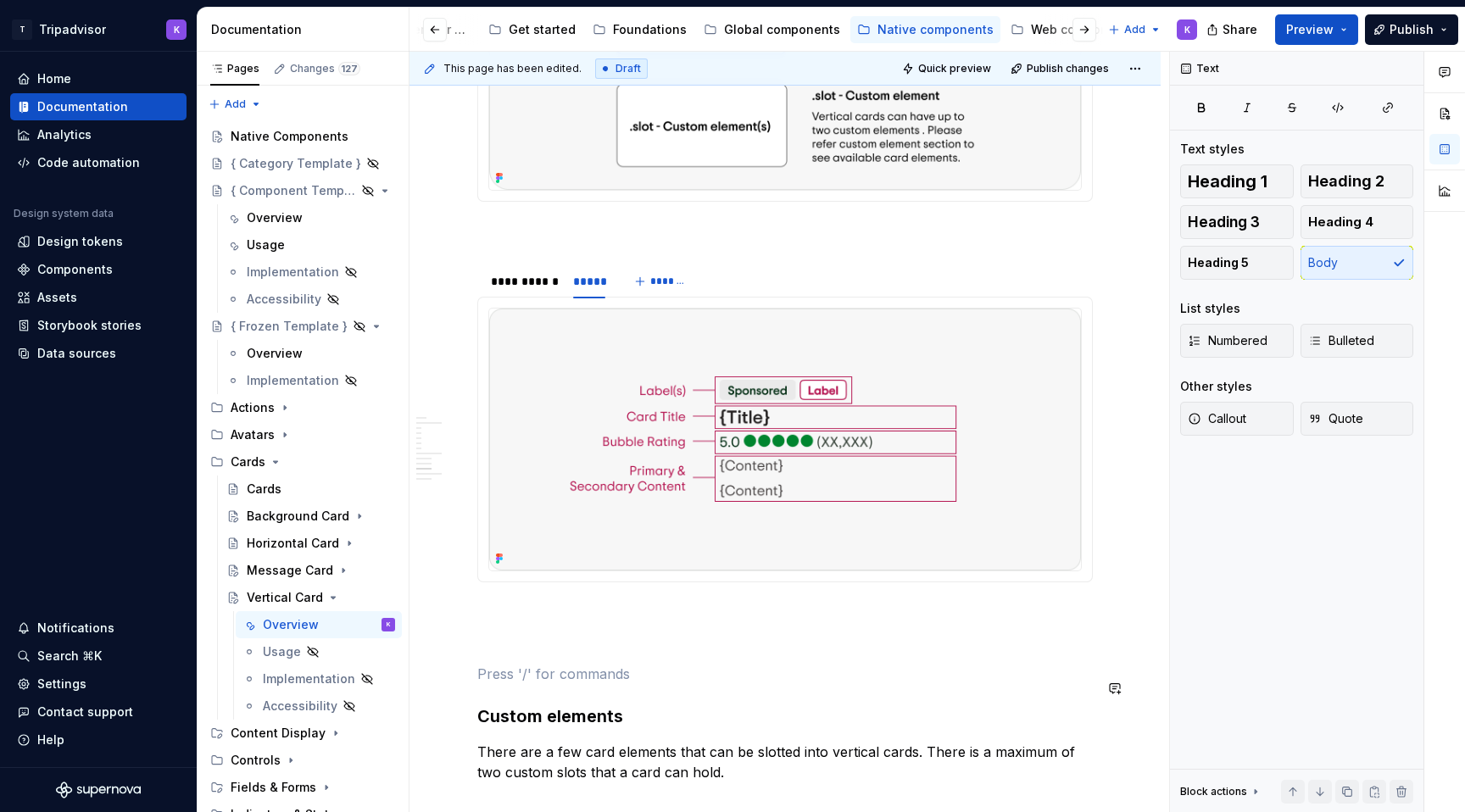
scroll to position [2872, 0]
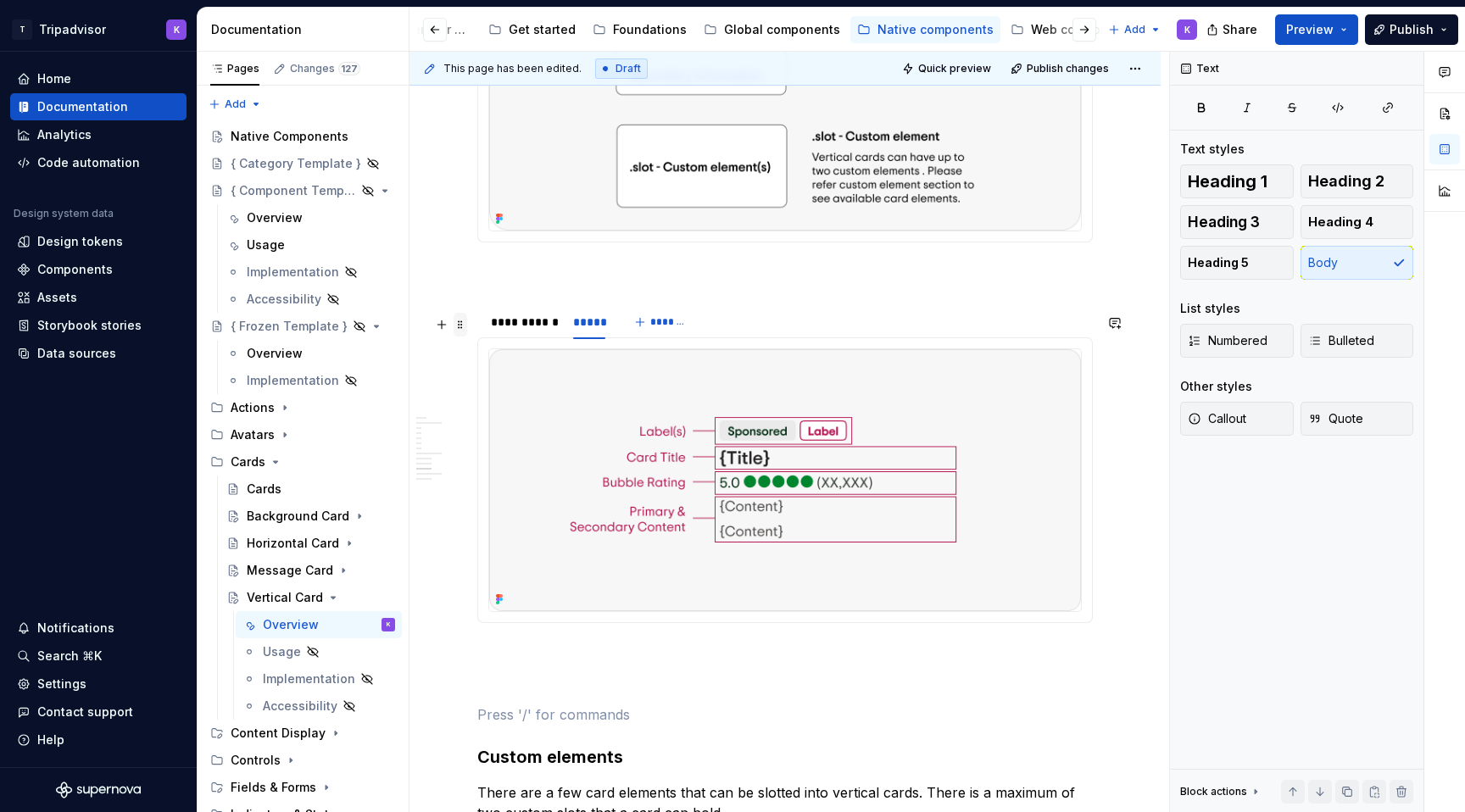
click at [465, 324] on span at bounding box center [460, 324] width 13 height 23
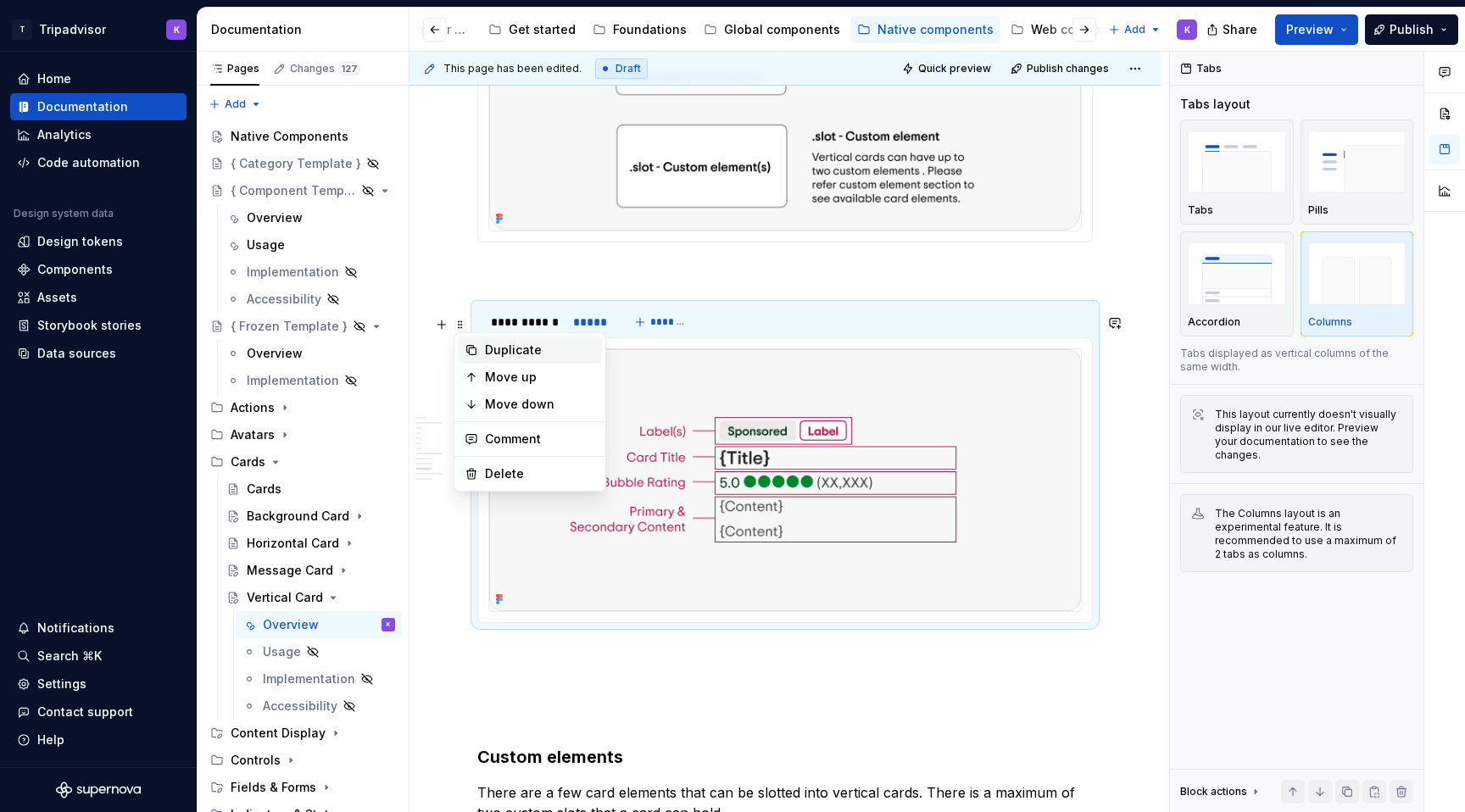
click at [518, 350] on div "Duplicate" at bounding box center [540, 350] width 110 height 17
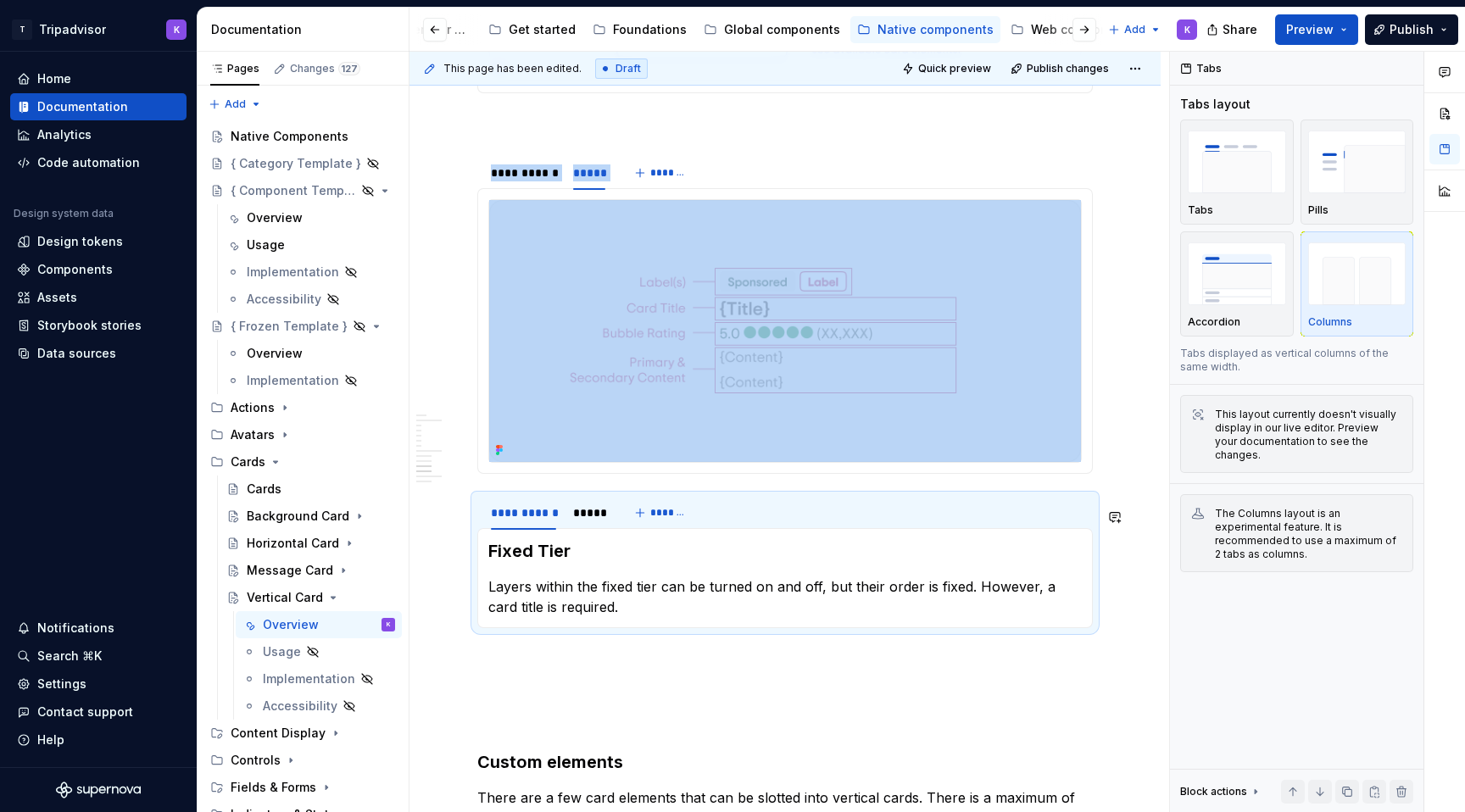
scroll to position [3065, 0]
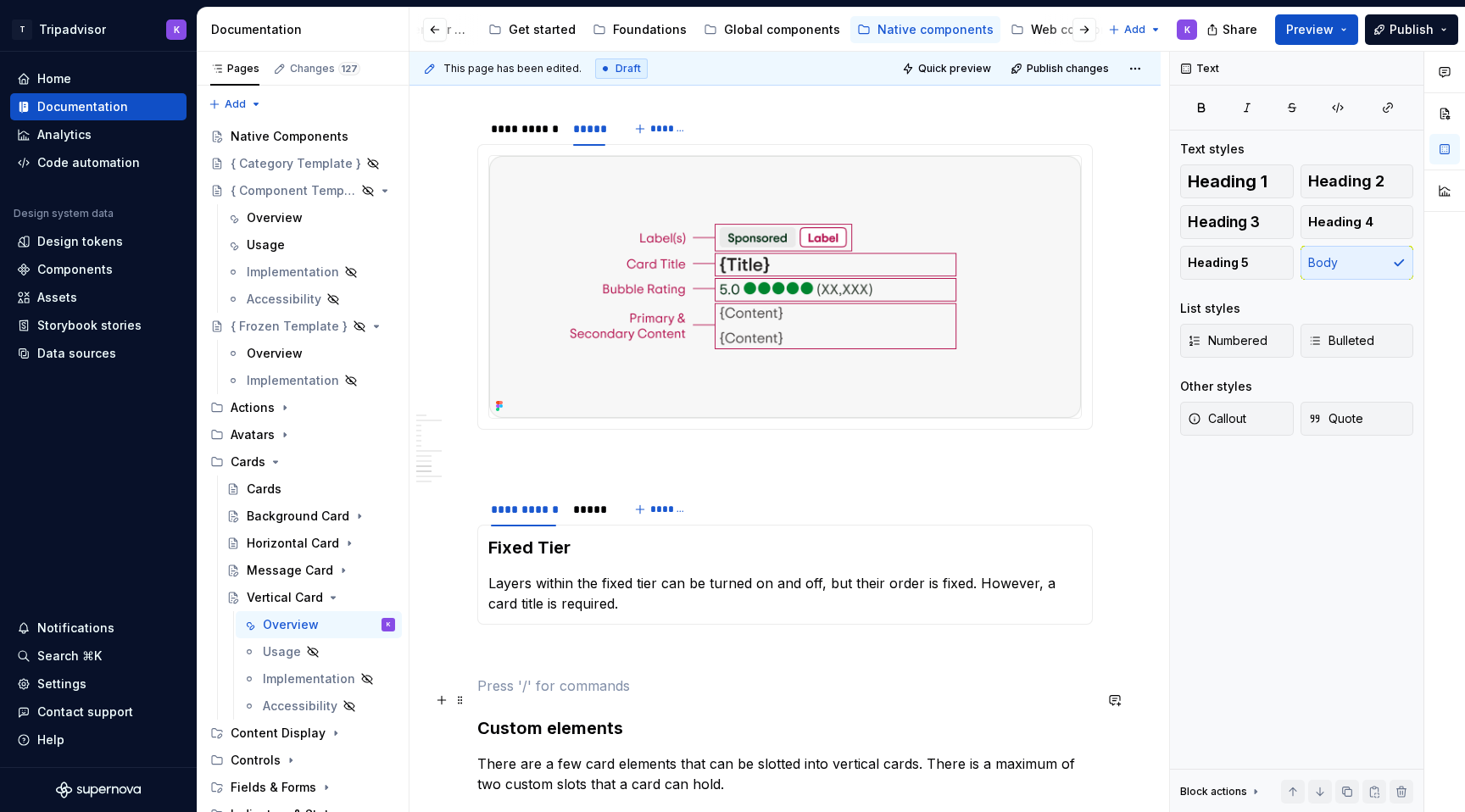
click at [520, 692] on p at bounding box center [785, 686] width 615 height 21
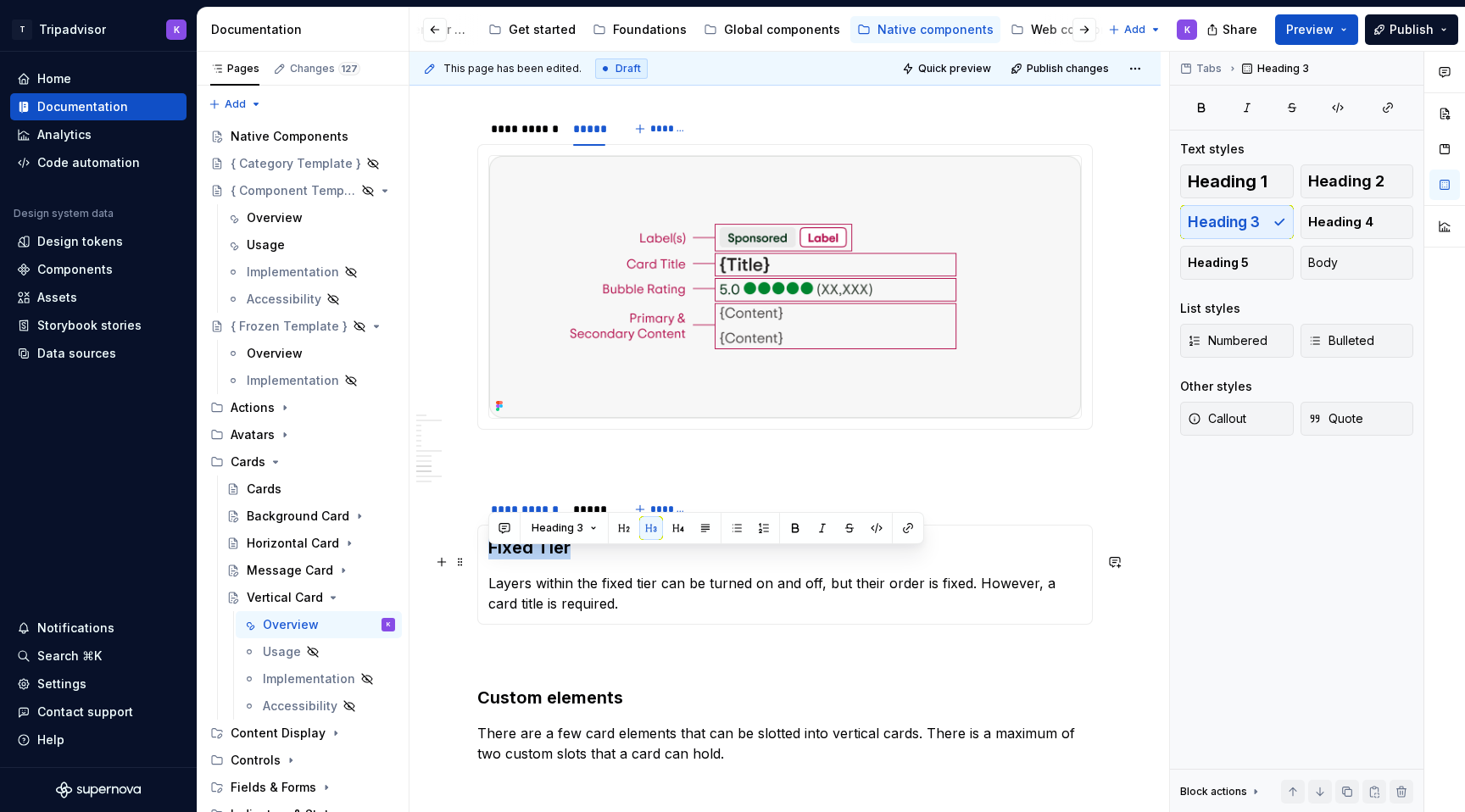
drag, startPoint x: 569, startPoint y: 564, endPoint x: 481, endPoint y: 564, distance: 88.0
click at [481, 564] on div "Fixed Tier Layers within the fixed tier can be turned on and off, but their ord…" at bounding box center [785, 574] width 615 height 100
click at [601, 518] on div "*****" at bounding box center [589, 509] width 32 height 17
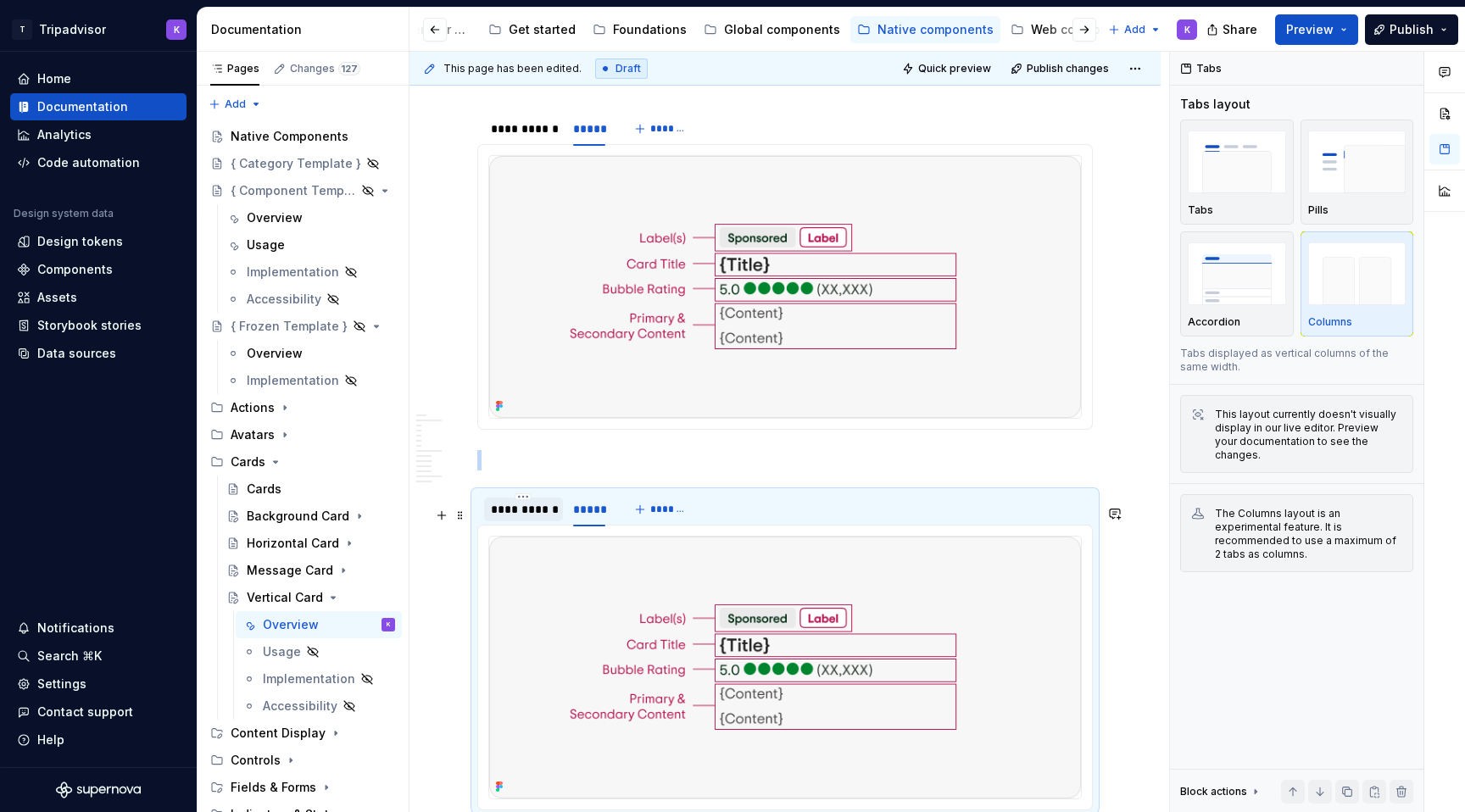
click at [520, 521] on div "**********" at bounding box center [524, 509] width 79 height 23
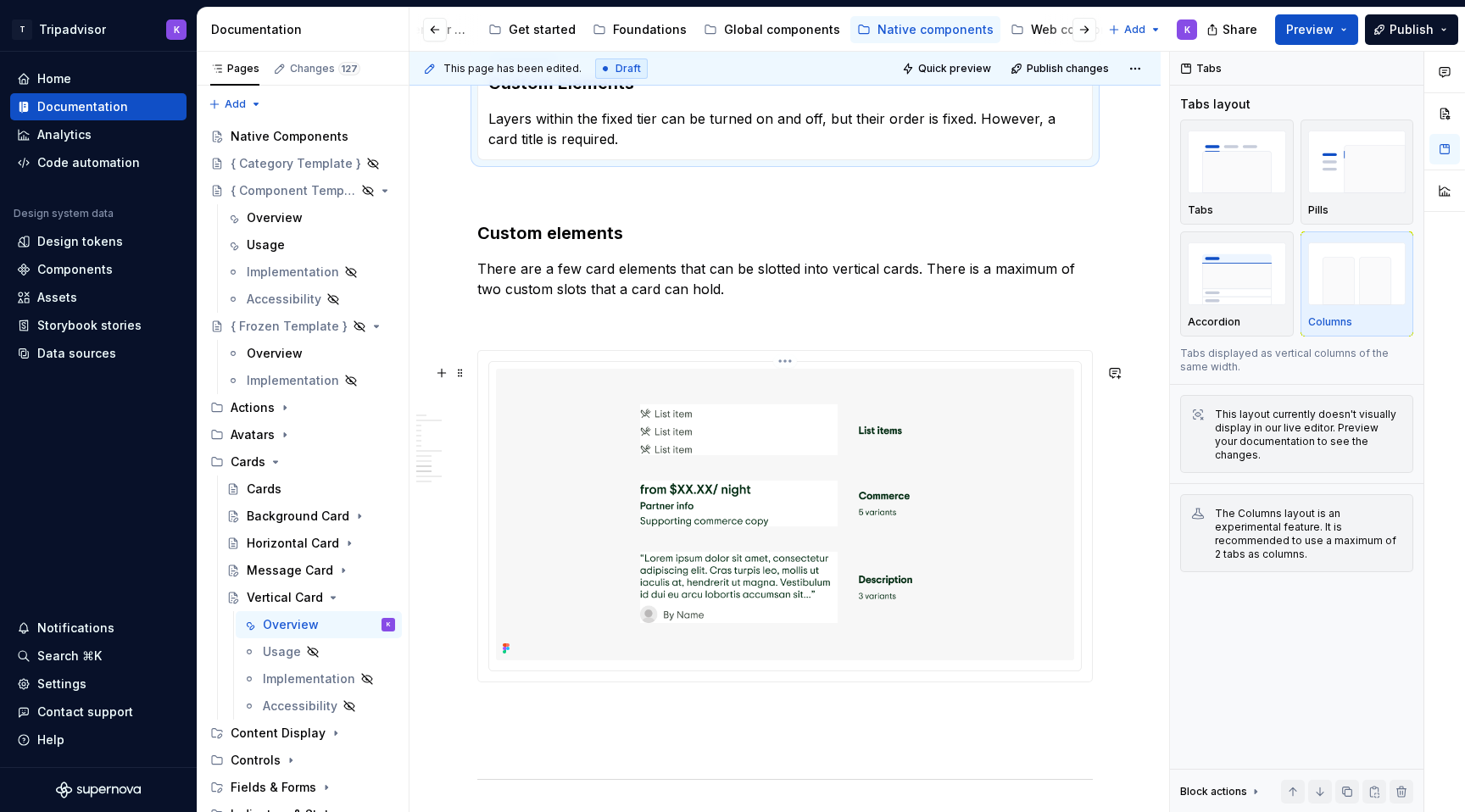
scroll to position [3519, 0]
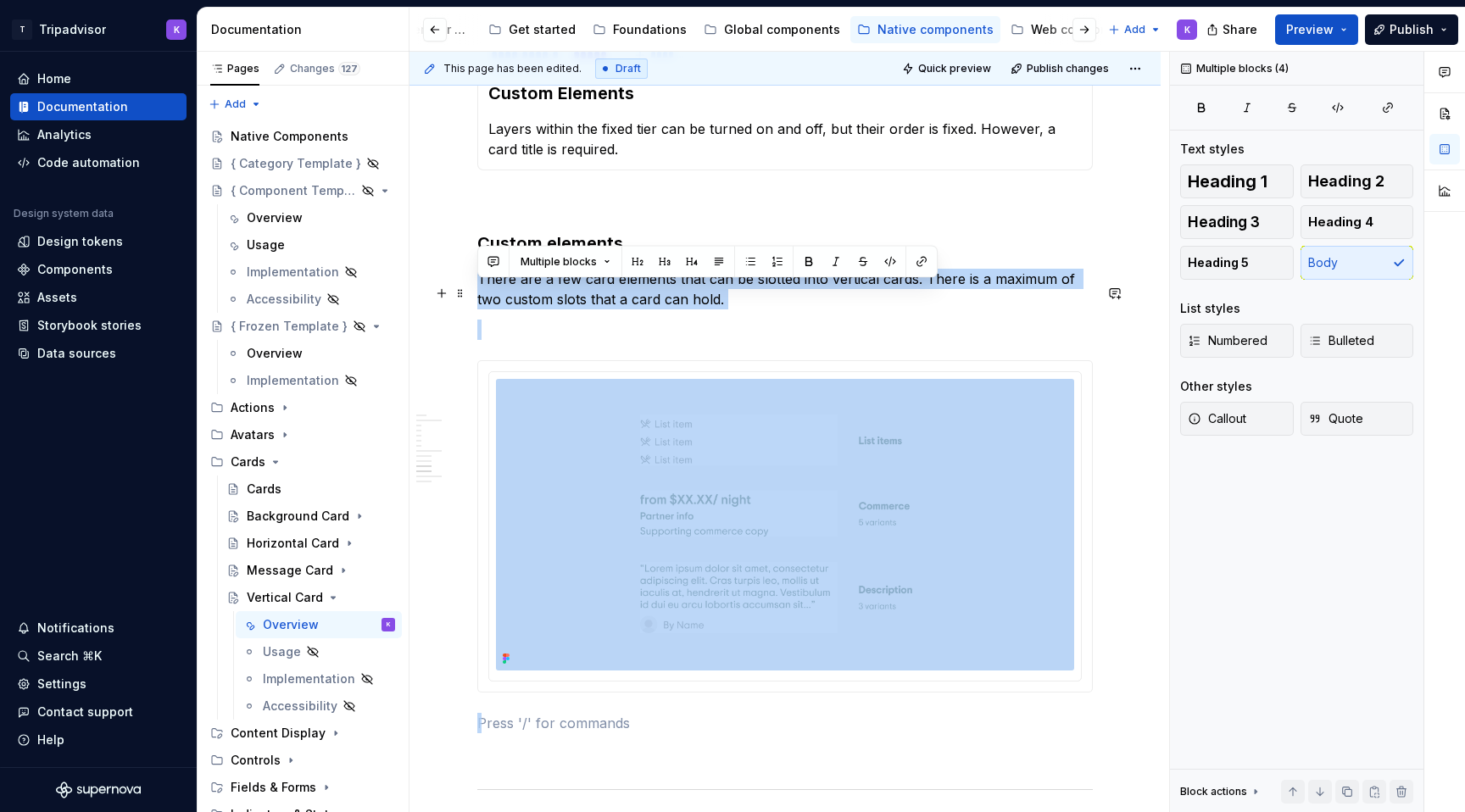
drag, startPoint x: 507, startPoint y: 739, endPoint x: 478, endPoint y: 297, distance: 443.0
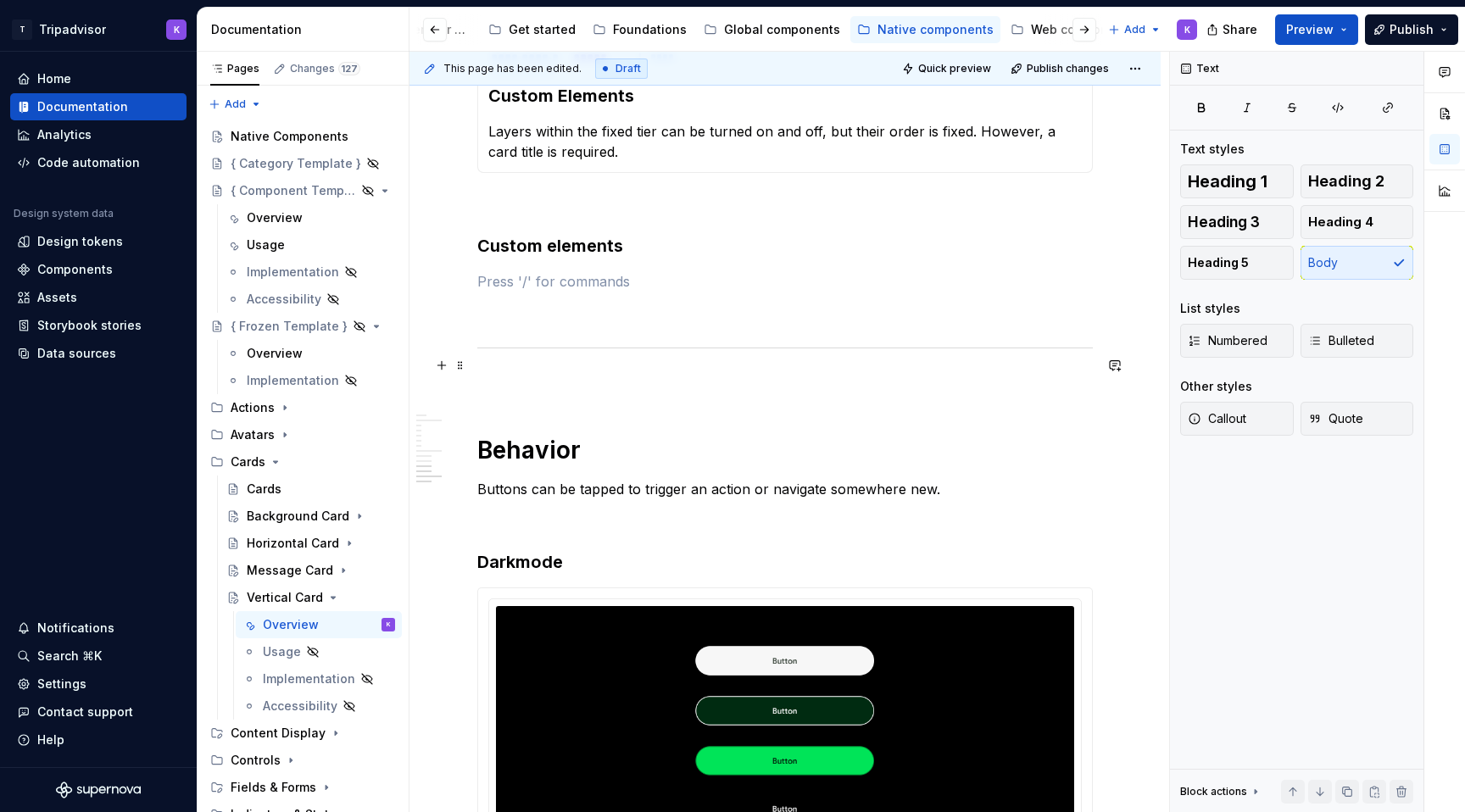
click at [554, 322] on p at bounding box center [785, 312] width 615 height 21
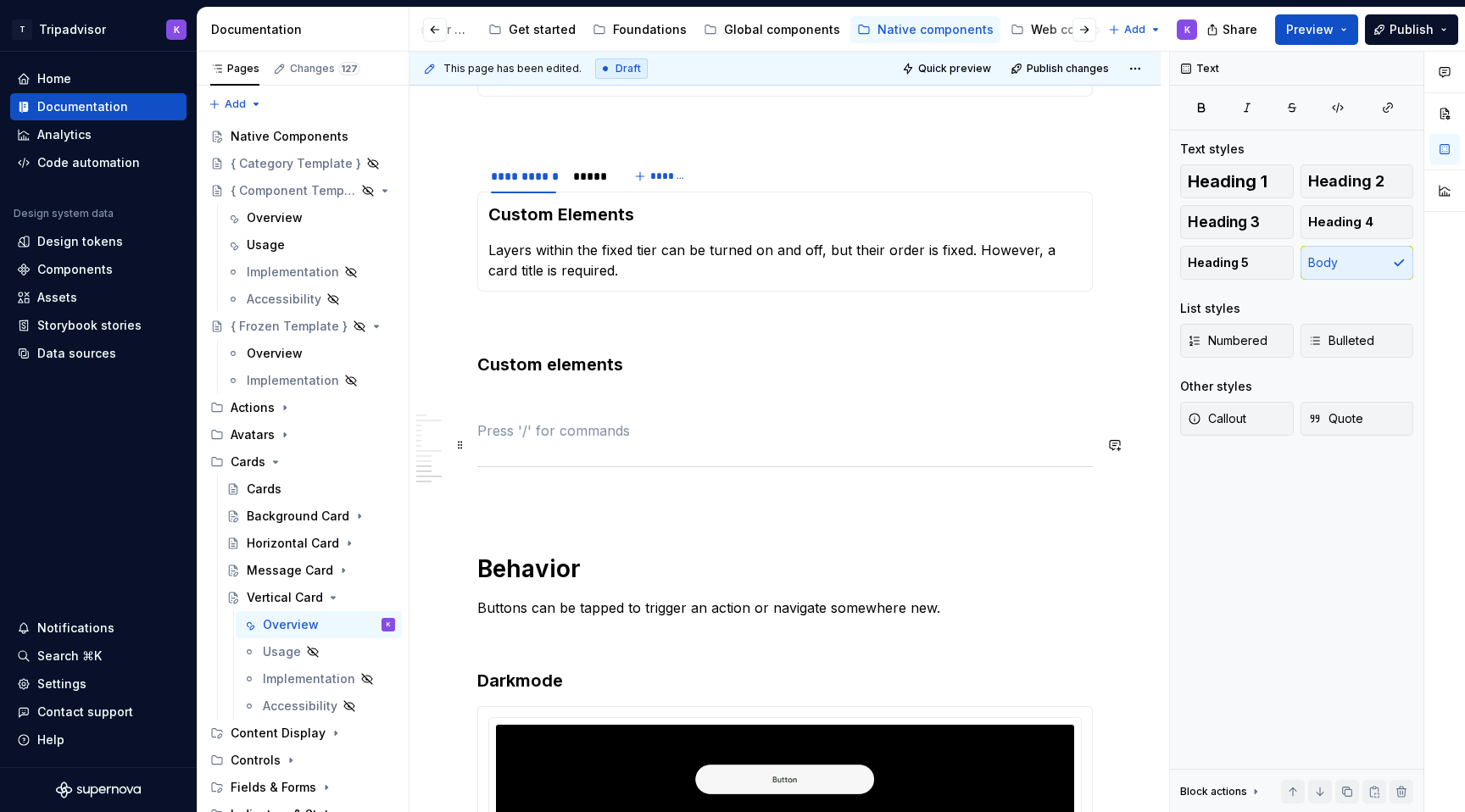
scroll to position [3392, 0]
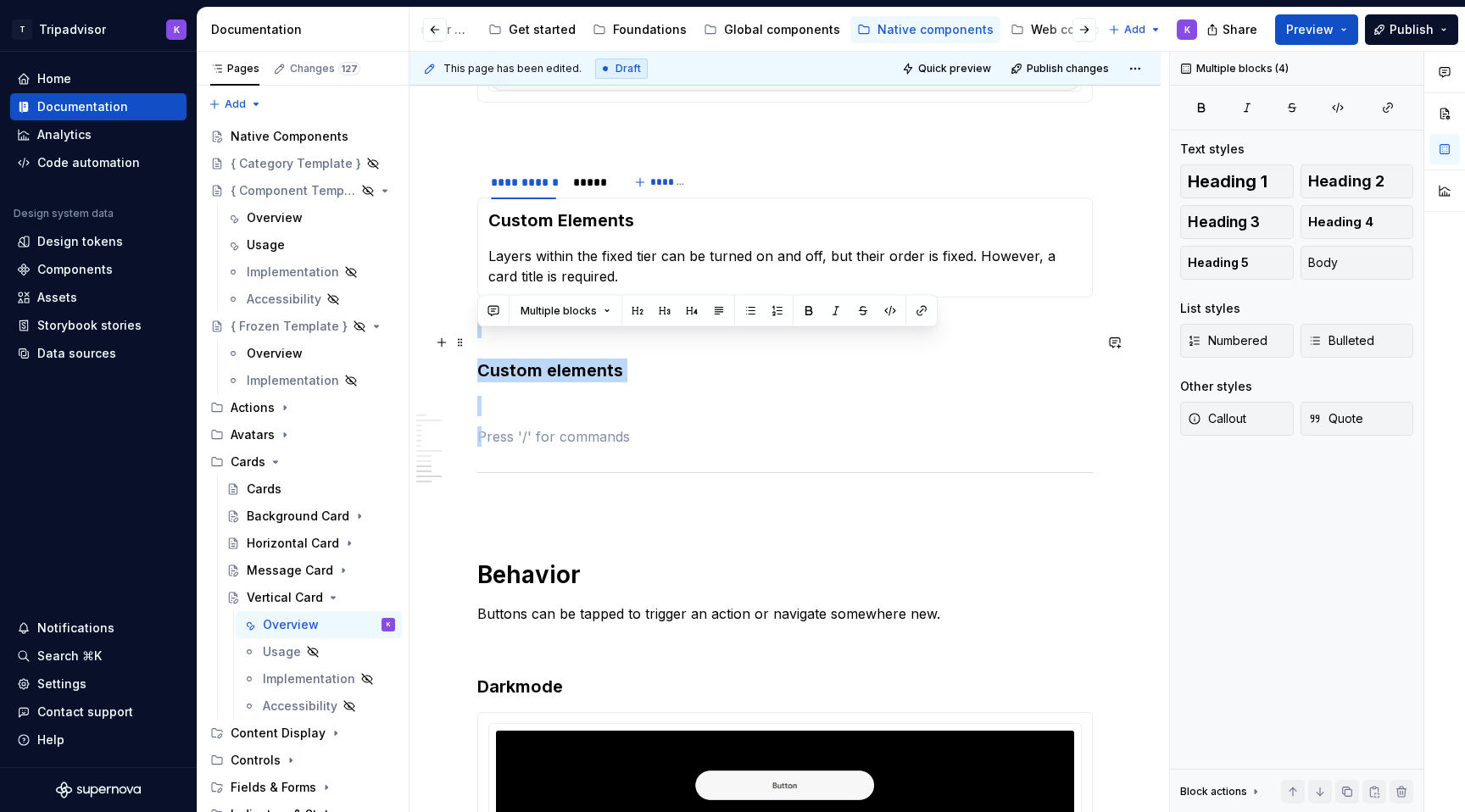
drag, startPoint x: 543, startPoint y: 443, endPoint x: 476, endPoint y: 342, distance: 121.2
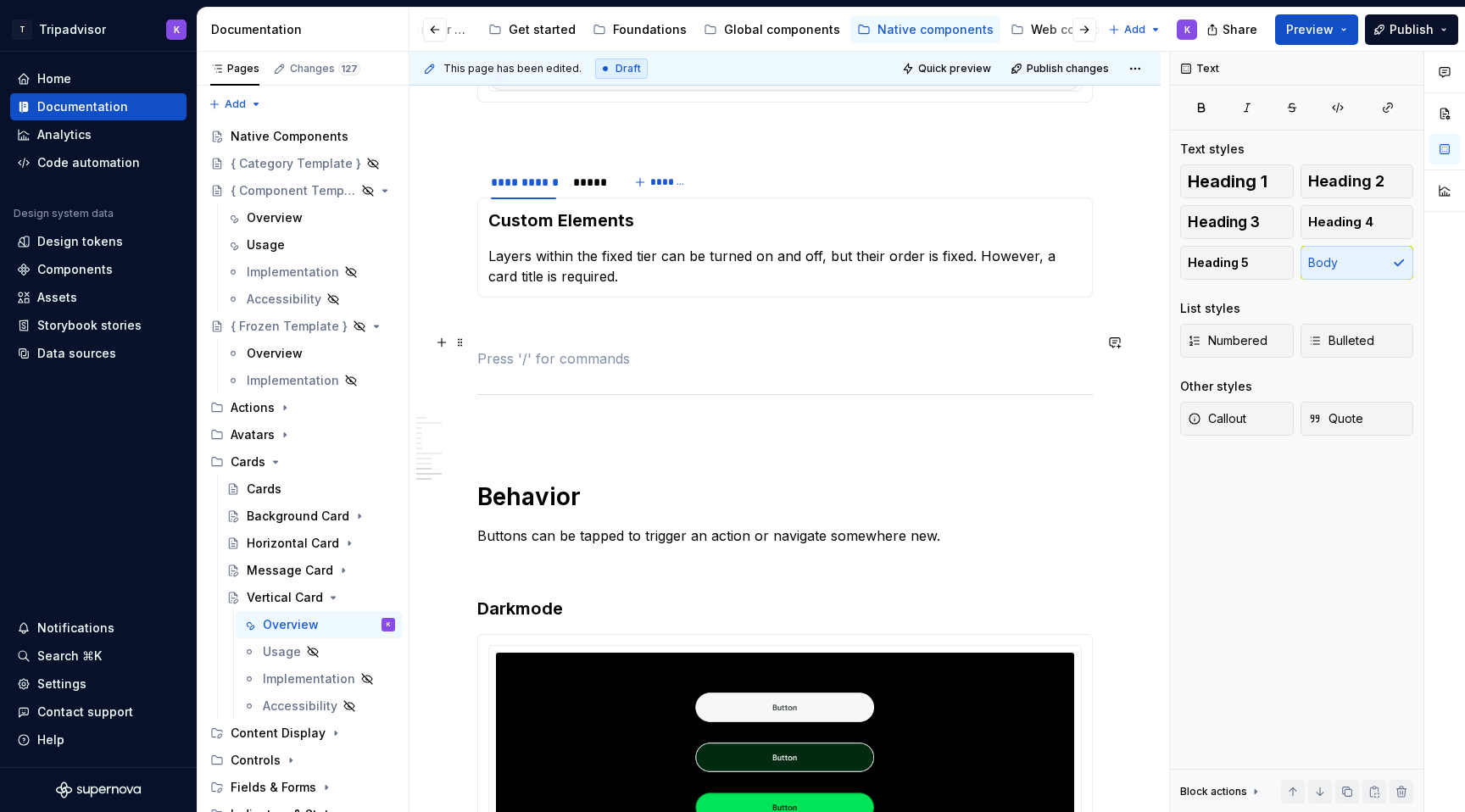
click at [493, 338] on p at bounding box center [785, 328] width 615 height 21
click at [494, 368] on p at bounding box center [785, 358] width 615 height 21
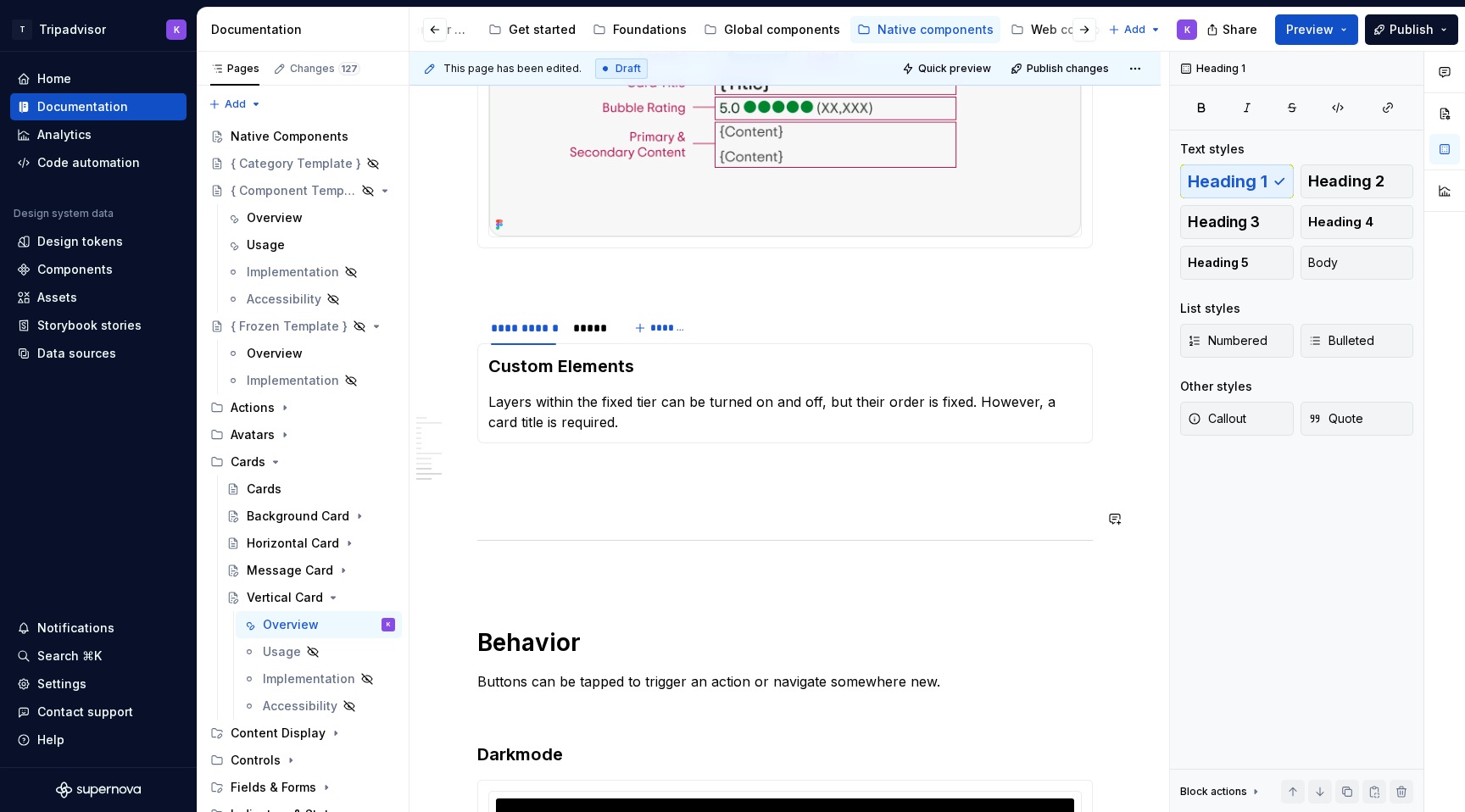
scroll to position [3065, 0]
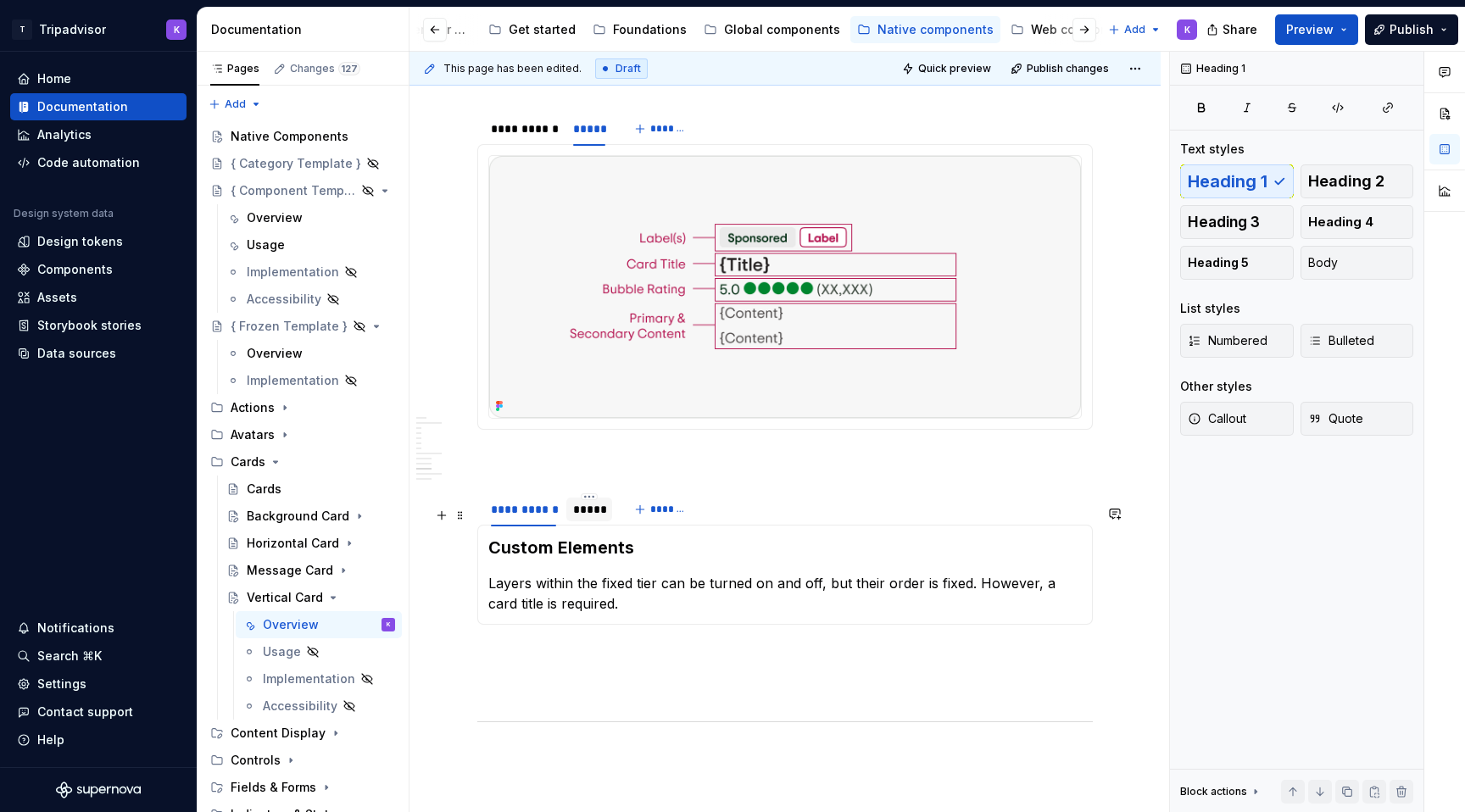
click at [588, 518] on div "*****" at bounding box center [589, 509] width 32 height 17
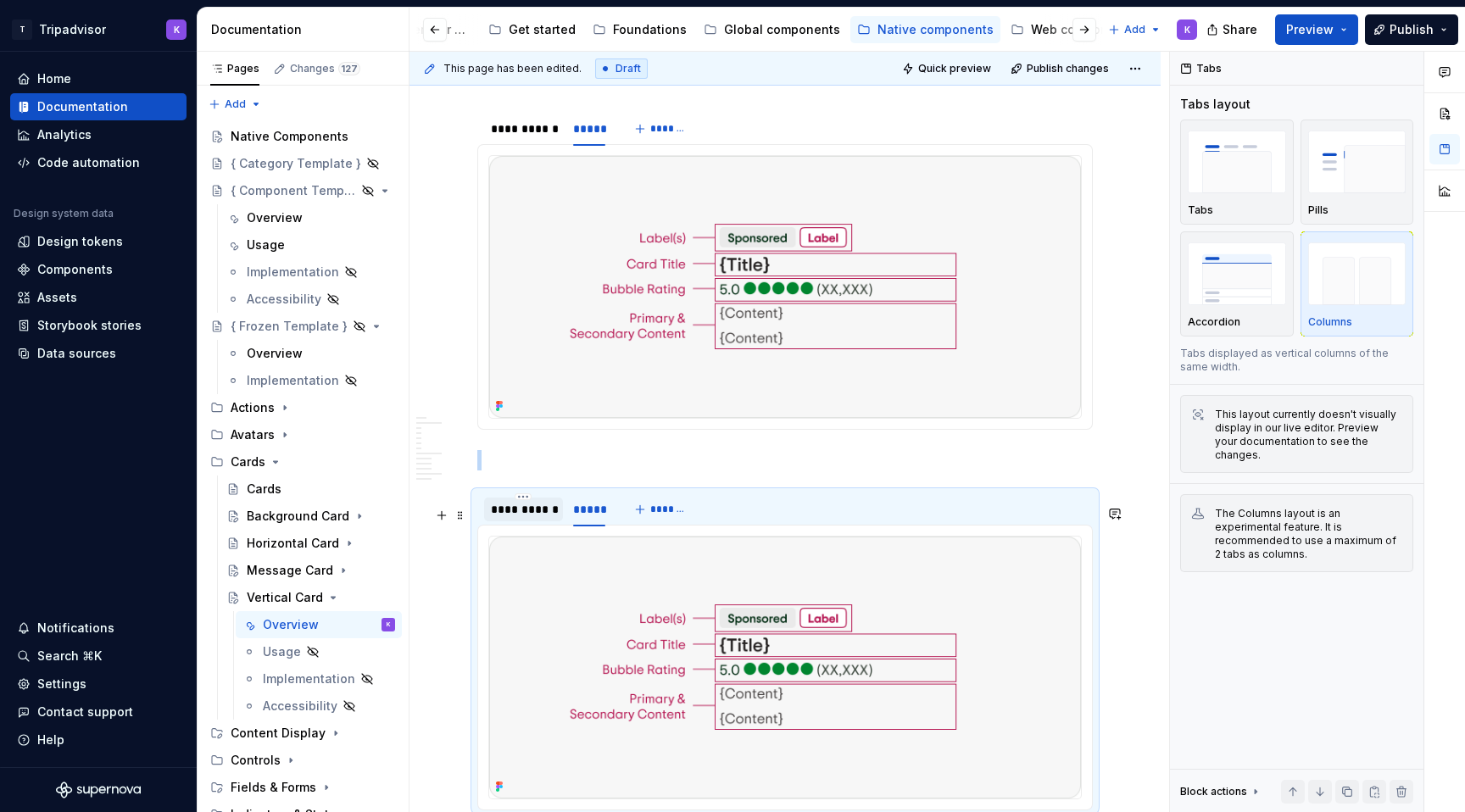
click at [535, 518] on div "**********" at bounding box center [523, 509] width 65 height 17
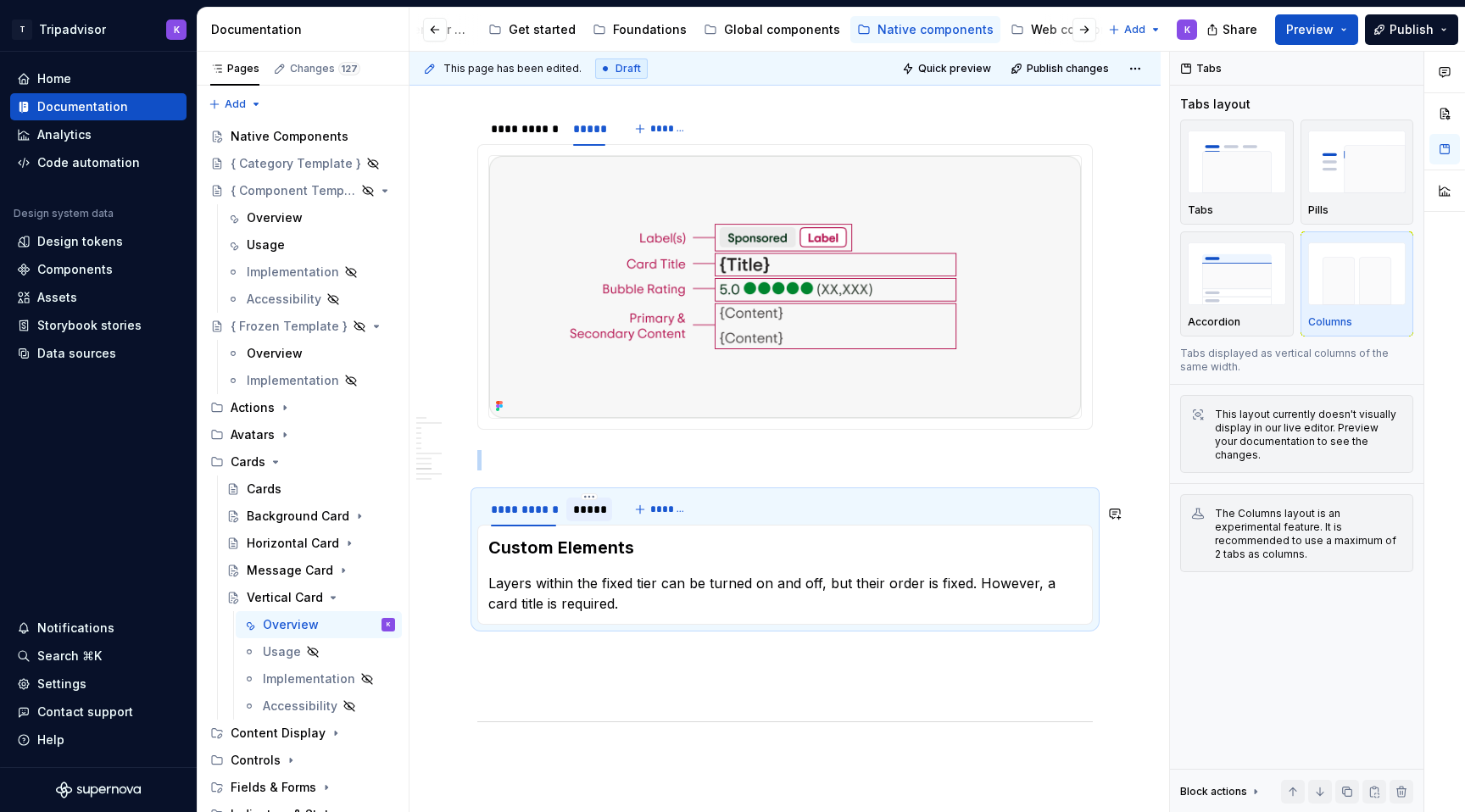
click at [588, 518] on div "*****" at bounding box center [589, 509] width 32 height 17
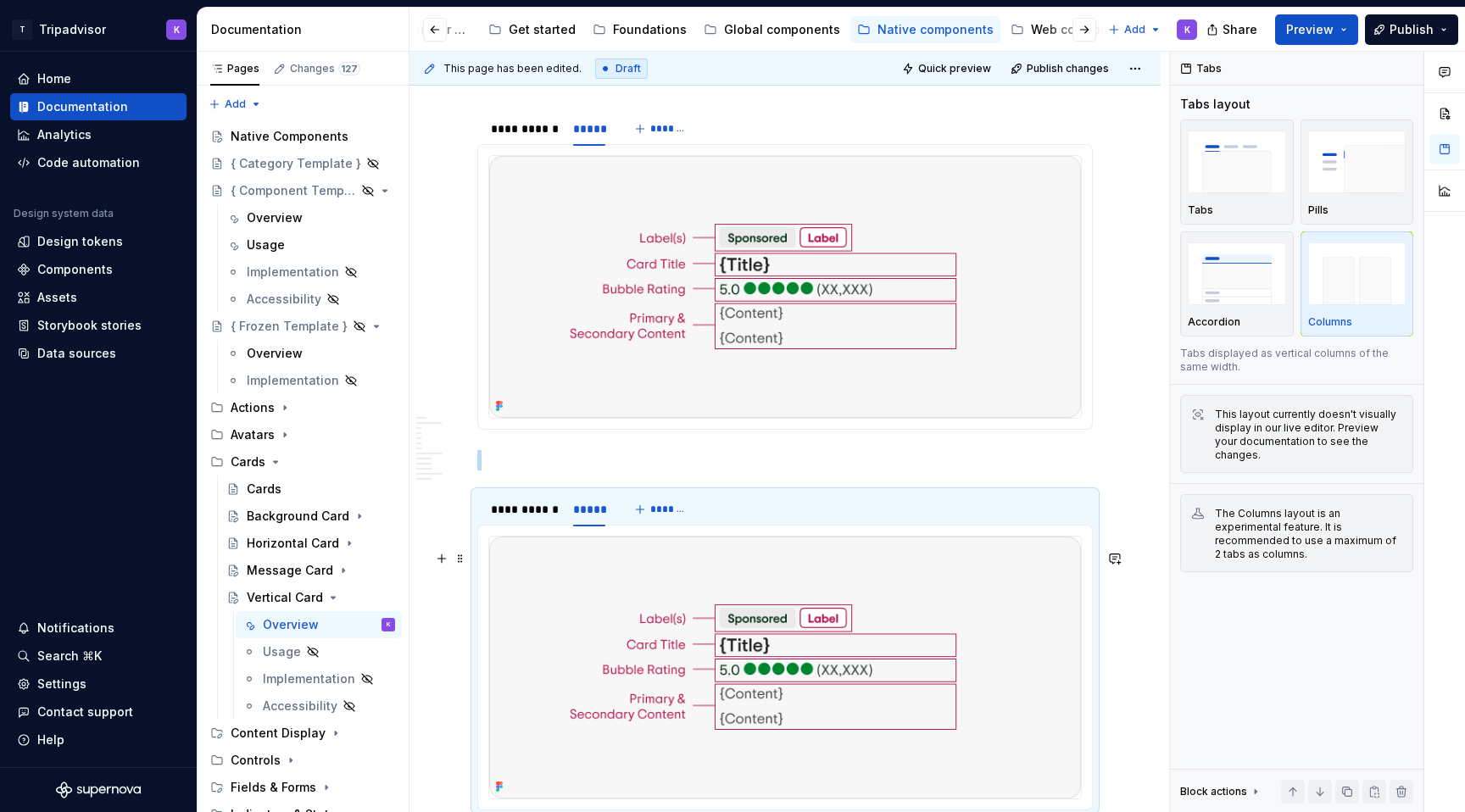
click at [662, 610] on img at bounding box center [785, 667] width 592 height 262
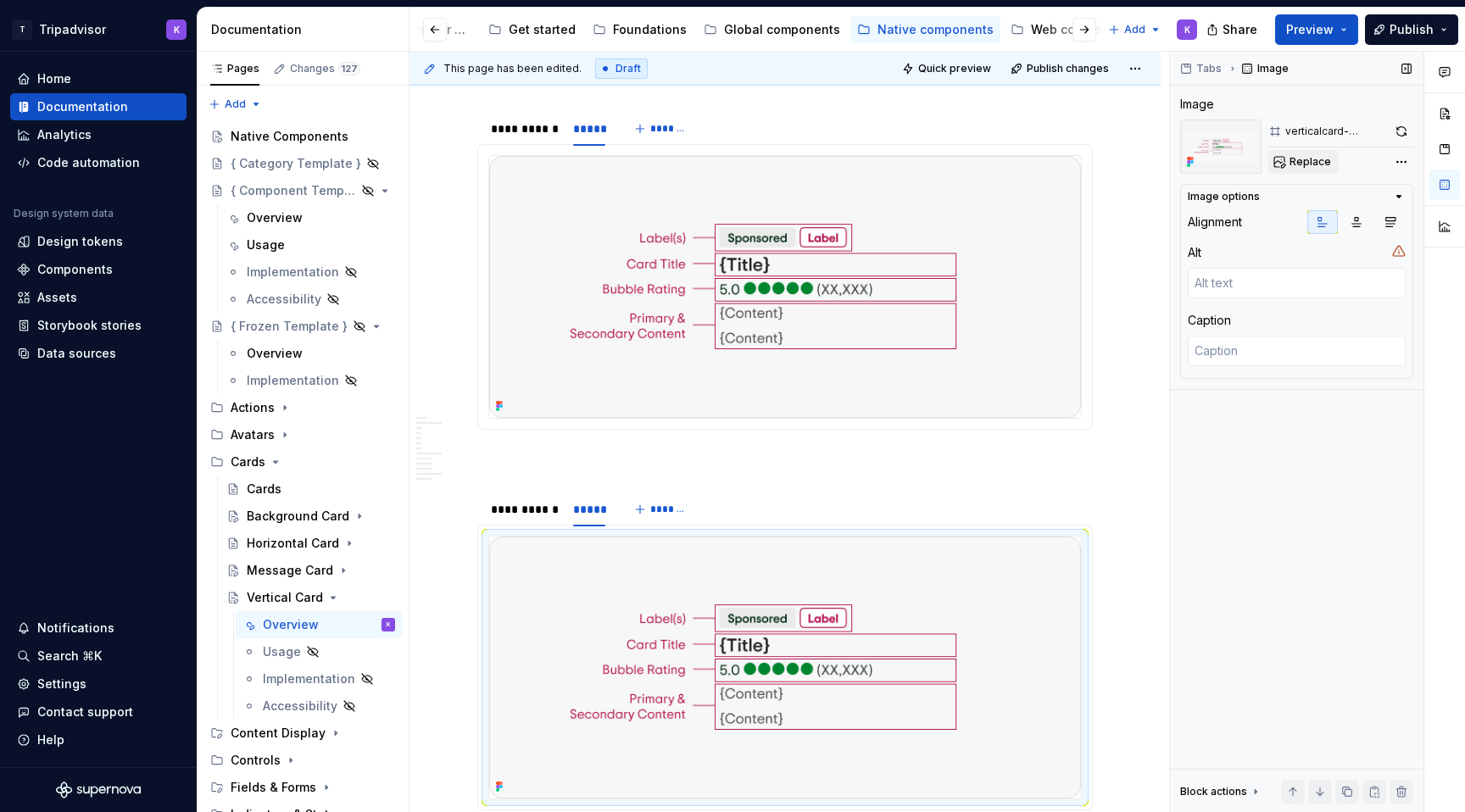
click at [1318, 160] on span "Replace" at bounding box center [1310, 161] width 41 height 13
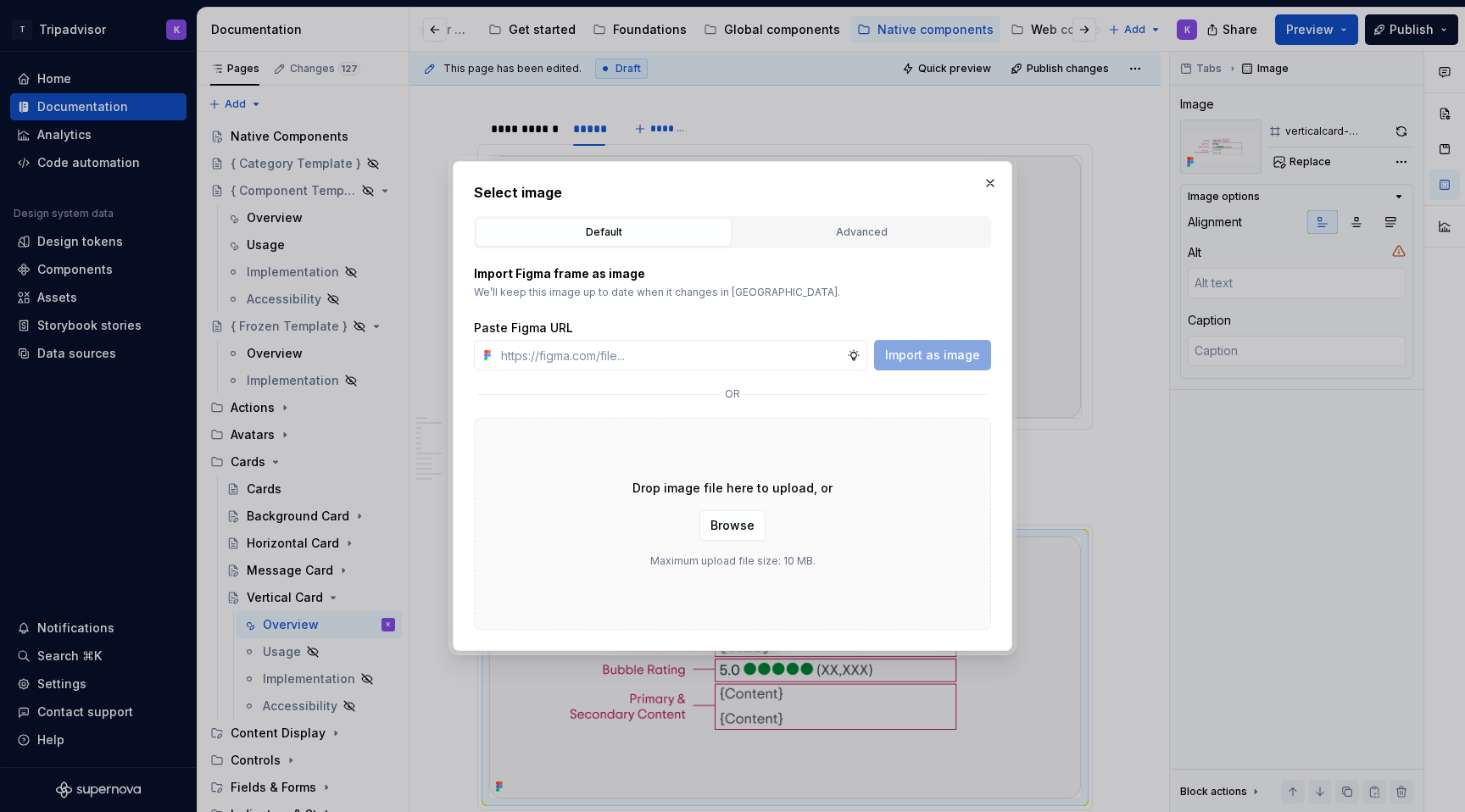
type textarea "*"
type input "[URL][DOMAIN_NAME]"
click at [931, 353] on span "Import as image" at bounding box center [932, 355] width 95 height 17
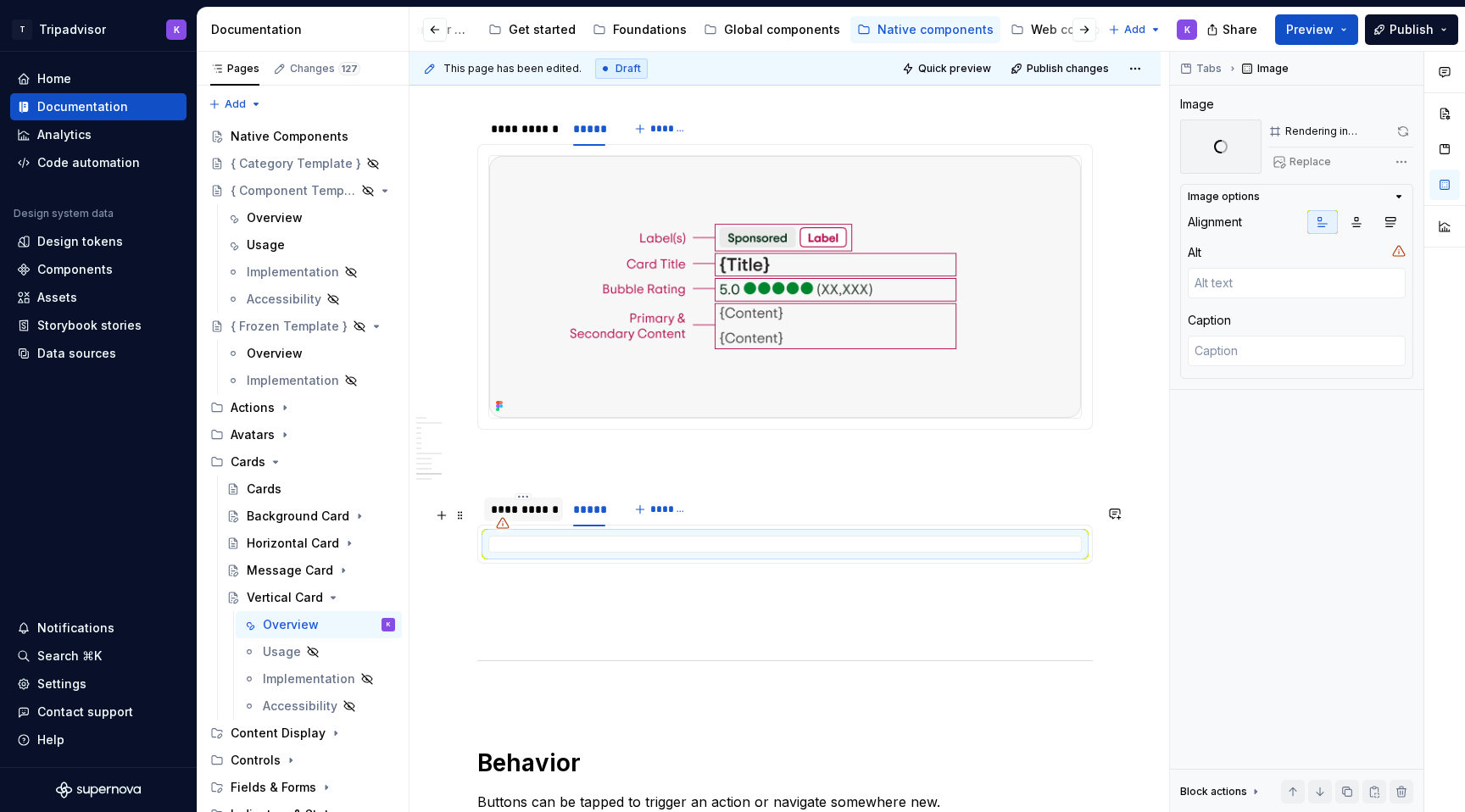
click at [539, 518] on div "**********" at bounding box center [523, 509] width 65 height 17
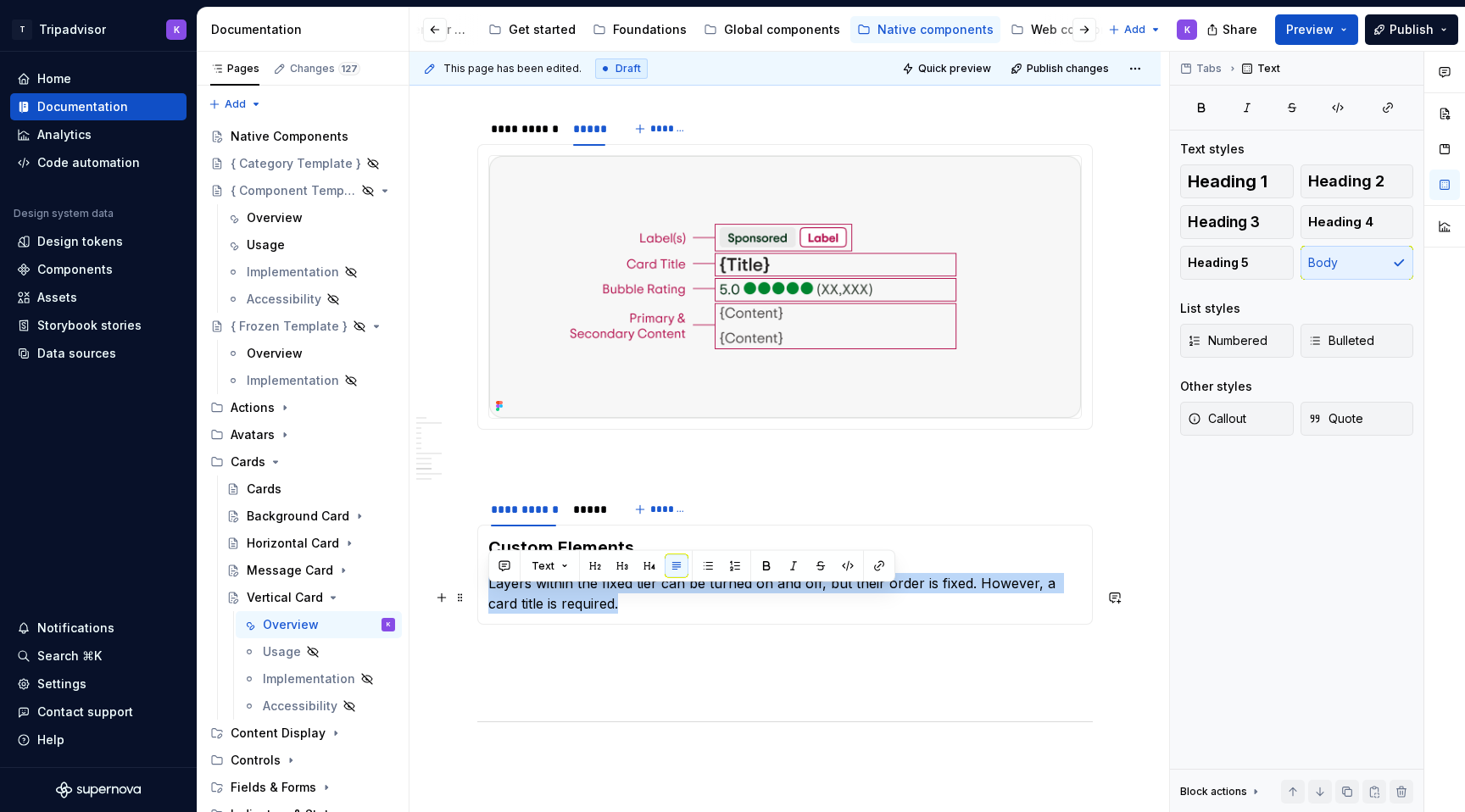
drag, startPoint x: 587, startPoint y: 618, endPoint x: 490, endPoint y: 588, distance: 101.5
click at [490, 588] on p "Layers within the fixed tier can be turned on and off, but their order is fixed…" at bounding box center [785, 592] width 594 height 40
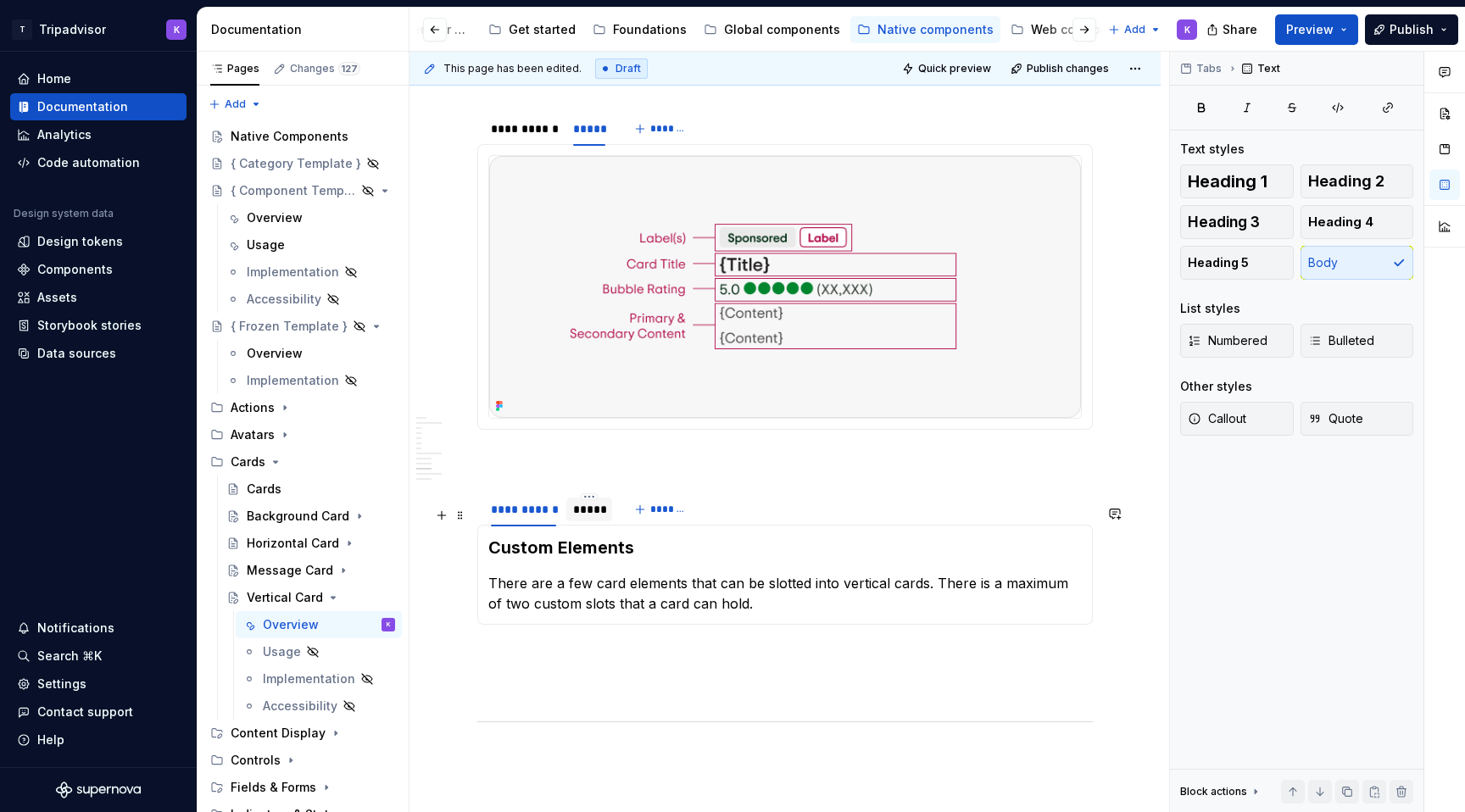
click at [594, 518] on div "*****" at bounding box center [589, 509] width 32 height 17
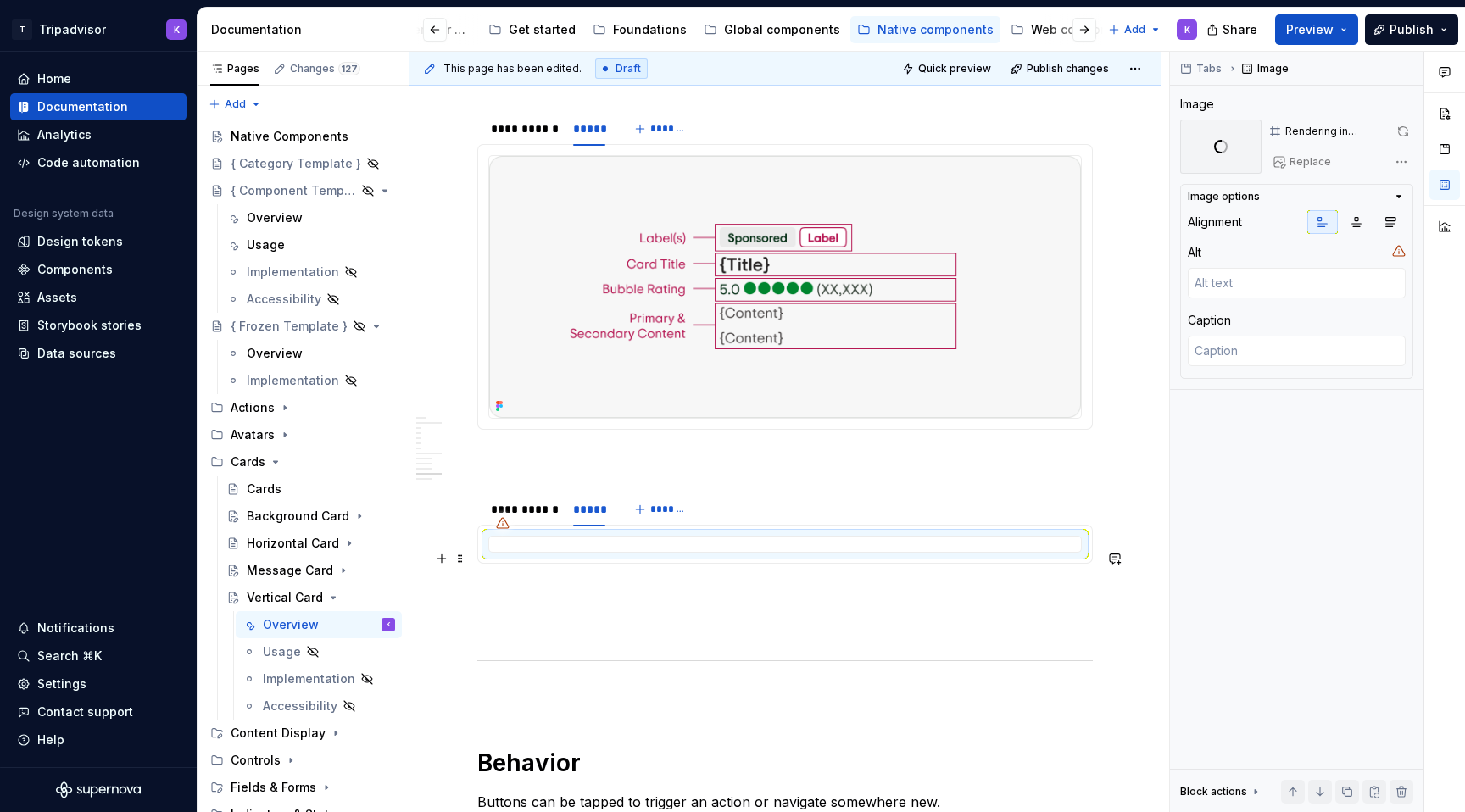
click at [620, 552] on div at bounding box center [785, 544] width 594 height 17
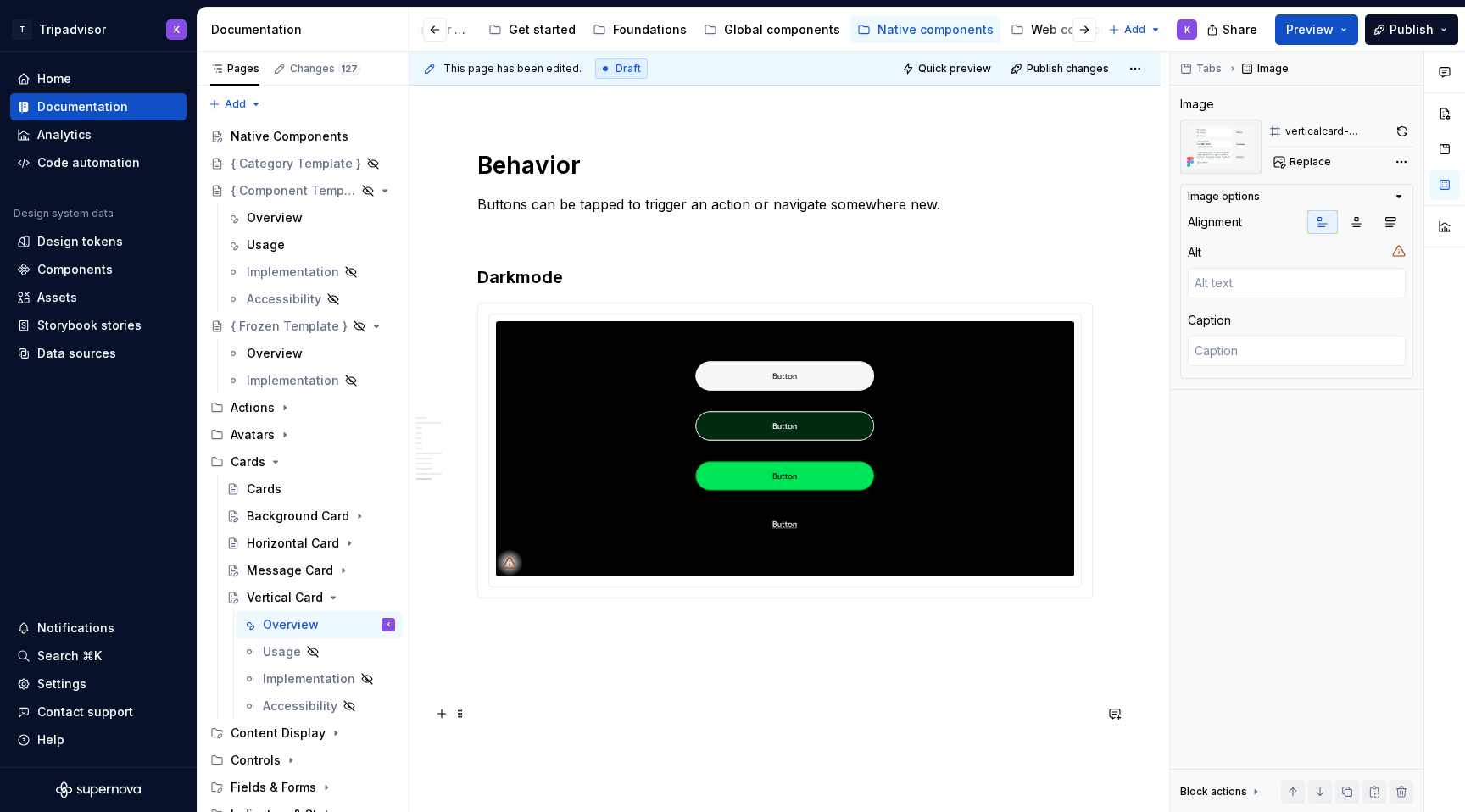
scroll to position [4021, 0]
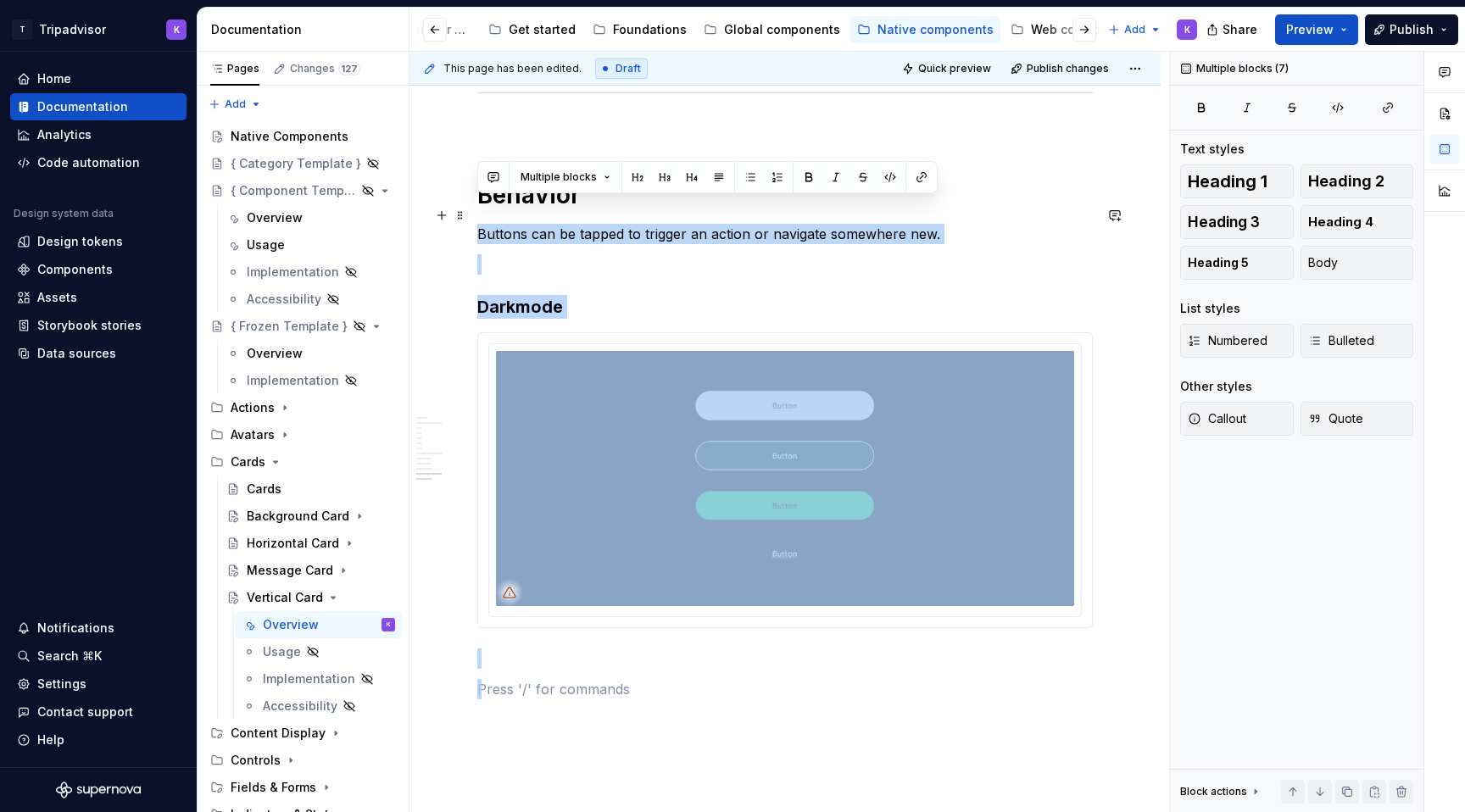
drag, startPoint x: 624, startPoint y: 696, endPoint x: 557, endPoint y: 242, distance: 458.9
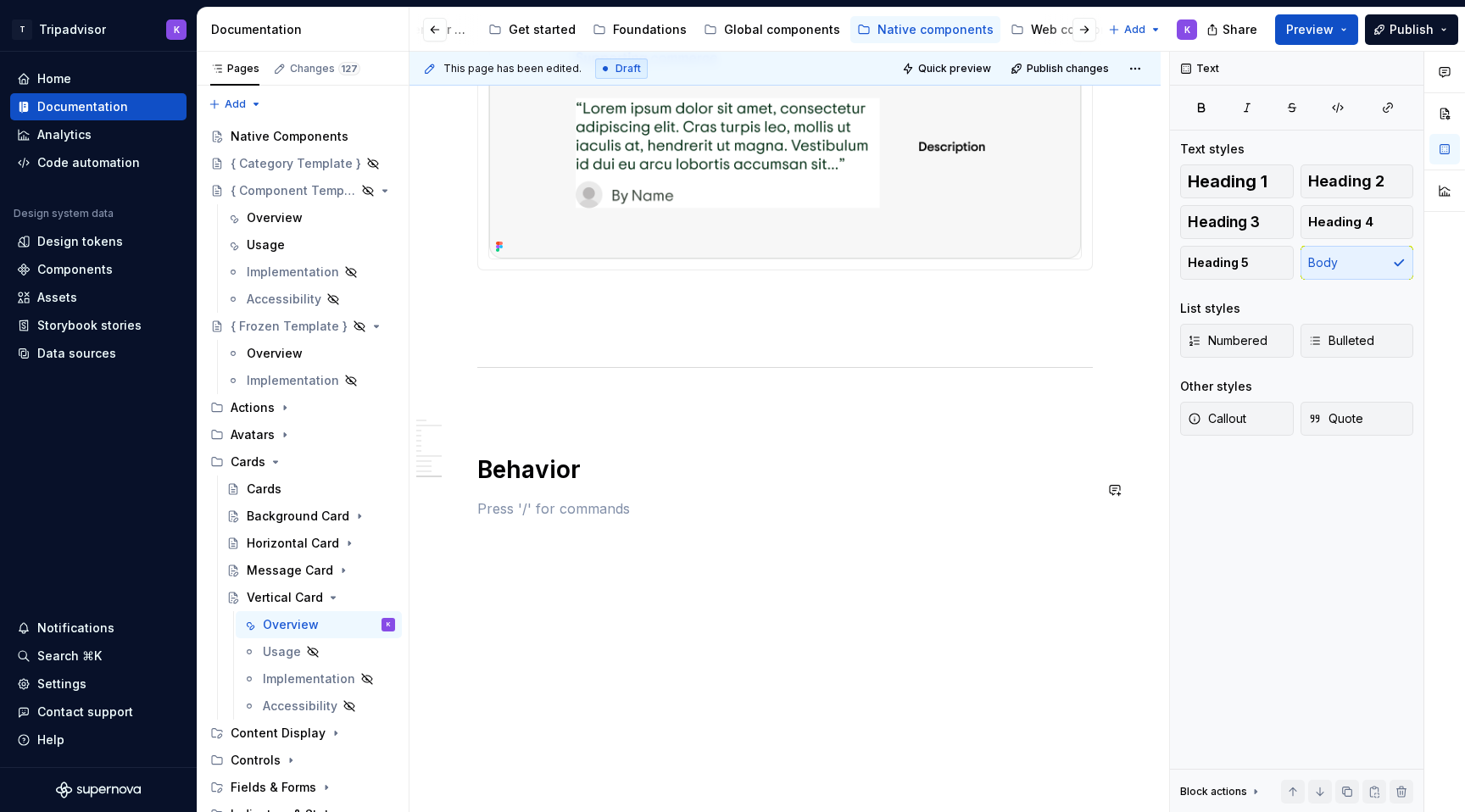
scroll to position [3767, 0]
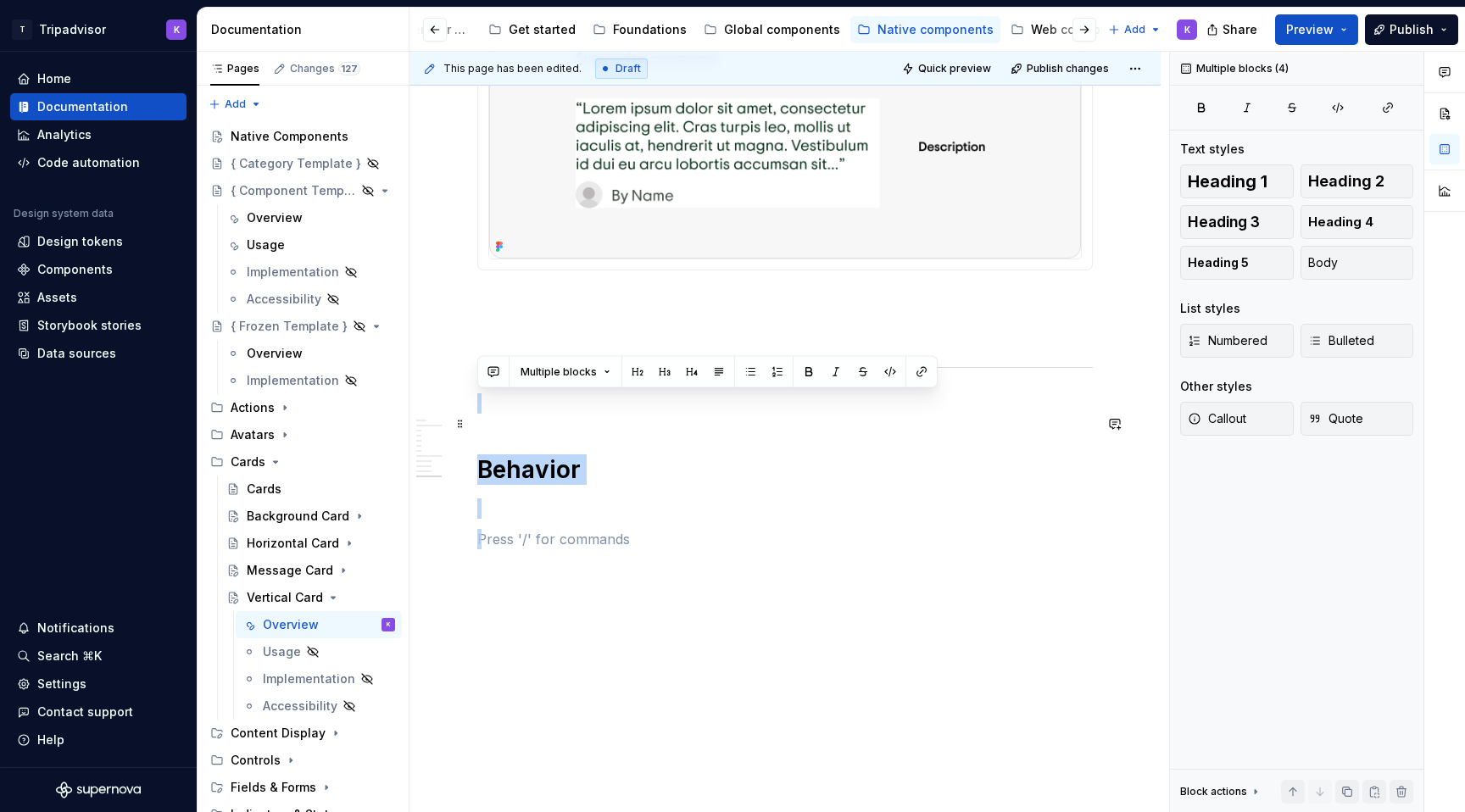
drag, startPoint x: 583, startPoint y: 540, endPoint x: 486, endPoint y: 393, distance: 176.1
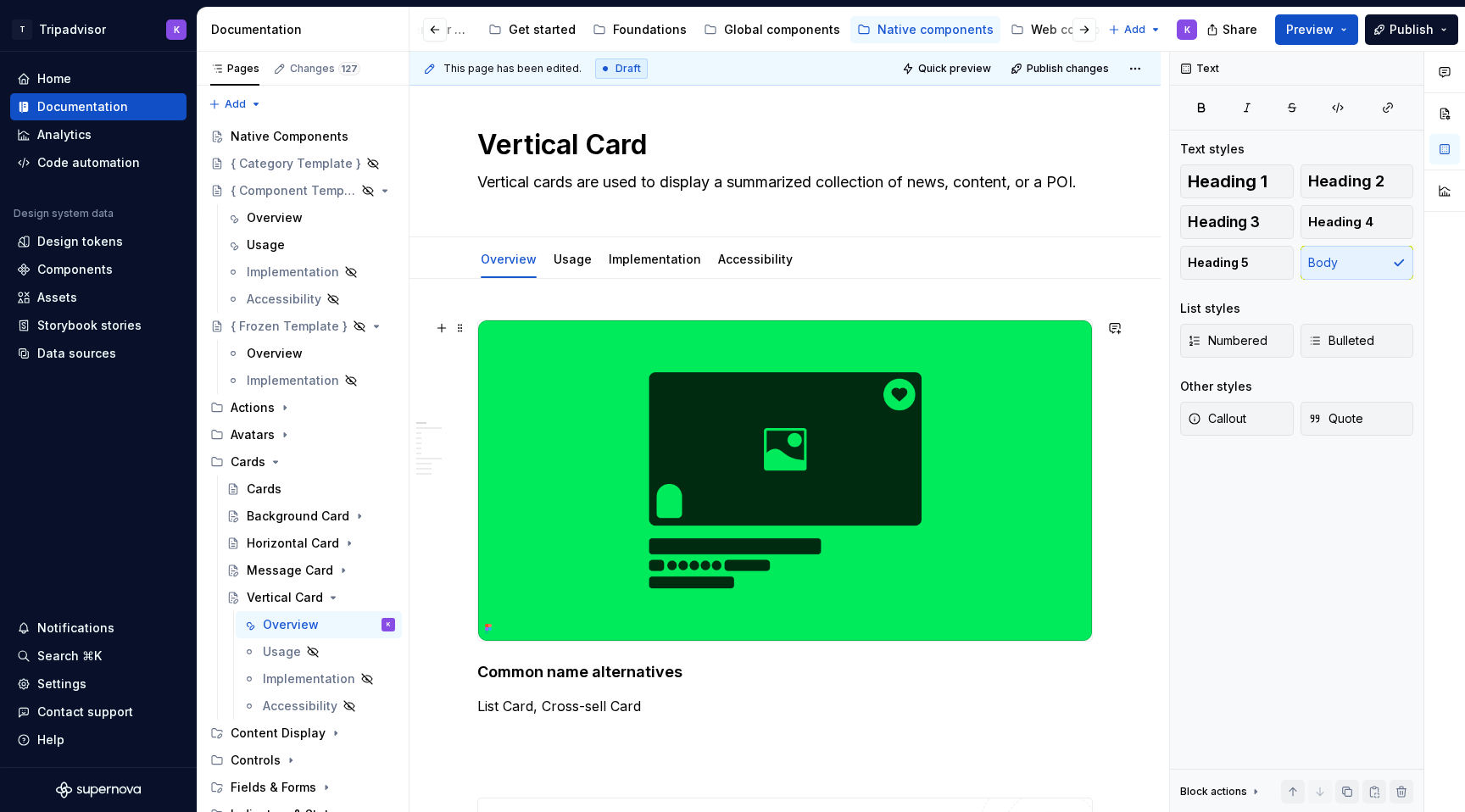
scroll to position [0, 0]
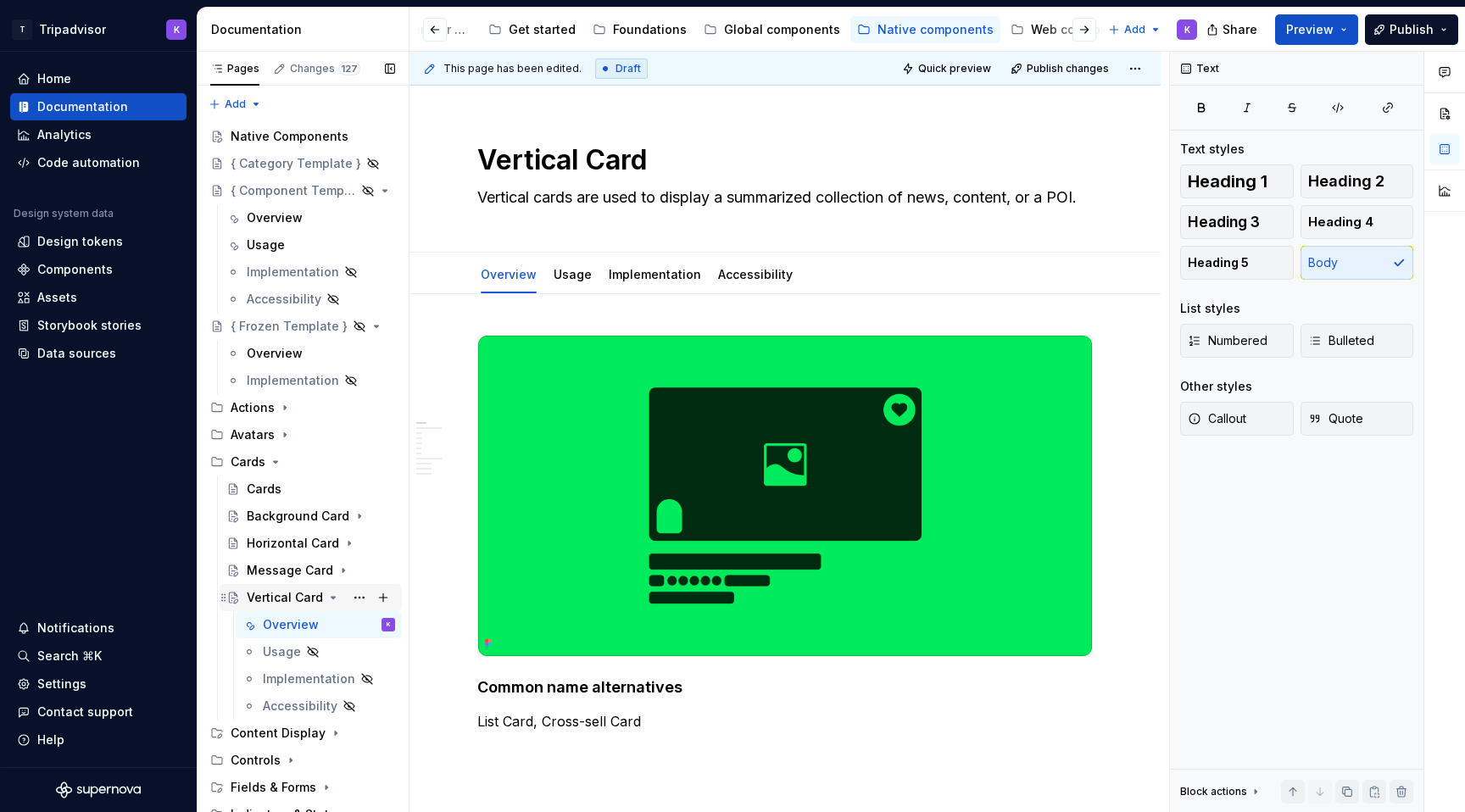
click at [326, 599] on icon "Page tree" at bounding box center [333, 597] width 13 height 13
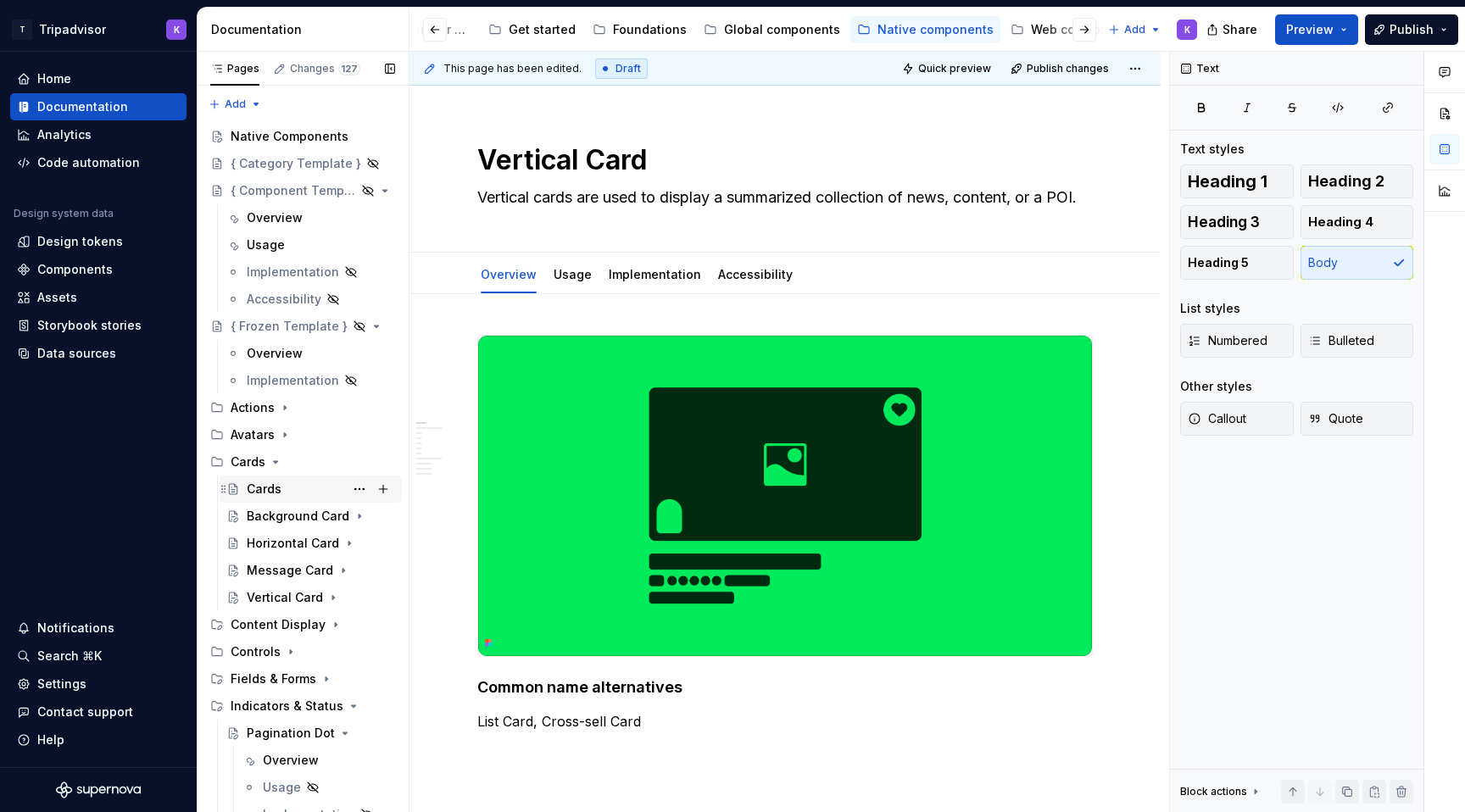
click at [277, 484] on div "Cards" at bounding box center [264, 488] width 35 height 17
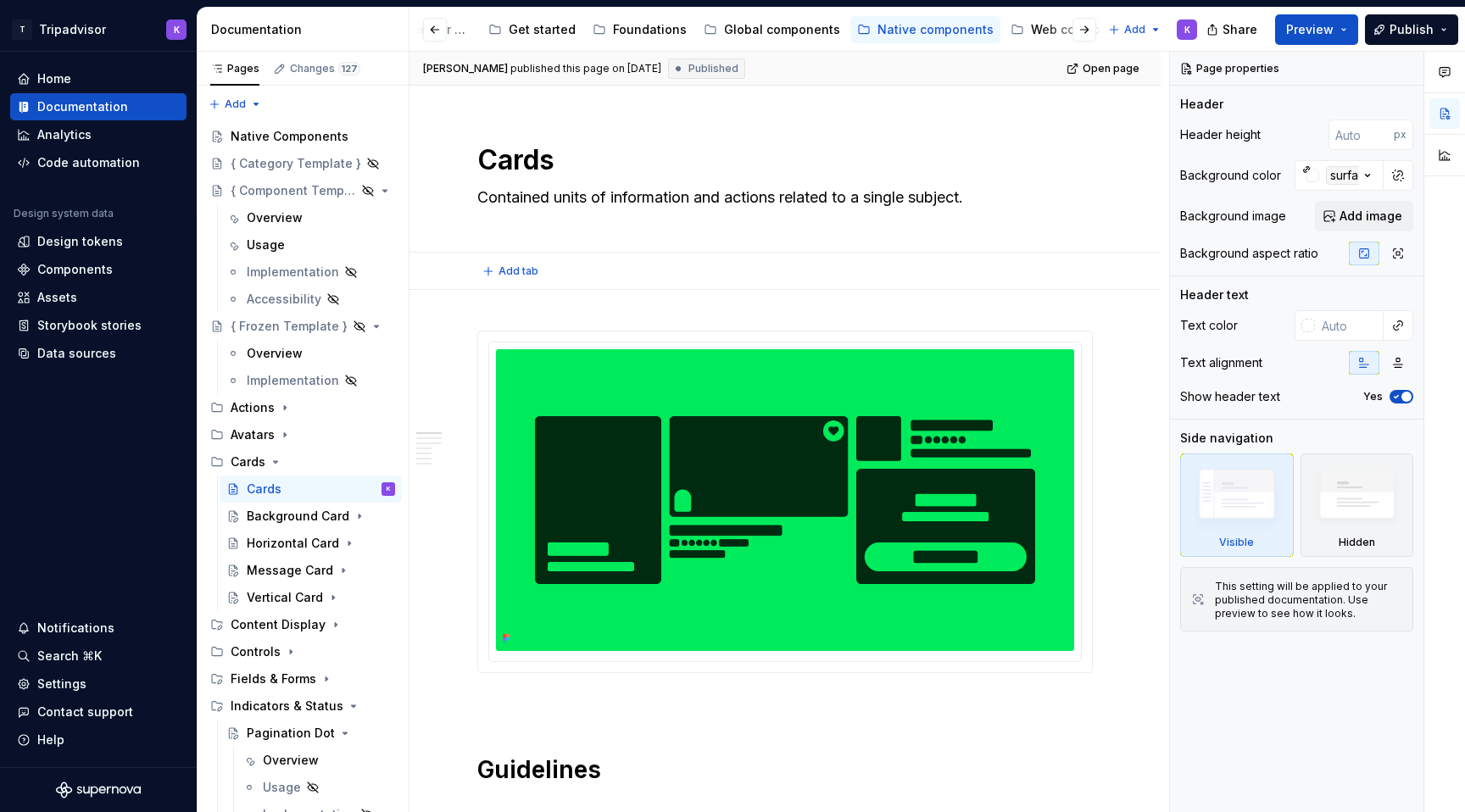
click at [767, 274] on div "Add tab" at bounding box center [785, 271] width 615 height 23
type textarea "*"
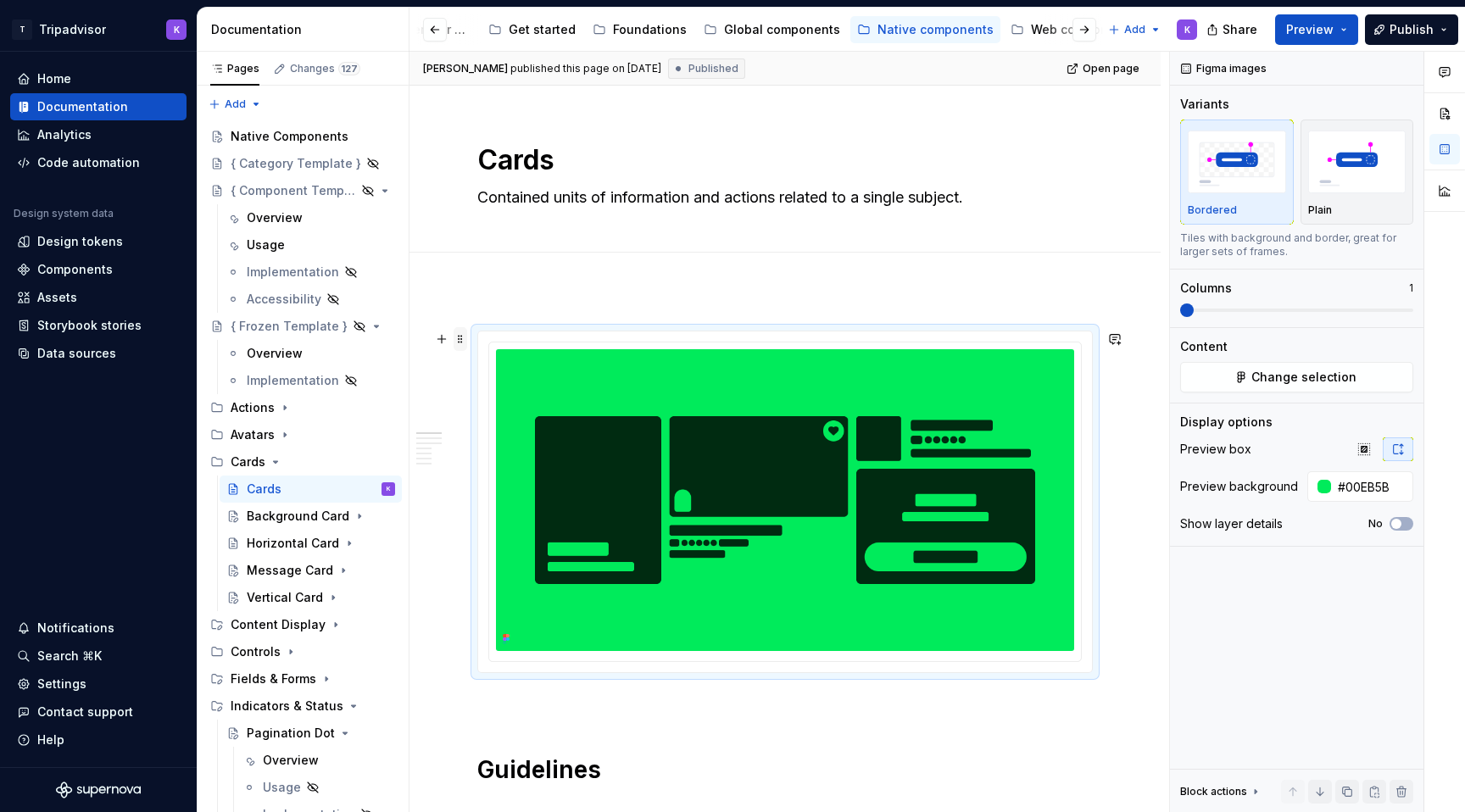
click at [465, 340] on span at bounding box center [460, 339] width 13 height 23
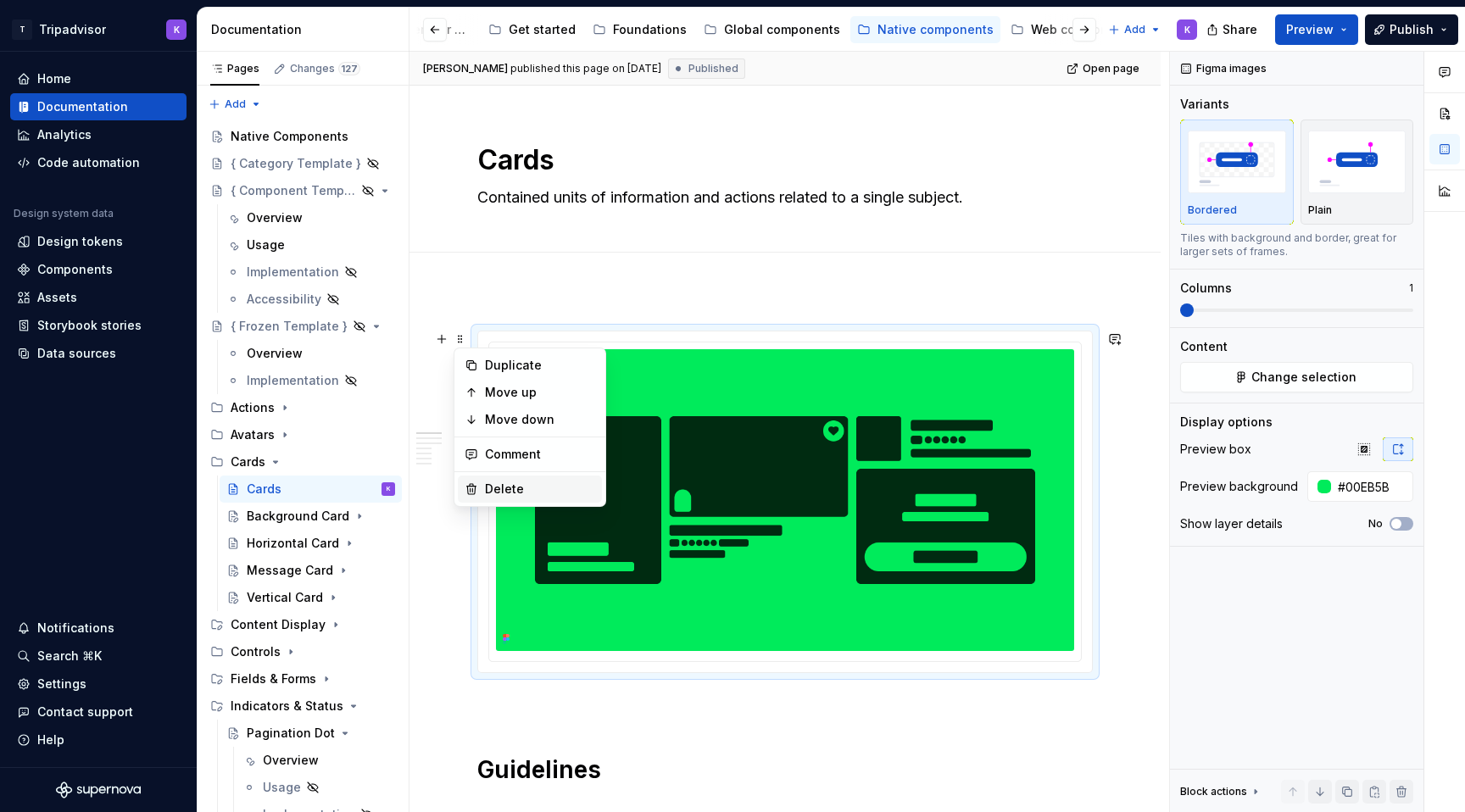
click at [516, 491] on div "Delete" at bounding box center [540, 488] width 110 height 17
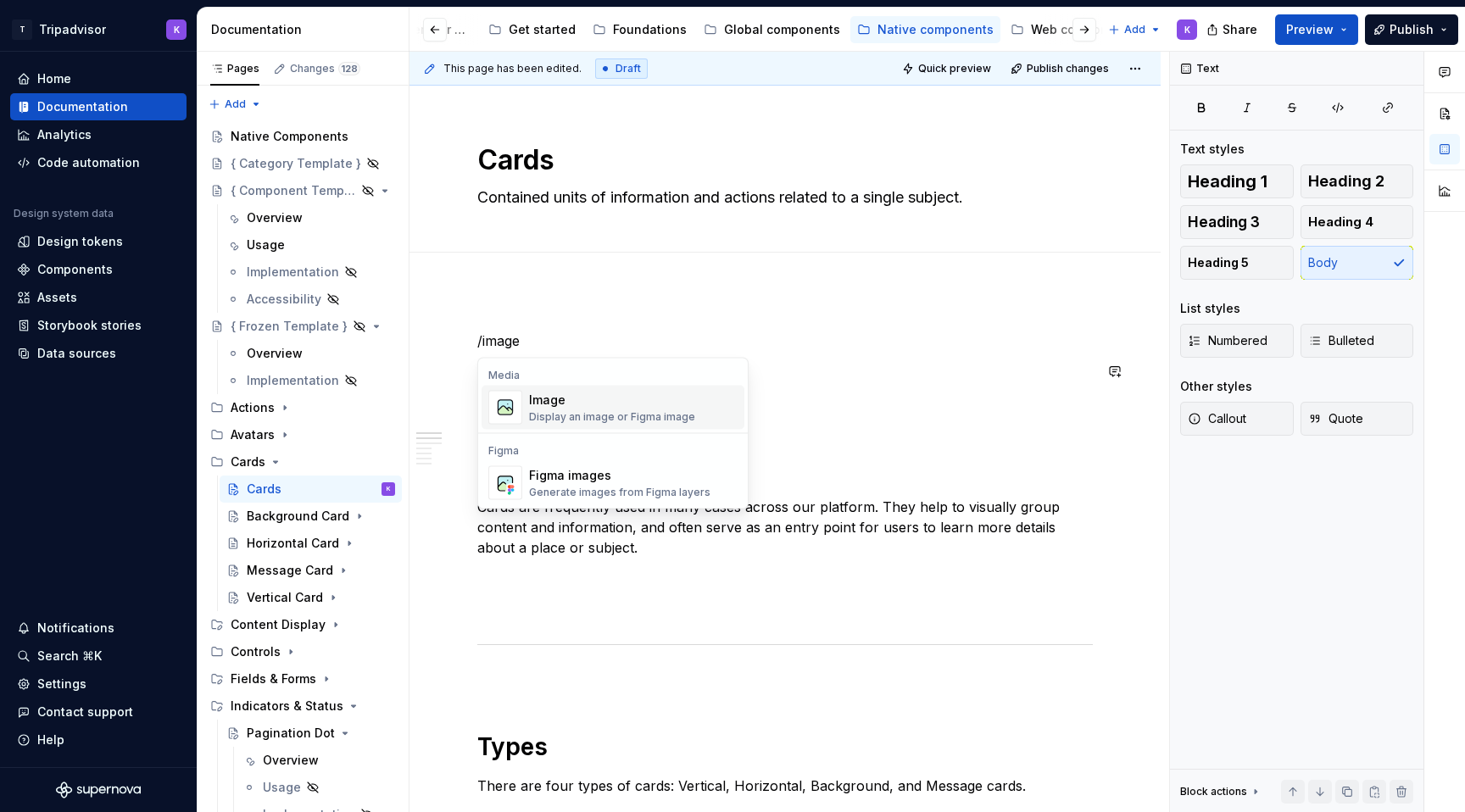
click at [590, 386] on span "Image Display an image or Figma image" at bounding box center [612, 407] width 263 height 44
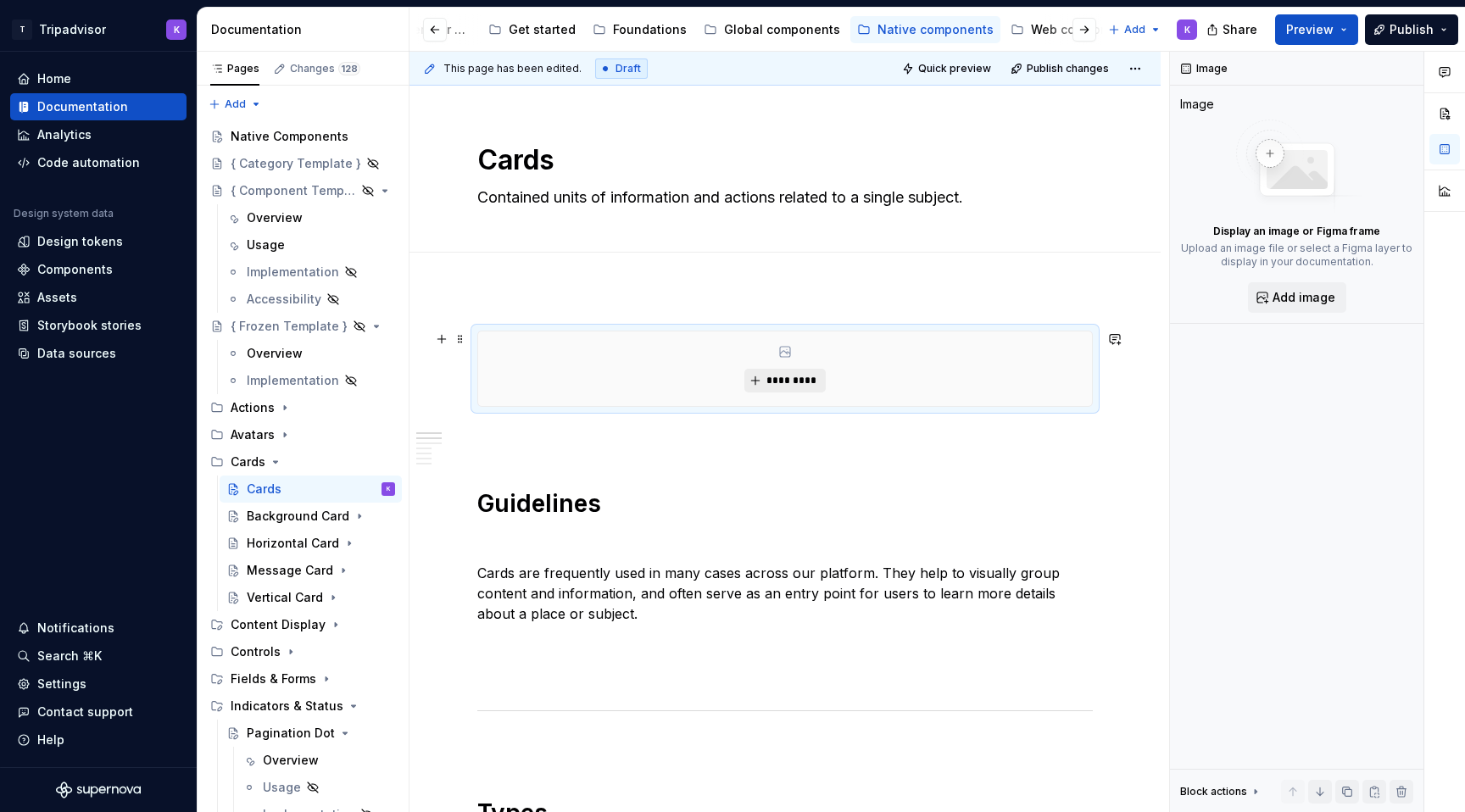
click at [767, 374] on button "*********" at bounding box center [785, 380] width 81 height 23
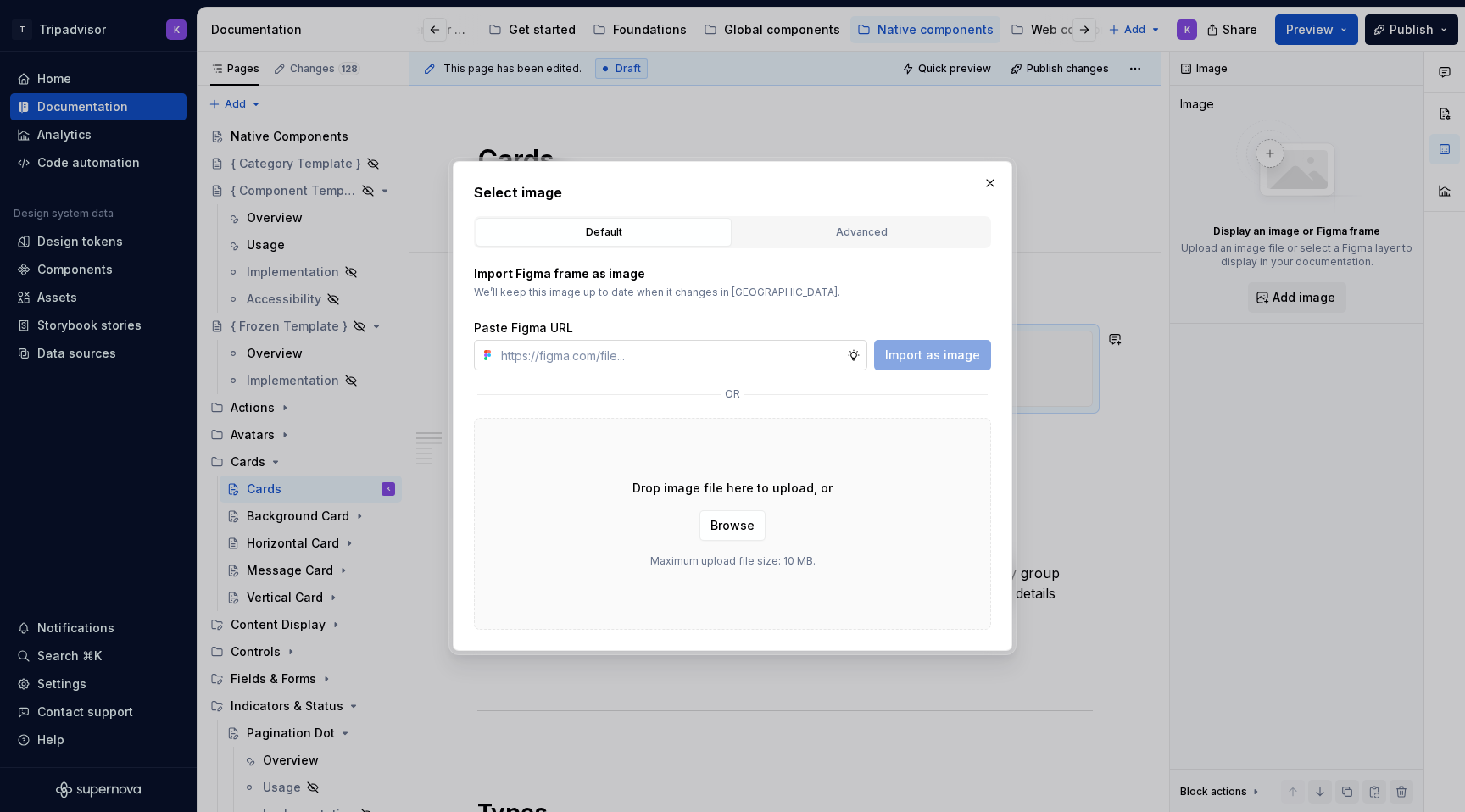
click at [753, 365] on input "text" at bounding box center [670, 355] width 352 height 30
type input "[URL][DOMAIN_NAME]"
click at [925, 358] on span "Import as image" at bounding box center [932, 355] width 95 height 17
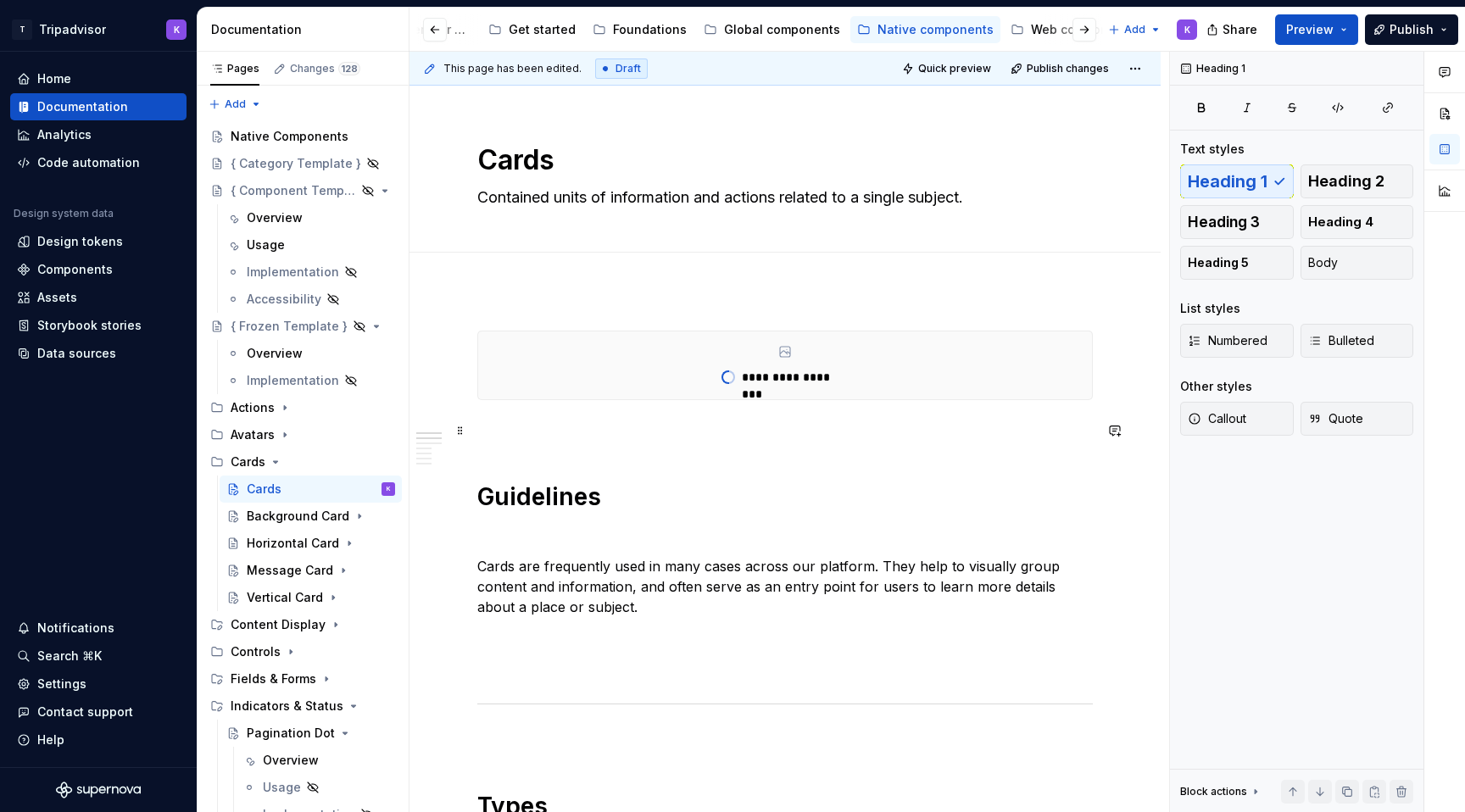
click at [741, 435] on p at bounding box center [785, 430] width 615 height 21
click at [278, 410] on icon "Page tree" at bounding box center [284, 407] width 13 height 13
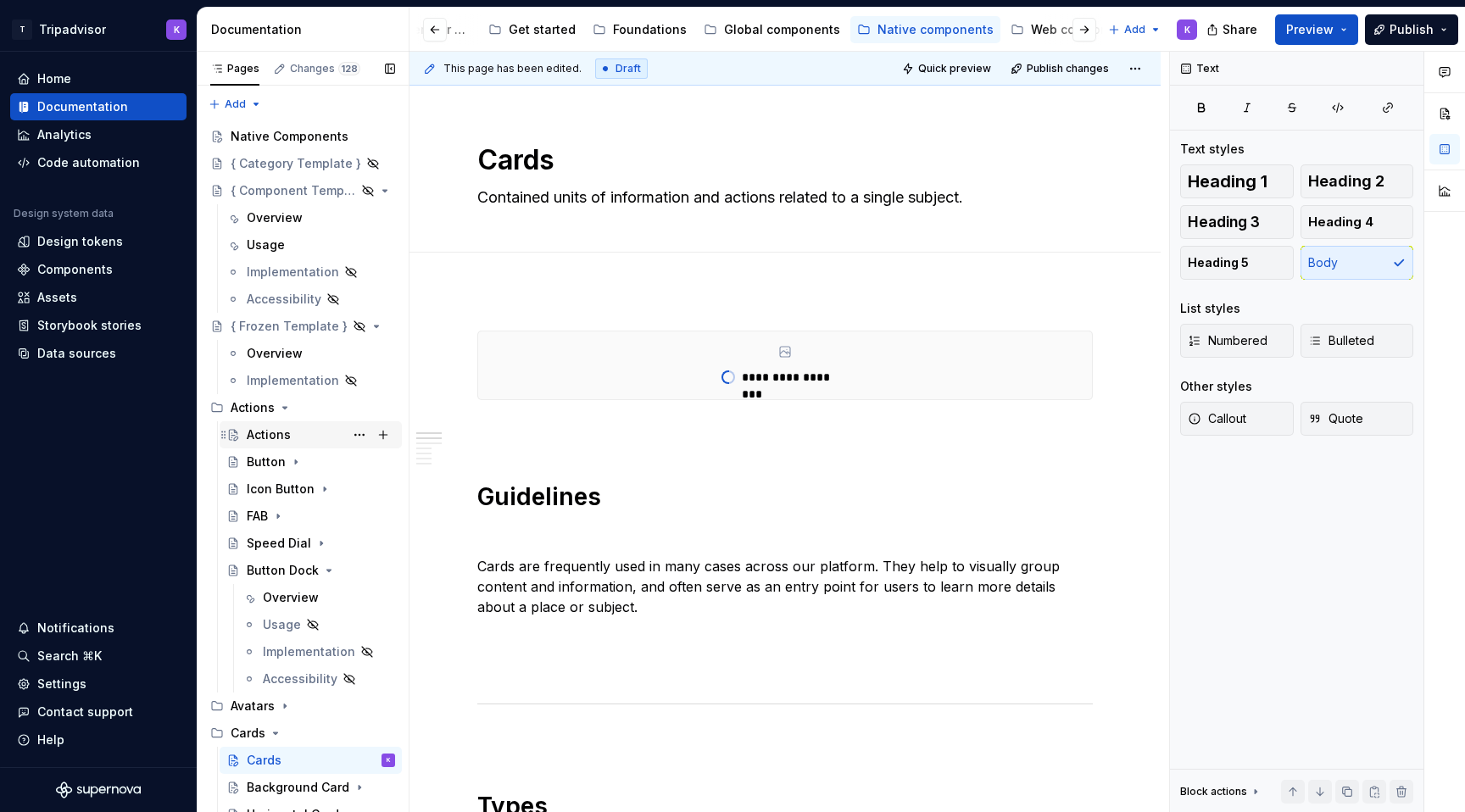
click at [302, 441] on div "Actions" at bounding box center [320, 435] width 148 height 23
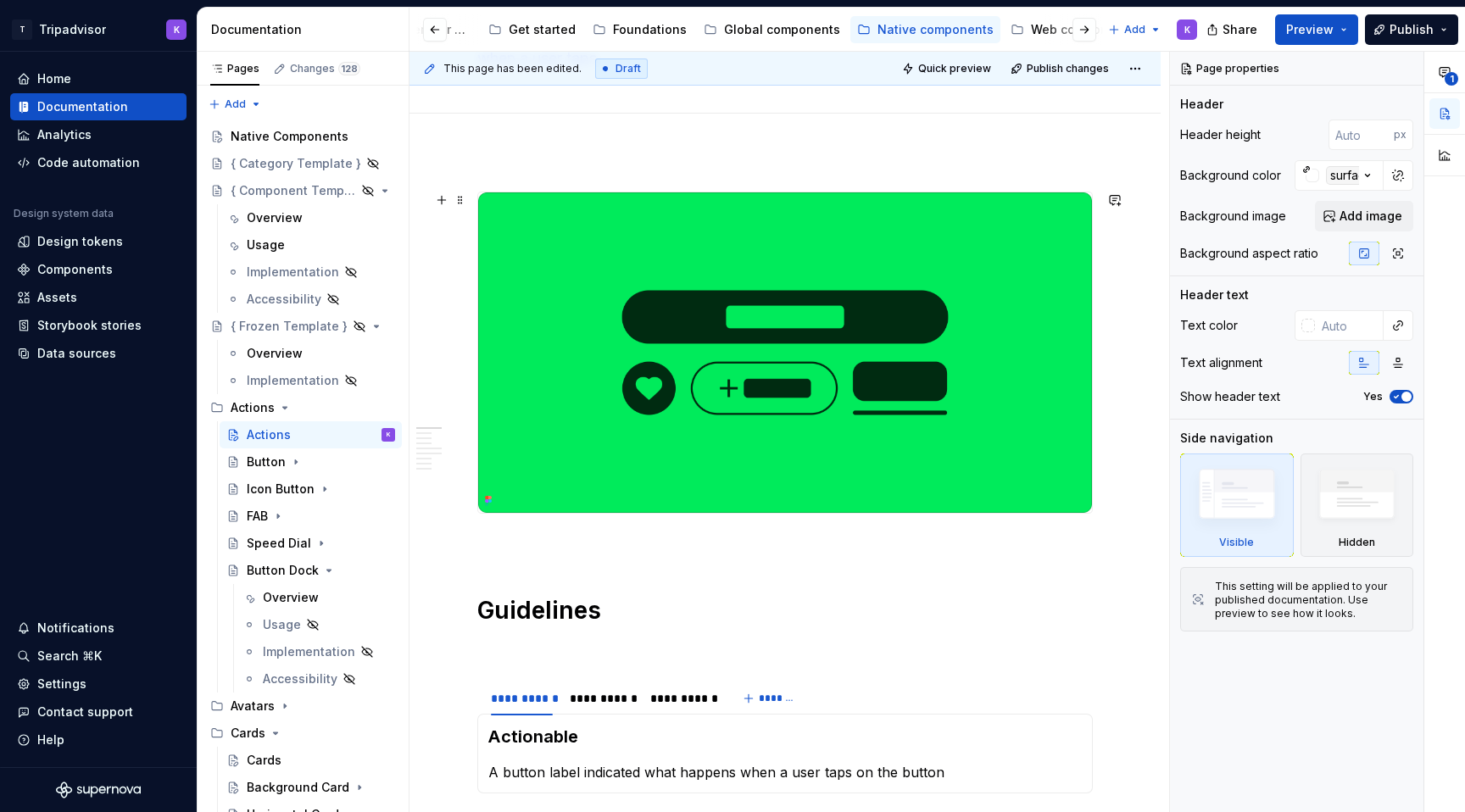
scroll to position [181, 0]
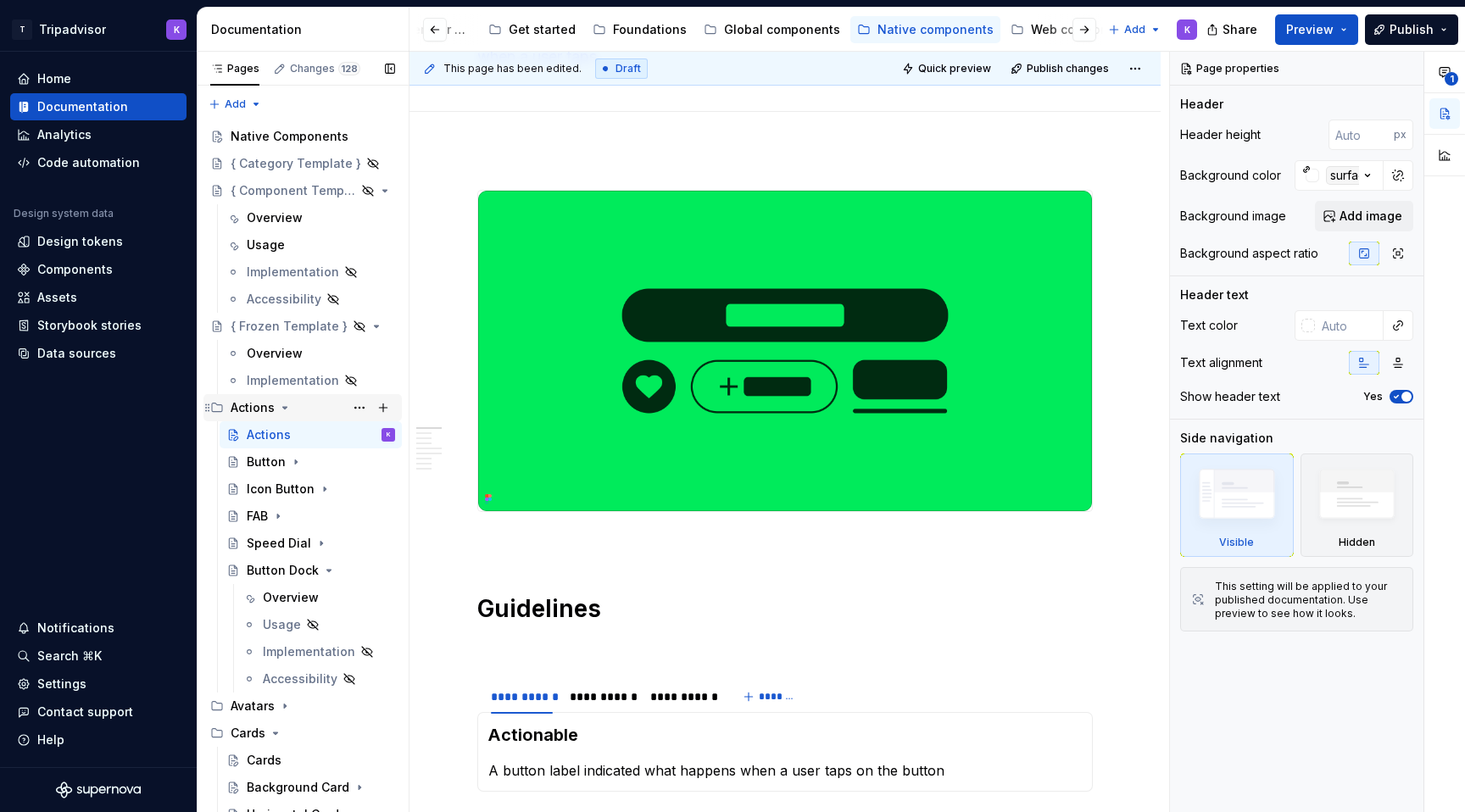
click at [282, 408] on icon "Page tree" at bounding box center [284, 407] width 13 height 13
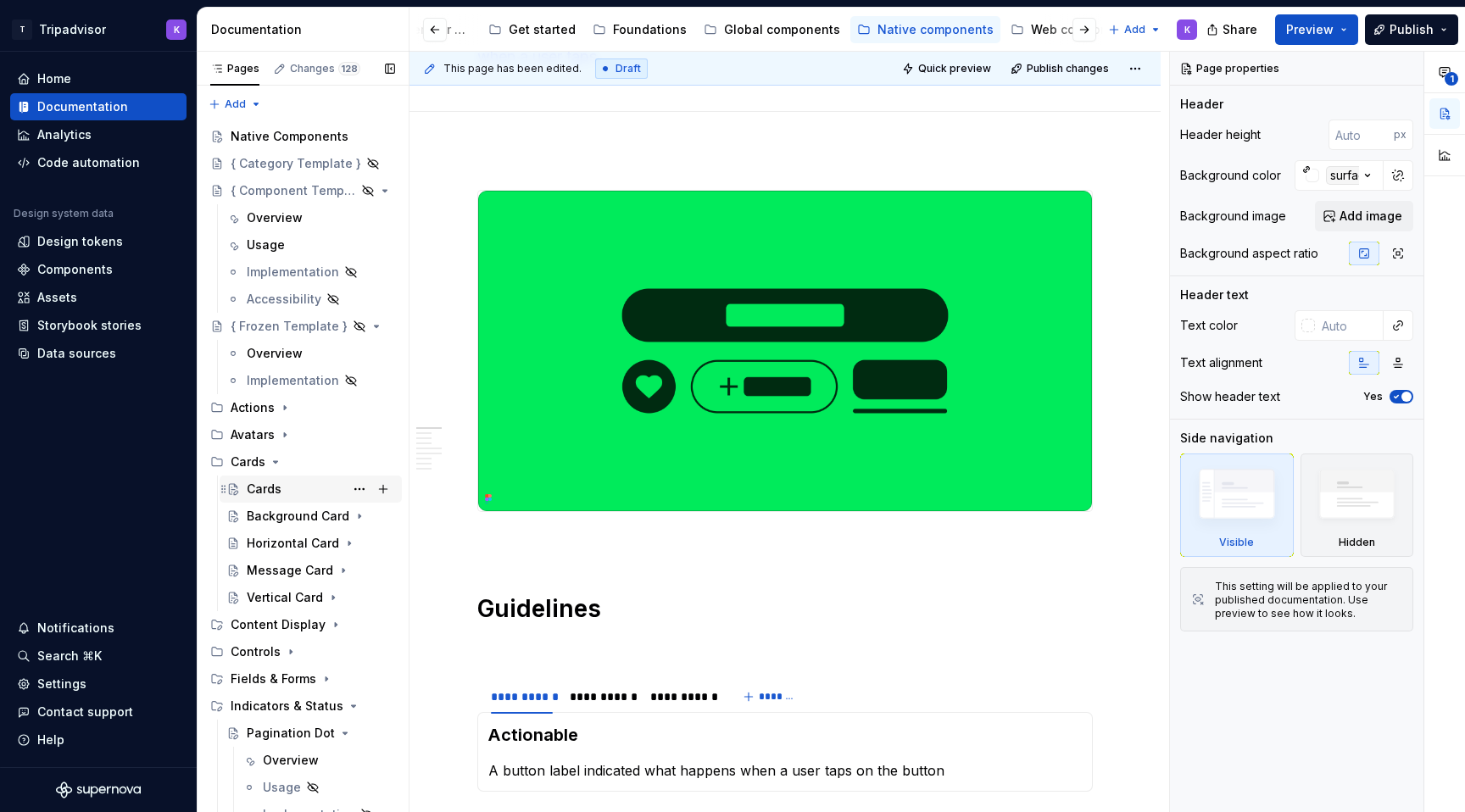
click at [282, 488] on div "Cards" at bounding box center [320, 488] width 148 height 23
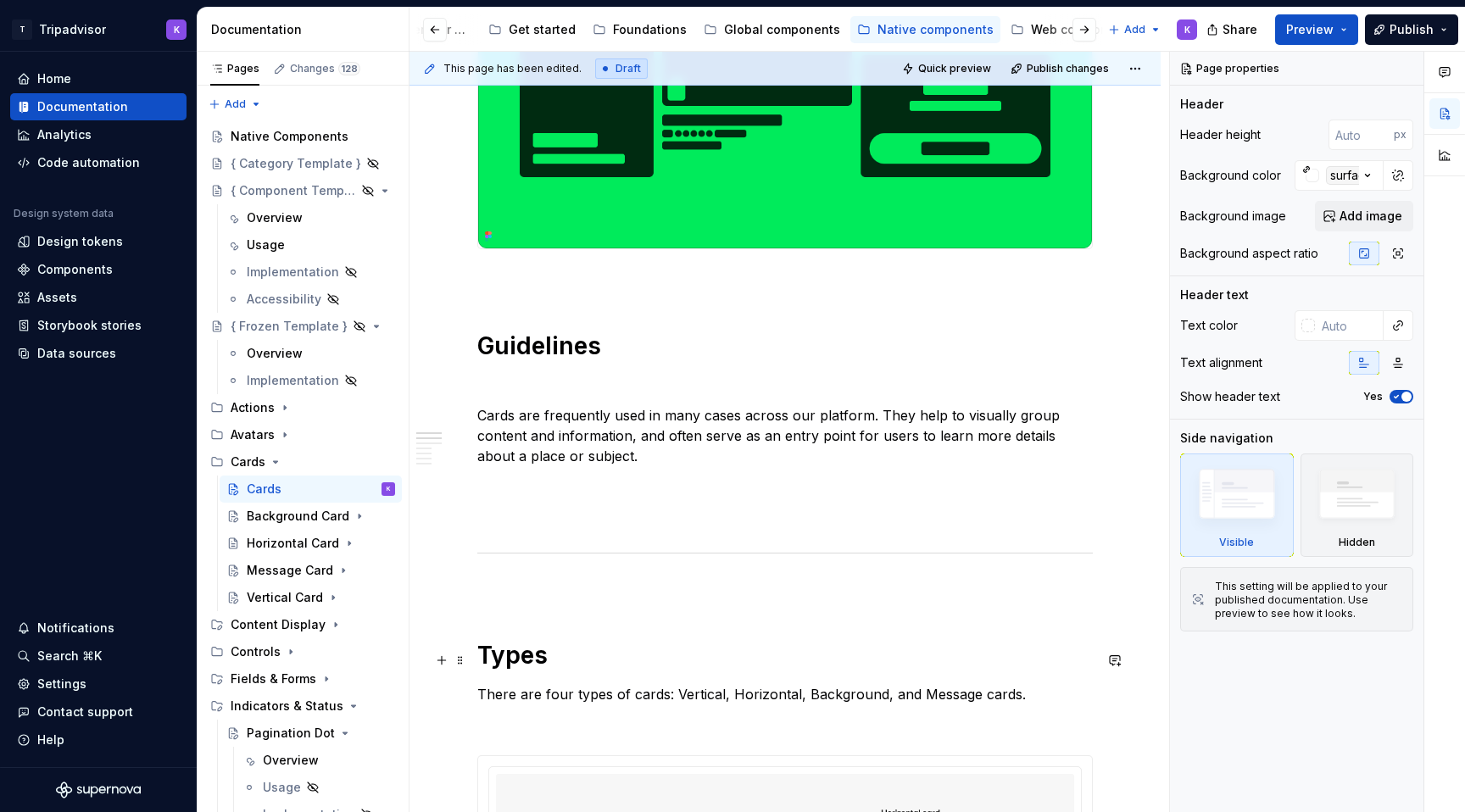
scroll to position [741, 0]
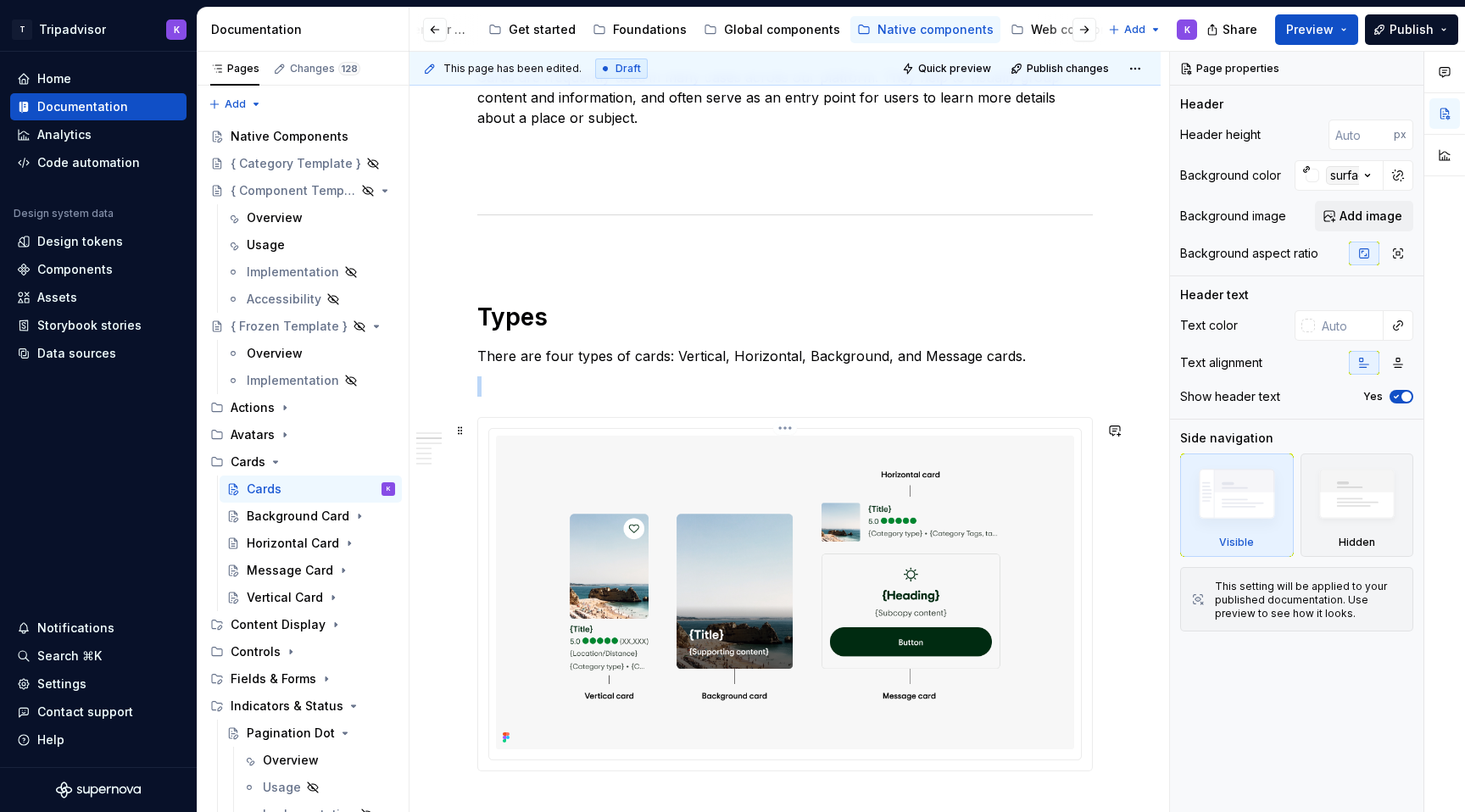
click at [585, 540] on img at bounding box center [785, 592] width 578 height 313
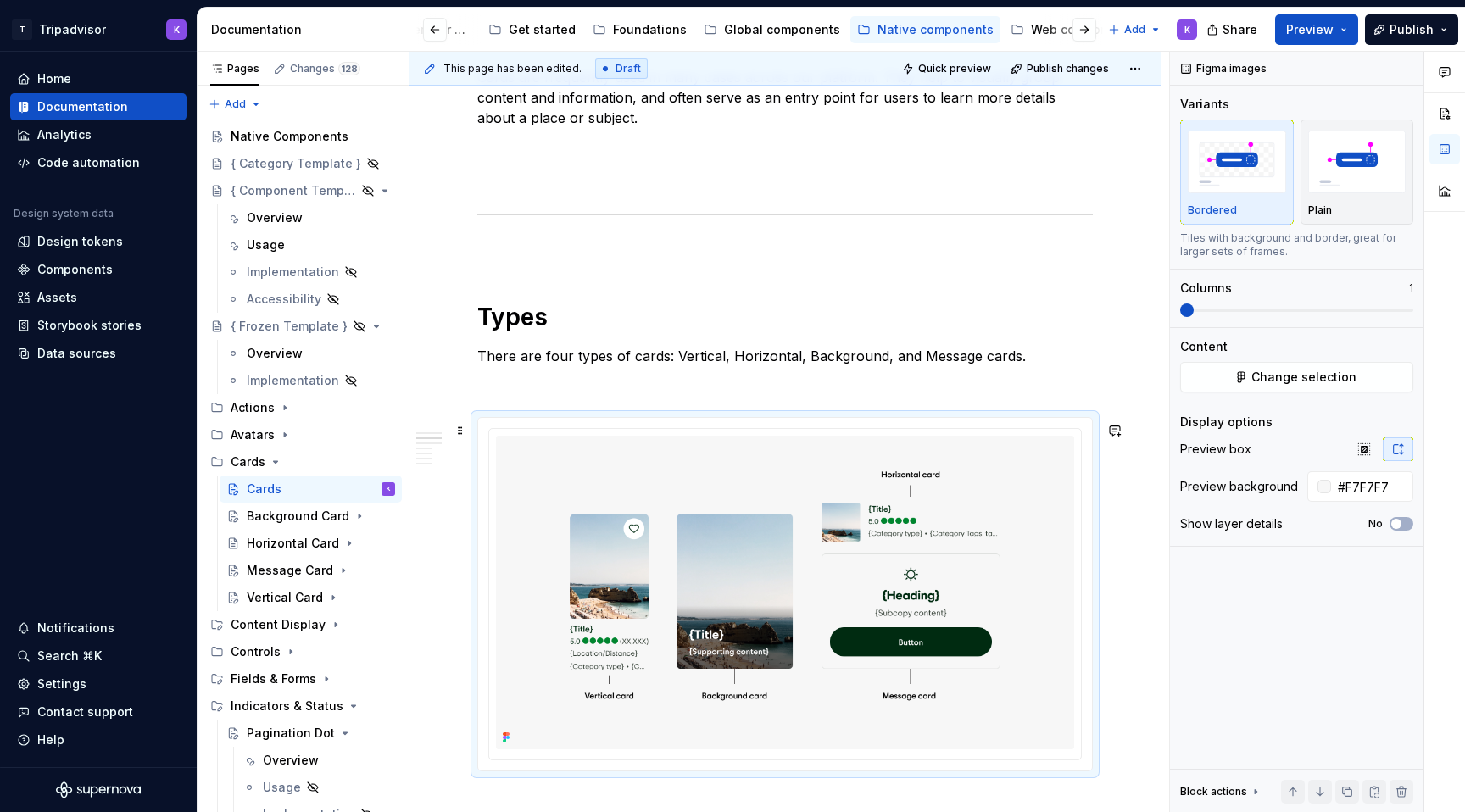
type textarea "*"
click at [455, 435] on span at bounding box center [460, 430] width 13 height 23
click at [517, 573] on div "Delete" at bounding box center [540, 580] width 110 height 17
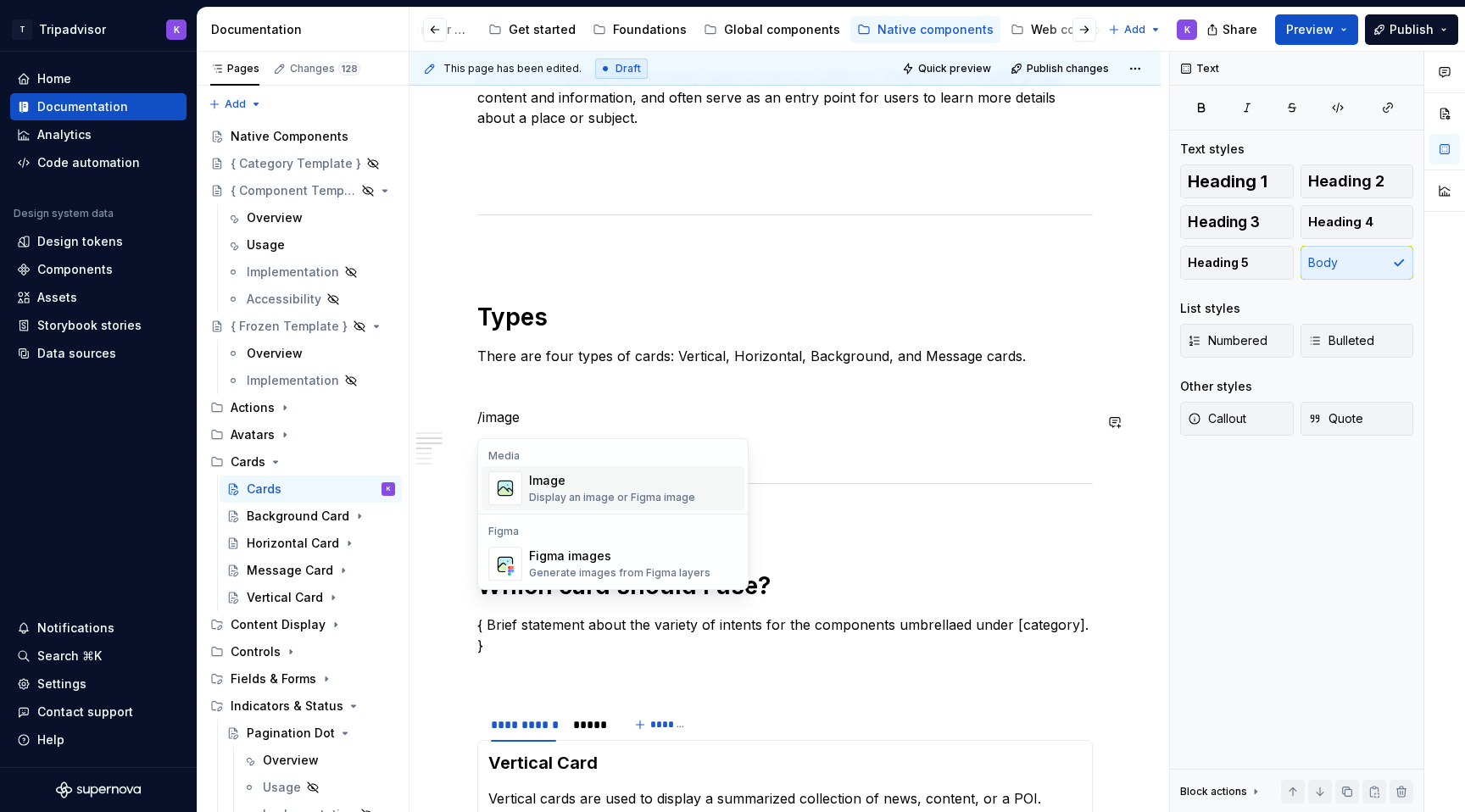
click at [546, 497] on div "Display an image or Figma image" at bounding box center [611, 497] width 166 height 13
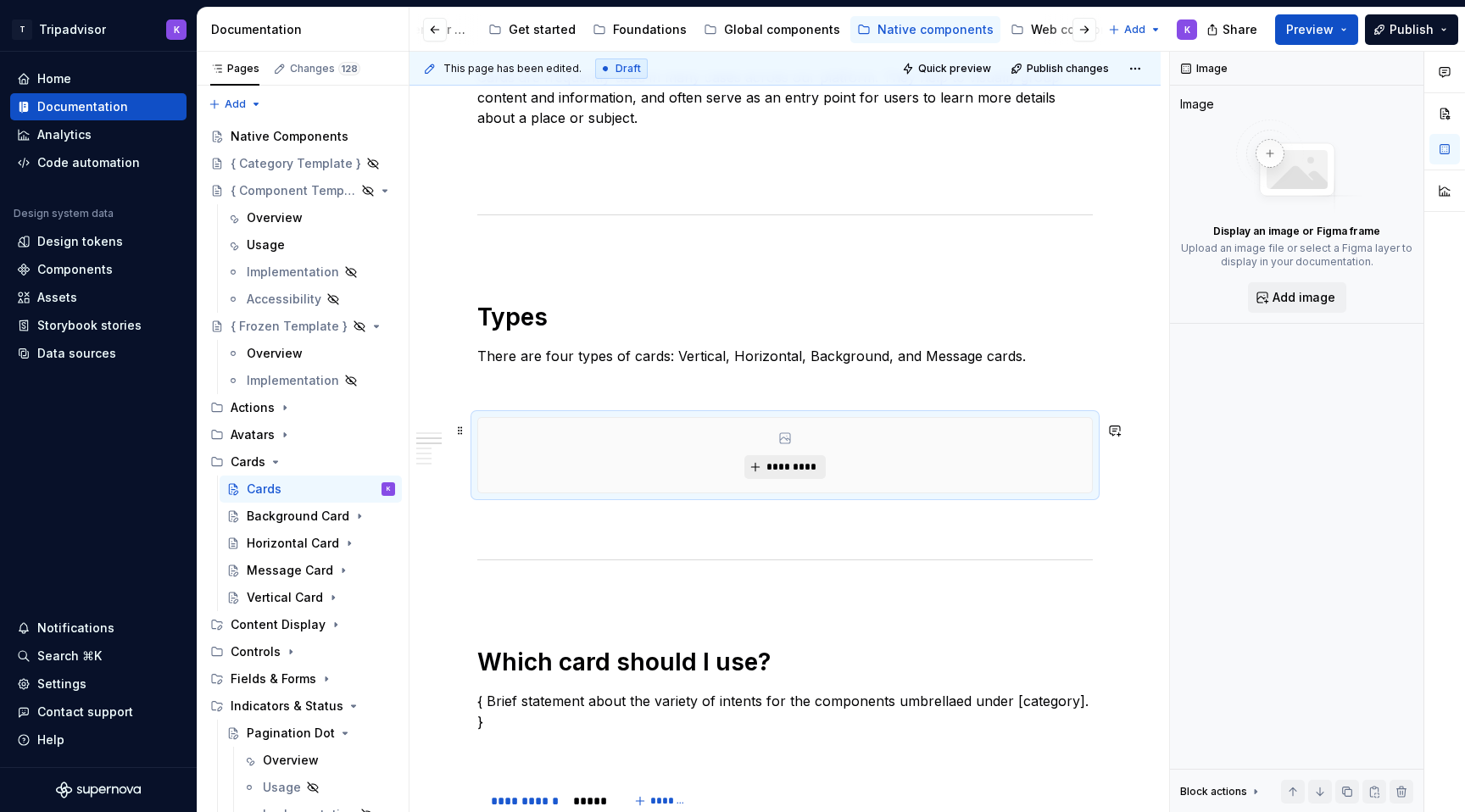
click at [772, 465] on span "*********" at bounding box center [792, 466] width 52 height 13
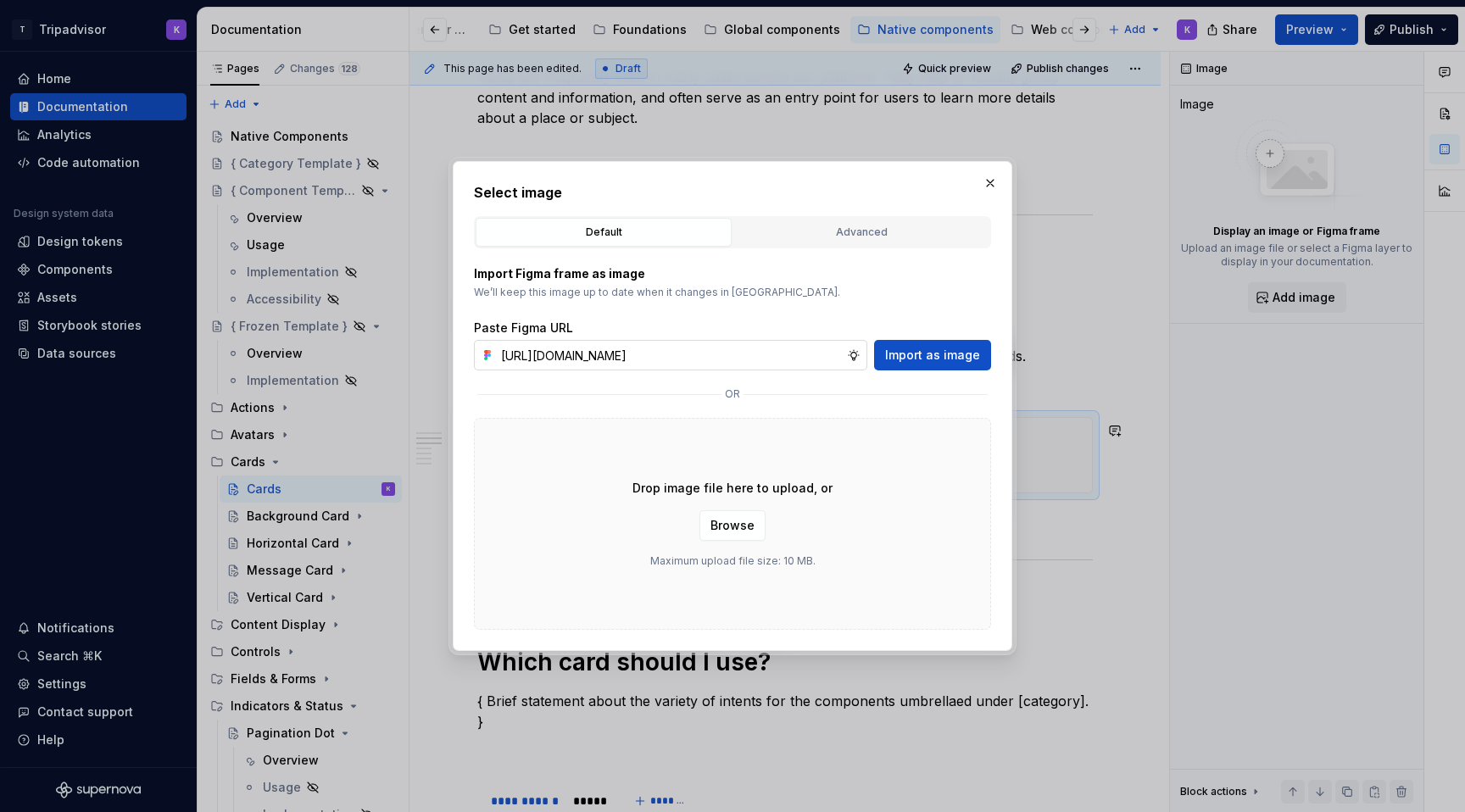
scroll to position [0, 454]
type input "[URL][DOMAIN_NAME]"
click at [935, 357] on span "Import as image" at bounding box center [932, 355] width 95 height 17
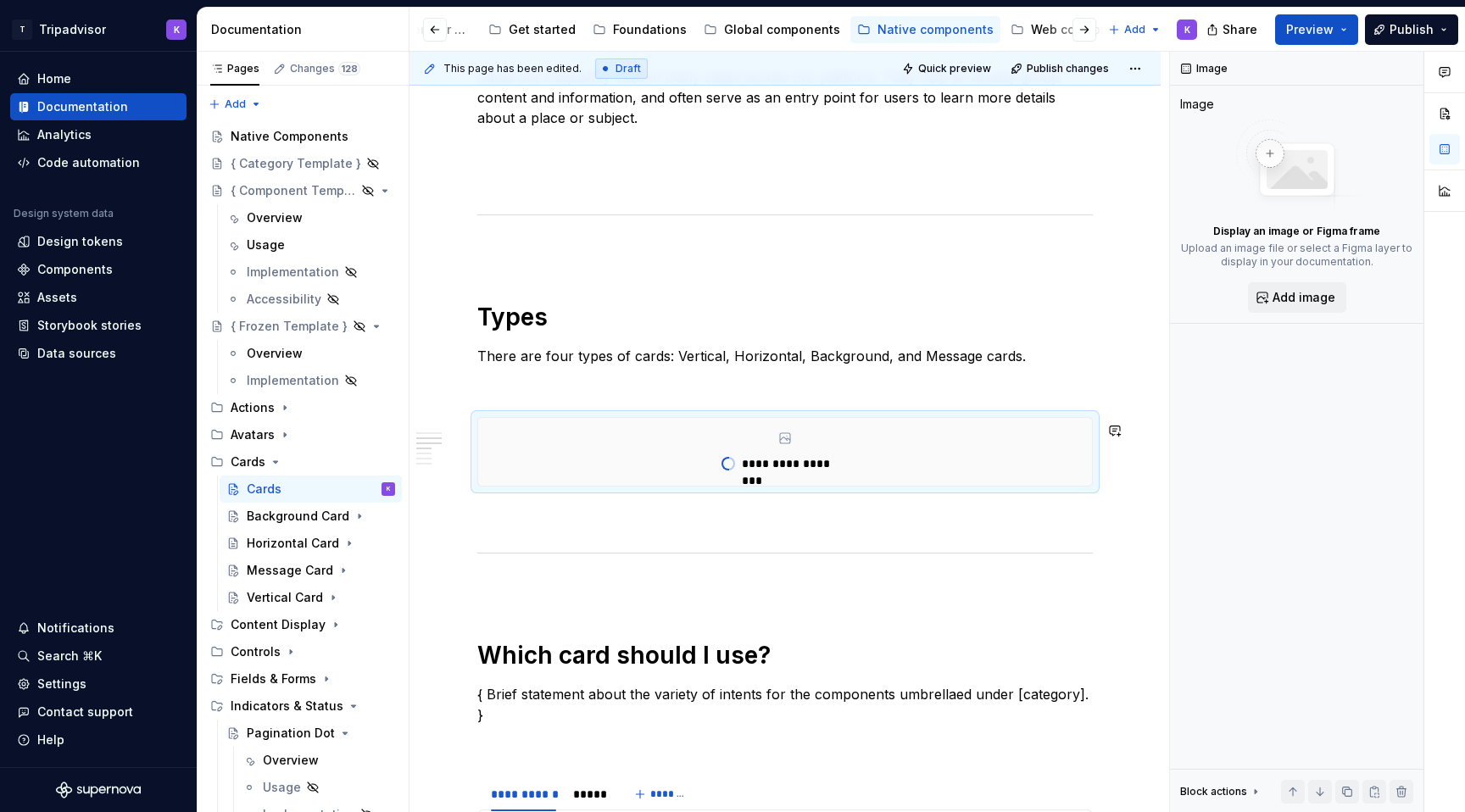
click at [688, 511] on p at bounding box center [785, 516] width 615 height 21
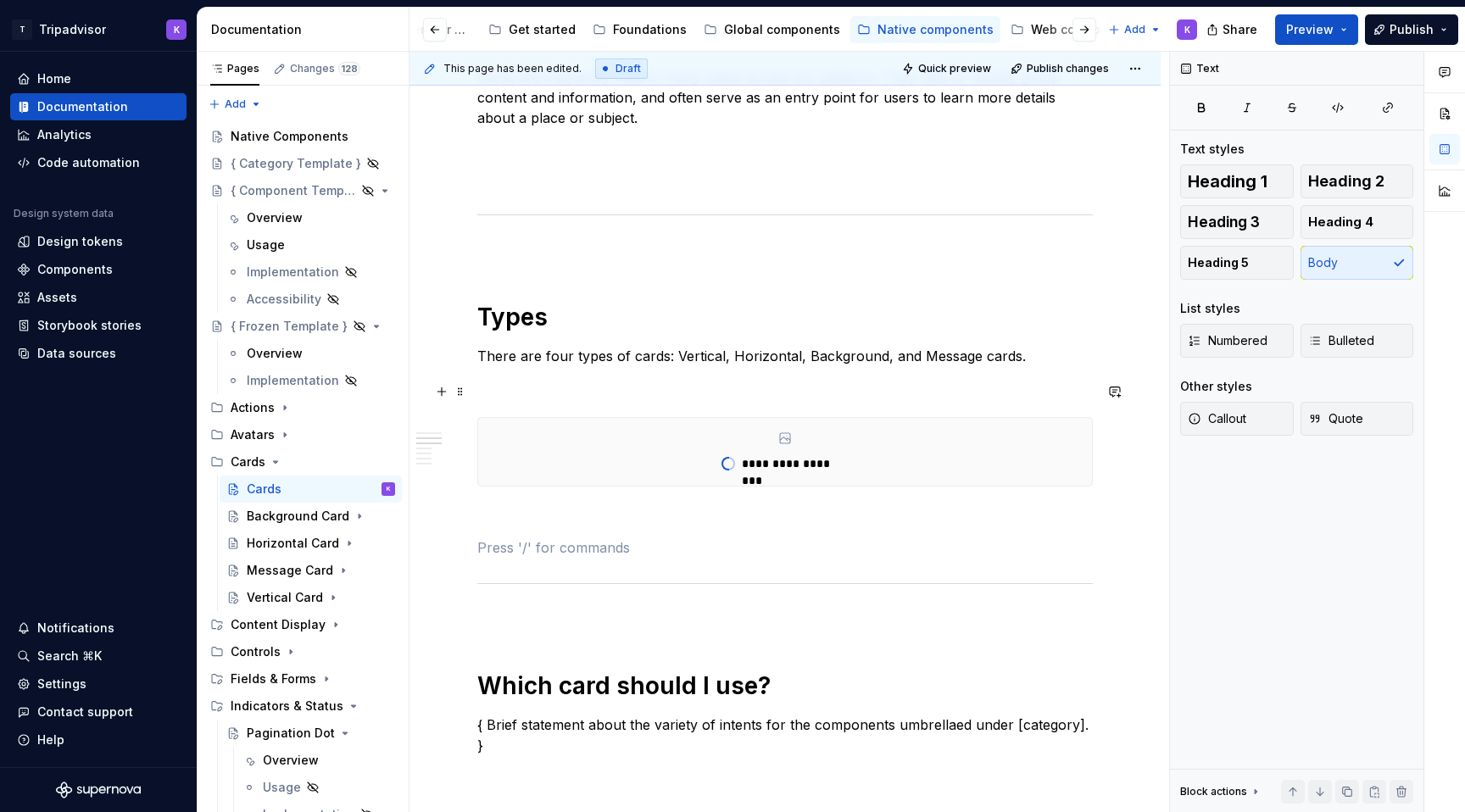
click at [613, 391] on p at bounding box center [785, 386] width 615 height 21
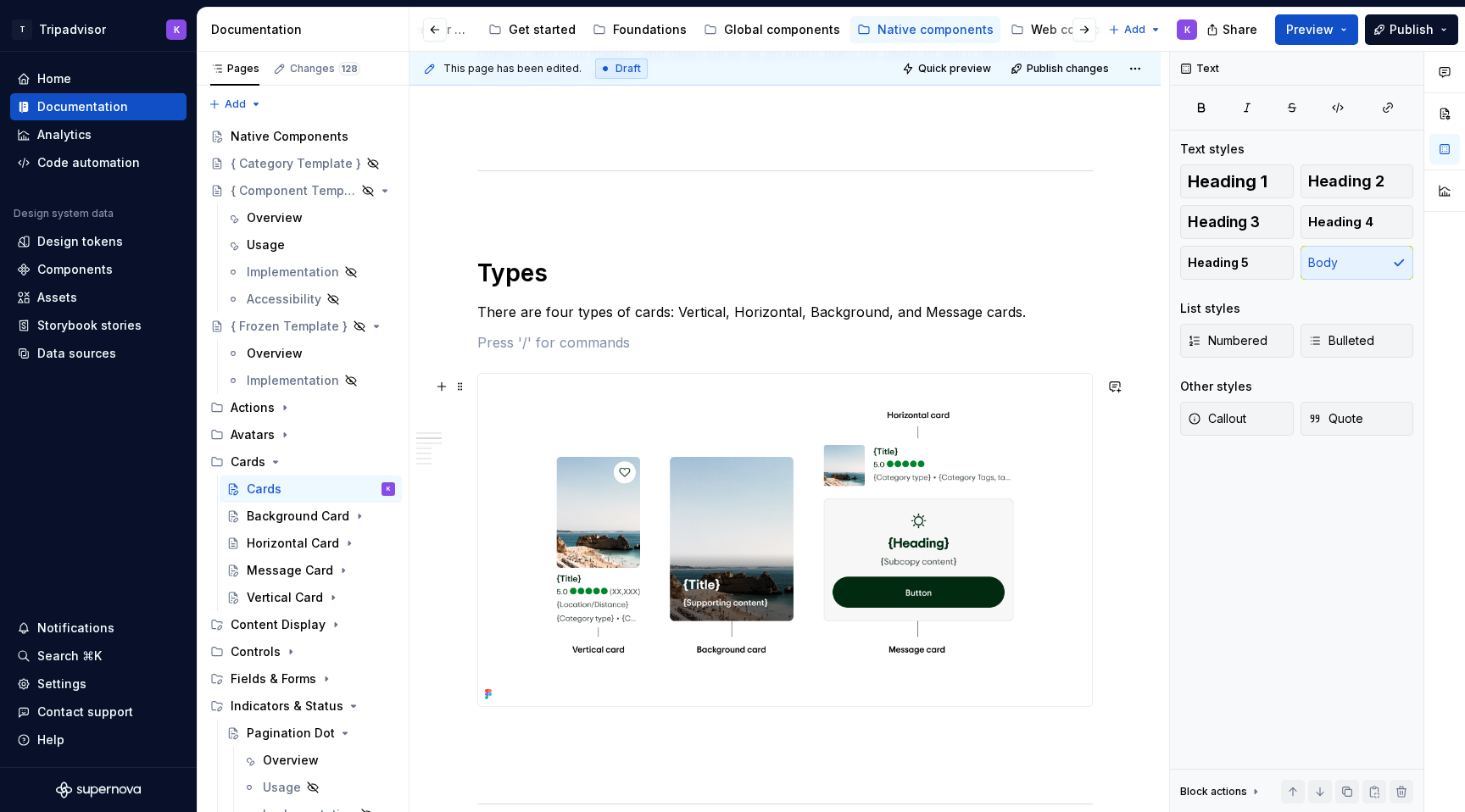
scroll to position [799, 0]
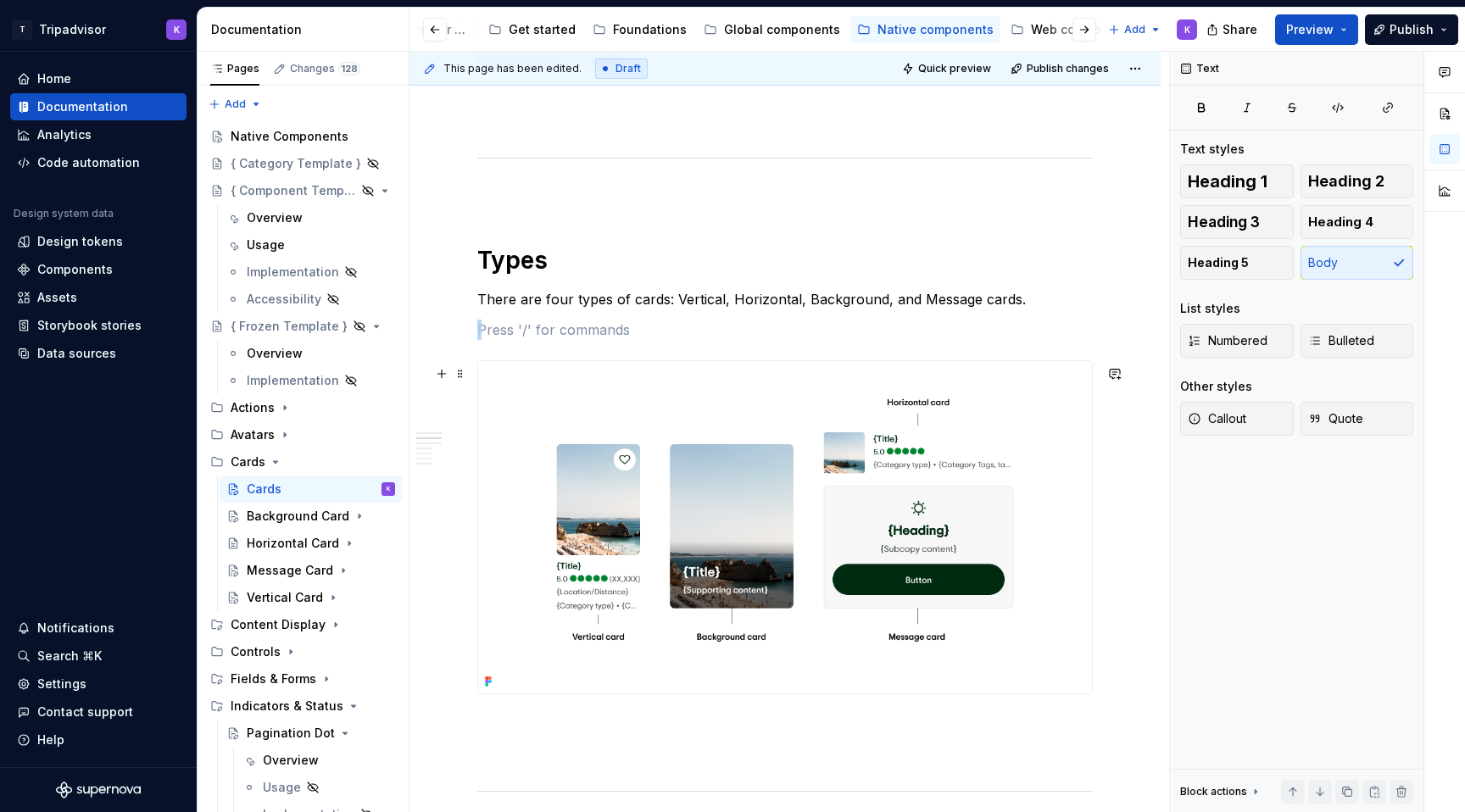
click at [629, 489] on img at bounding box center [785, 527] width 613 height 333
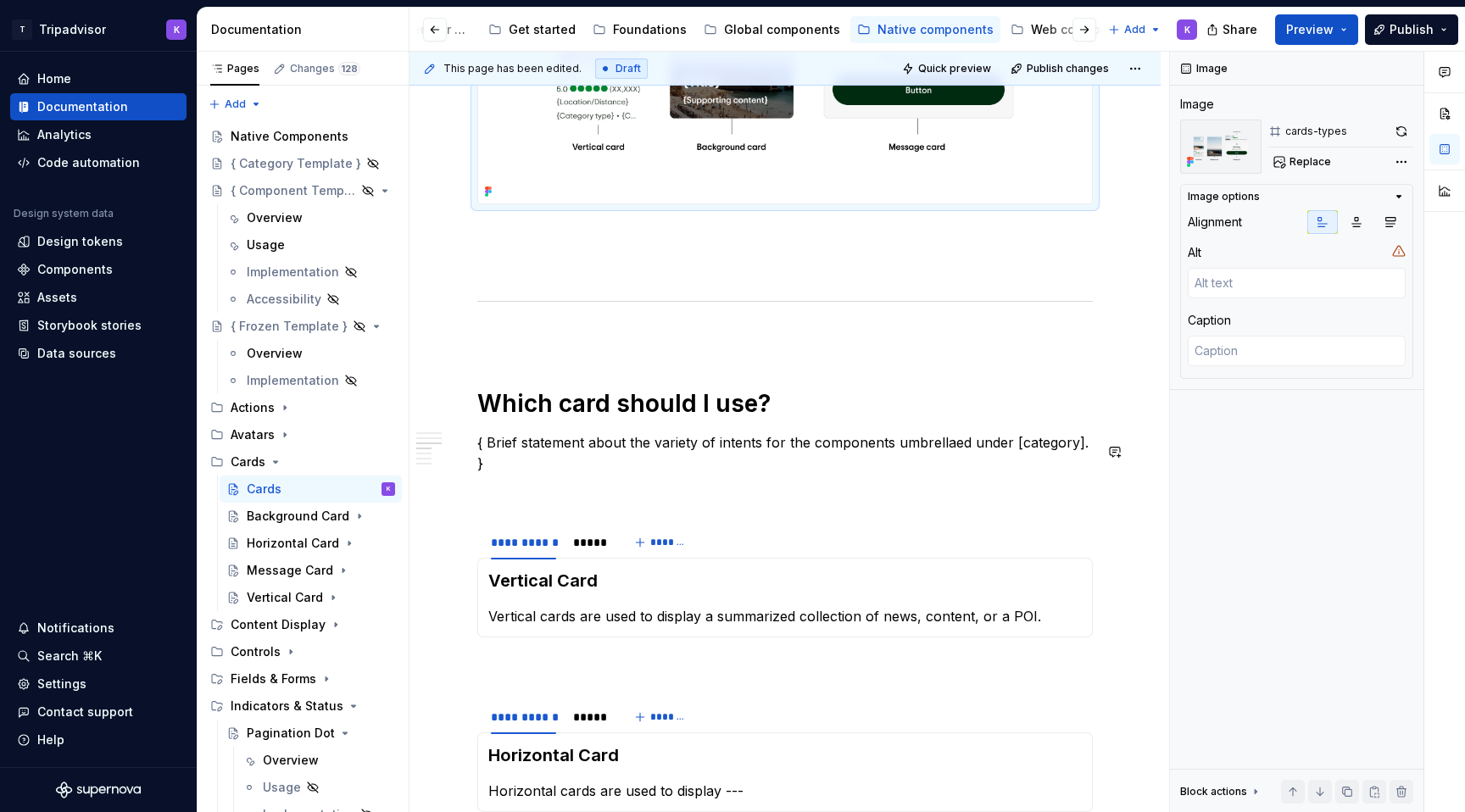
scroll to position [1308, 0]
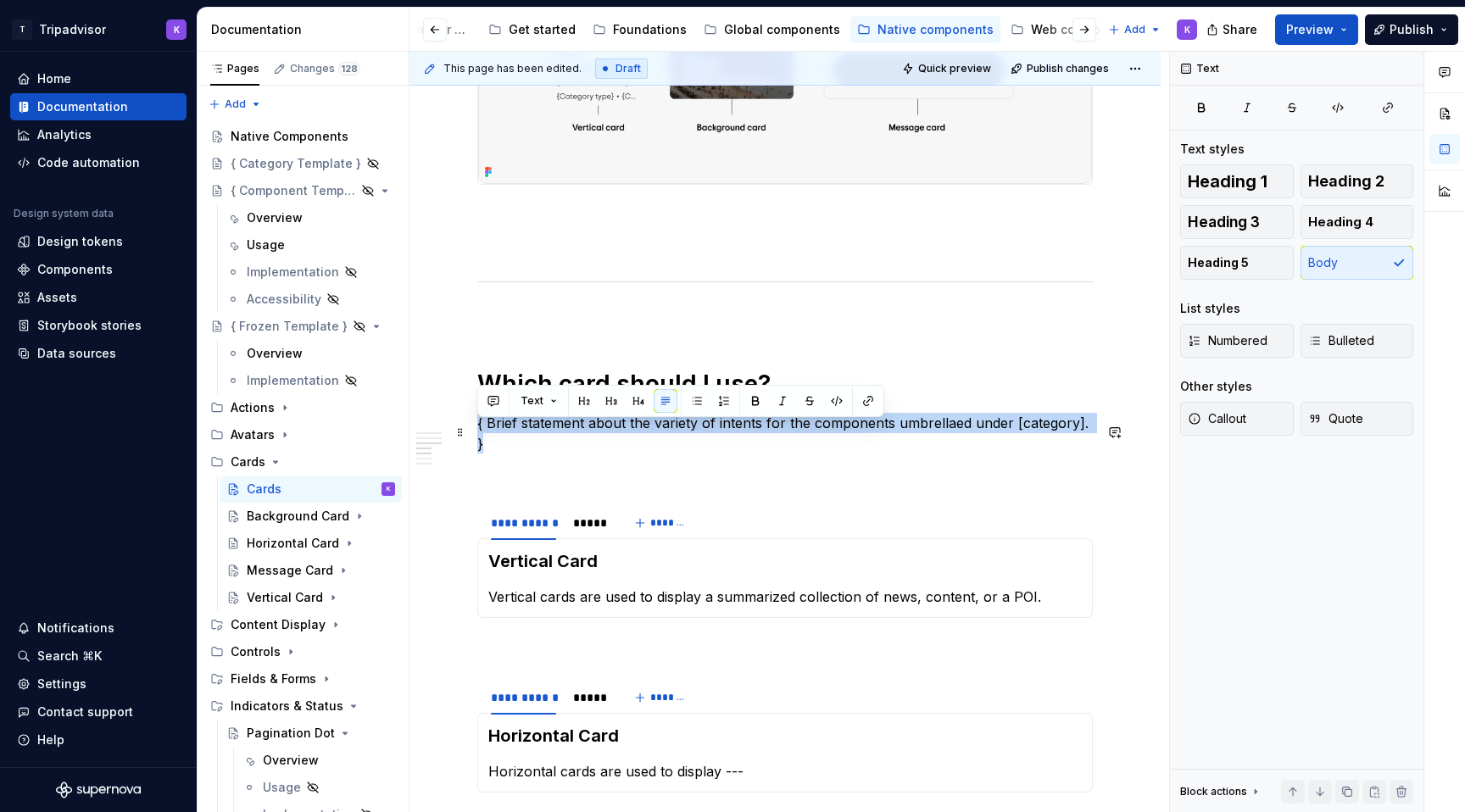
drag, startPoint x: 1093, startPoint y: 430, endPoint x: 478, endPoint y: 436, distance: 615.0
click at [478, 436] on p "{ Brief statement about the variety of intents for the components umbrellaed un…" at bounding box center [785, 432] width 615 height 40
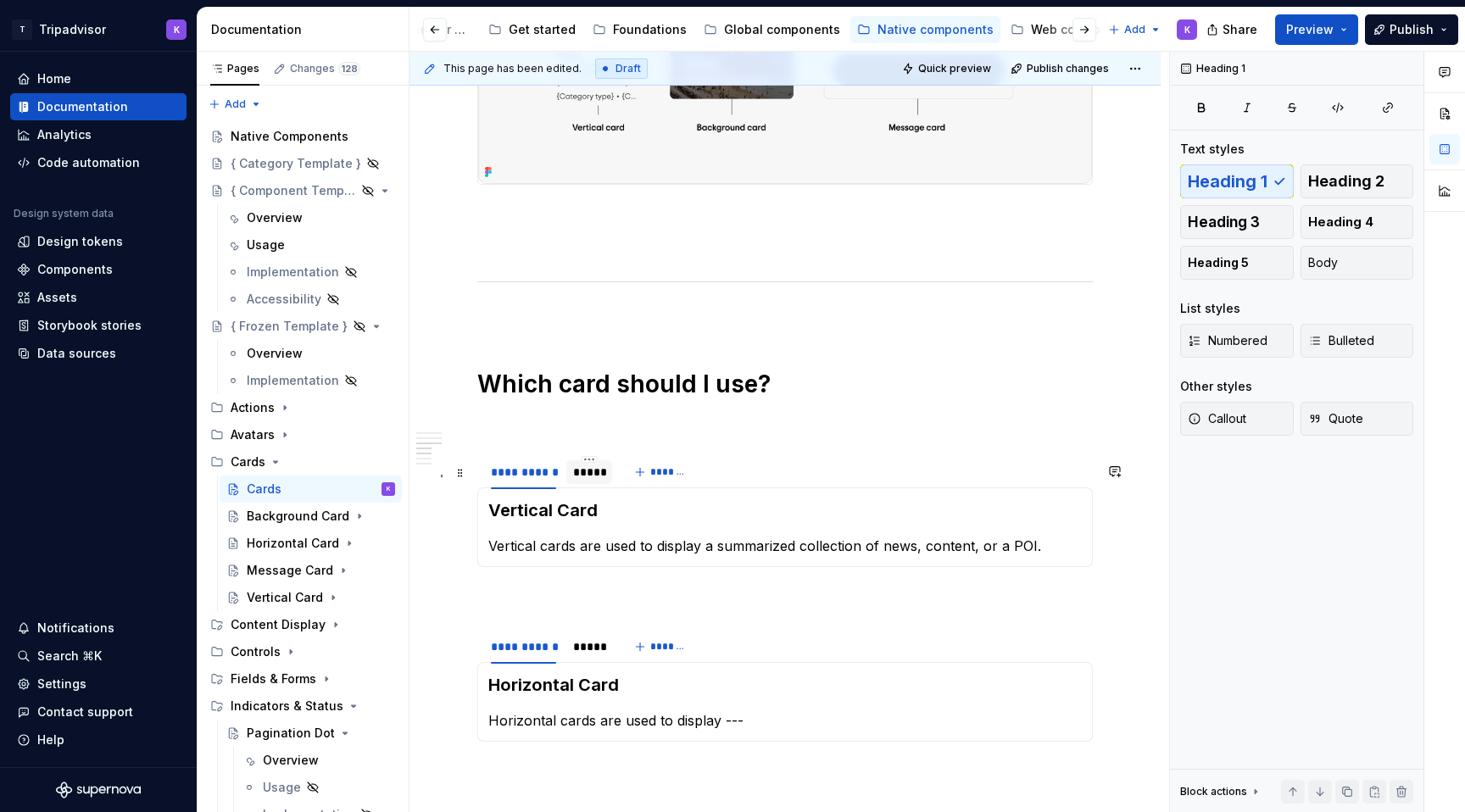
click at [589, 480] on div "*****" at bounding box center [589, 471] width 32 height 17
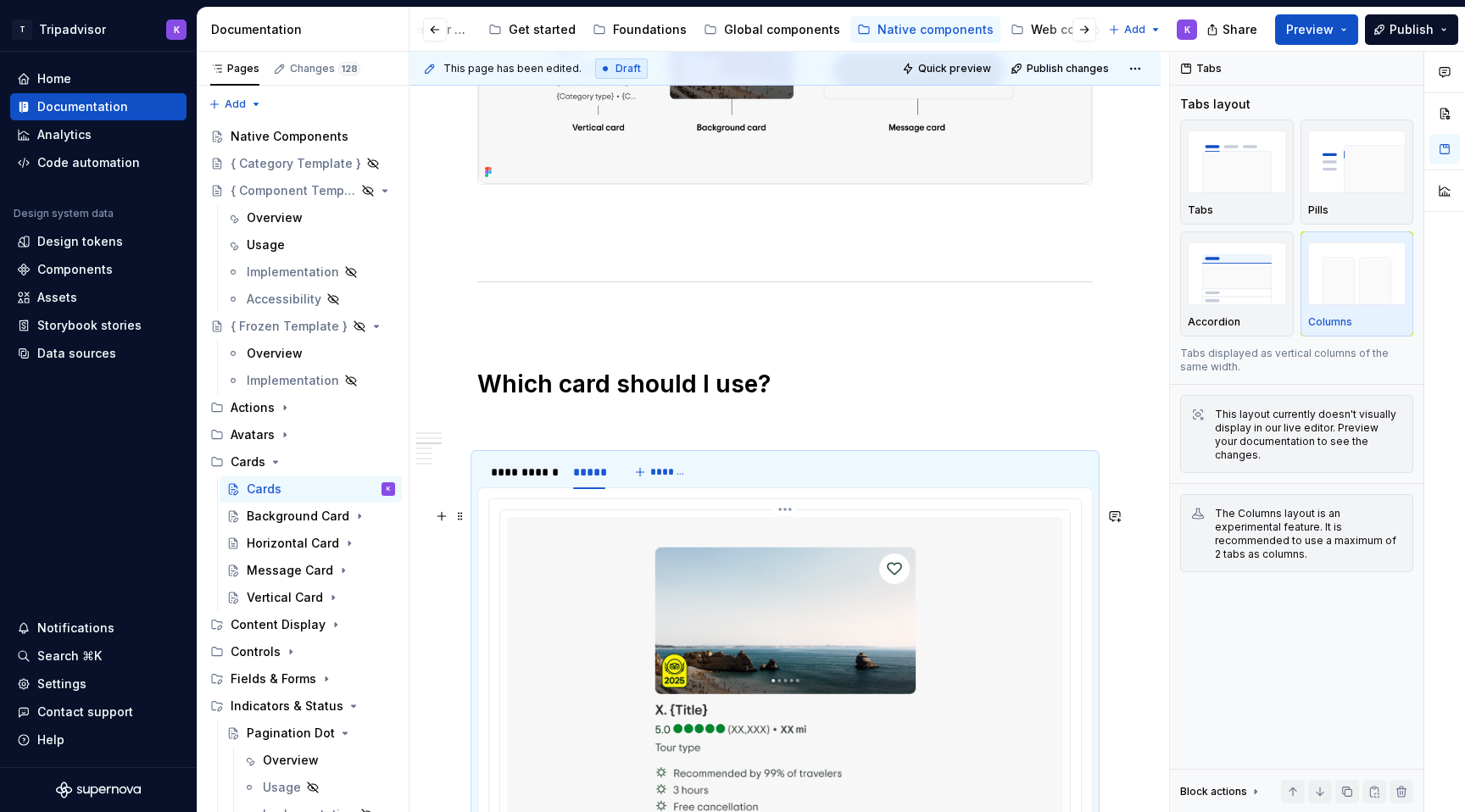
click at [628, 617] on img at bounding box center [785, 695] width 556 height 355
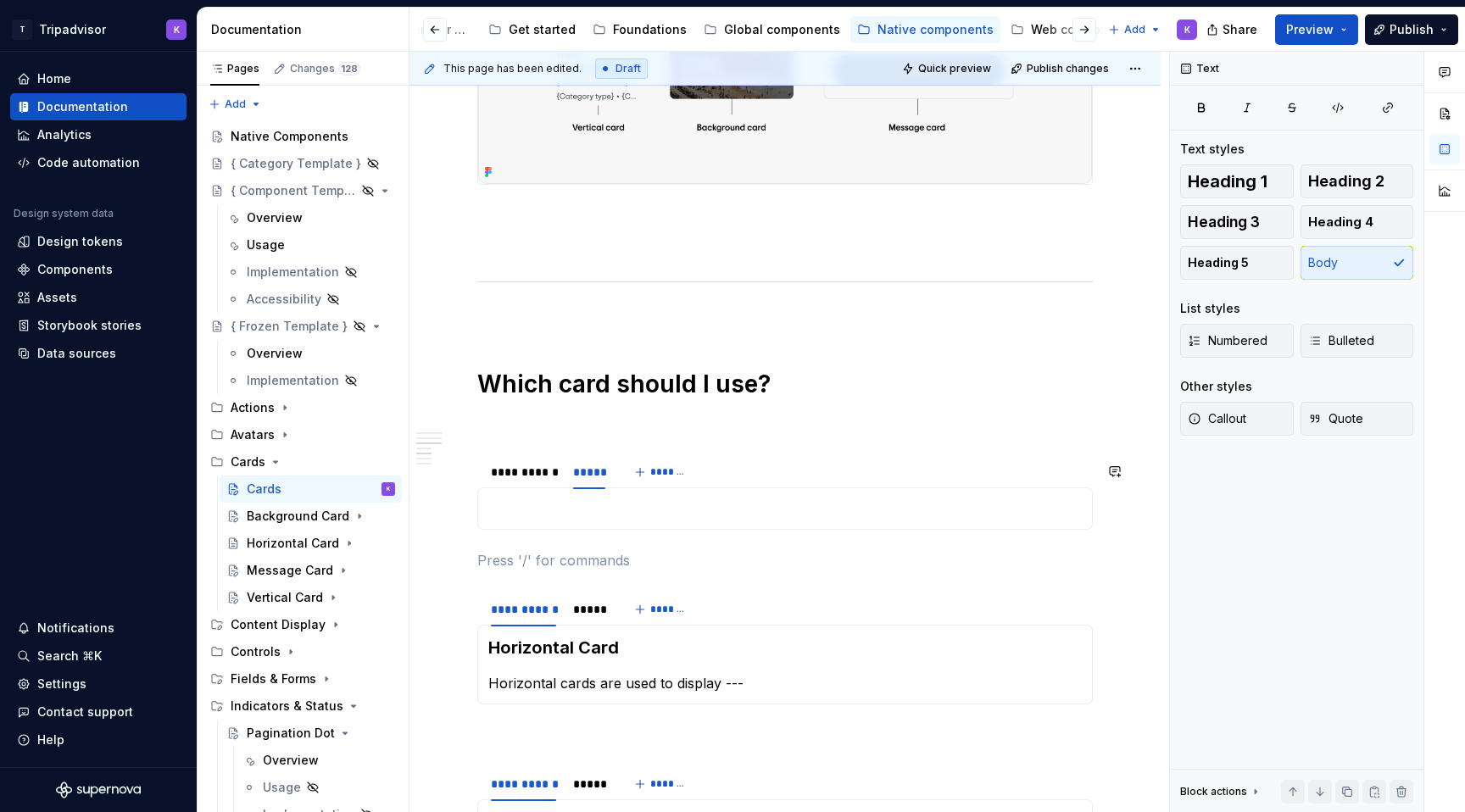
click at [574, 498] on div "Vertical Card Vertical cards are used to display a summarized collection of new…" at bounding box center [785, 508] width 615 height 42
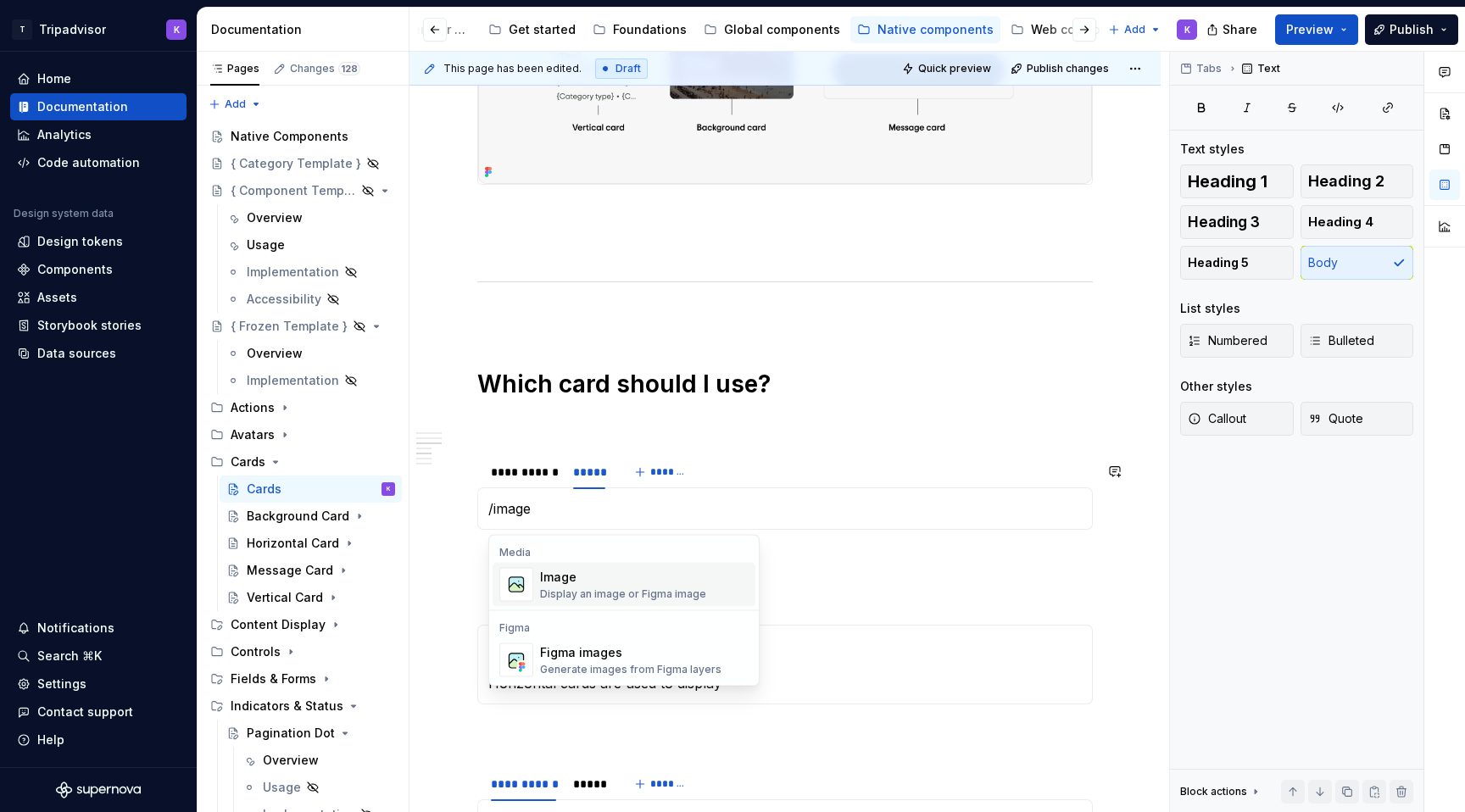
click at [585, 576] on div "Image" at bounding box center [622, 576] width 166 height 17
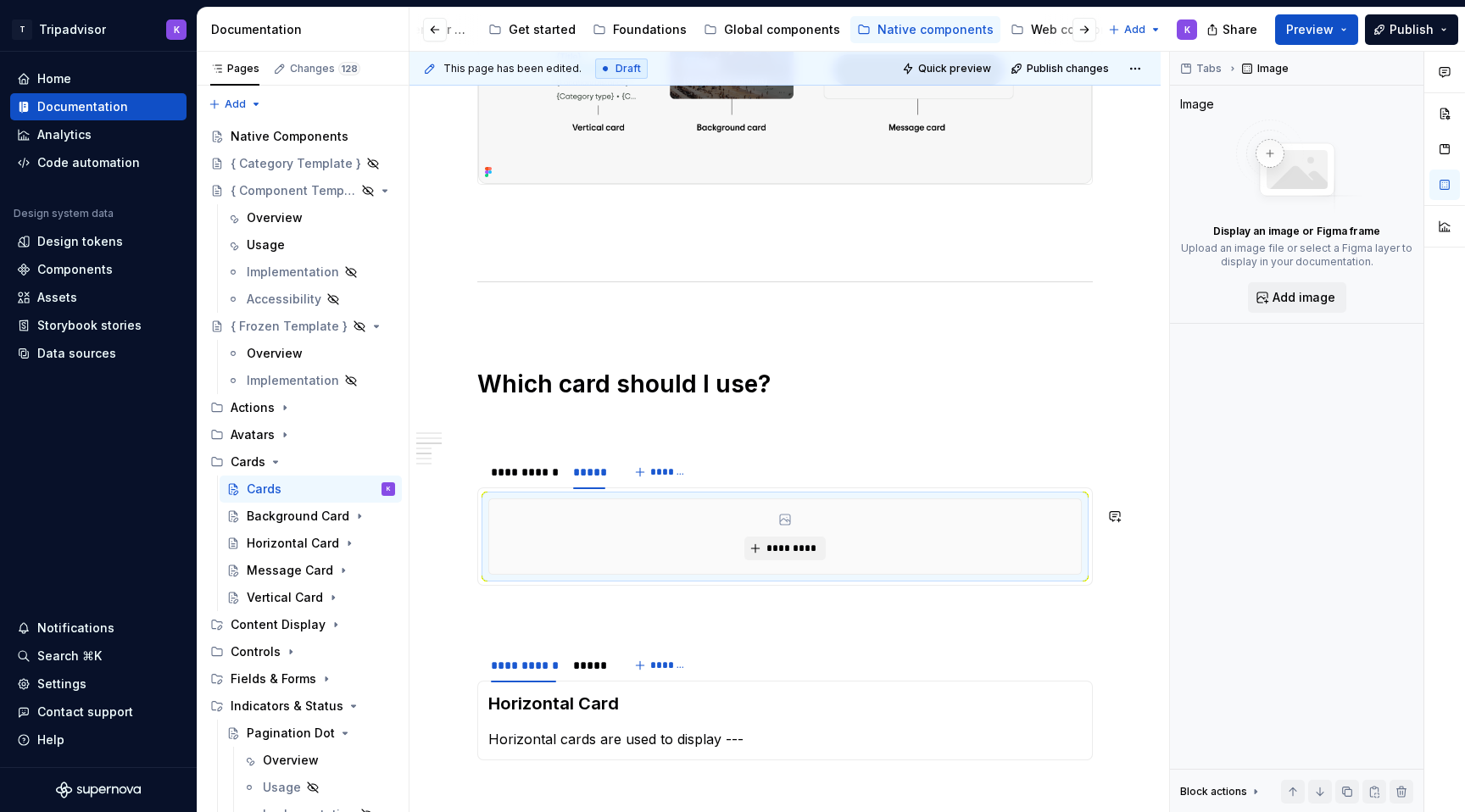
type textarea "*"
click at [793, 555] on span "*********" at bounding box center [792, 548] width 52 height 13
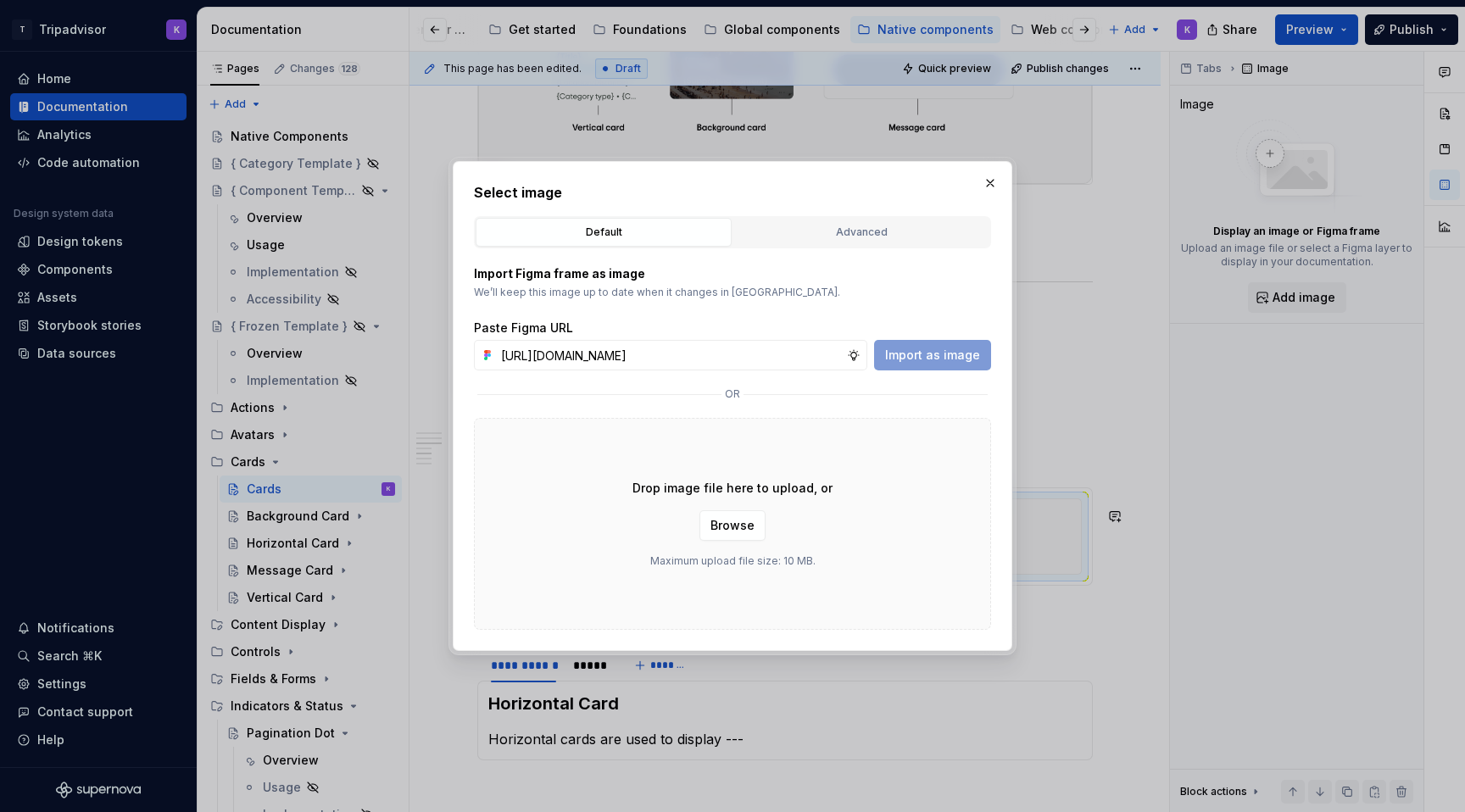
scroll to position [0, 453]
type input "[URL][DOMAIN_NAME]"
click at [906, 367] on button "Import as image" at bounding box center [932, 355] width 117 height 30
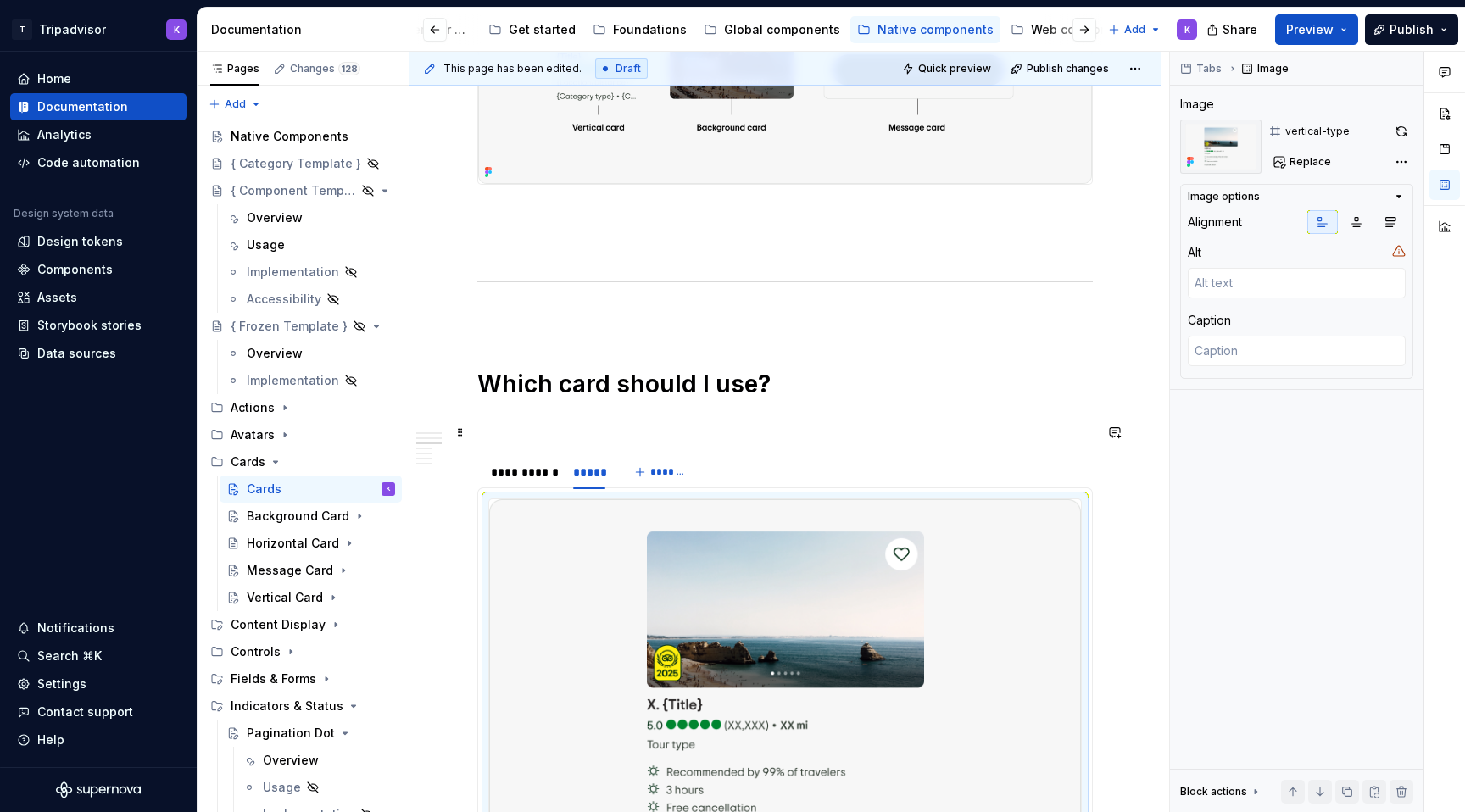
scroll to position [1386, 0]
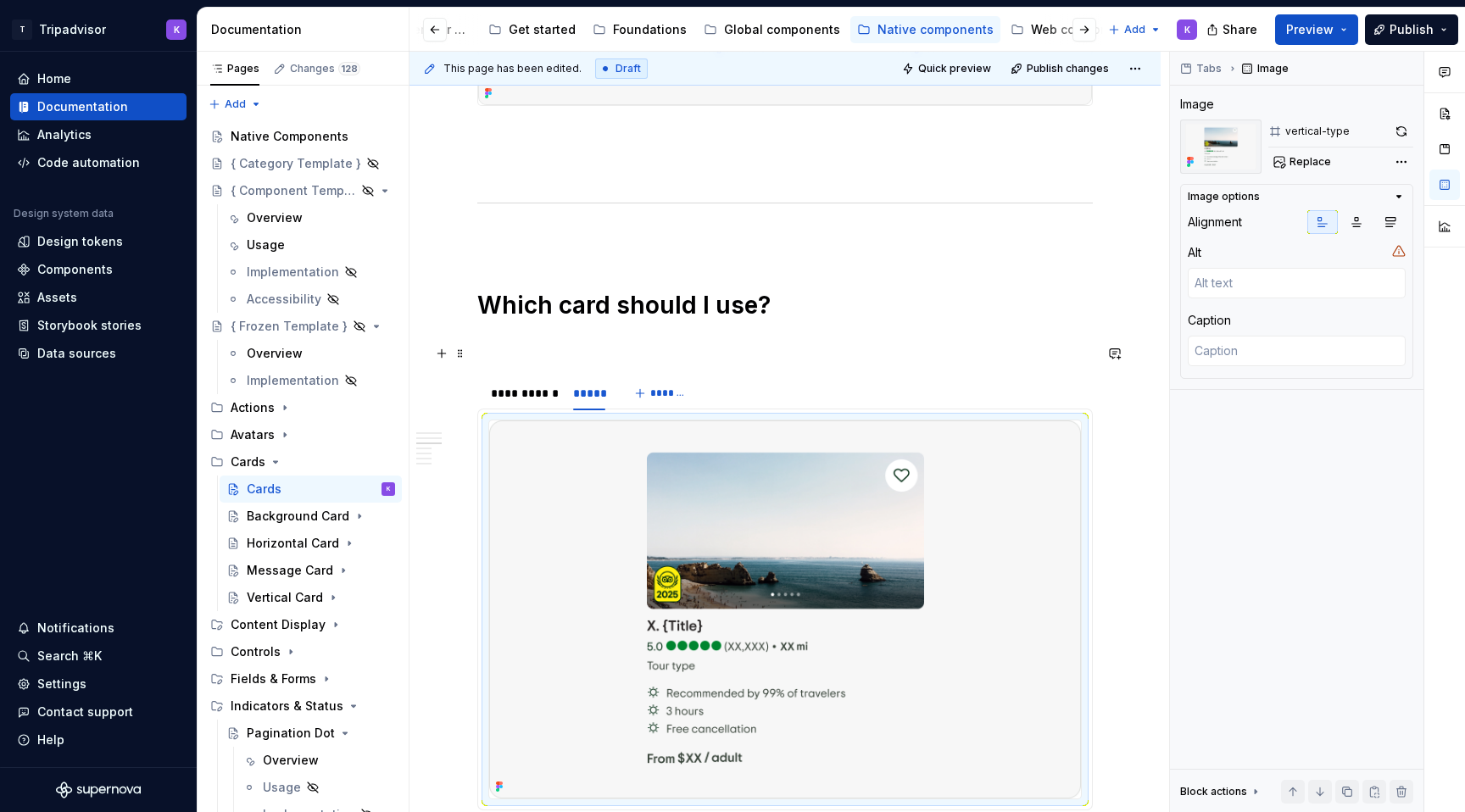
type textarea "*"
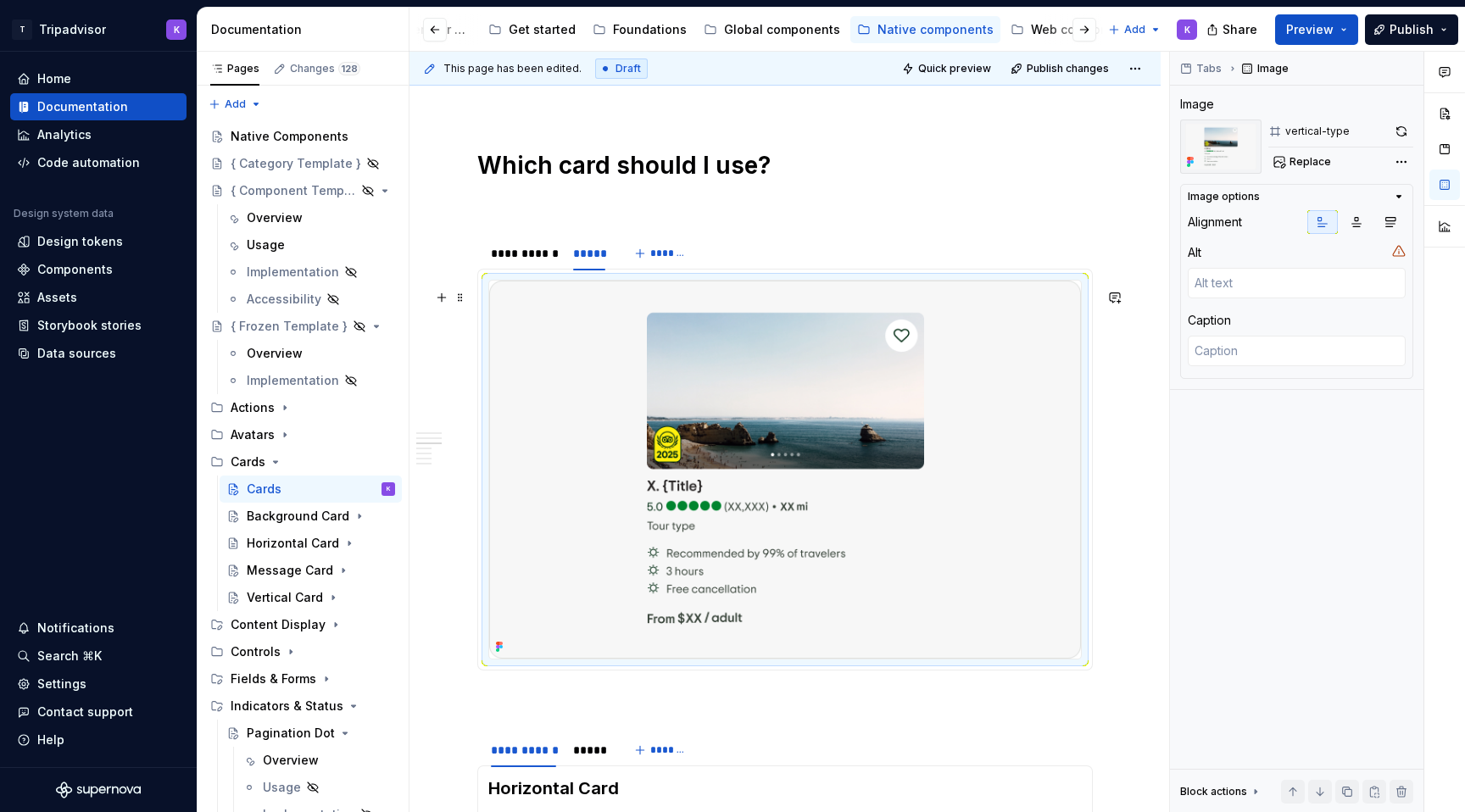
scroll to position [1898, 0]
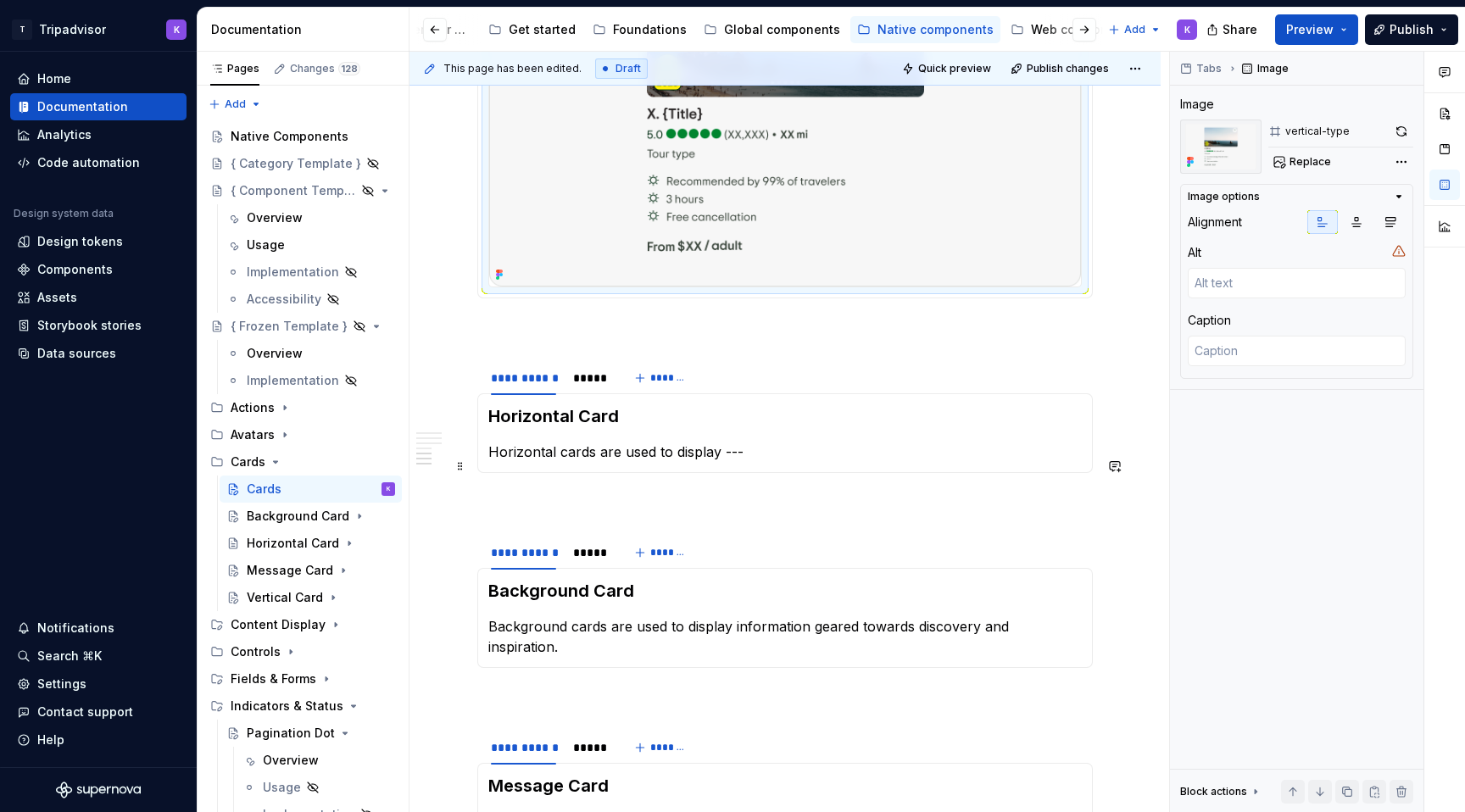
click at [731, 462] on p "Horizontal cards are used to display ---" at bounding box center [785, 452] width 594 height 21
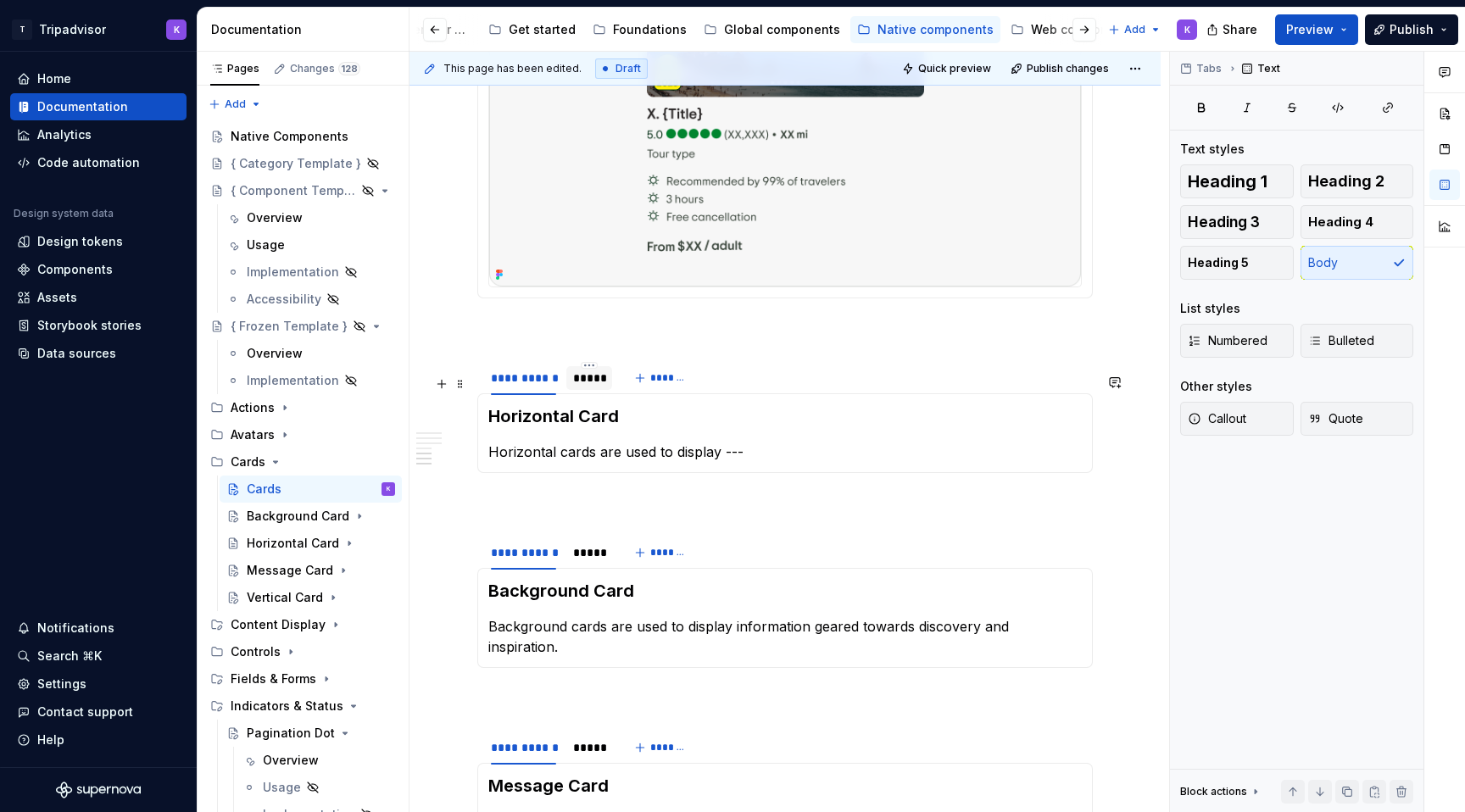
click at [595, 386] on div "*****" at bounding box center [589, 377] width 32 height 17
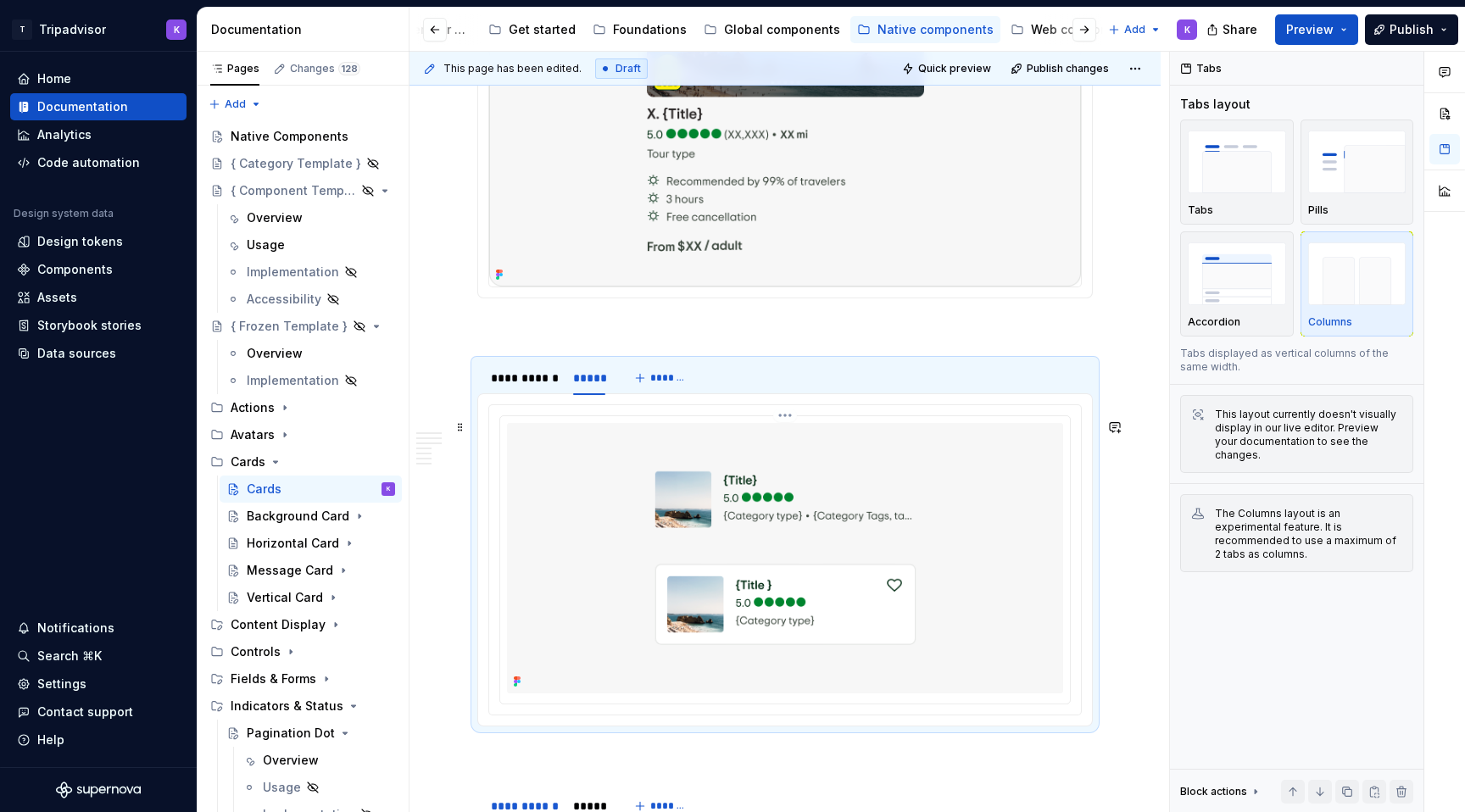
click at [693, 517] on img at bounding box center [785, 558] width 556 height 271
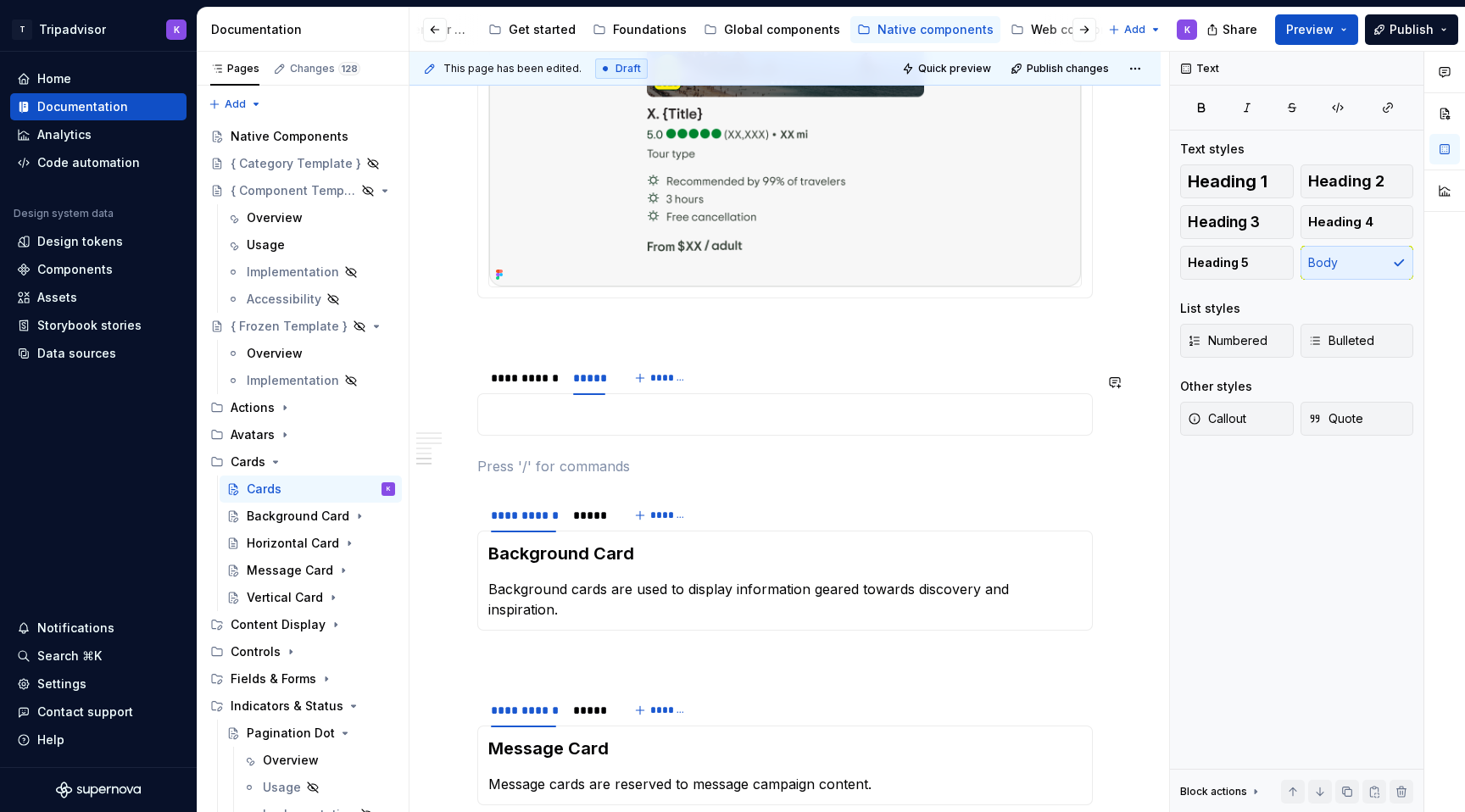
click at [656, 436] on div "Horizontal Card Horizontal cards are used to display ---" at bounding box center [785, 414] width 615 height 42
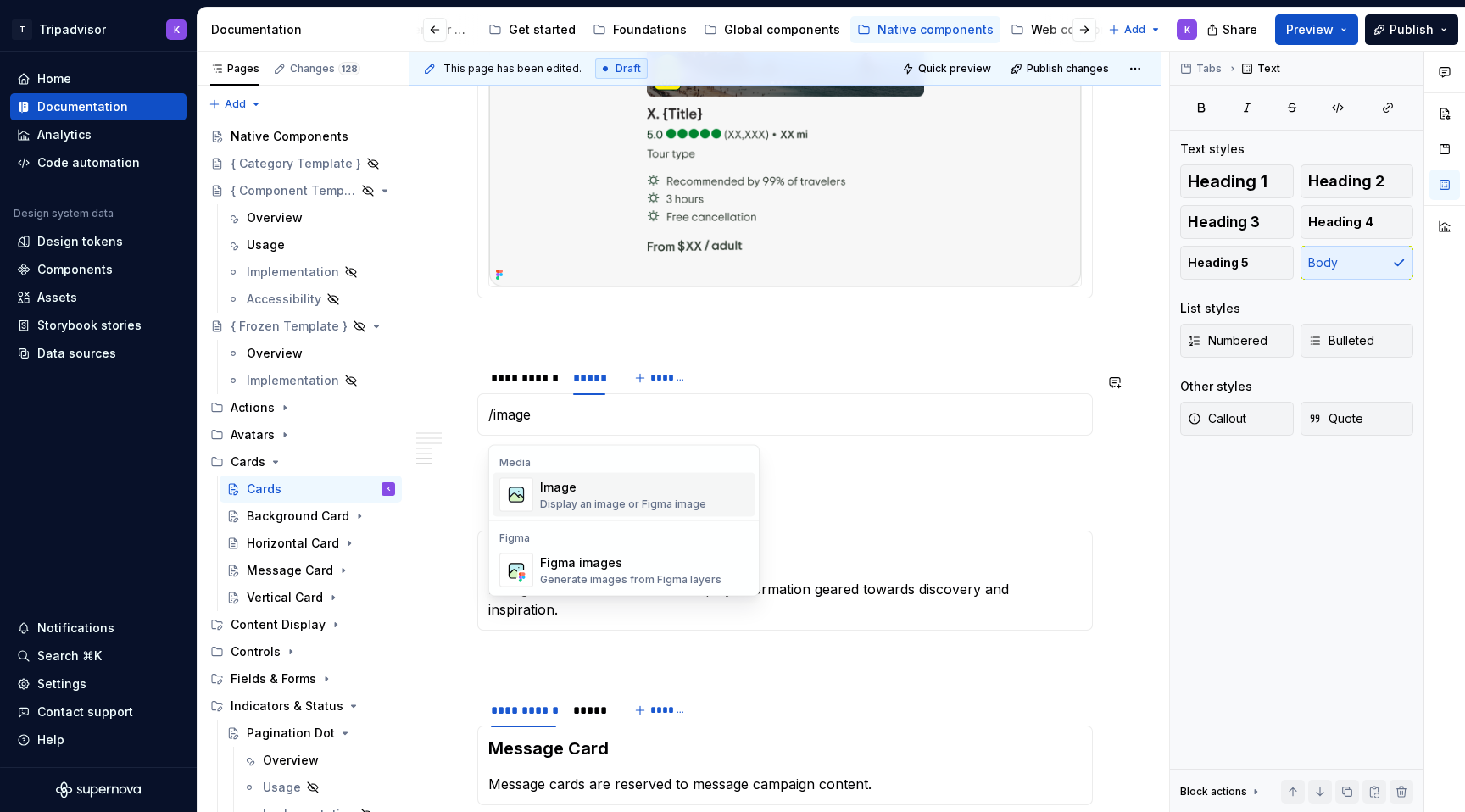
click at [636, 493] on div "Image" at bounding box center [622, 487] width 166 height 17
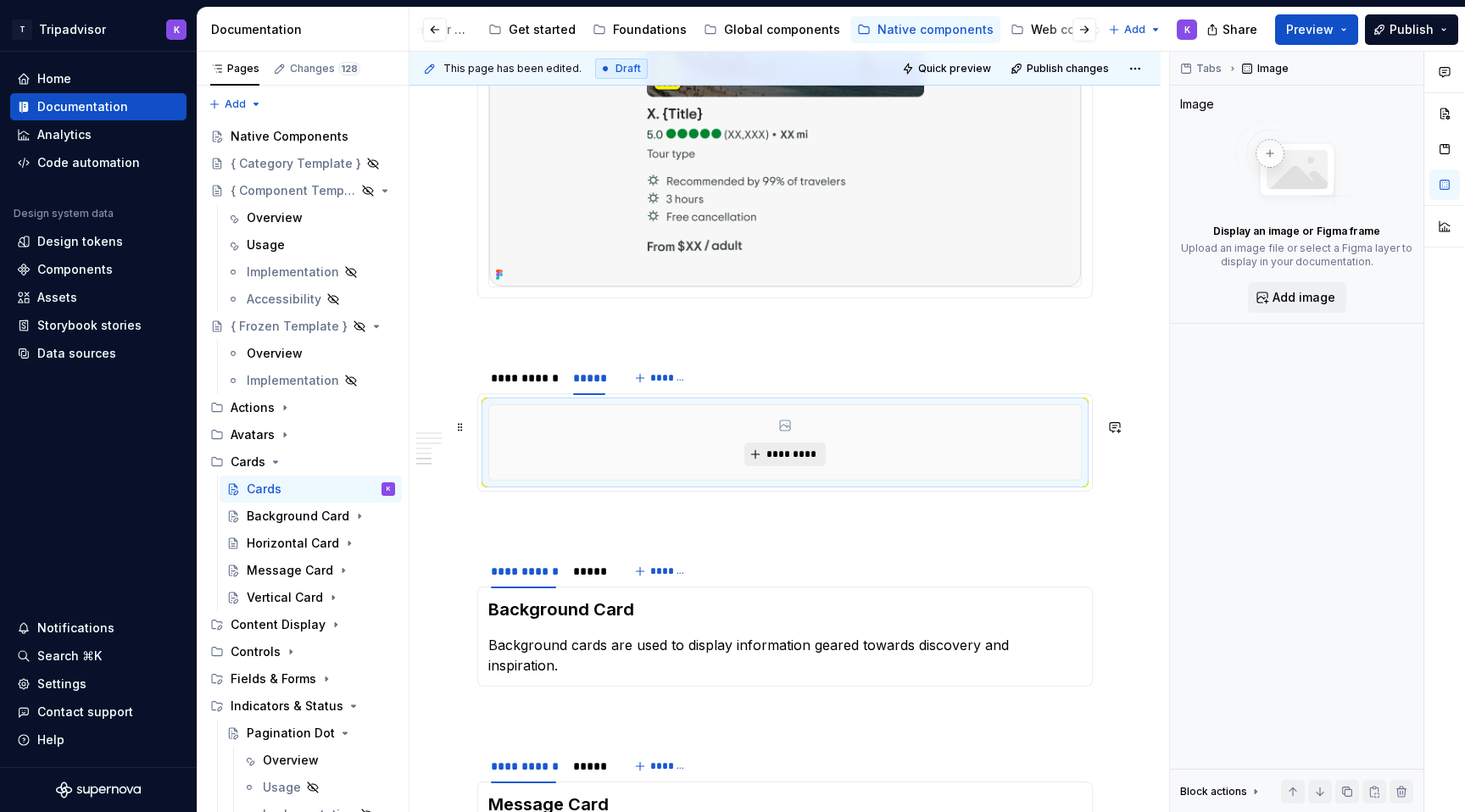
click at [786, 461] on span "*********" at bounding box center [792, 454] width 52 height 13
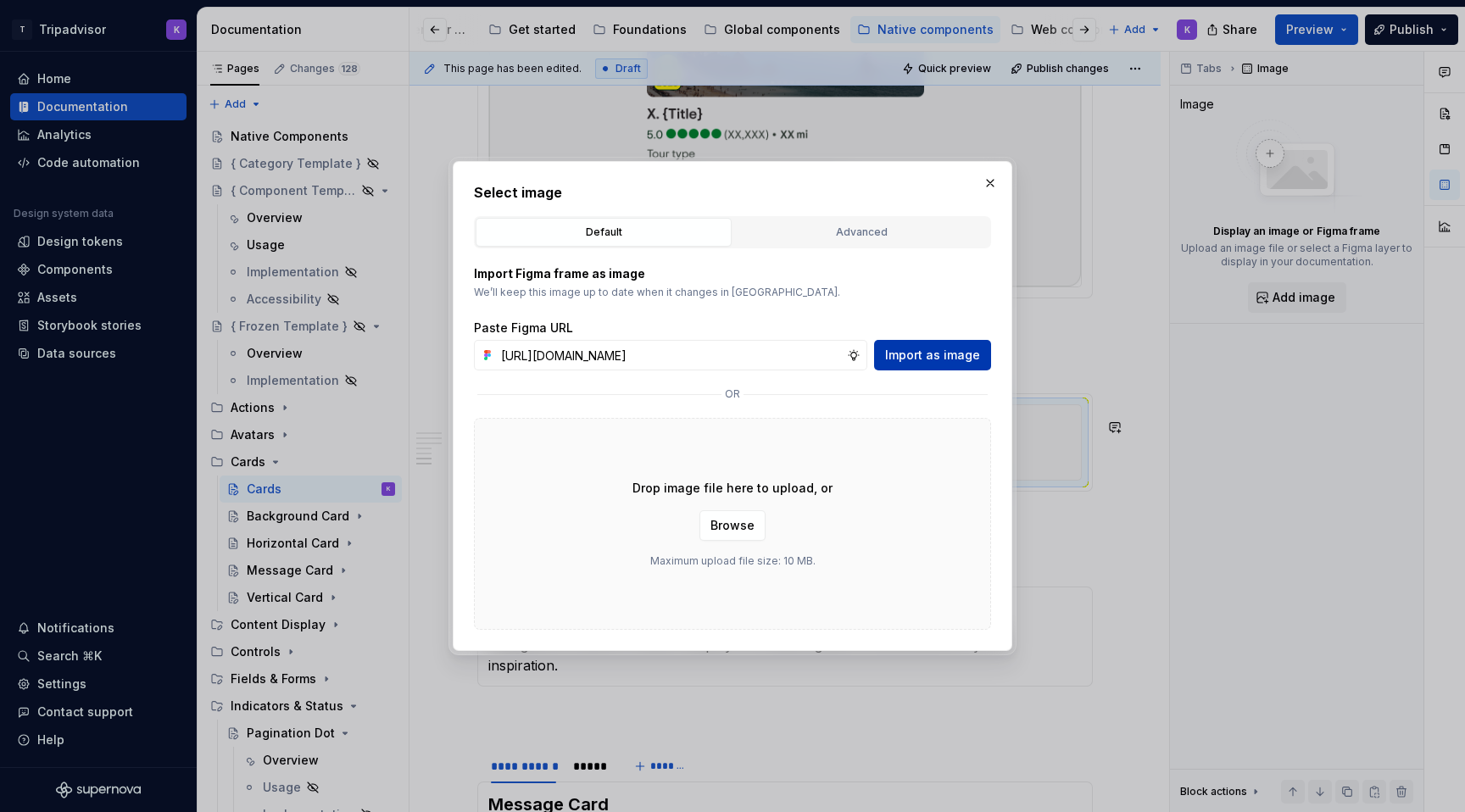
scroll to position [0, 455]
type input "[URL][DOMAIN_NAME]"
click at [924, 363] on span "Import as image" at bounding box center [932, 355] width 95 height 17
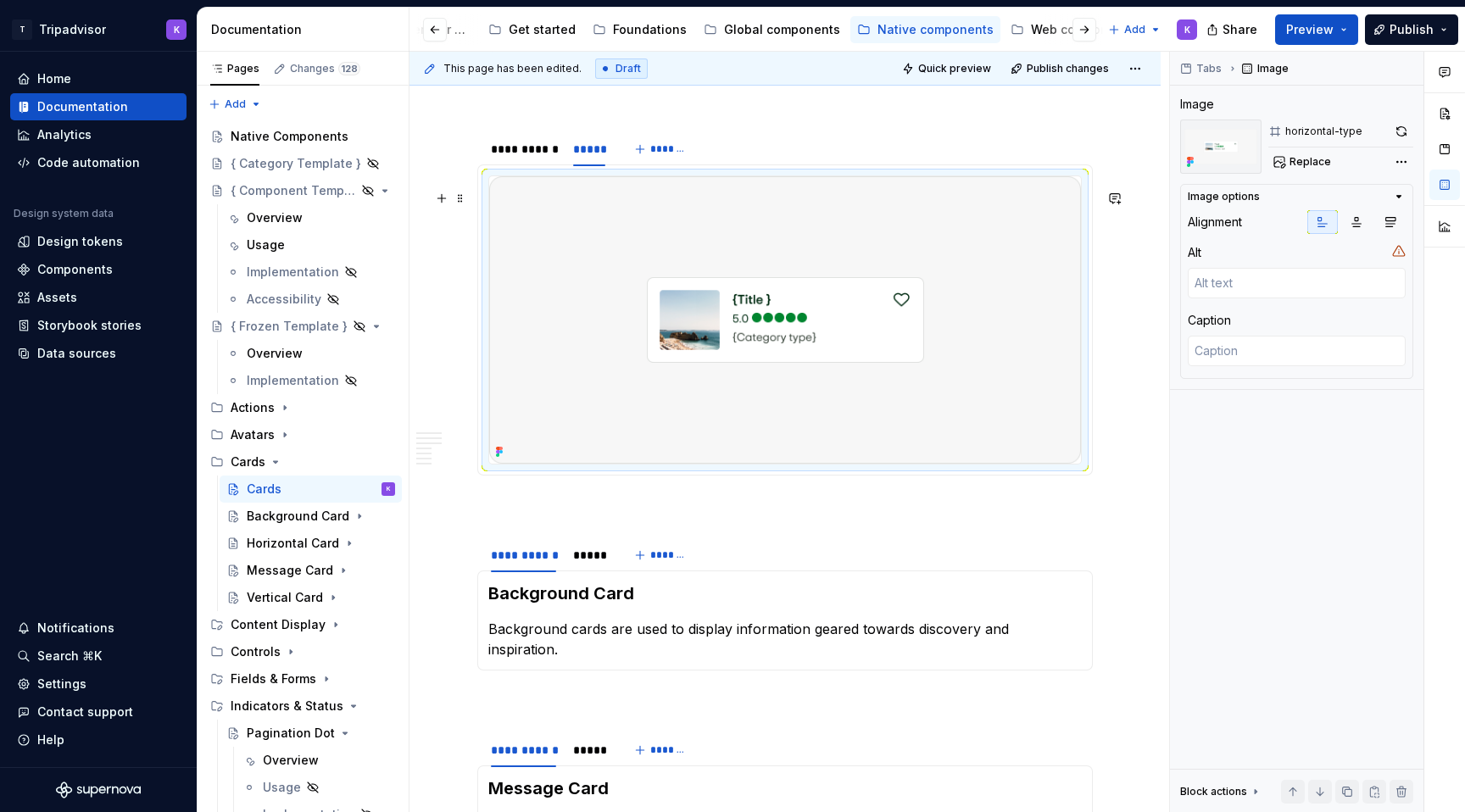
scroll to position [2275, 0]
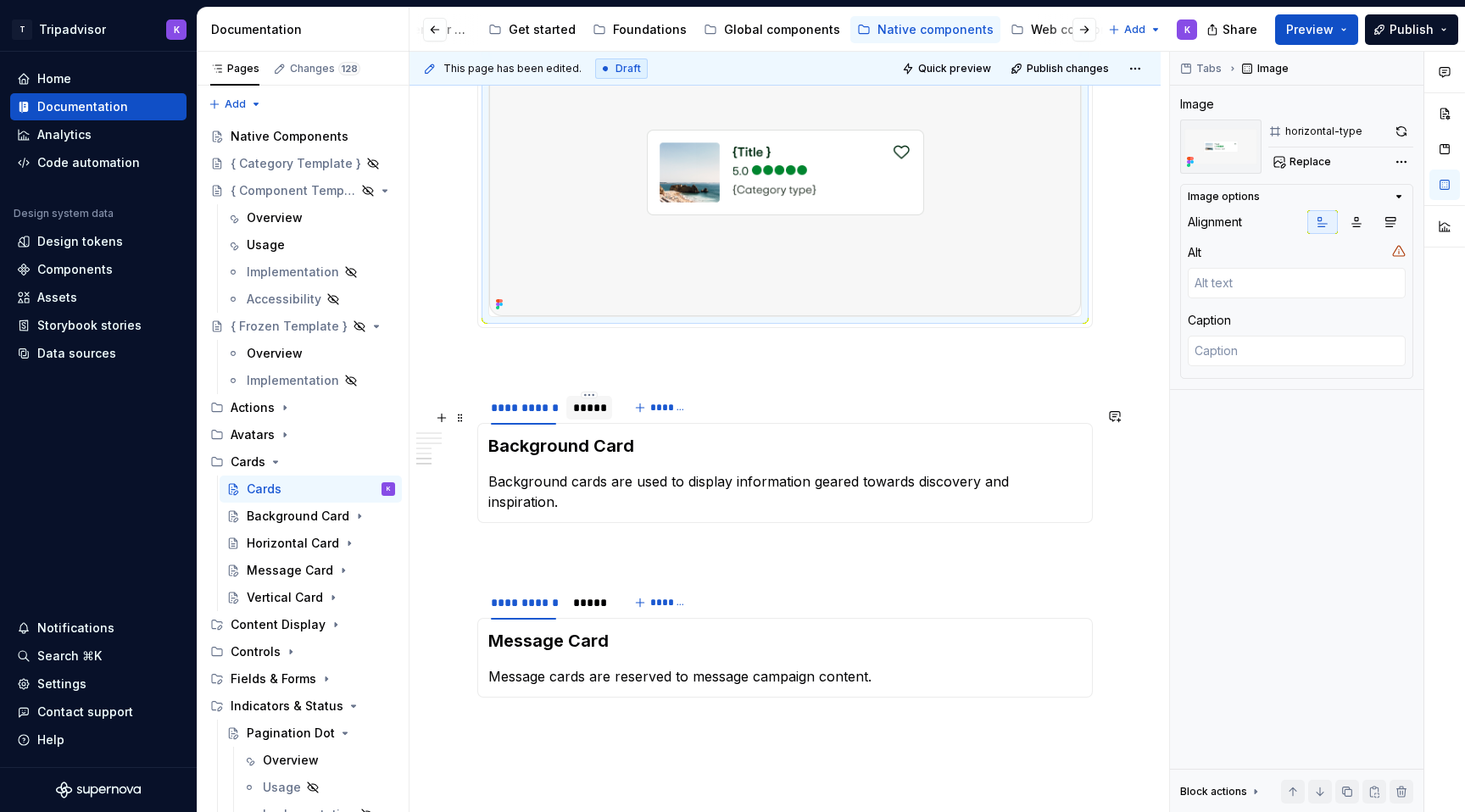
click at [594, 416] on div "*****" at bounding box center [589, 407] width 32 height 17
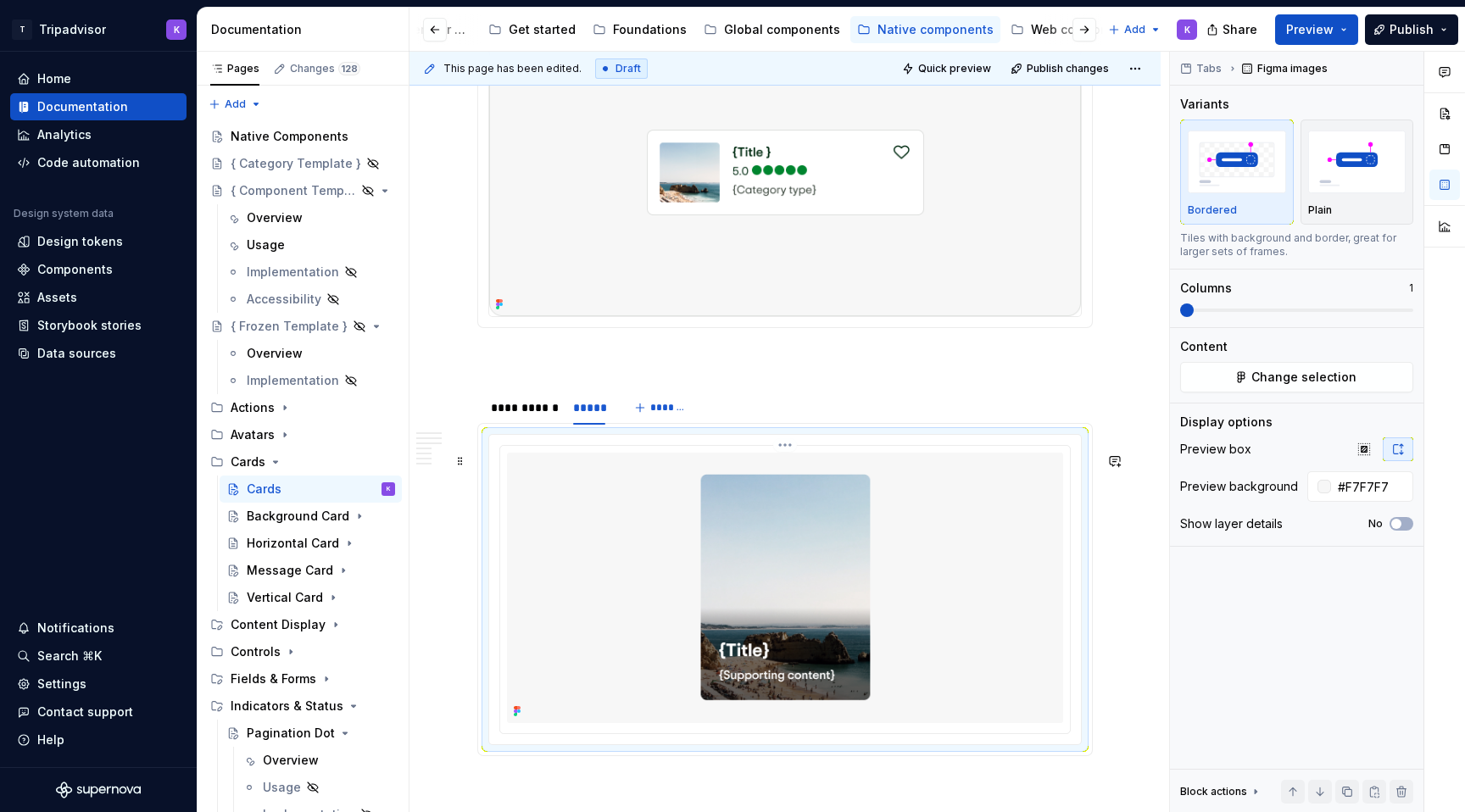
click at [686, 539] on img at bounding box center [785, 588] width 556 height 271
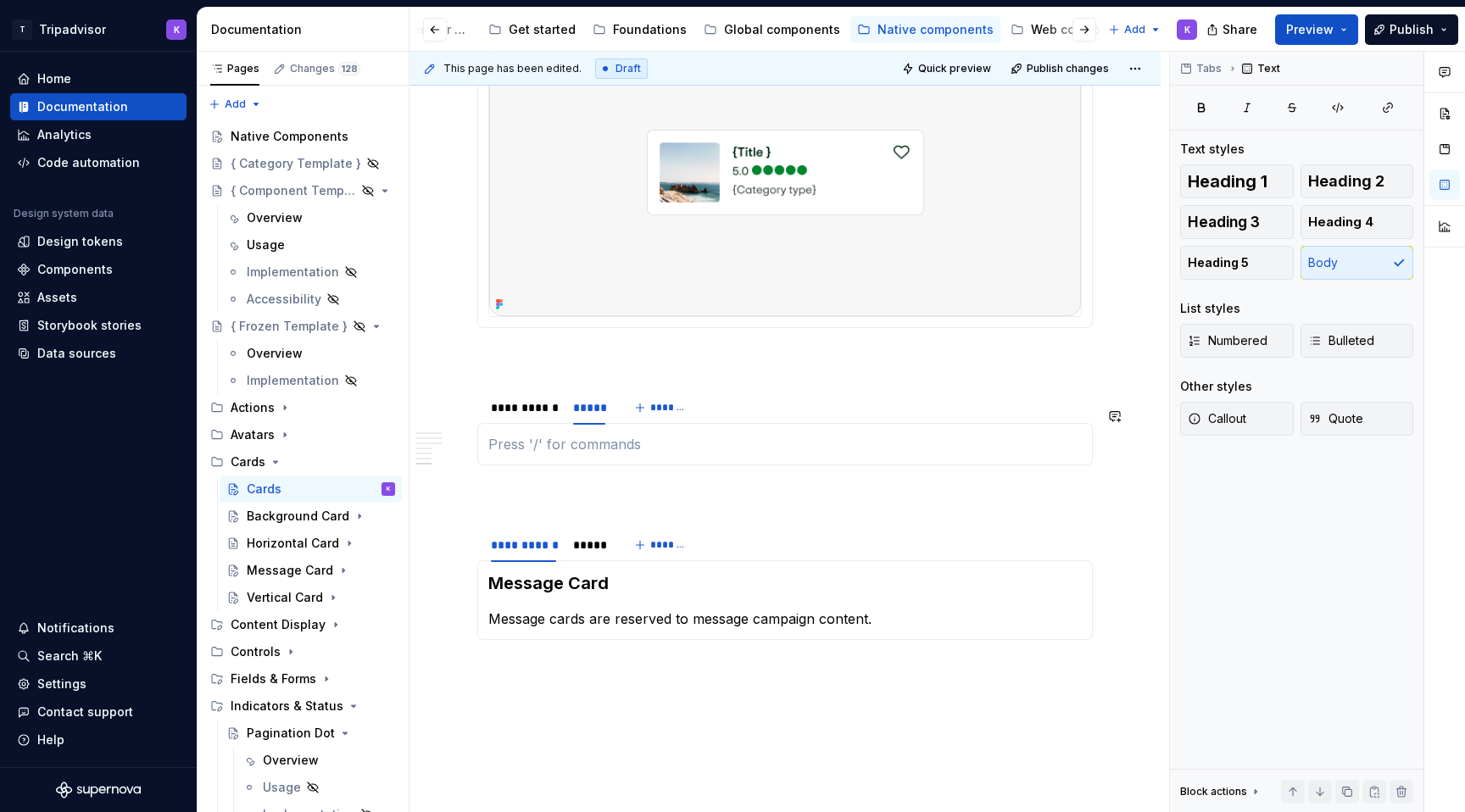
click at [668, 450] on div "Background Card Background cards are used to display information geared towards…" at bounding box center [785, 444] width 615 height 42
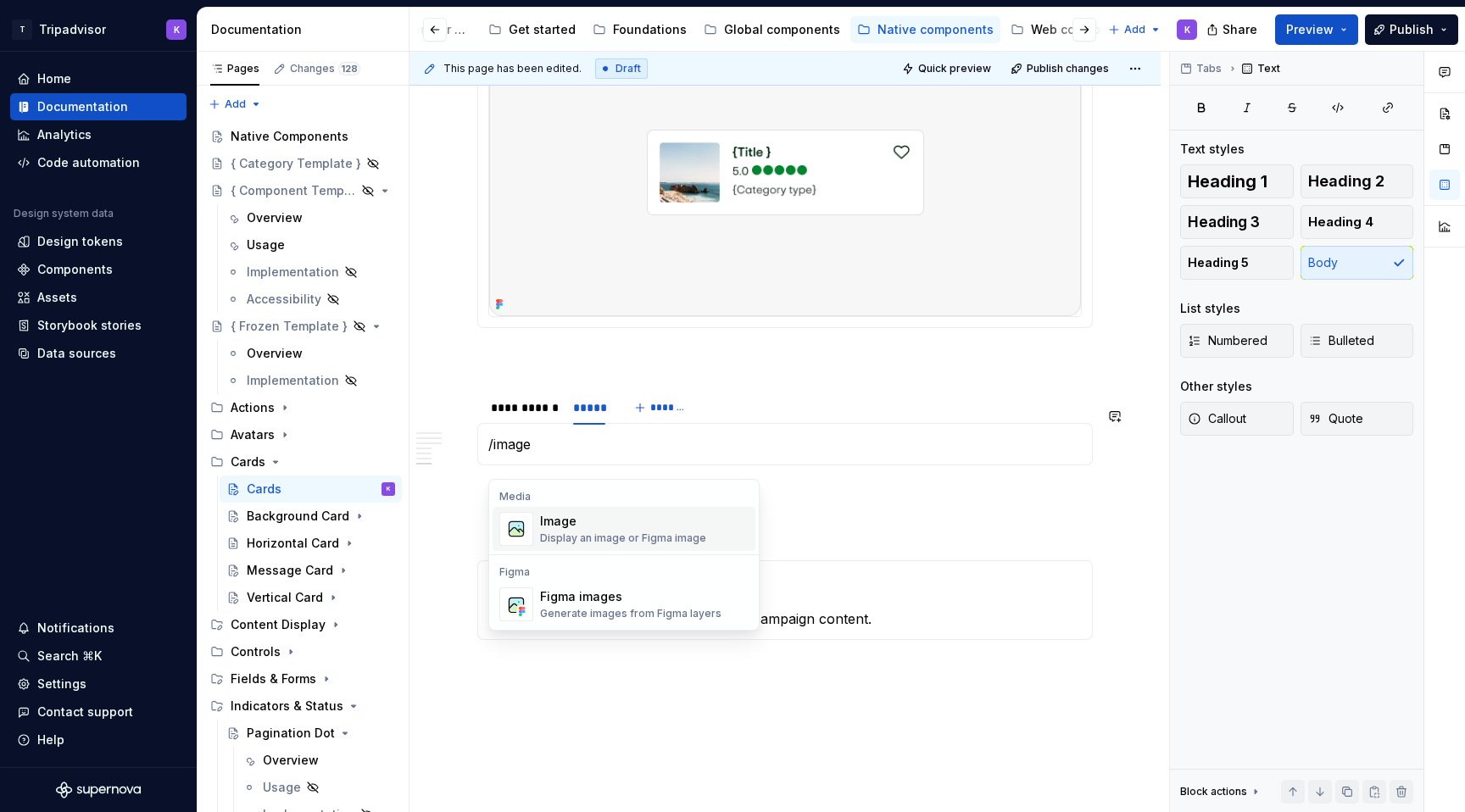
click at [630, 536] on div "Display an image or Figma image" at bounding box center [622, 538] width 166 height 13
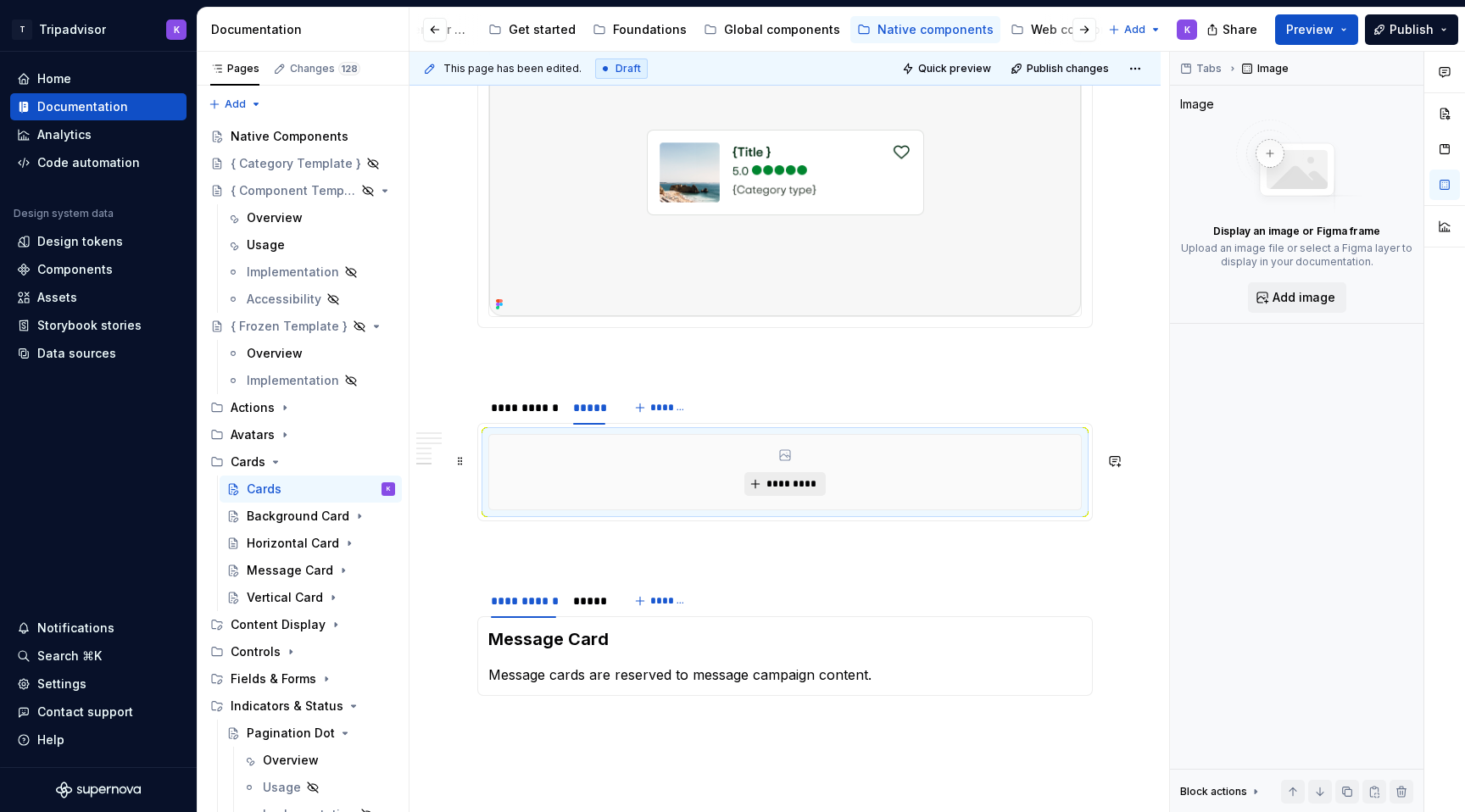
click at [791, 490] on span "*********" at bounding box center [792, 483] width 52 height 13
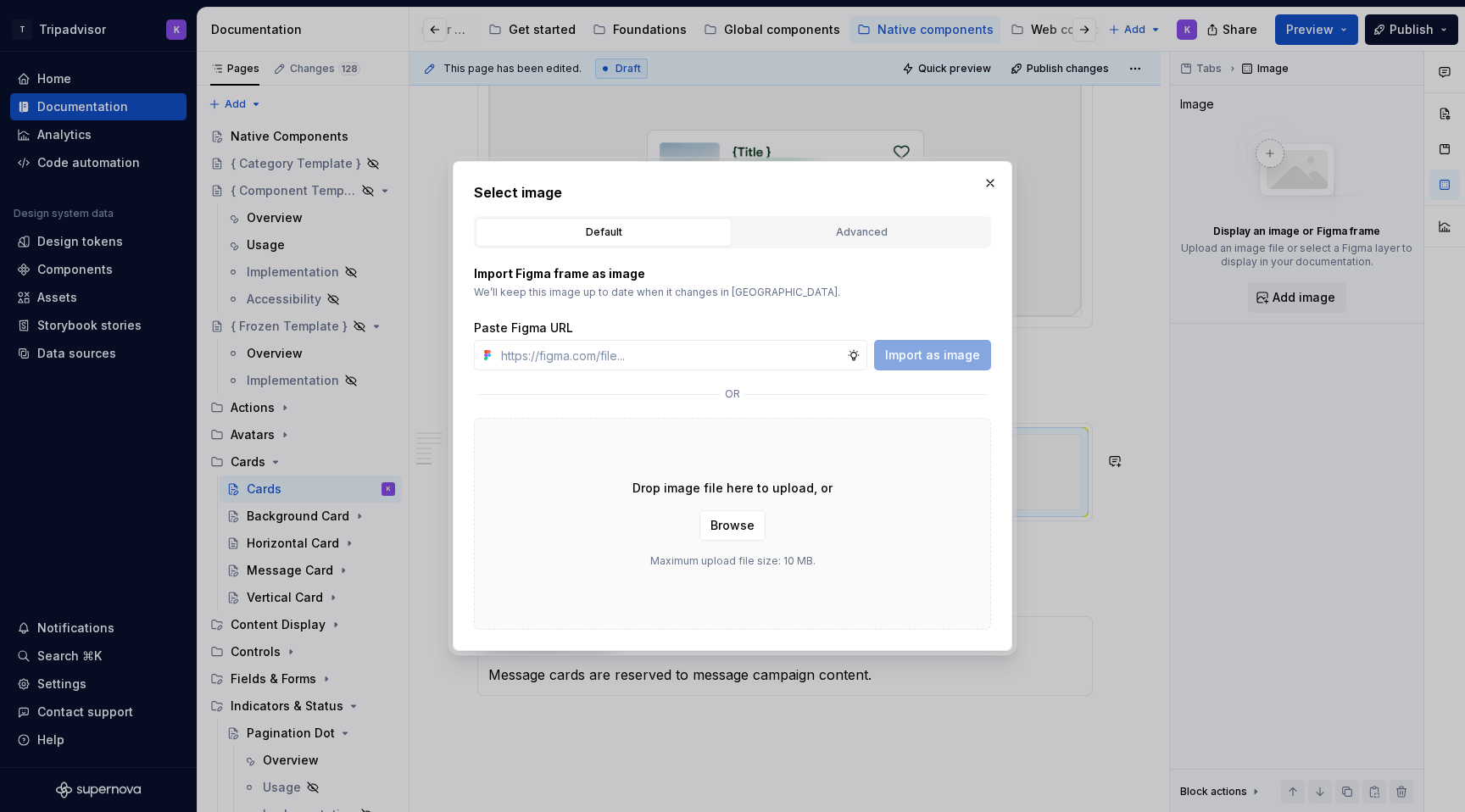
type textarea "*"
type input "[URL][DOMAIN_NAME]"
click at [951, 352] on span "Import as image" at bounding box center [932, 355] width 95 height 17
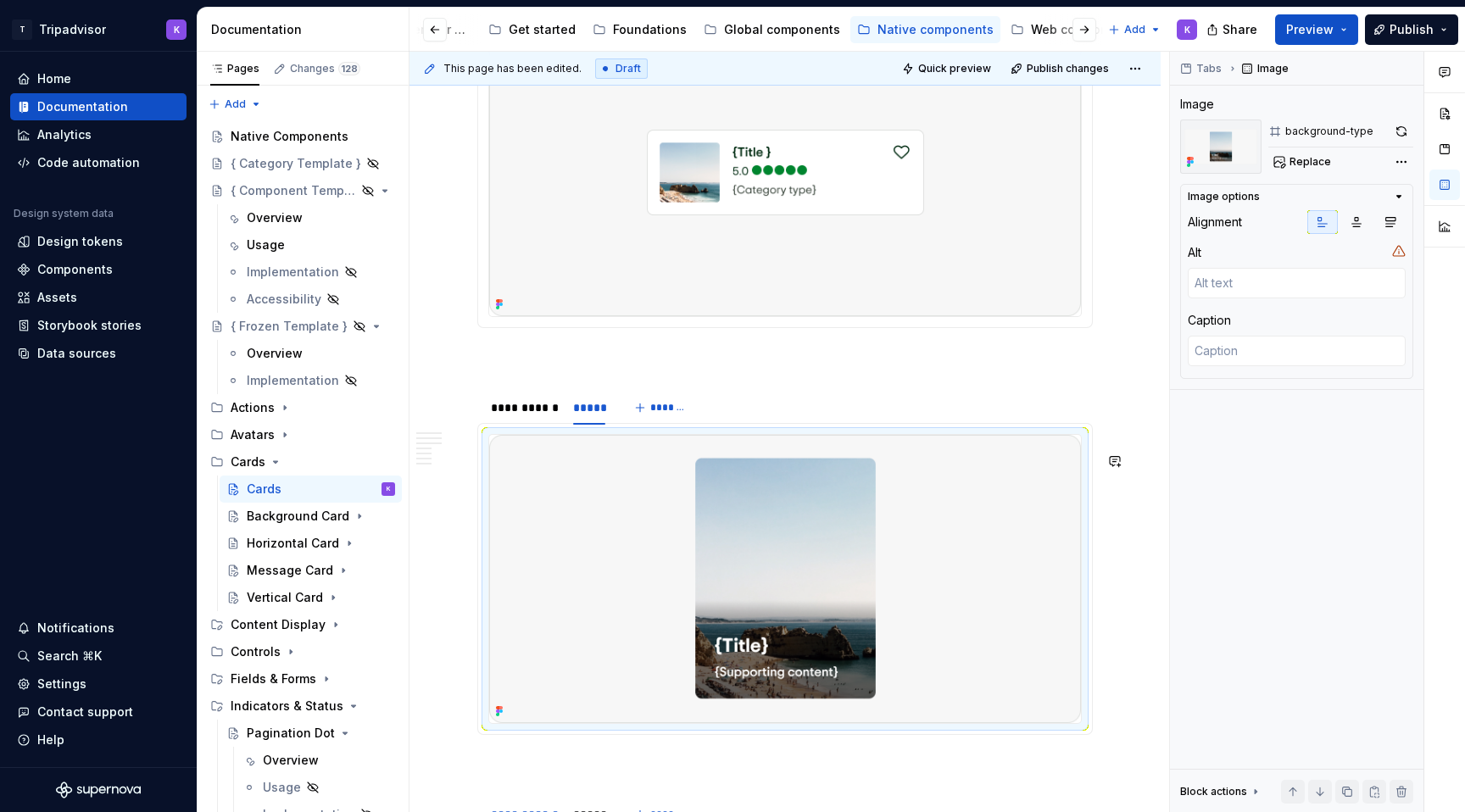
type textarea "*"
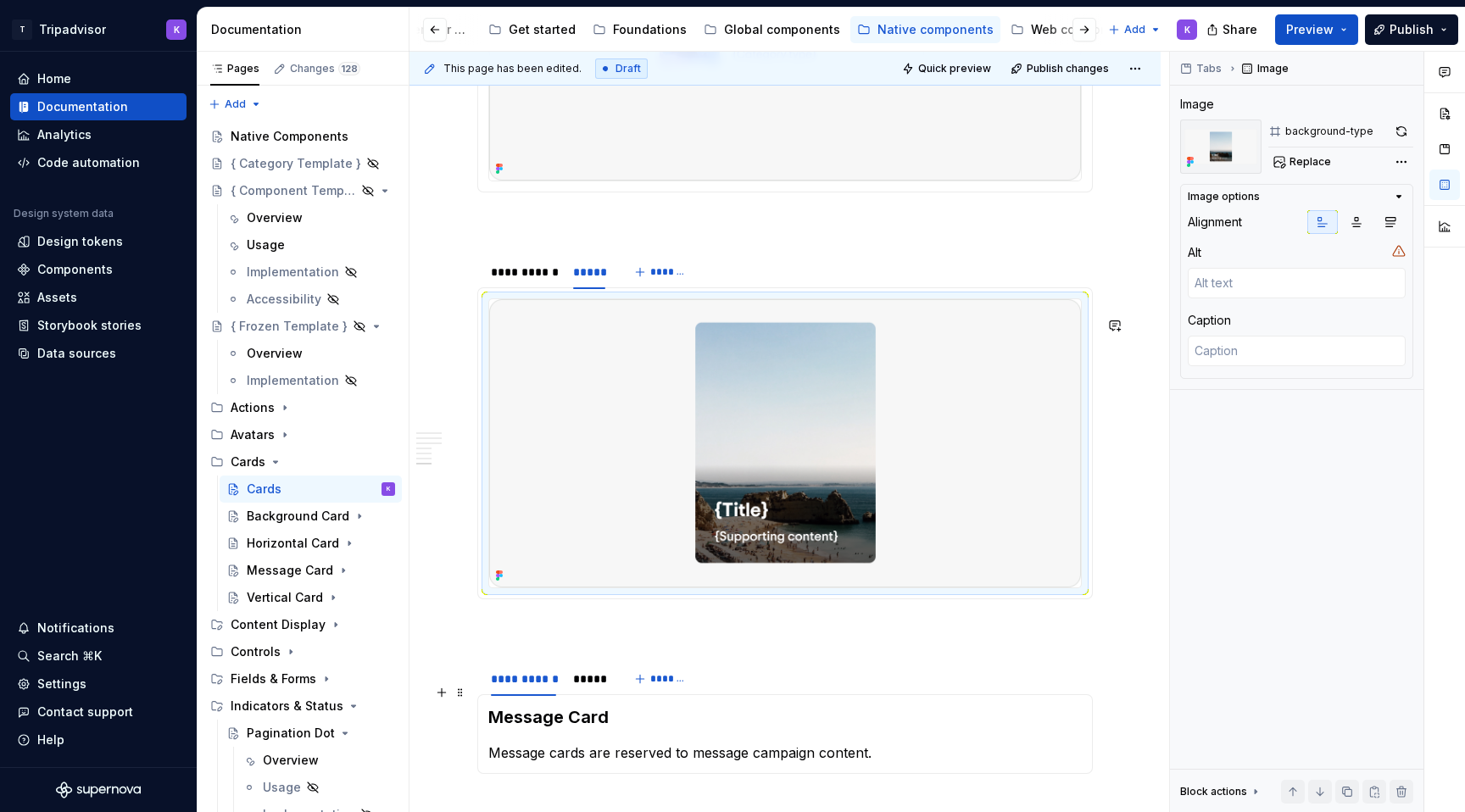
scroll to position [2758, 0]
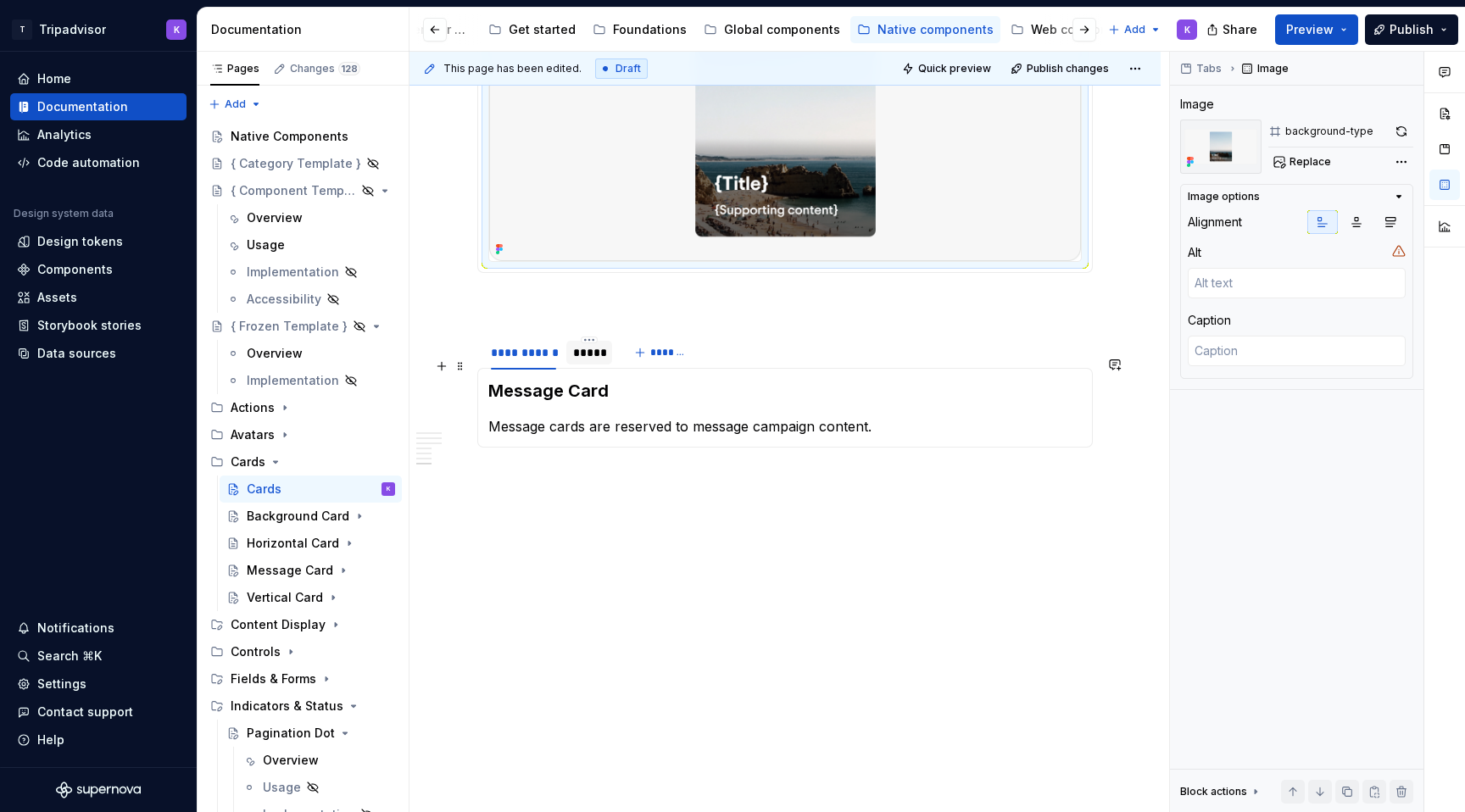
click at [587, 350] on div "*****" at bounding box center [589, 352] width 32 height 17
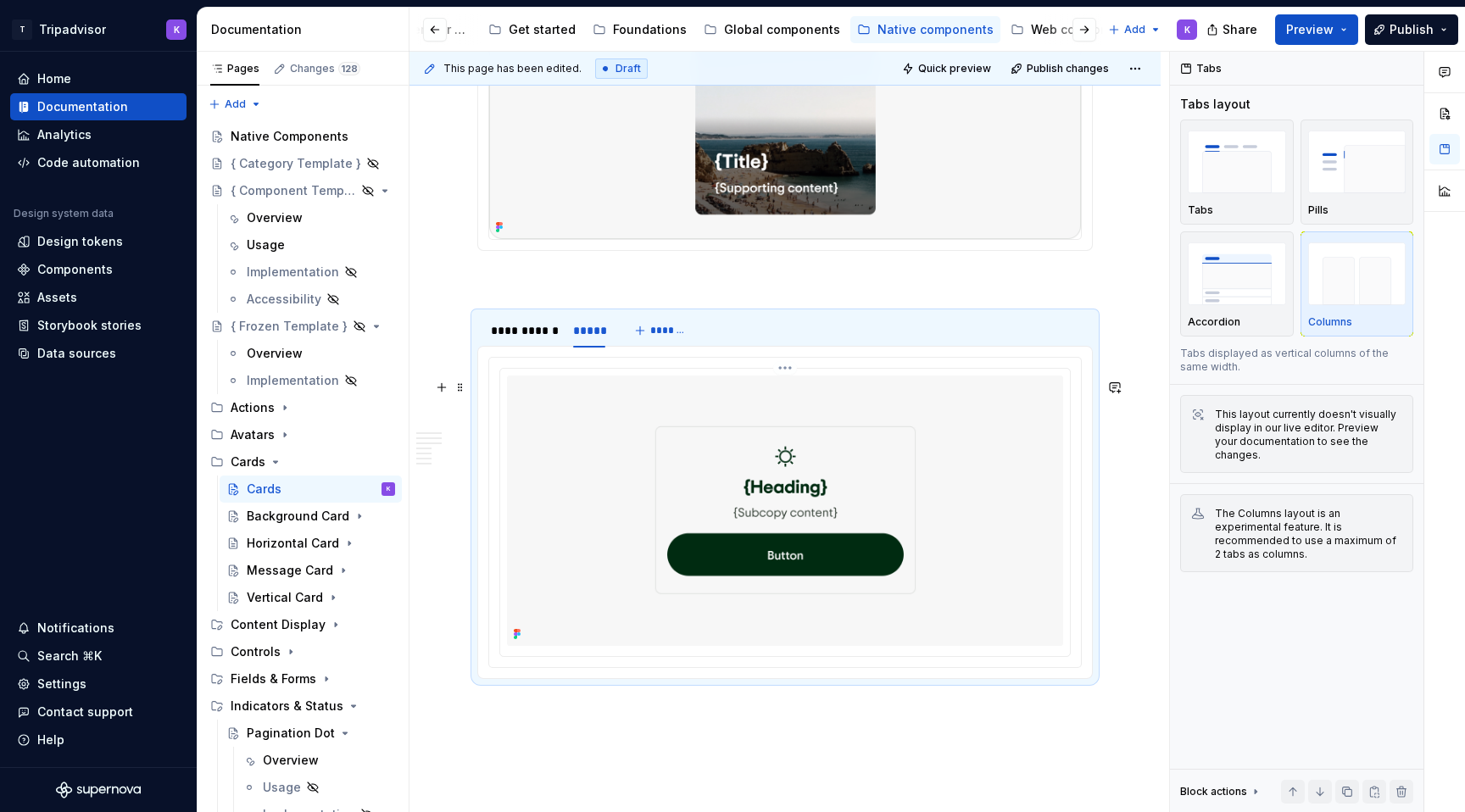
click at [768, 491] on img at bounding box center [785, 511] width 556 height 271
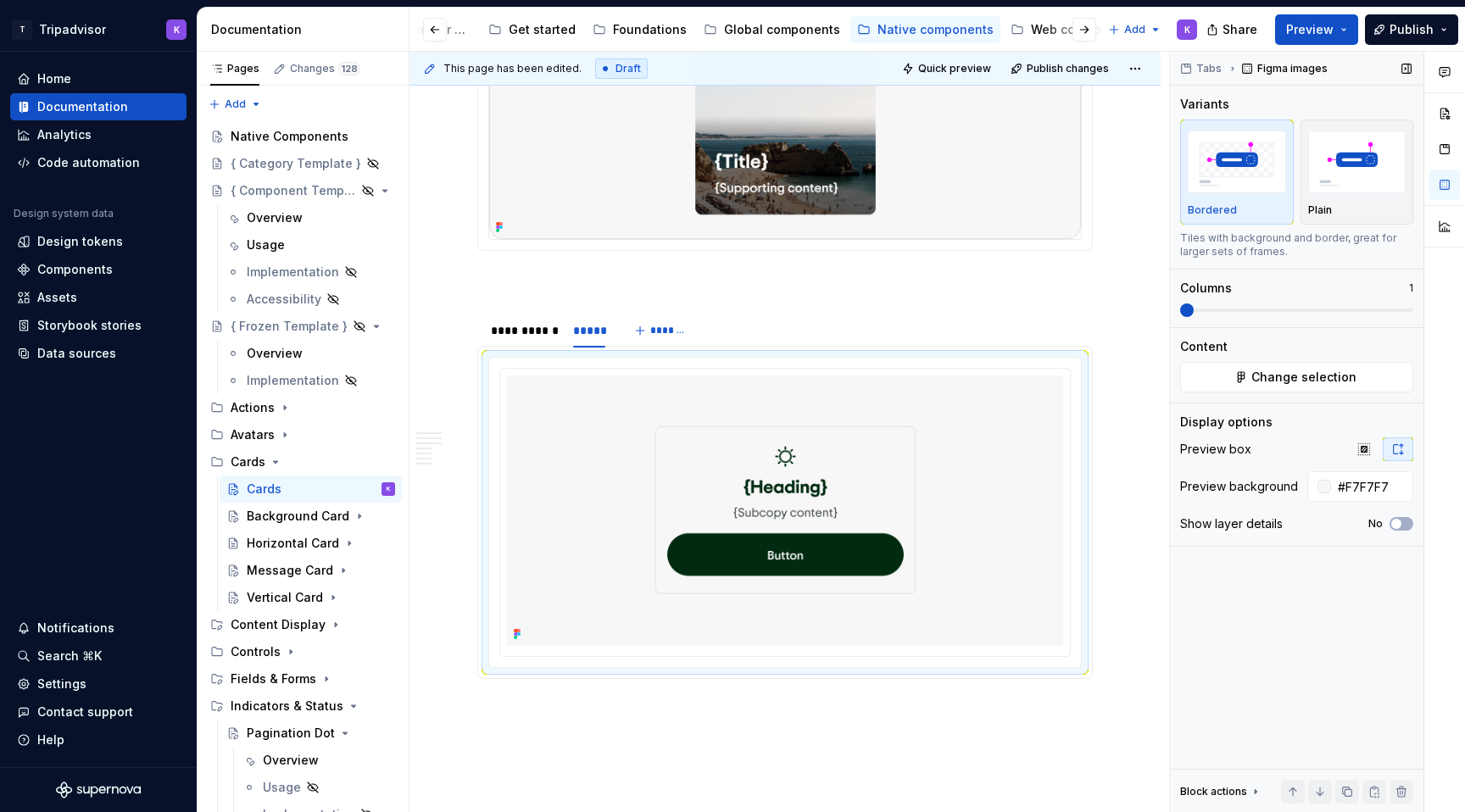
scroll to position [2721, 0]
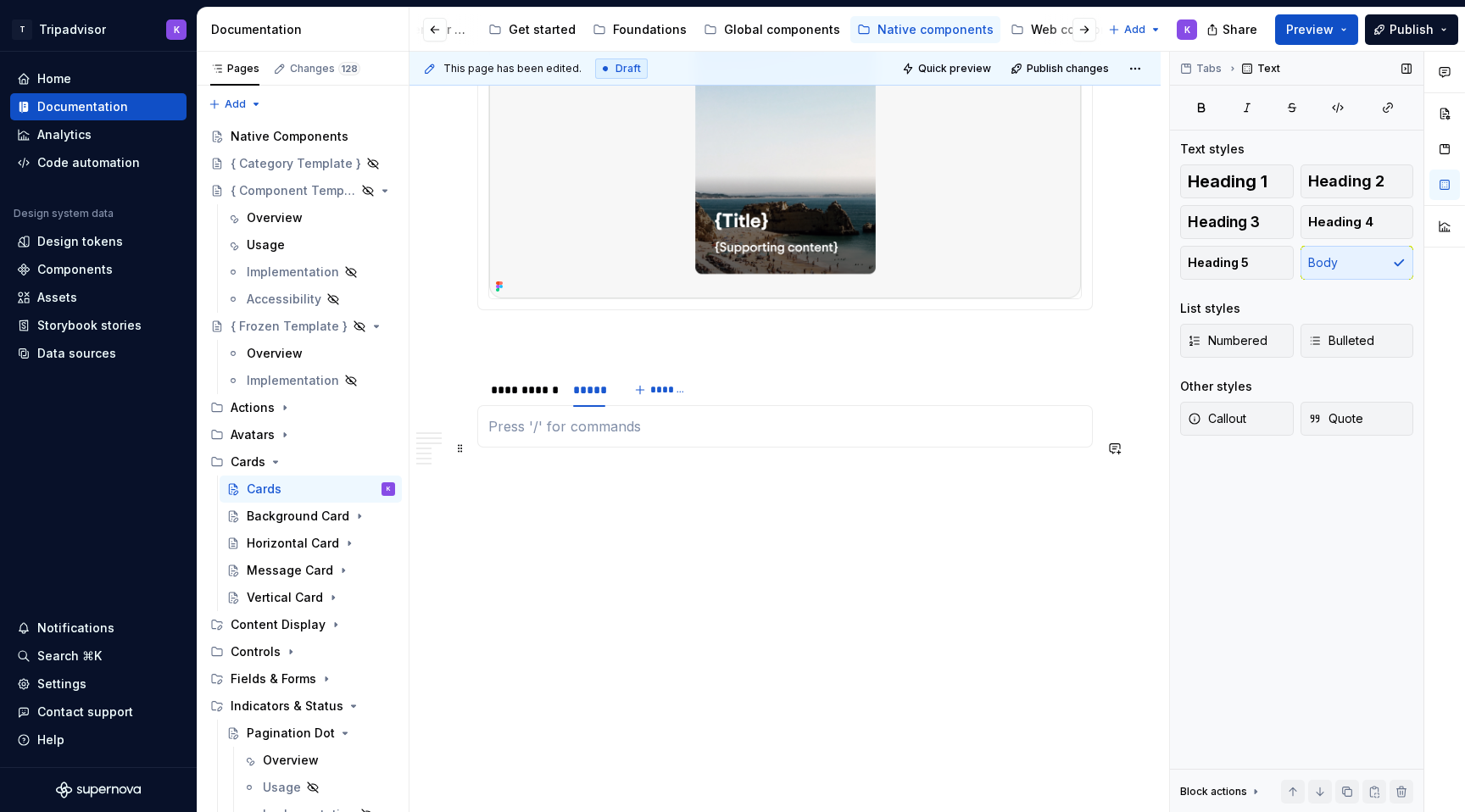
click at [1030, 428] on p at bounding box center [785, 426] width 594 height 21
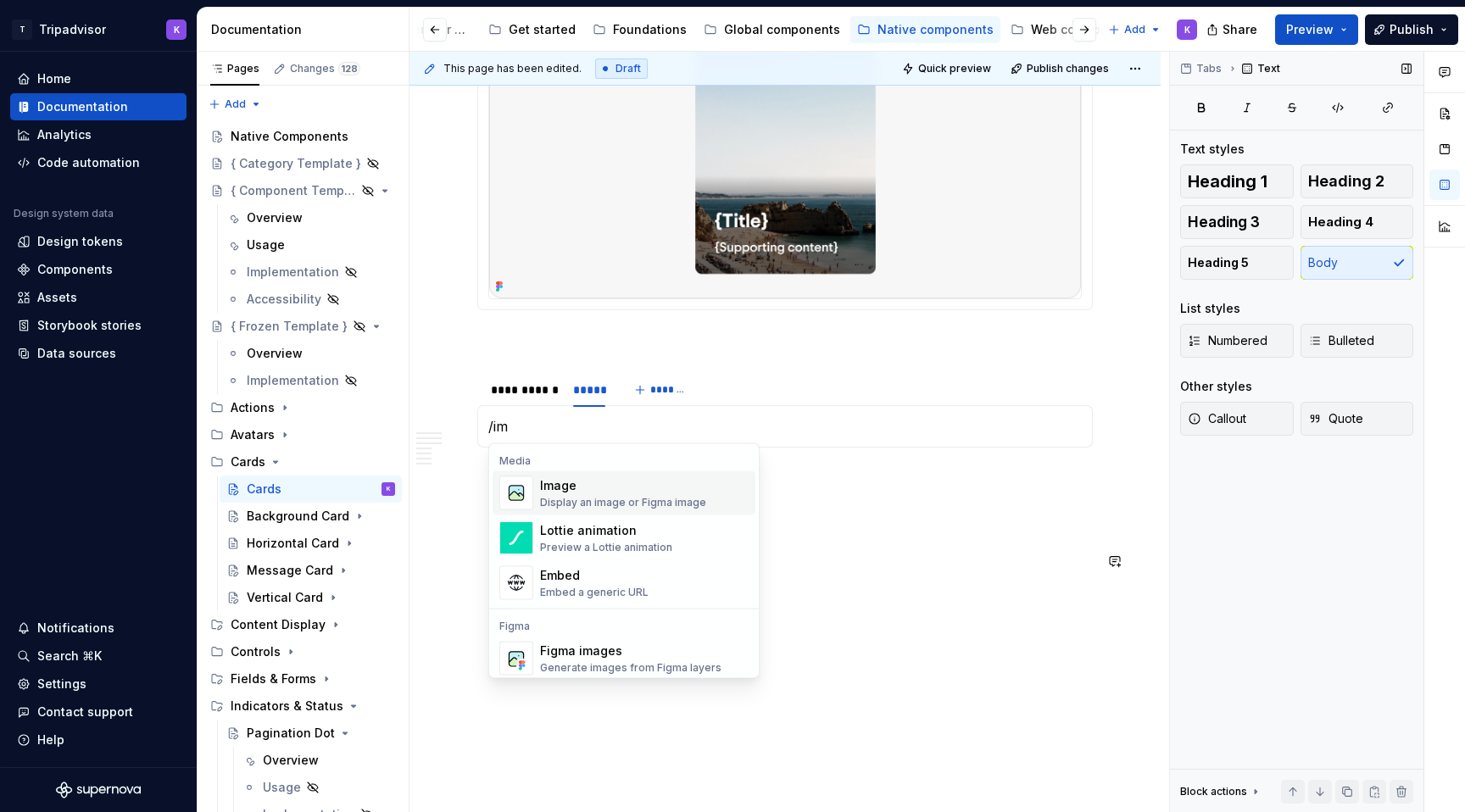
click at [659, 504] on div "Display an image or Figma image" at bounding box center [622, 502] width 166 height 13
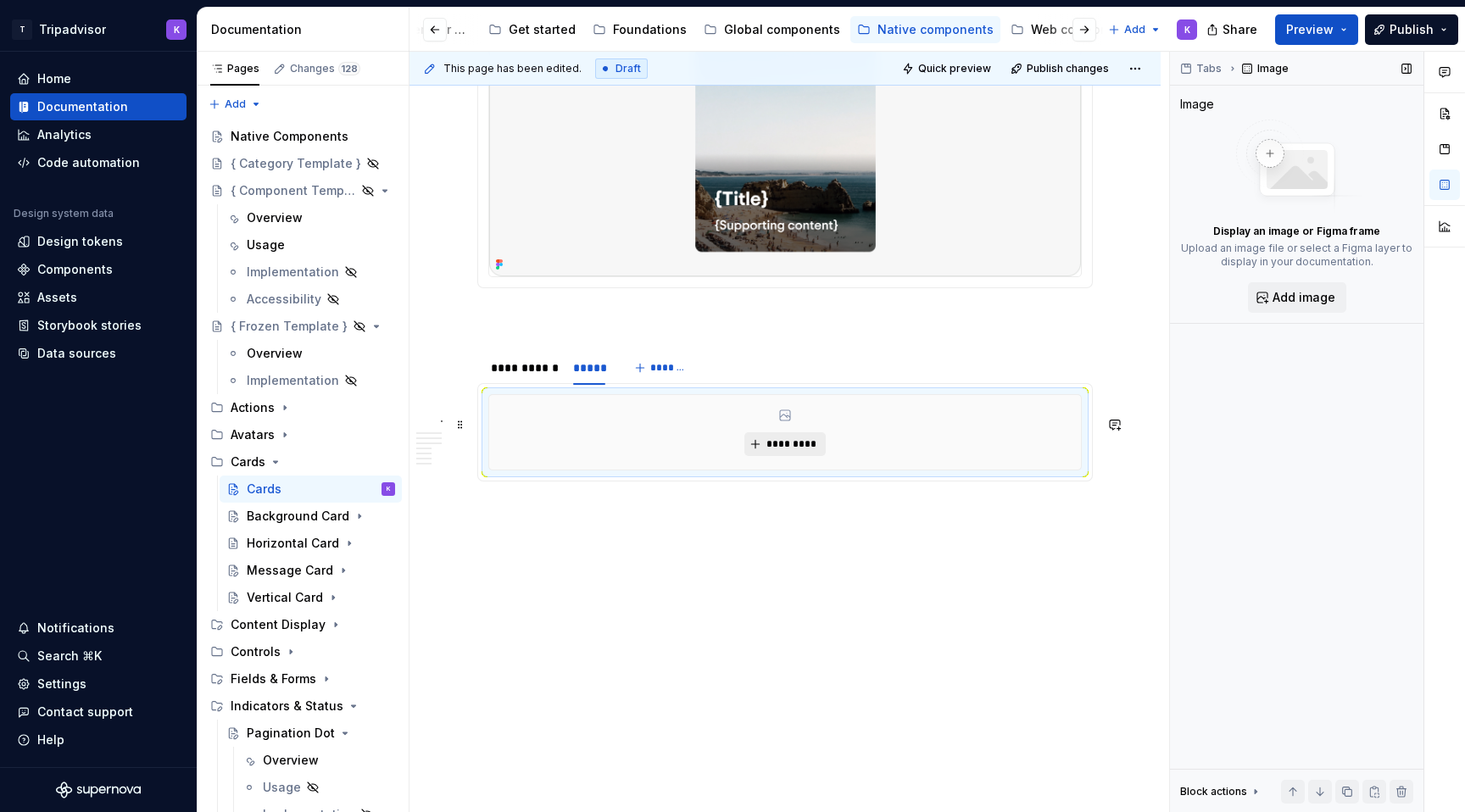
click at [783, 455] on button "*********" at bounding box center [785, 444] width 81 height 23
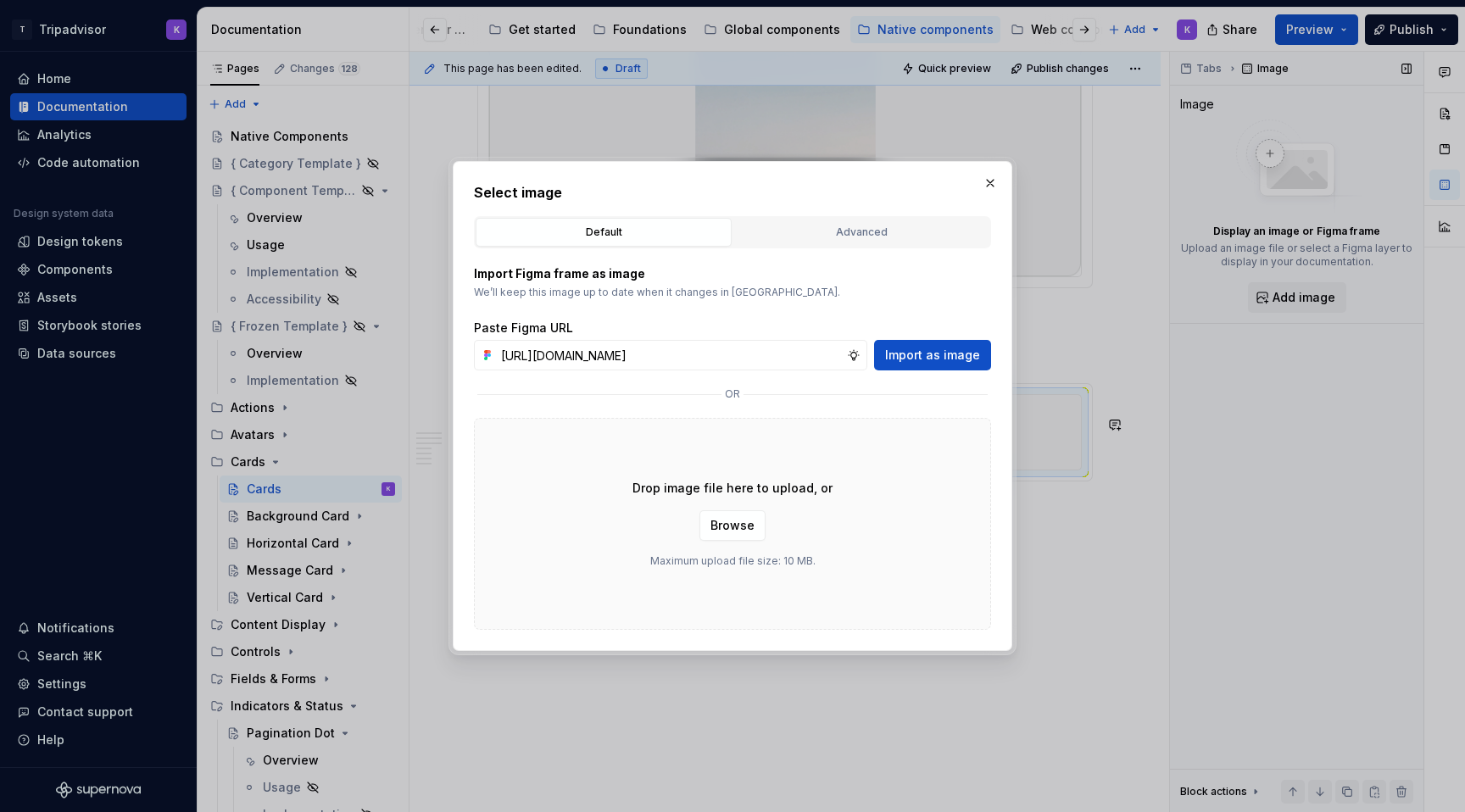
scroll to position [0, 455]
type input "[URL][DOMAIN_NAME]"
click at [939, 356] on span "Import as image" at bounding box center [932, 355] width 95 height 17
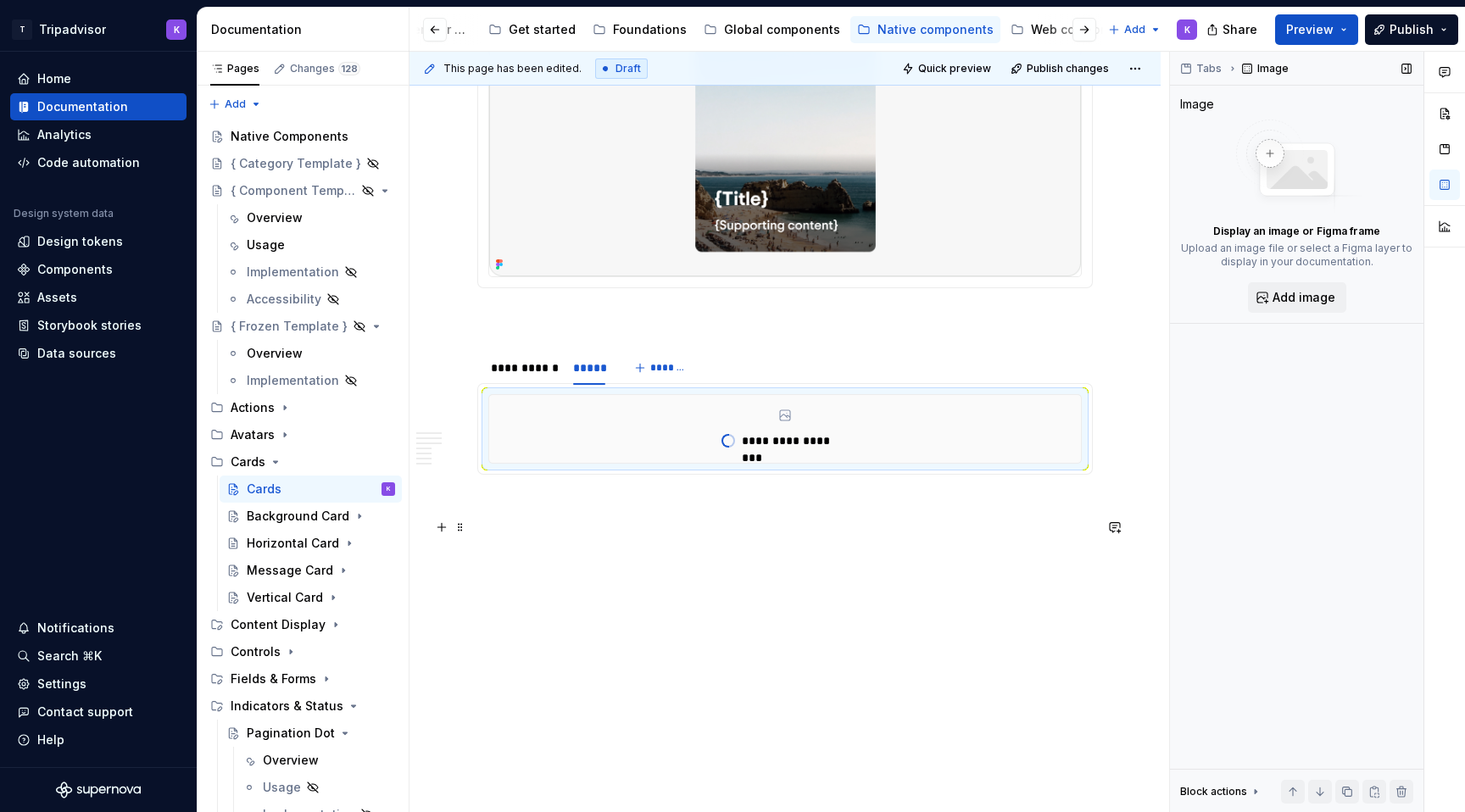
type textarea "*"
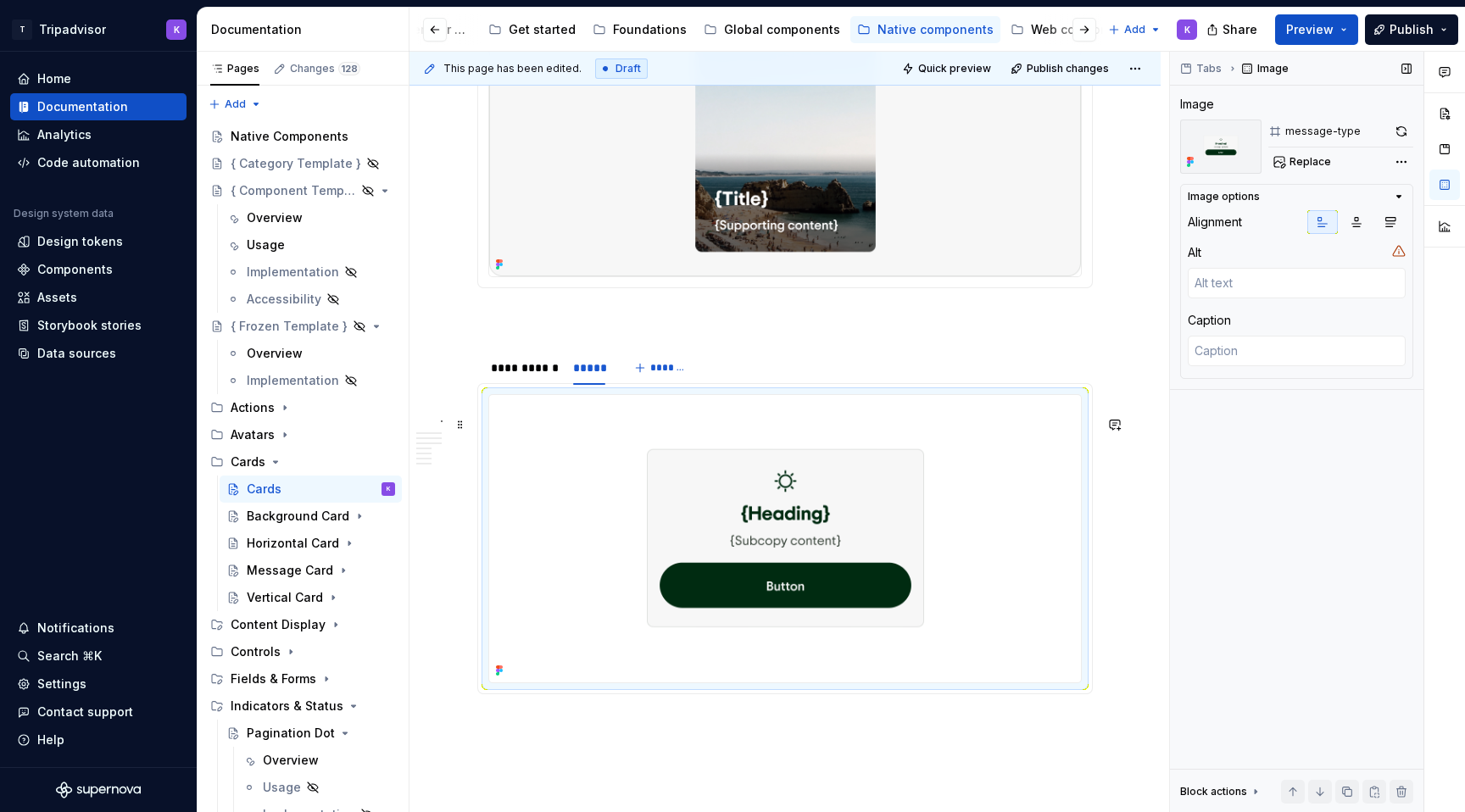
click at [700, 530] on img at bounding box center [785, 539] width 592 height 287
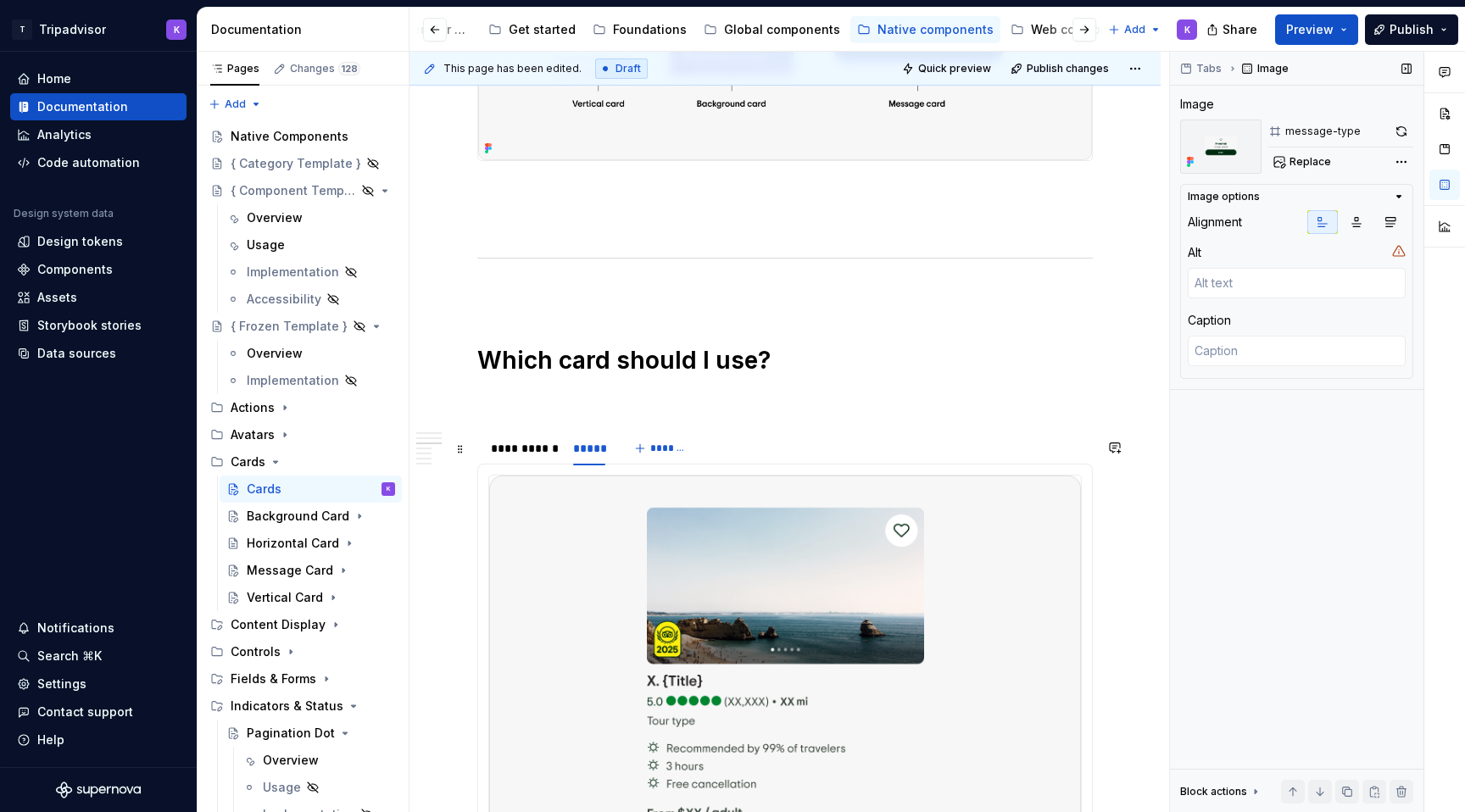
scroll to position [1327, 0]
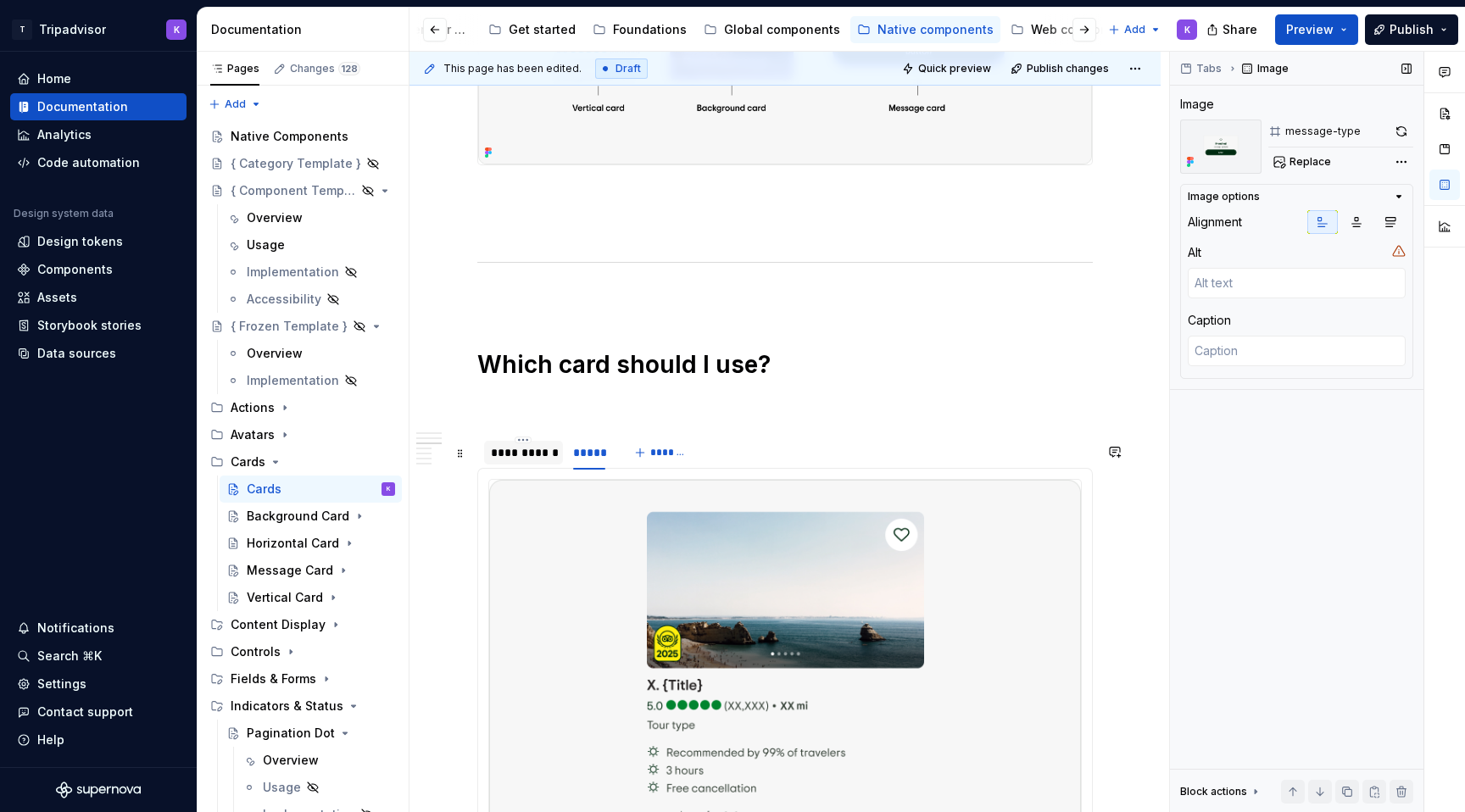
click at [516, 468] on div at bounding box center [524, 467] width 79 height 2
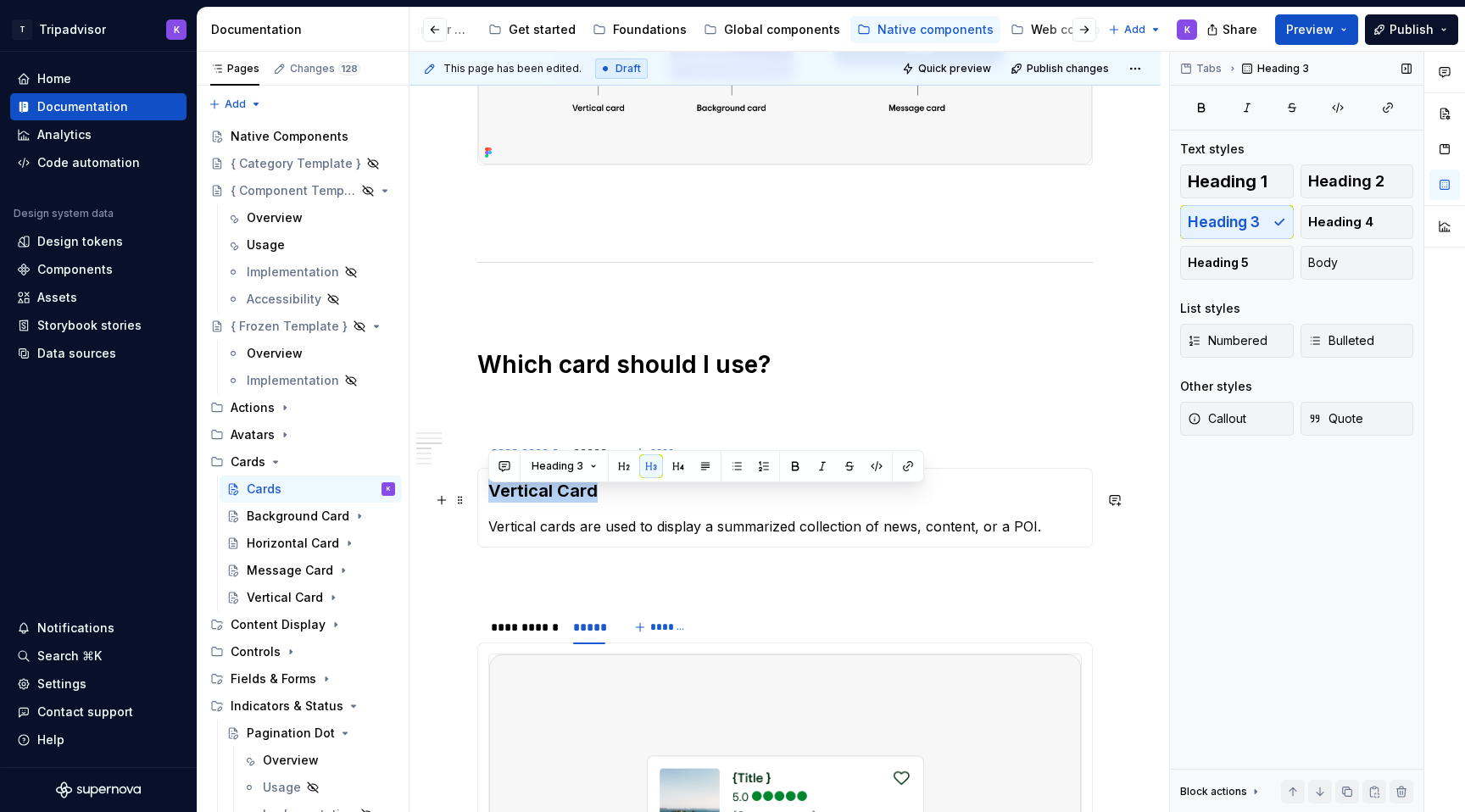
drag, startPoint x: 612, startPoint y: 505, endPoint x: 481, endPoint y: 505, distance: 131.0
click at [481, 505] on div "Vertical Card Vertical cards are used to display a summarized collection of new…" at bounding box center [785, 507] width 615 height 80
click at [906, 467] on button "button" at bounding box center [907, 466] width 23 height 23
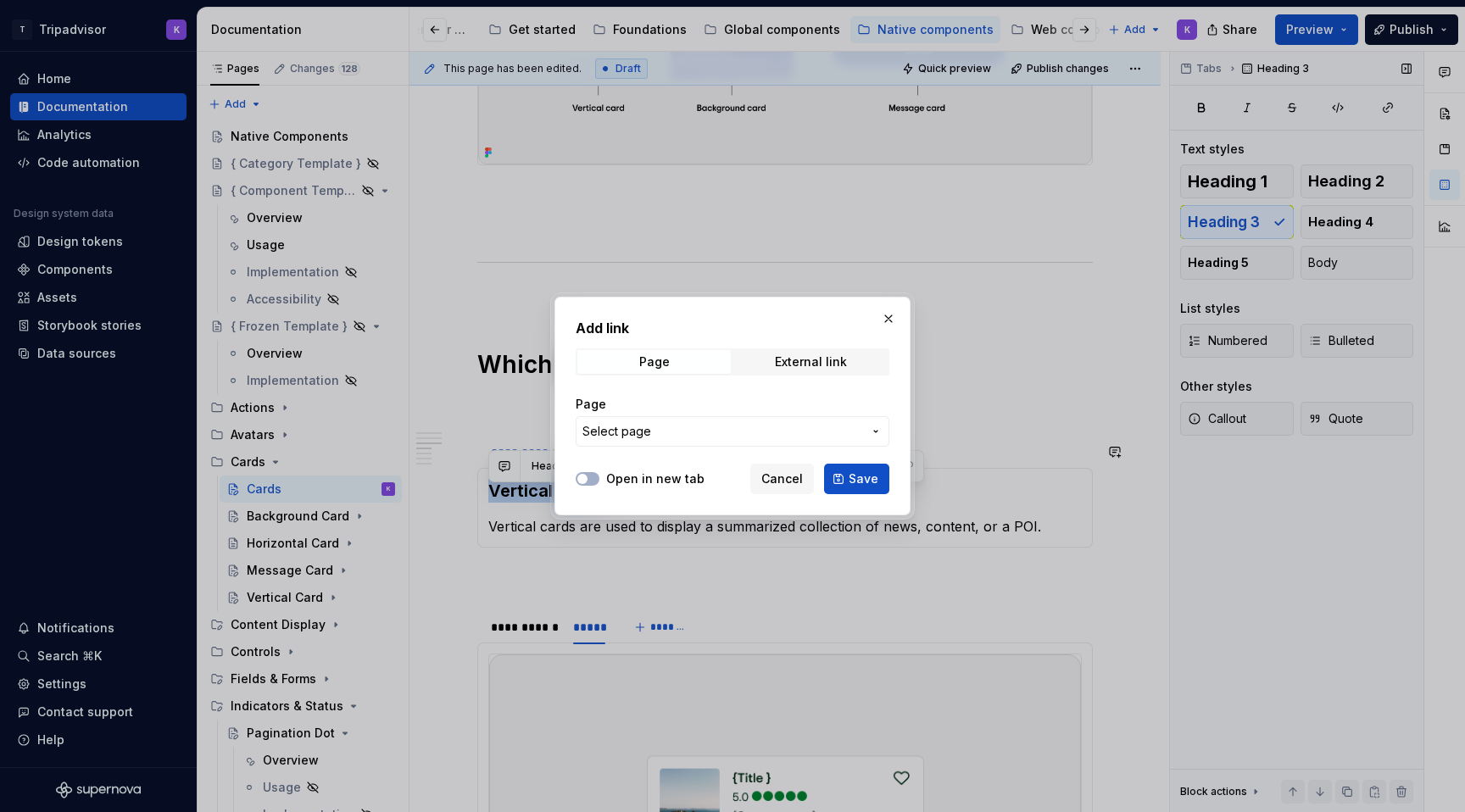
click at [769, 431] on span "Select page" at bounding box center [723, 431] width 280 height 17
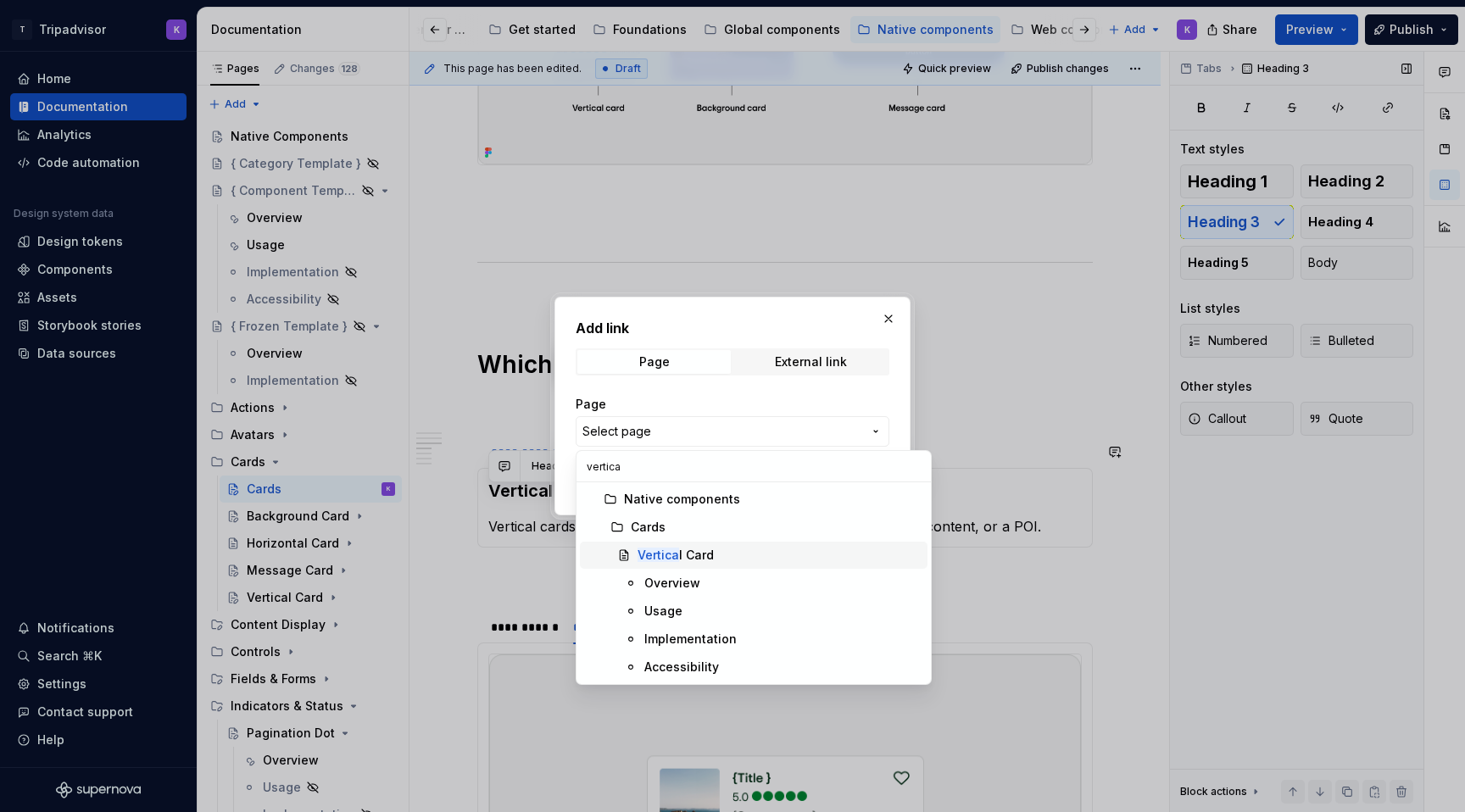
type input "vertica"
click at [727, 555] on div "Vertica l Card" at bounding box center [779, 555] width 283 height 17
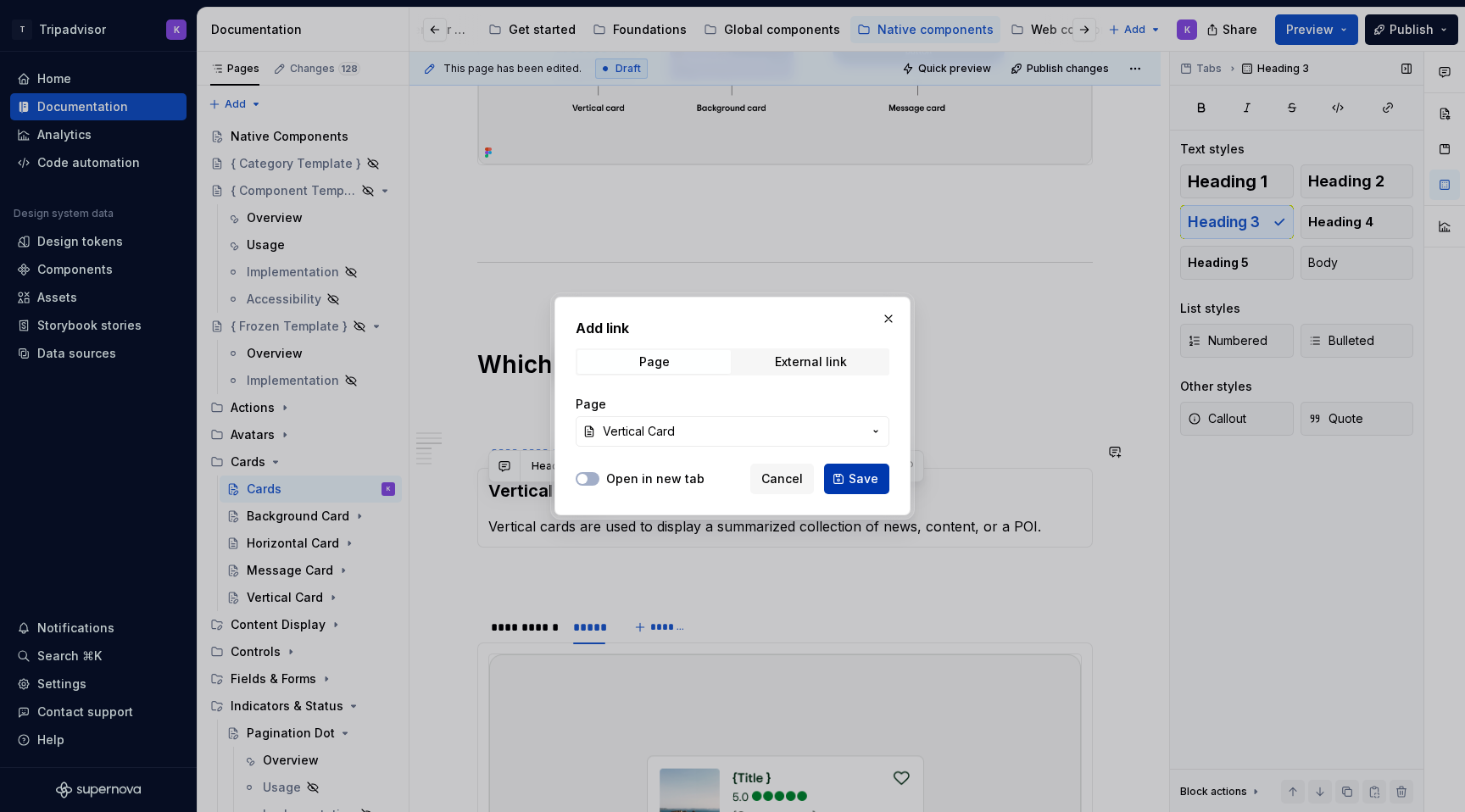
click at [866, 473] on span "Save" at bounding box center [863, 479] width 30 height 17
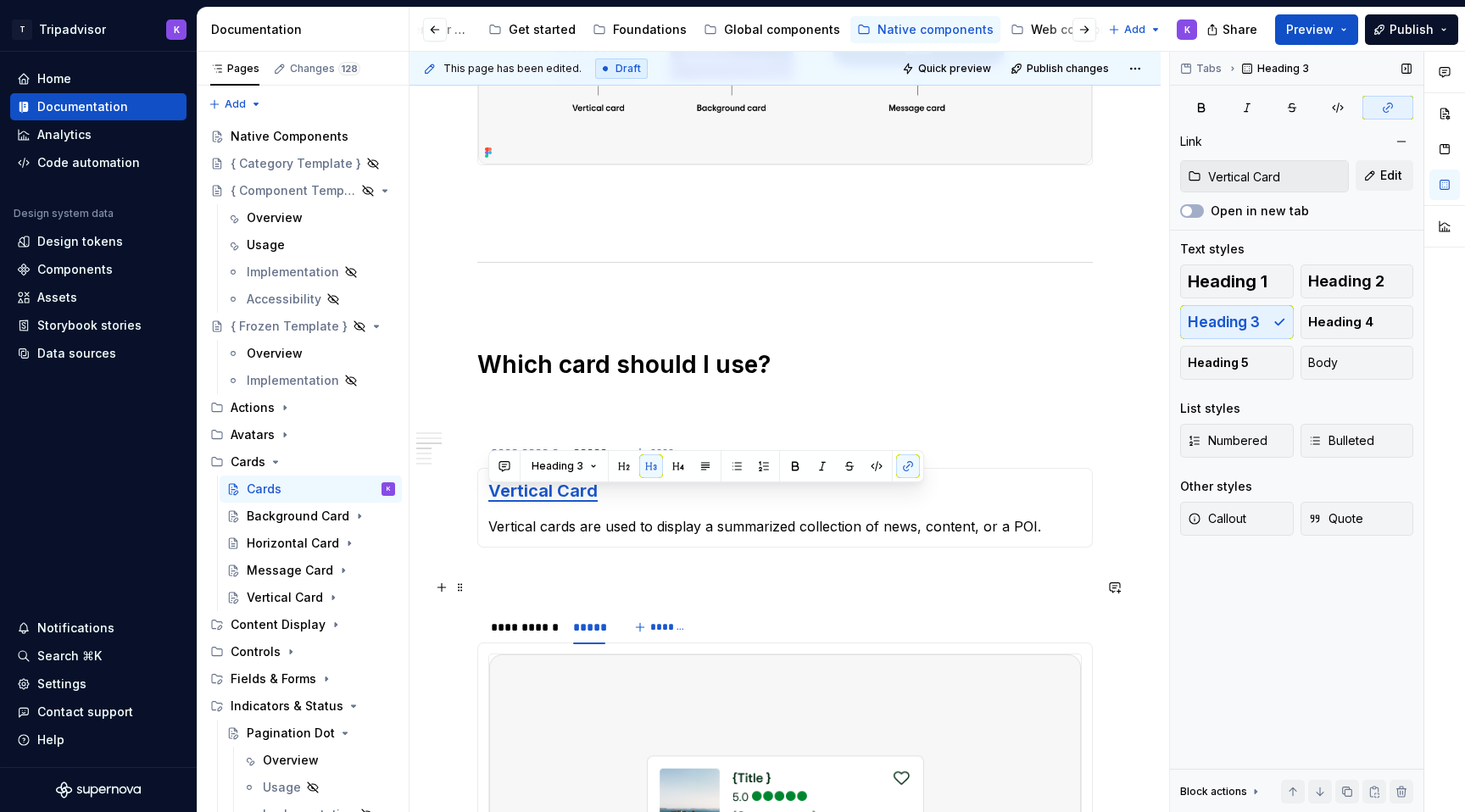
click at [769, 588] on p at bounding box center [785, 577] width 615 height 21
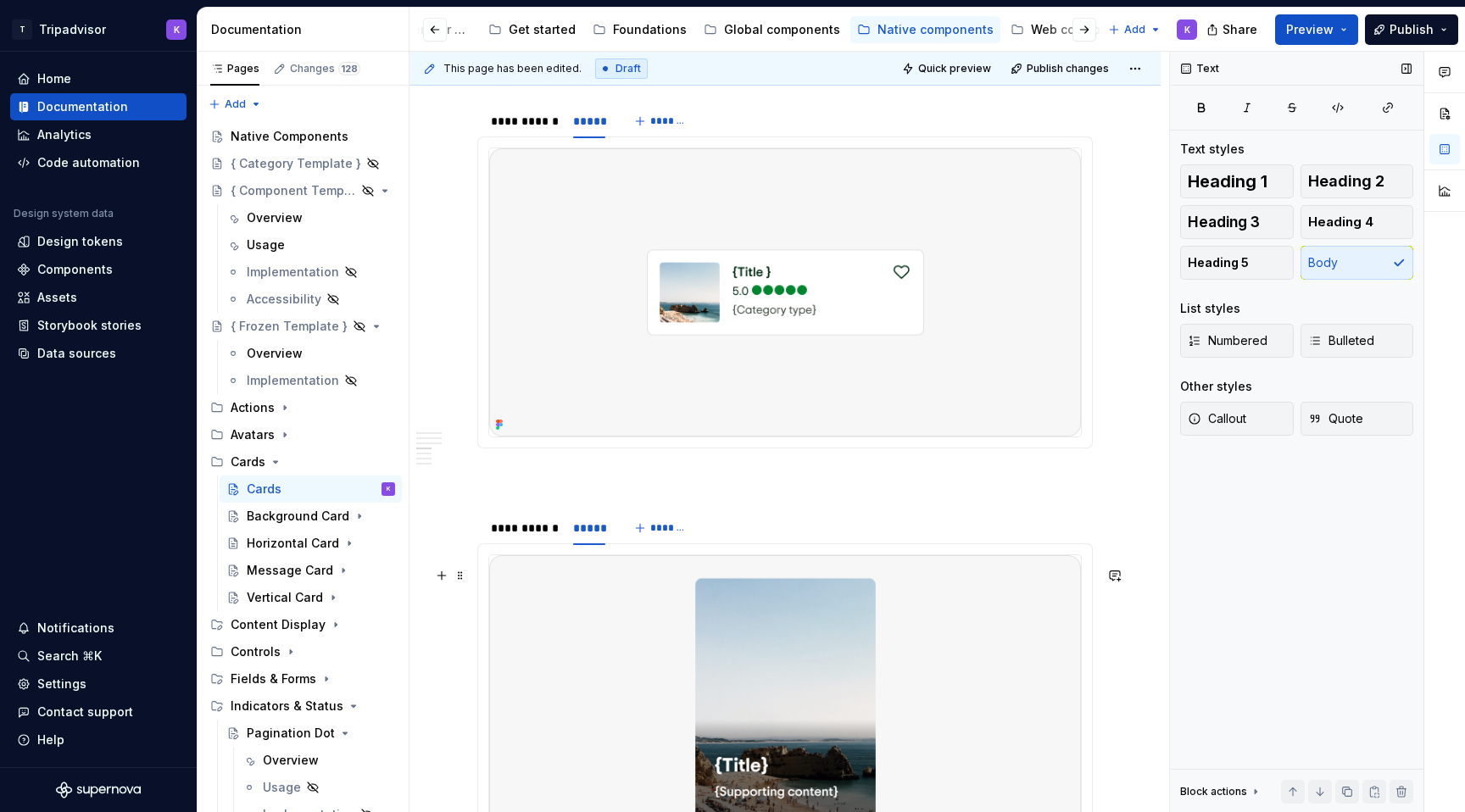
scroll to position [1867, 0]
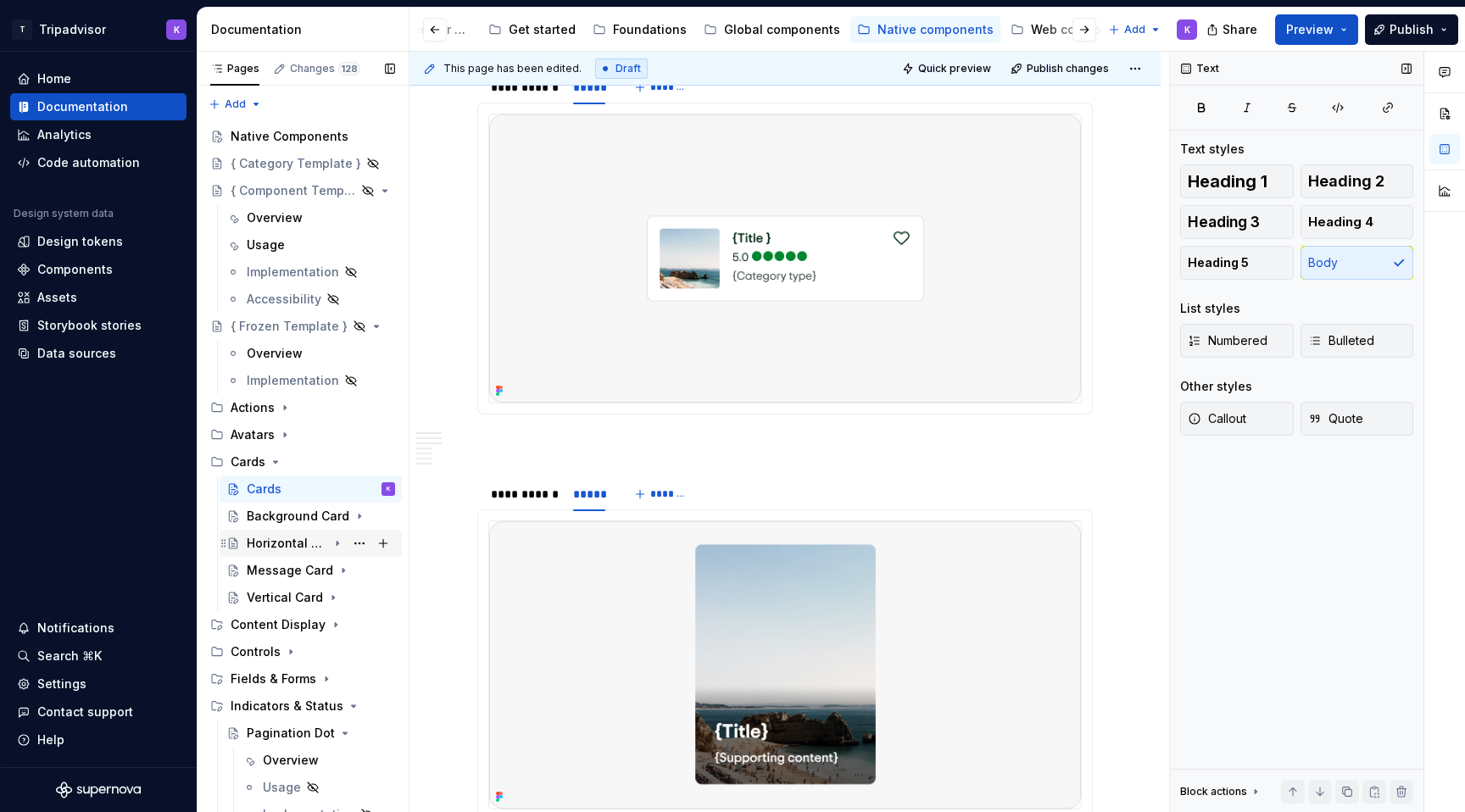
click at [288, 540] on div "Horizontal Card" at bounding box center [287, 543] width 81 height 17
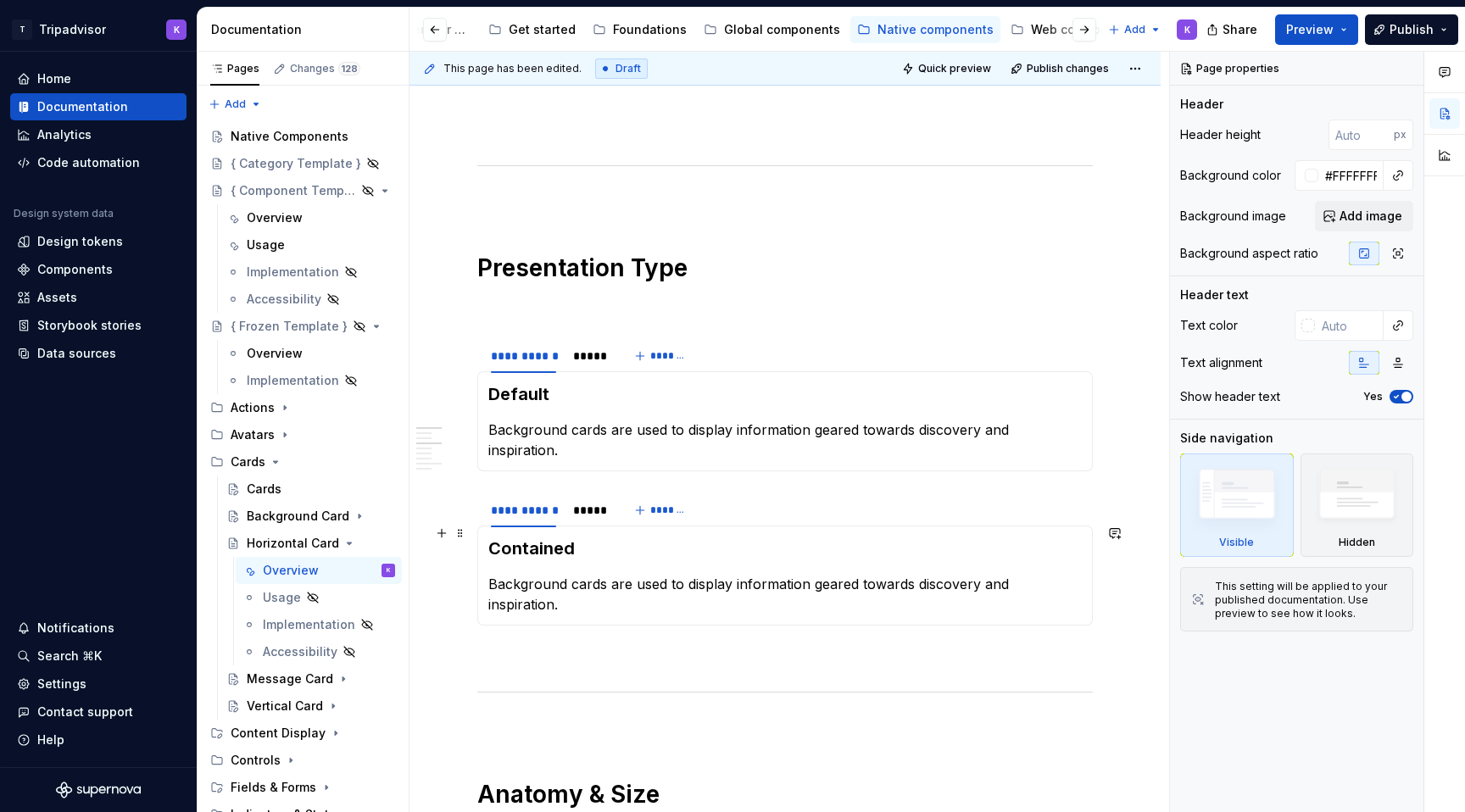
scroll to position [963, 0]
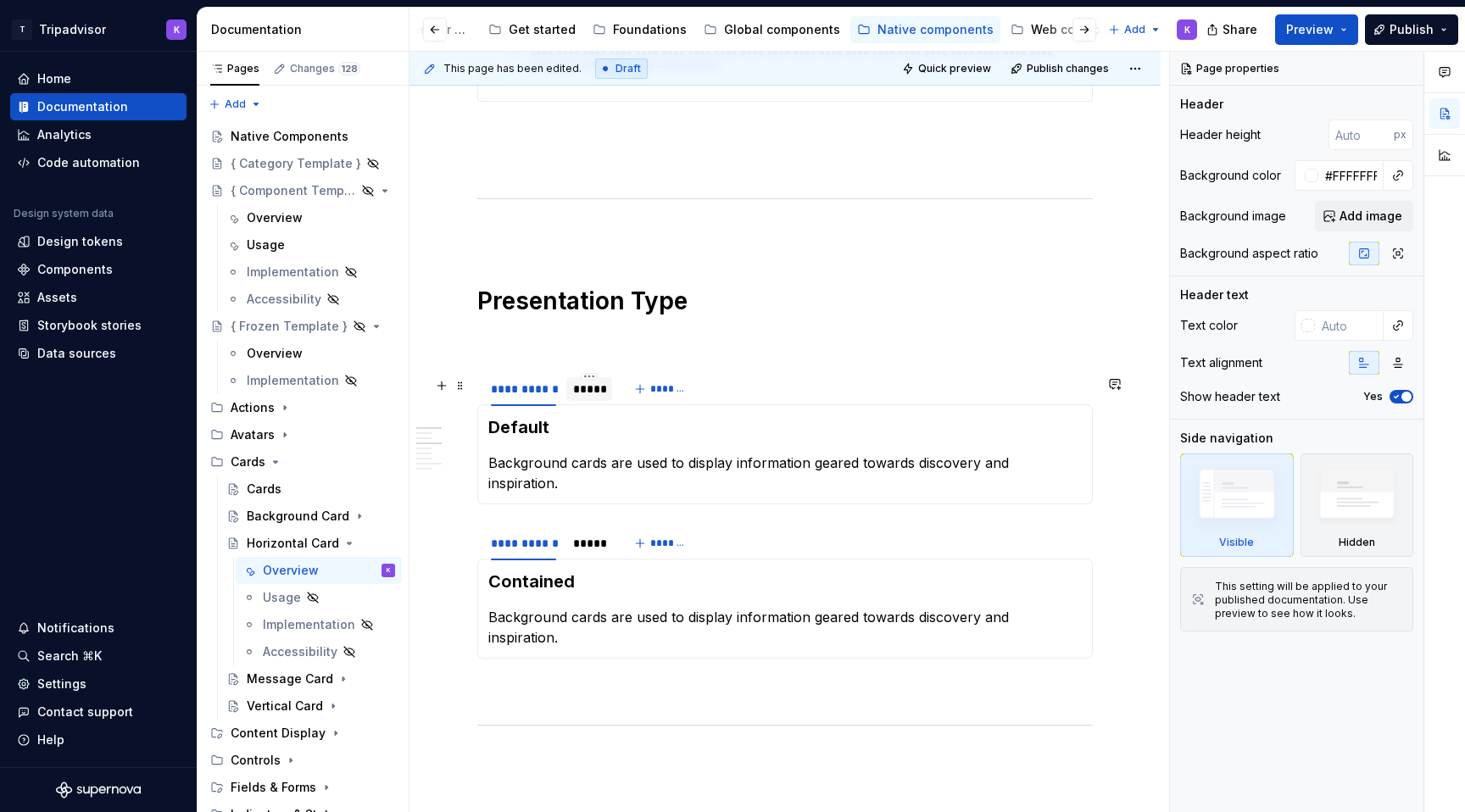
click at [582, 396] on div "*****" at bounding box center [589, 388] width 32 height 17
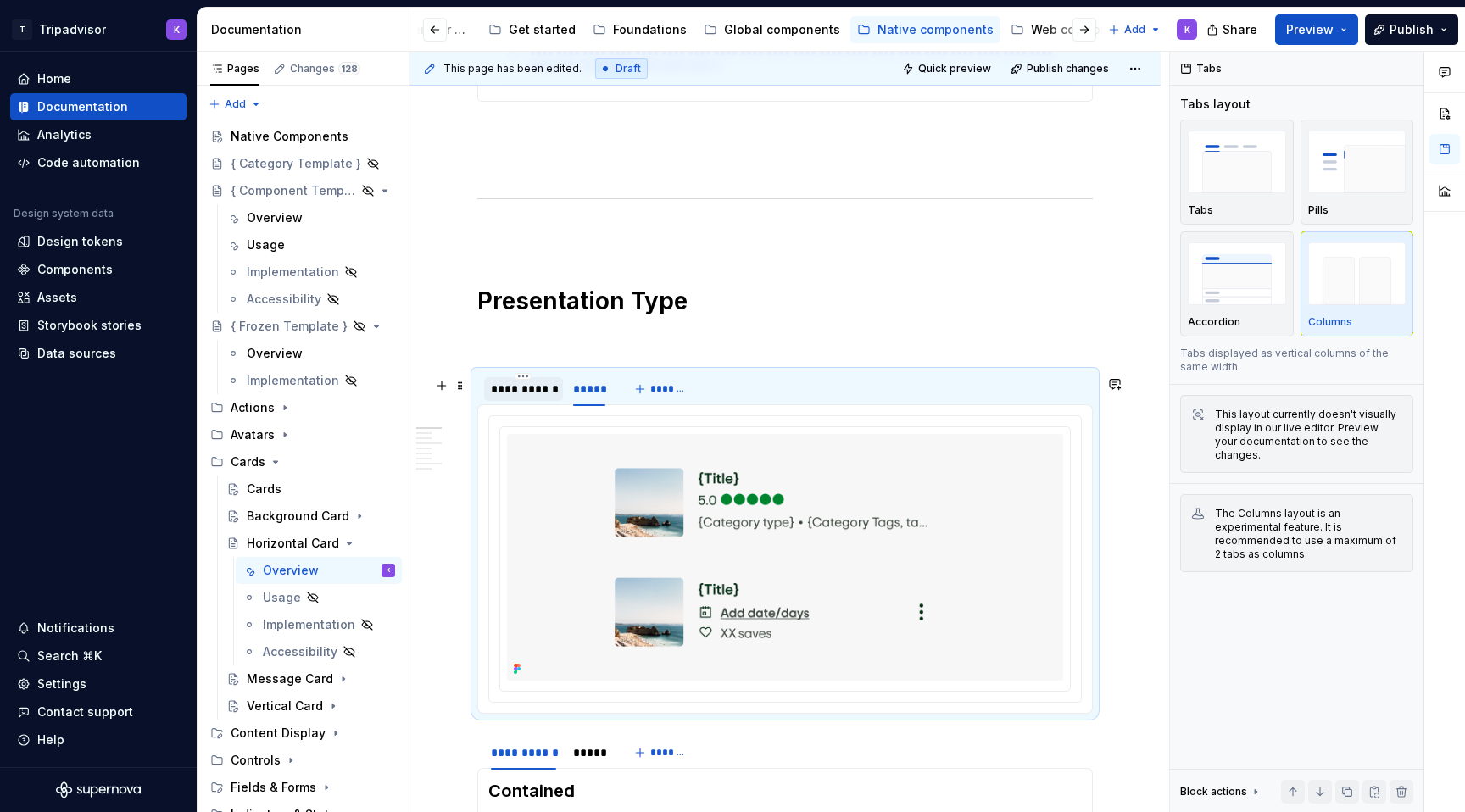
click at [515, 402] on div "**********" at bounding box center [524, 389] width 79 height 27
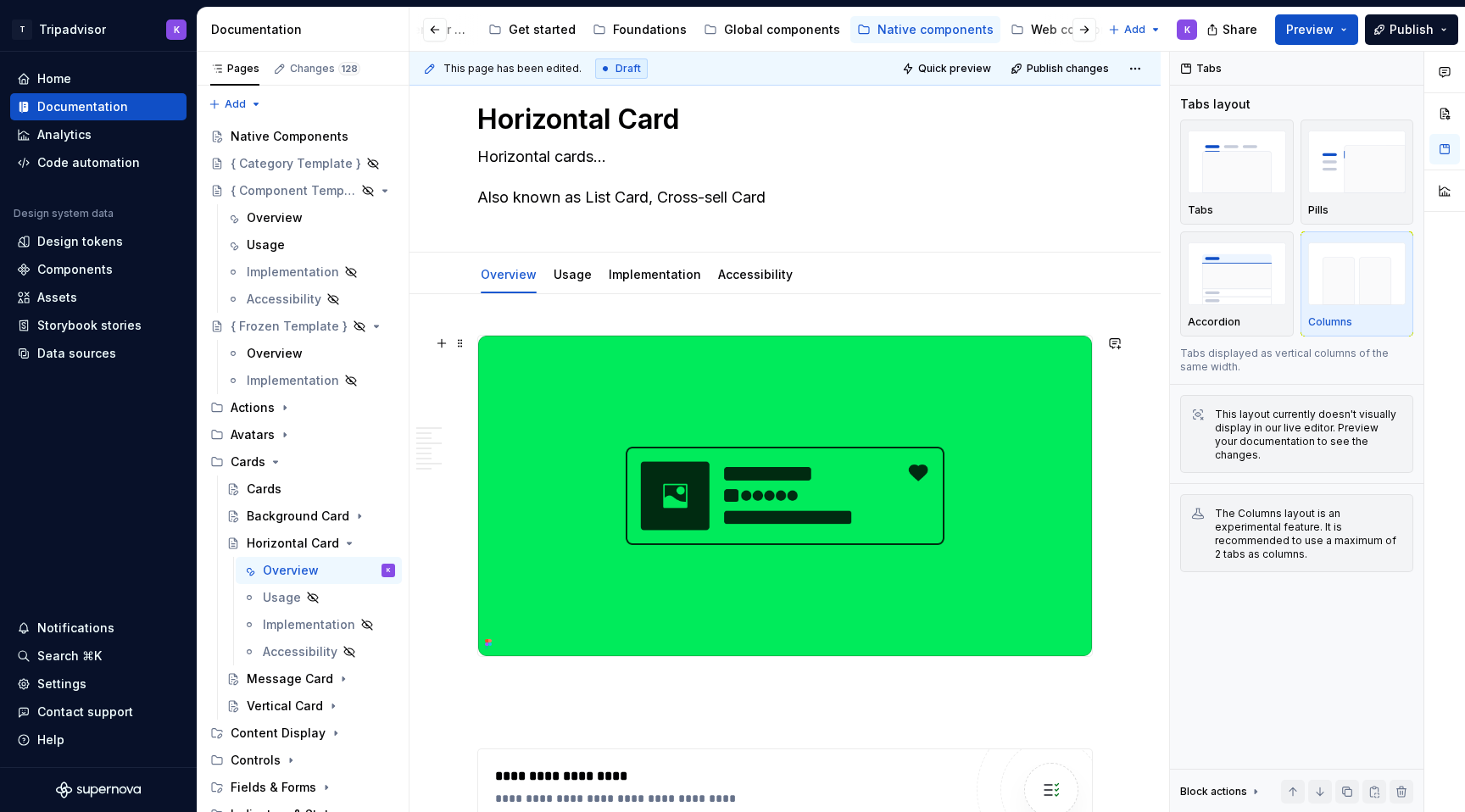
scroll to position [39, 0]
click at [282, 698] on div "Vertical Card" at bounding box center [284, 705] width 76 height 17
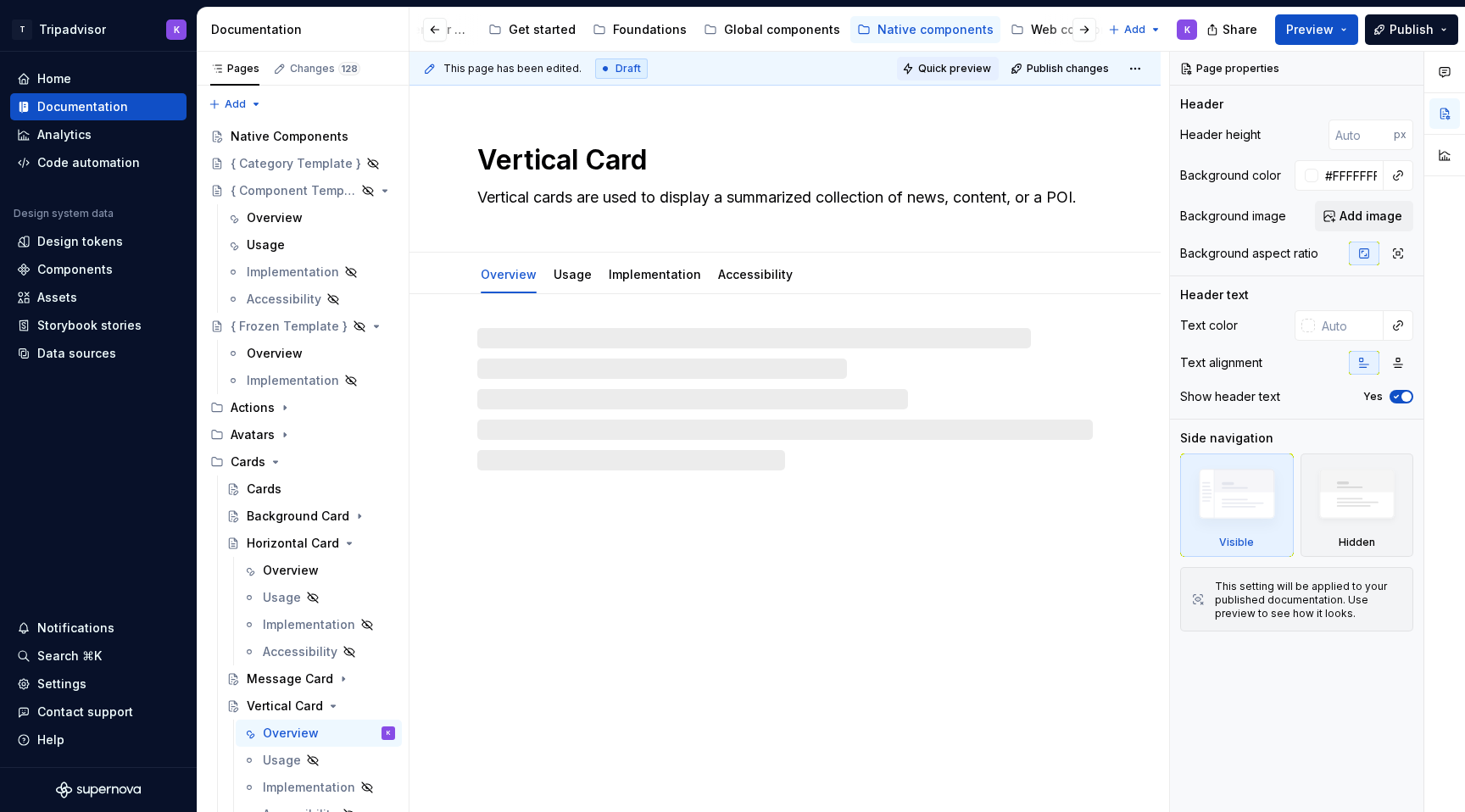
click at [975, 66] on span "Quick preview" at bounding box center [954, 68] width 73 height 13
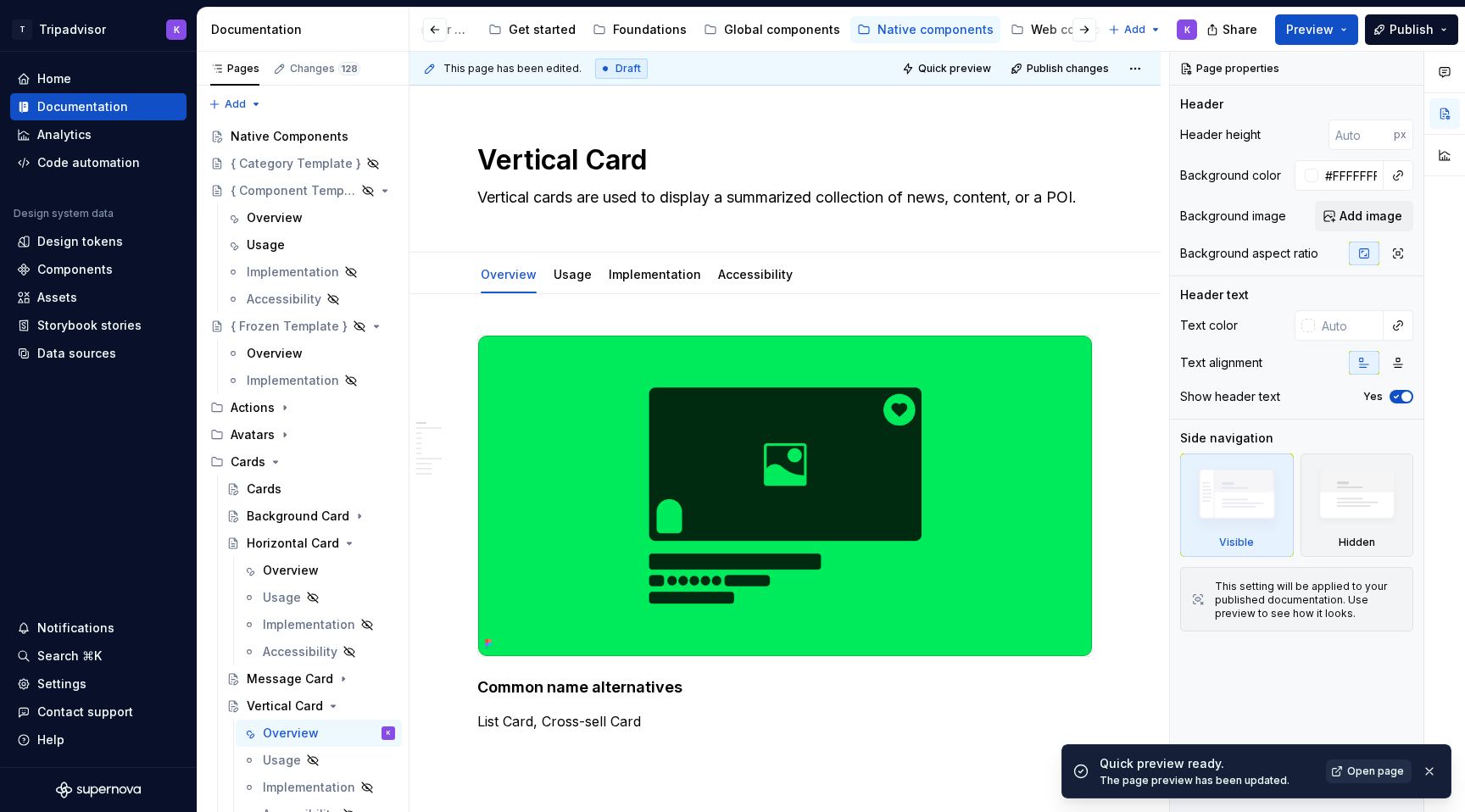
click at [1374, 773] on span "Open page" at bounding box center [1374, 771] width 56 height 13
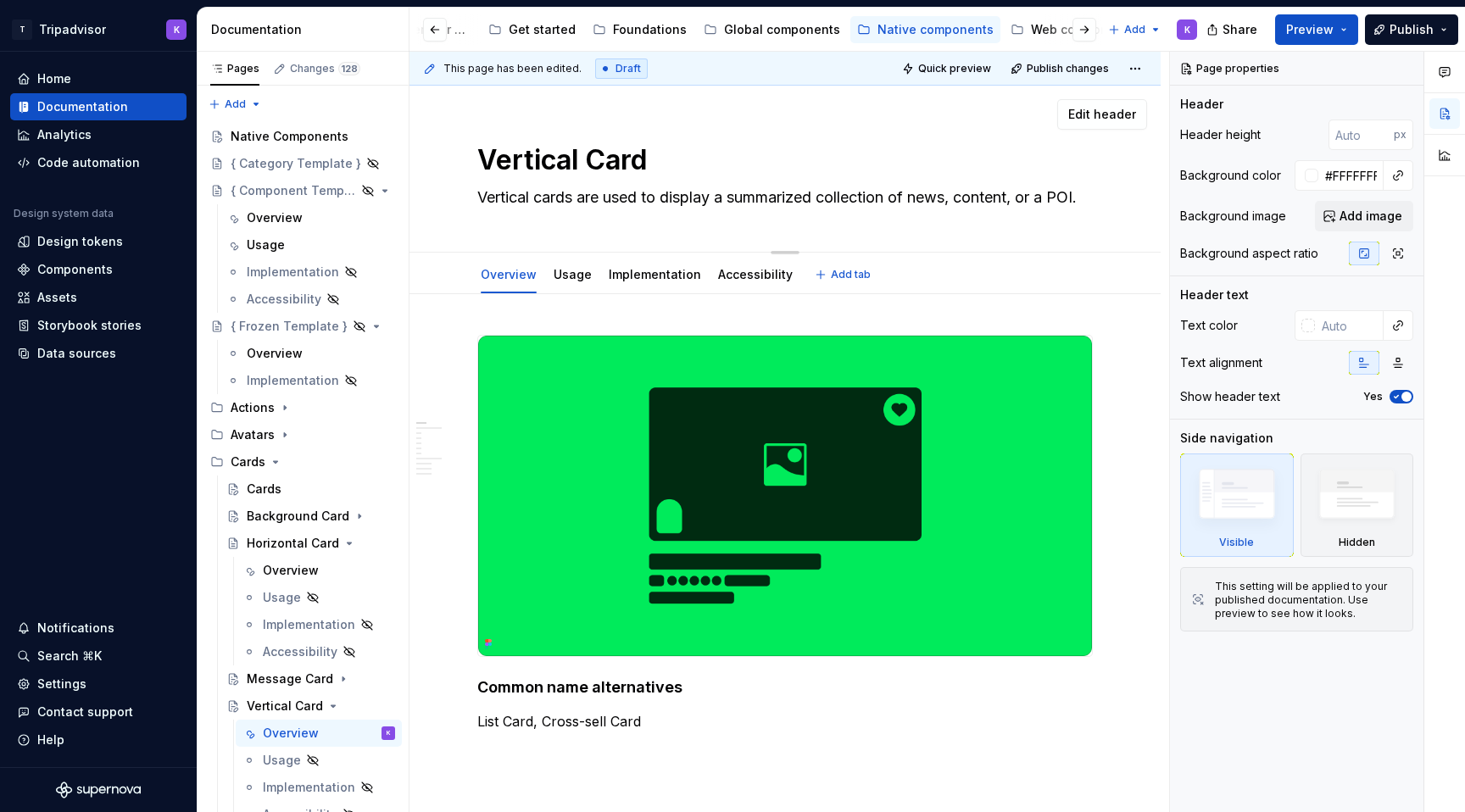
click at [623, 177] on textarea "Vertical Card" at bounding box center [781, 160] width 615 height 40
click at [1135, 117] on span "Edit header" at bounding box center [1102, 114] width 68 height 17
click at [1105, 117] on span "Edit header" at bounding box center [1102, 114] width 68 height 17
type textarea "*"
